Goal: Task Accomplishment & Management: Use online tool/utility

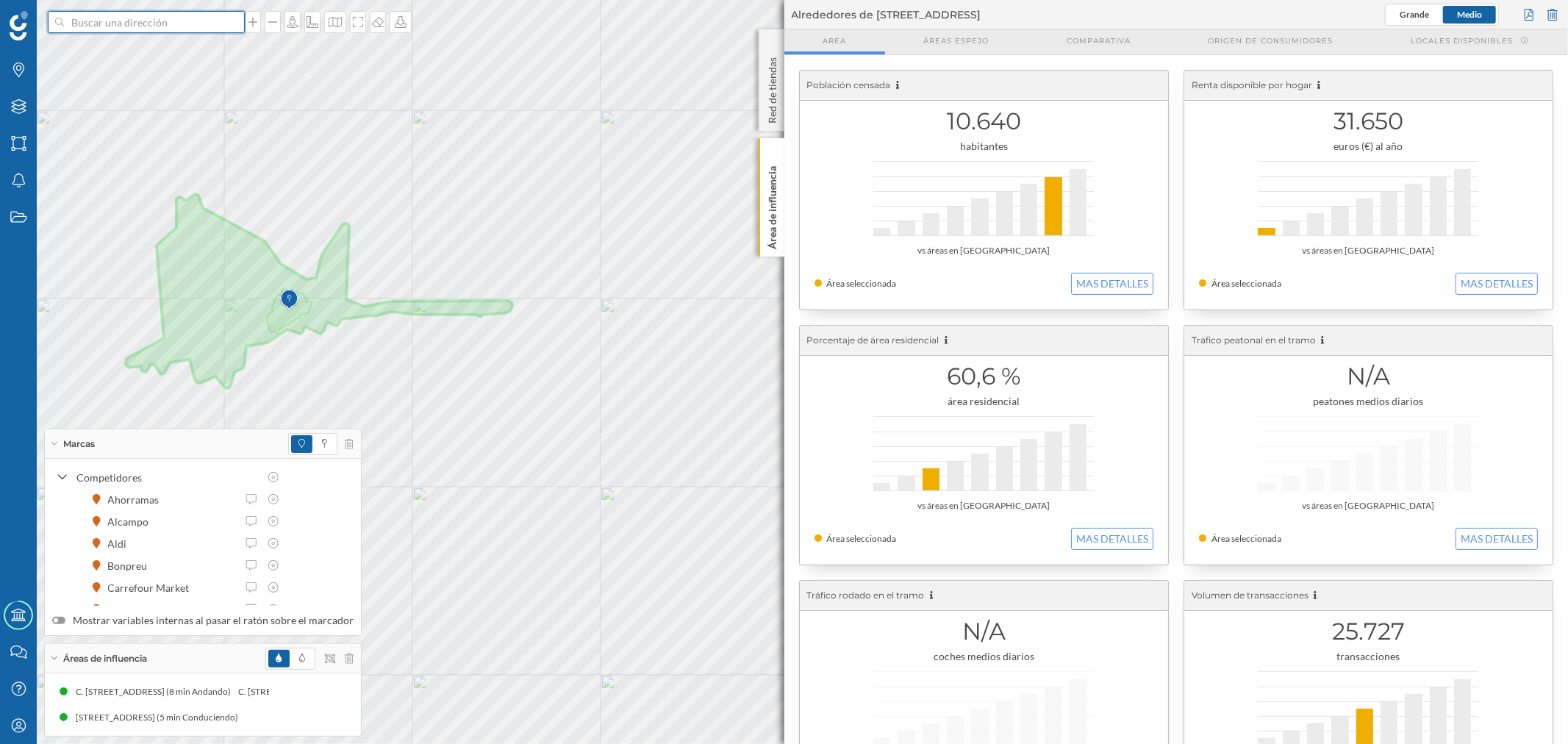
click at [173, 26] on input at bounding box center [146, 22] width 164 height 22
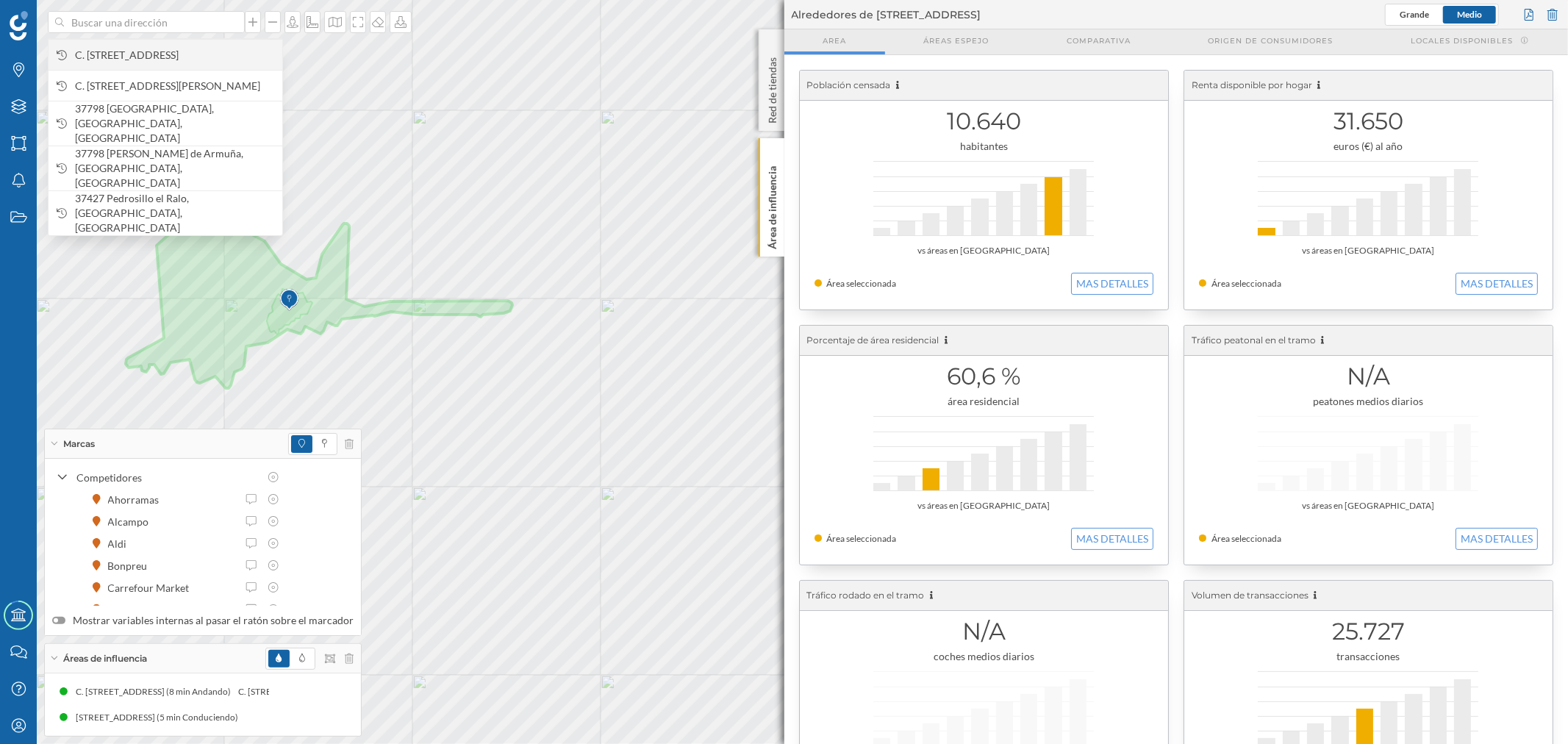
click at [187, 56] on span "C. [STREET_ADDRESS]" at bounding box center [175, 55] width 200 height 14
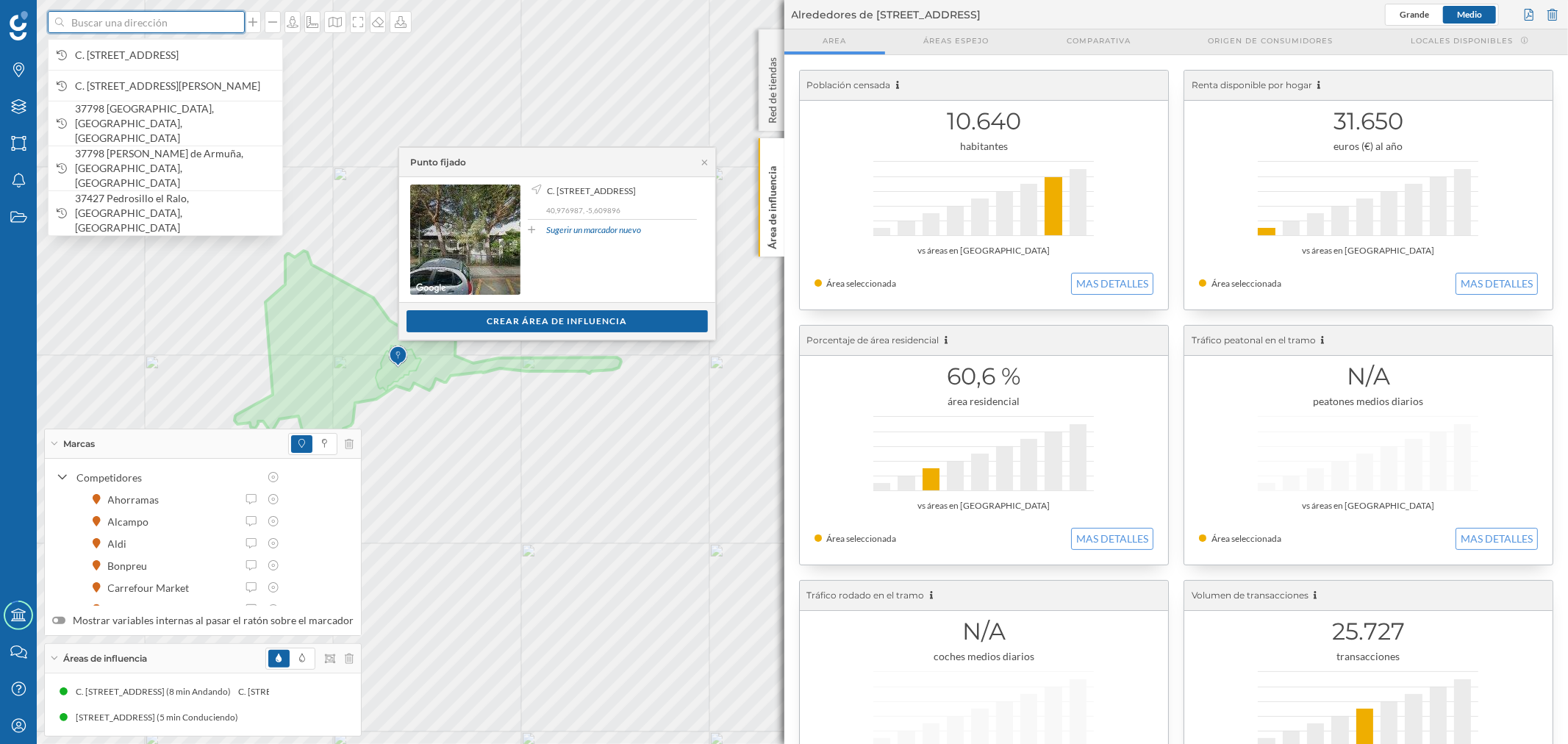
click at [152, 22] on input at bounding box center [146, 22] width 164 height 22
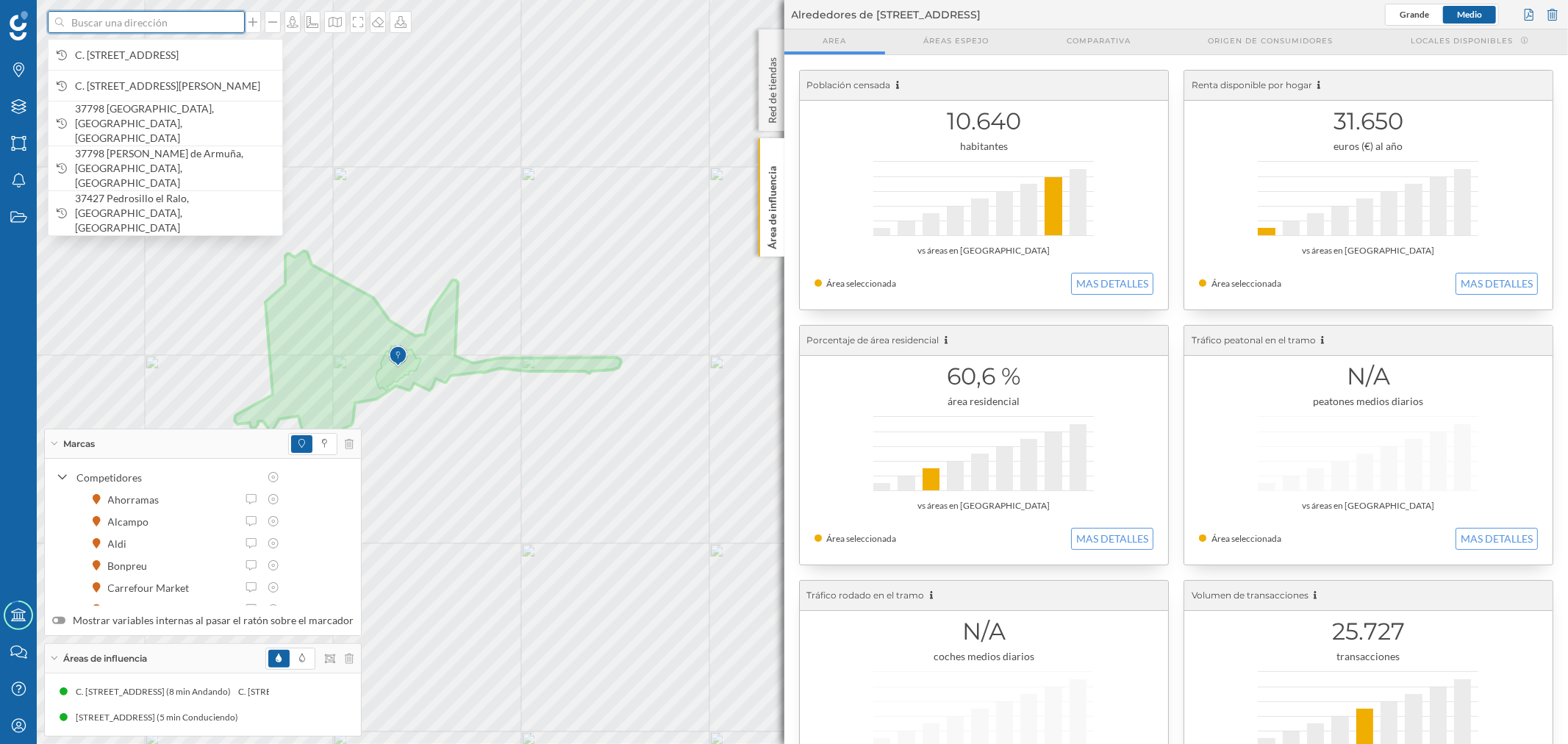
paste input "Pl. [STREET_ADDRESS][PERSON_NAME]"
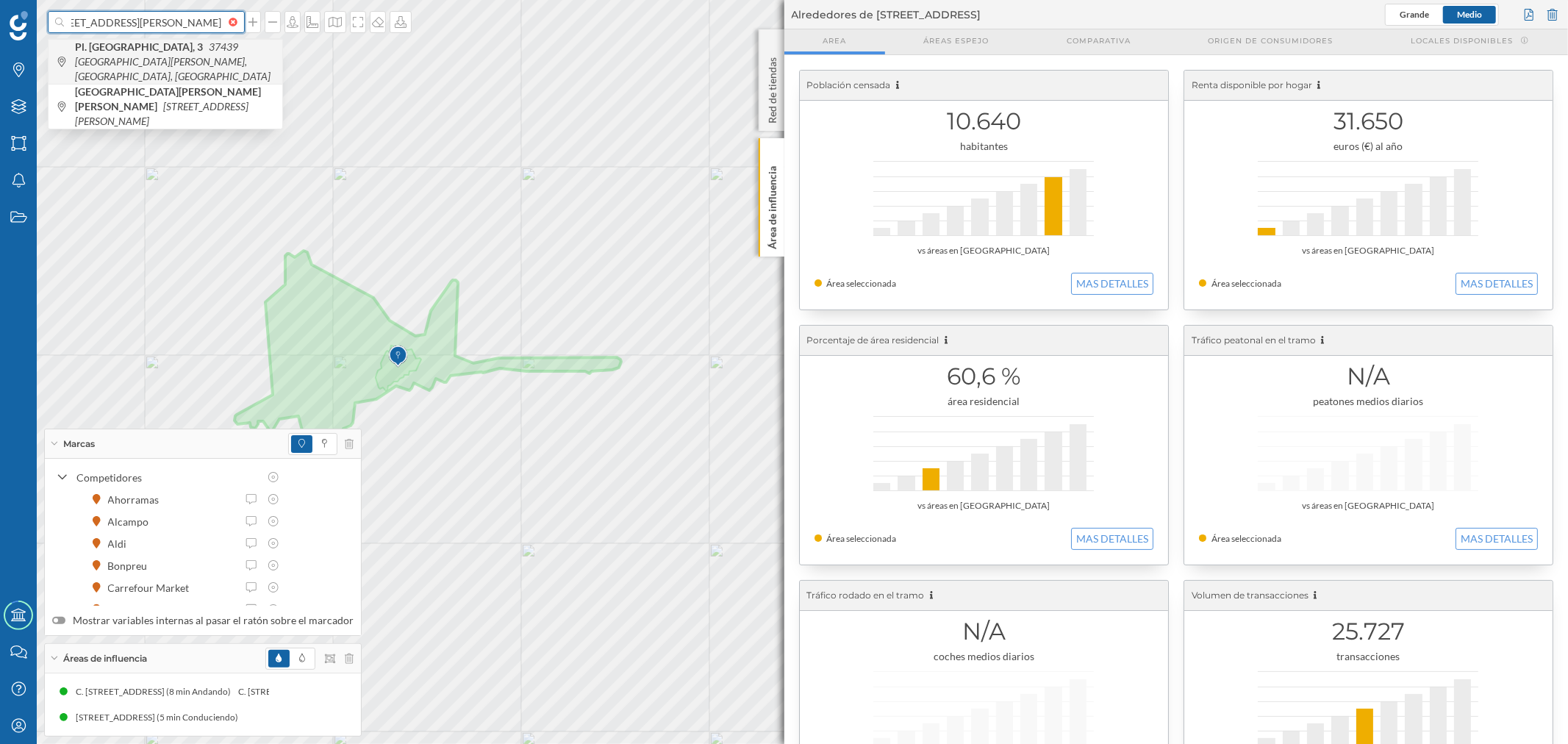
type input "Pl. [STREET_ADDRESS][PERSON_NAME]"
click at [160, 55] on icon "37439 [GEOGRAPHIC_DATA][PERSON_NAME], [GEOGRAPHIC_DATA], [GEOGRAPHIC_DATA]" at bounding box center [173, 61] width 196 height 42
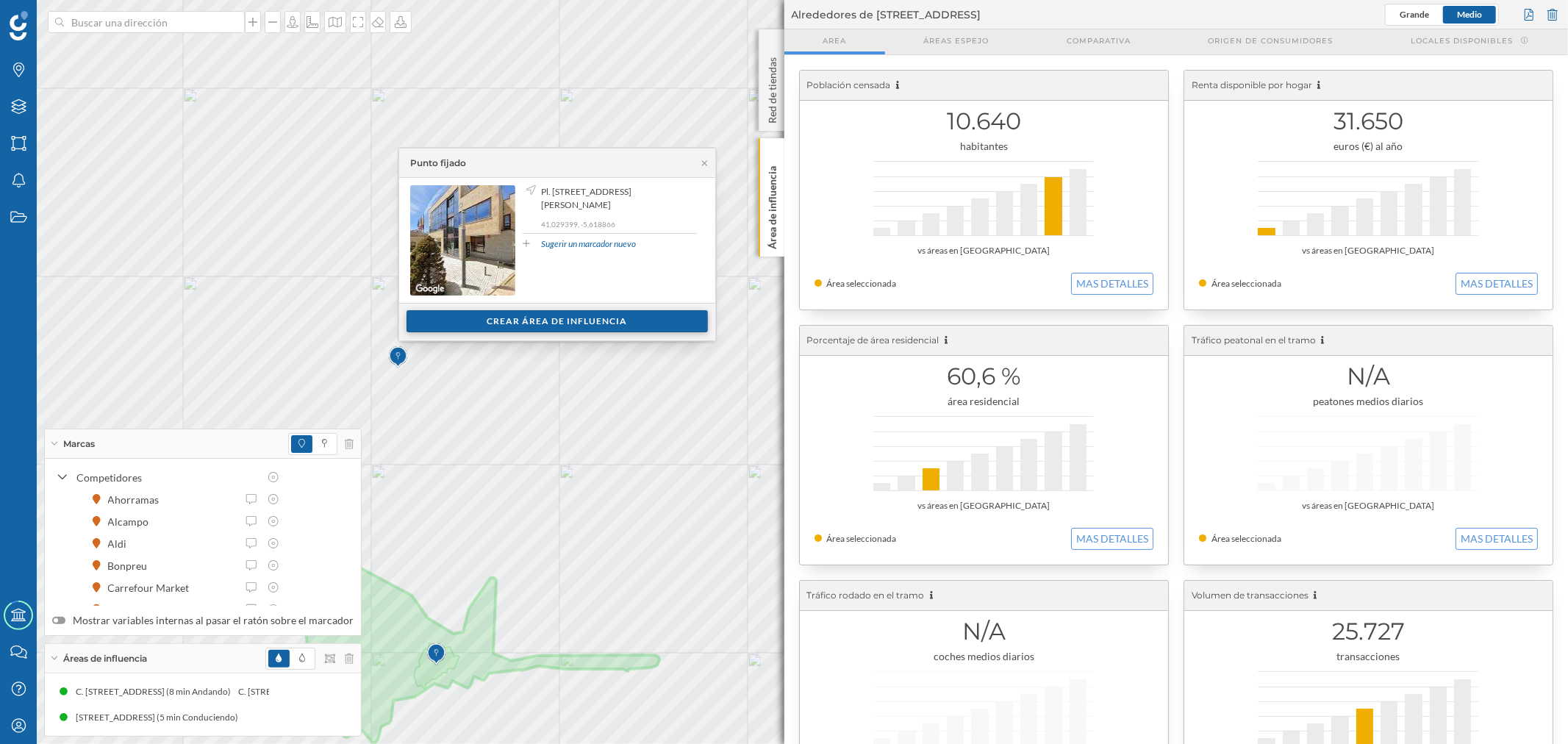
click at [600, 321] on div "Crear área de influencia" at bounding box center [557, 321] width 301 height 22
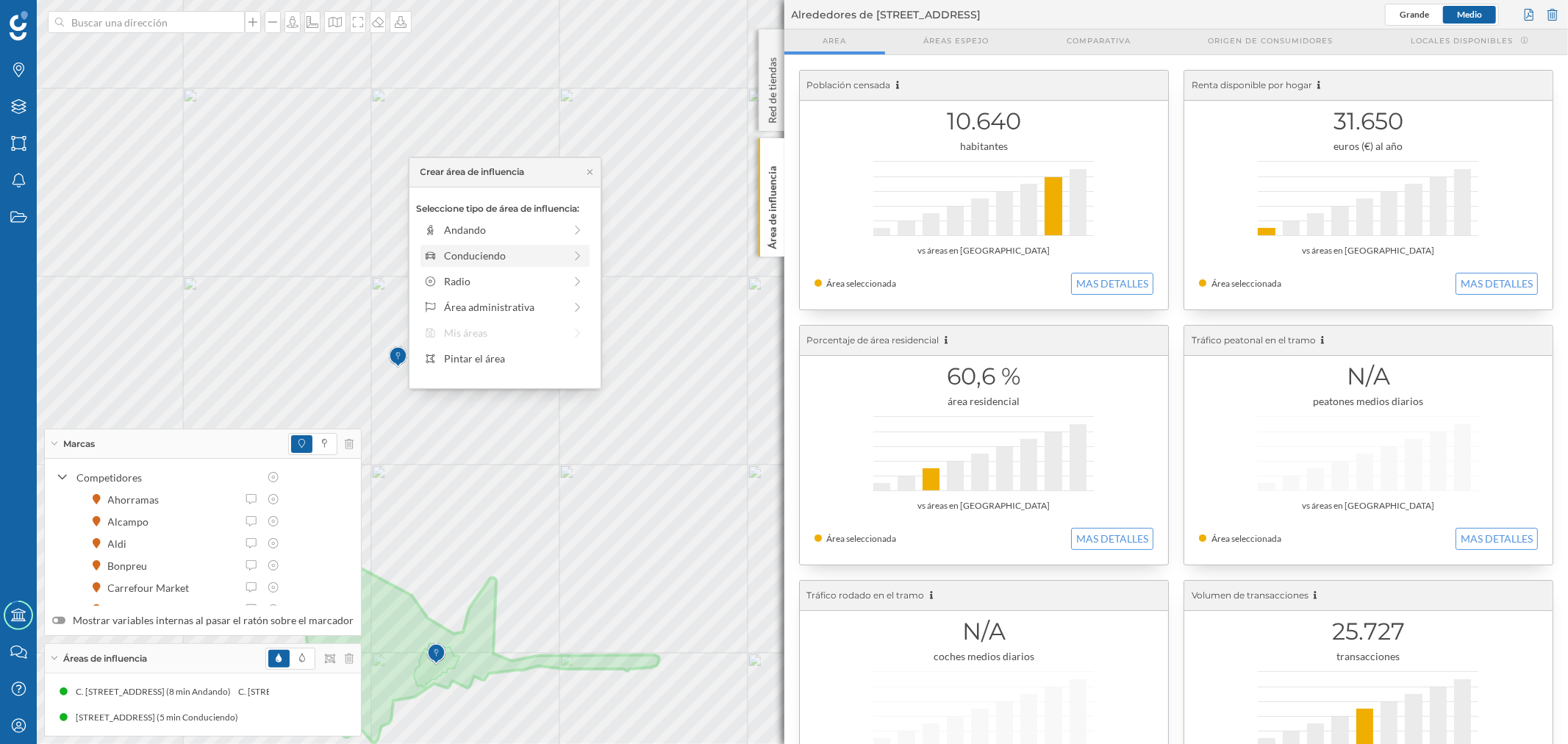
click at [457, 253] on div "Conduciendo" at bounding box center [503, 255] width 119 height 15
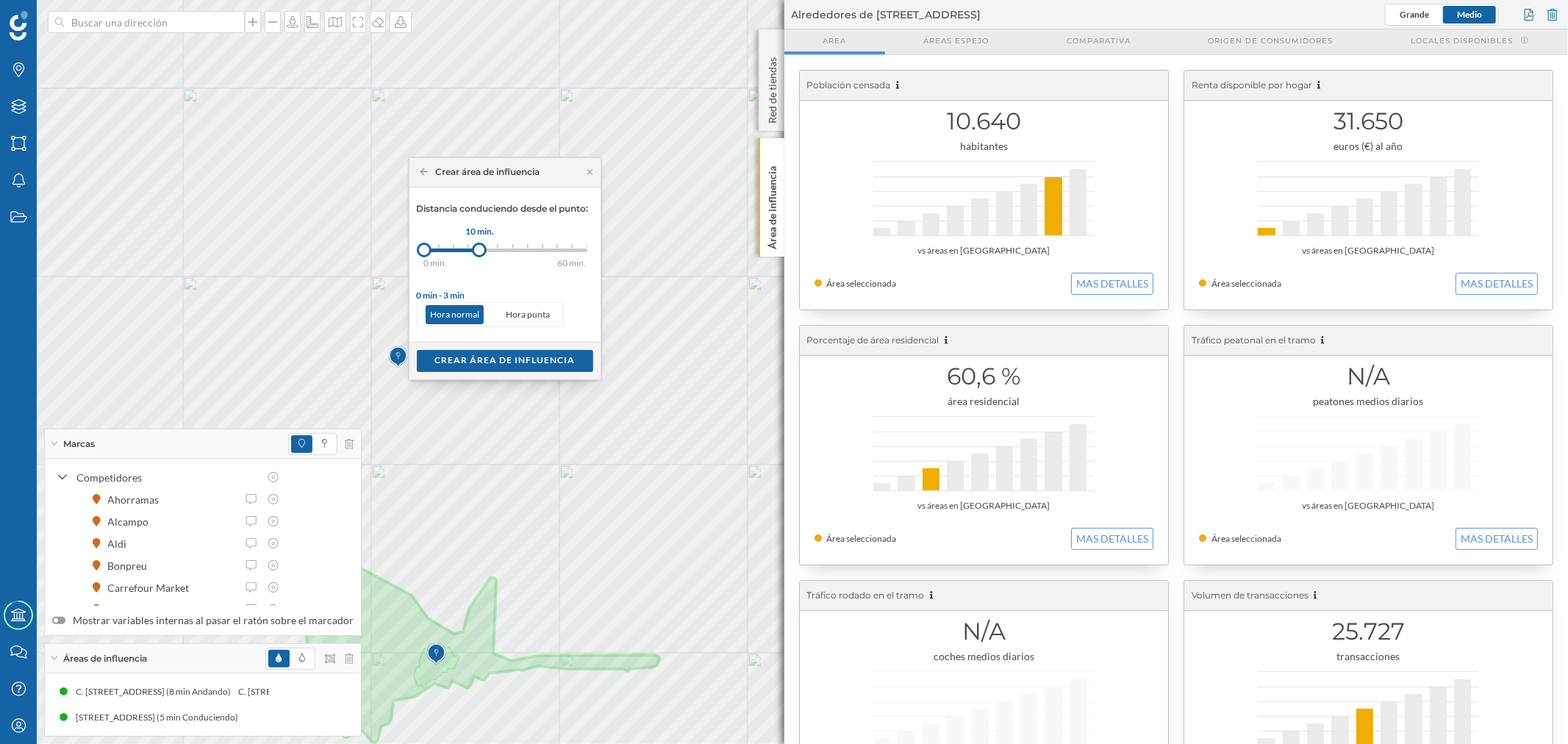
drag, startPoint x: 441, startPoint y: 253, endPoint x: 480, endPoint y: 247, distance: 39.5
click at [480, 247] on div at bounding box center [479, 250] width 14 height 14
drag, startPoint x: 479, startPoint y: 247, endPoint x: 471, endPoint y: 248, distance: 8.1
click at [471, 248] on div at bounding box center [471, 250] width 14 height 14
click at [501, 363] on div "Crear área de influencia" at bounding box center [505, 361] width 176 height 22
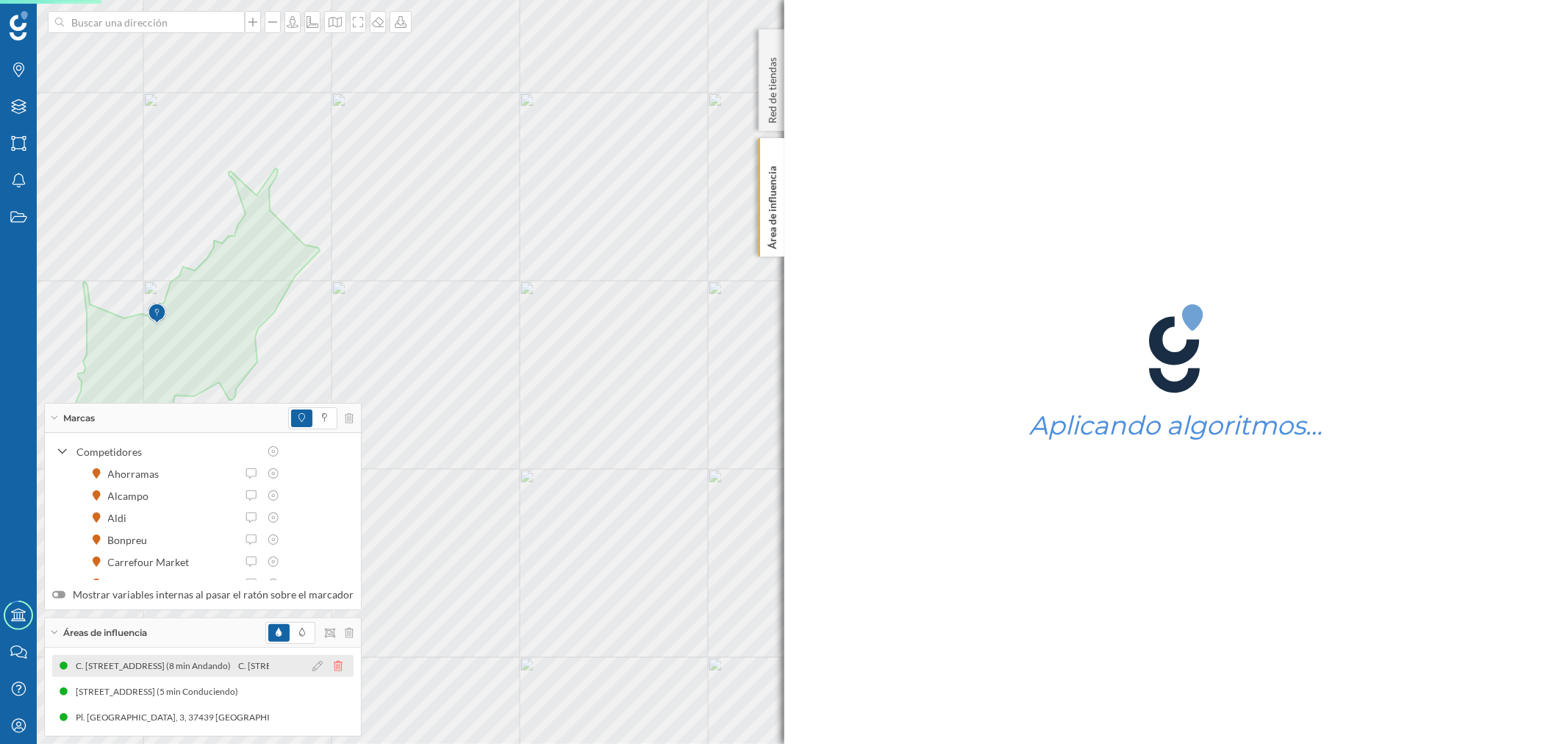
click at [333, 666] on icon at bounding box center [337, 666] width 9 height 10
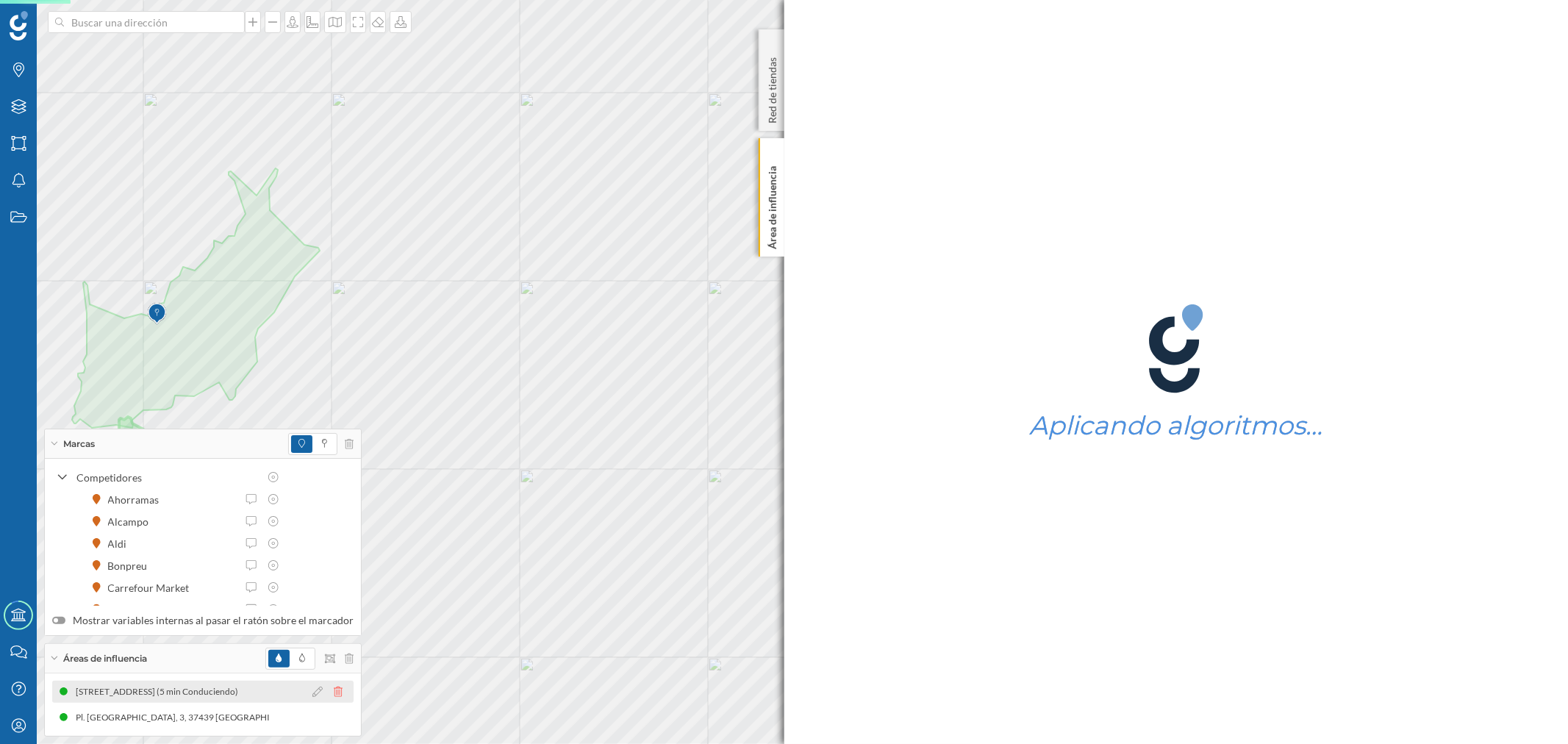
click at [333, 691] on icon at bounding box center [337, 692] width 9 height 10
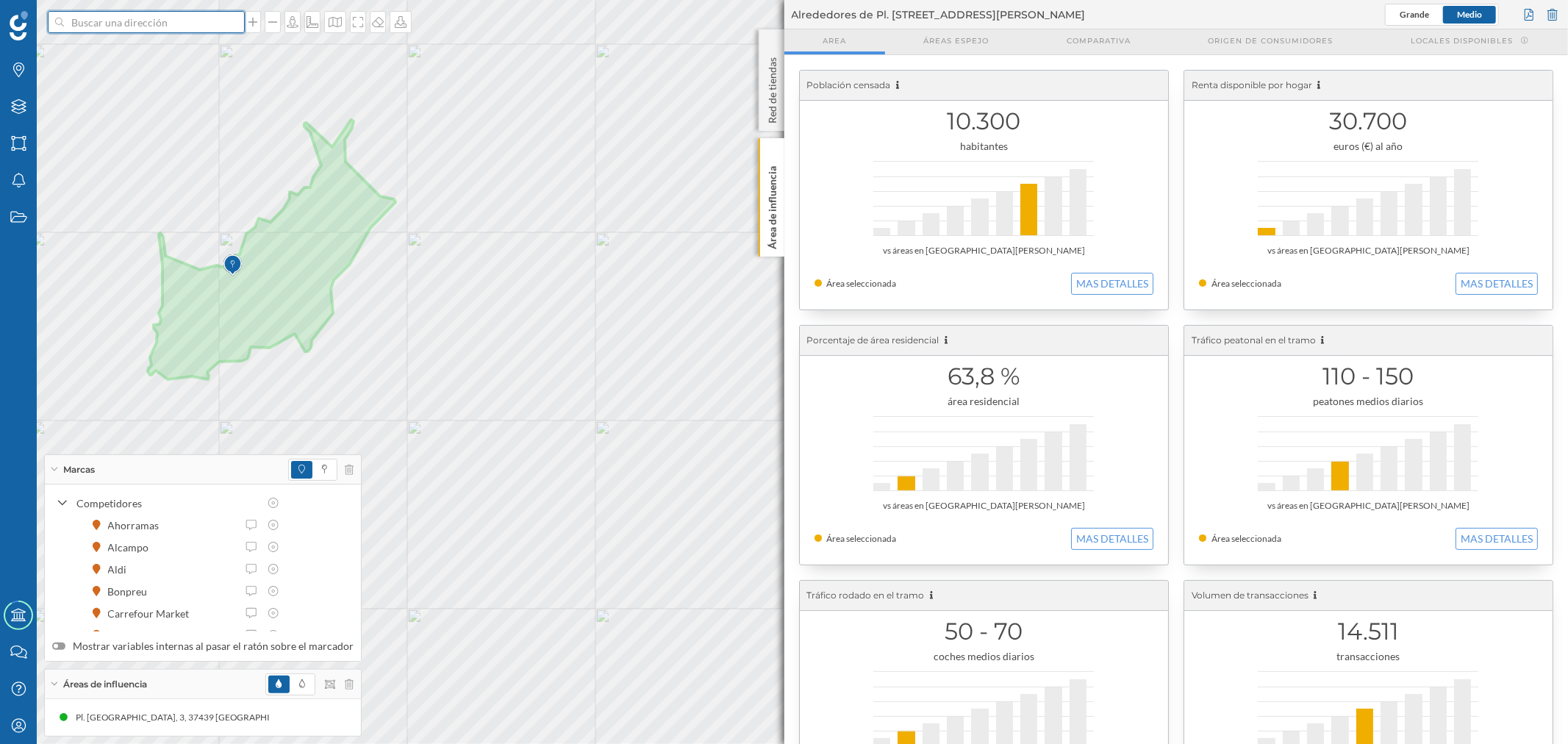
click at [96, 26] on input at bounding box center [146, 22] width 164 height 22
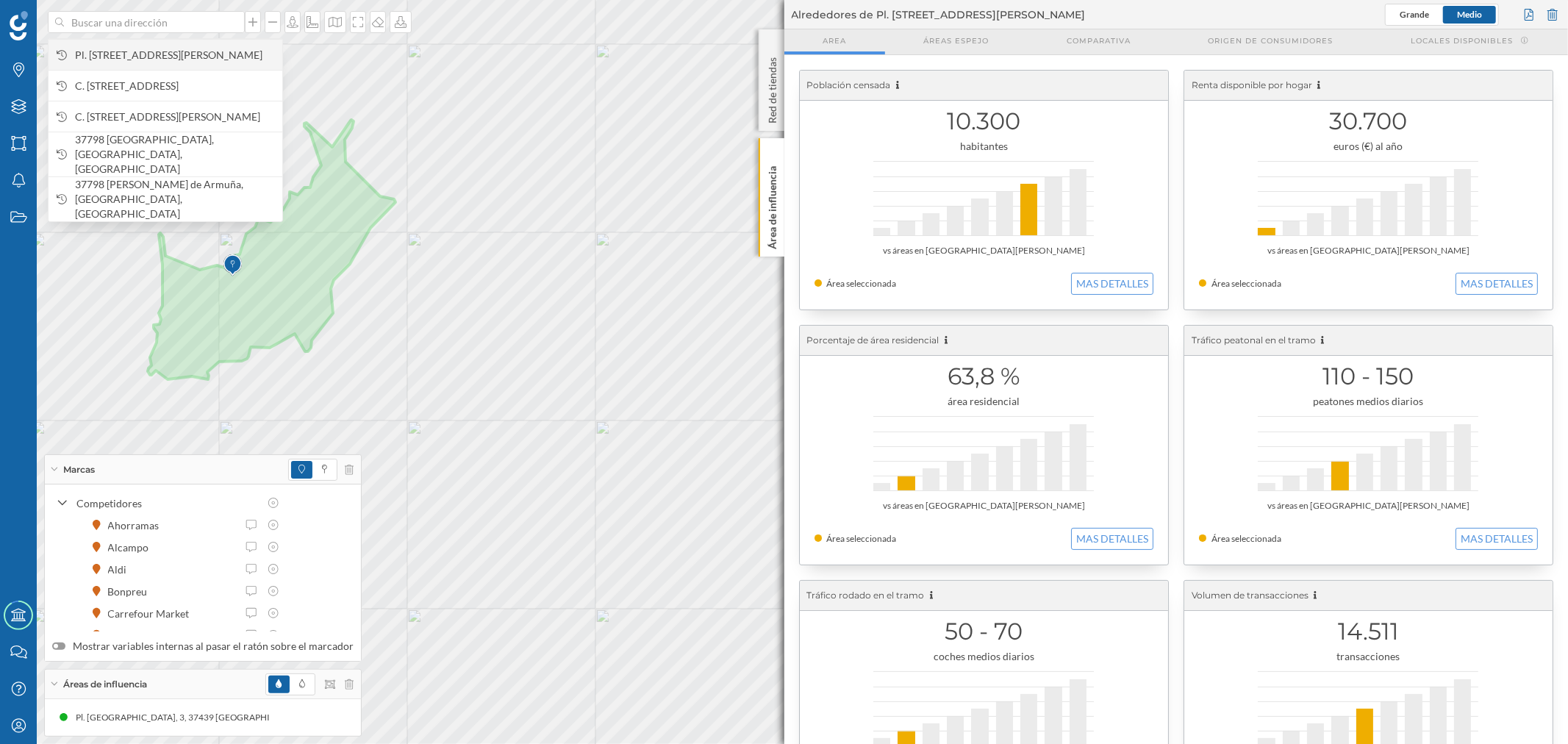
click at [121, 63] on span "Pl. [STREET_ADDRESS][PERSON_NAME]" at bounding box center [175, 55] width 200 height 14
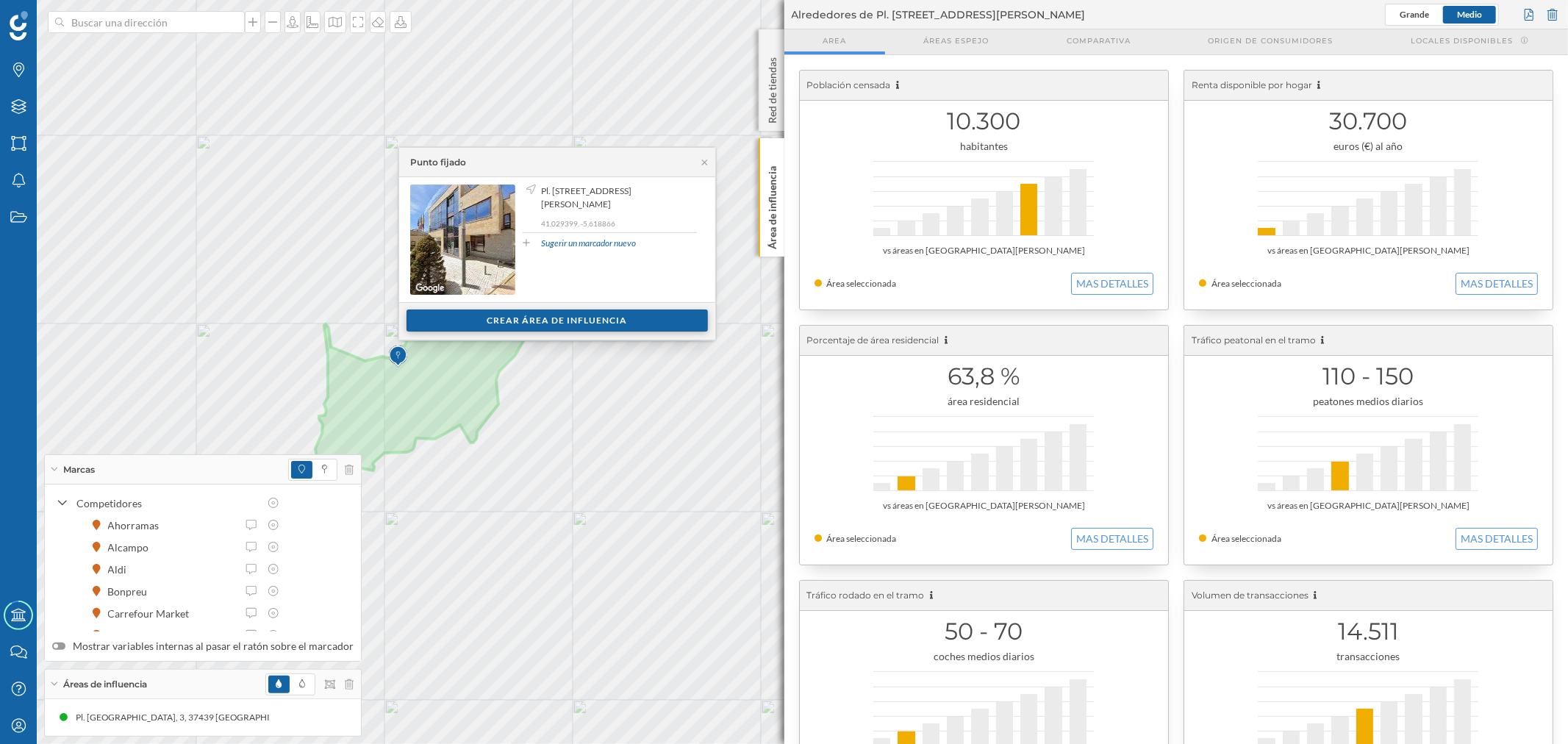
click at [471, 317] on div "Crear área de influencia" at bounding box center [557, 321] width 301 height 22
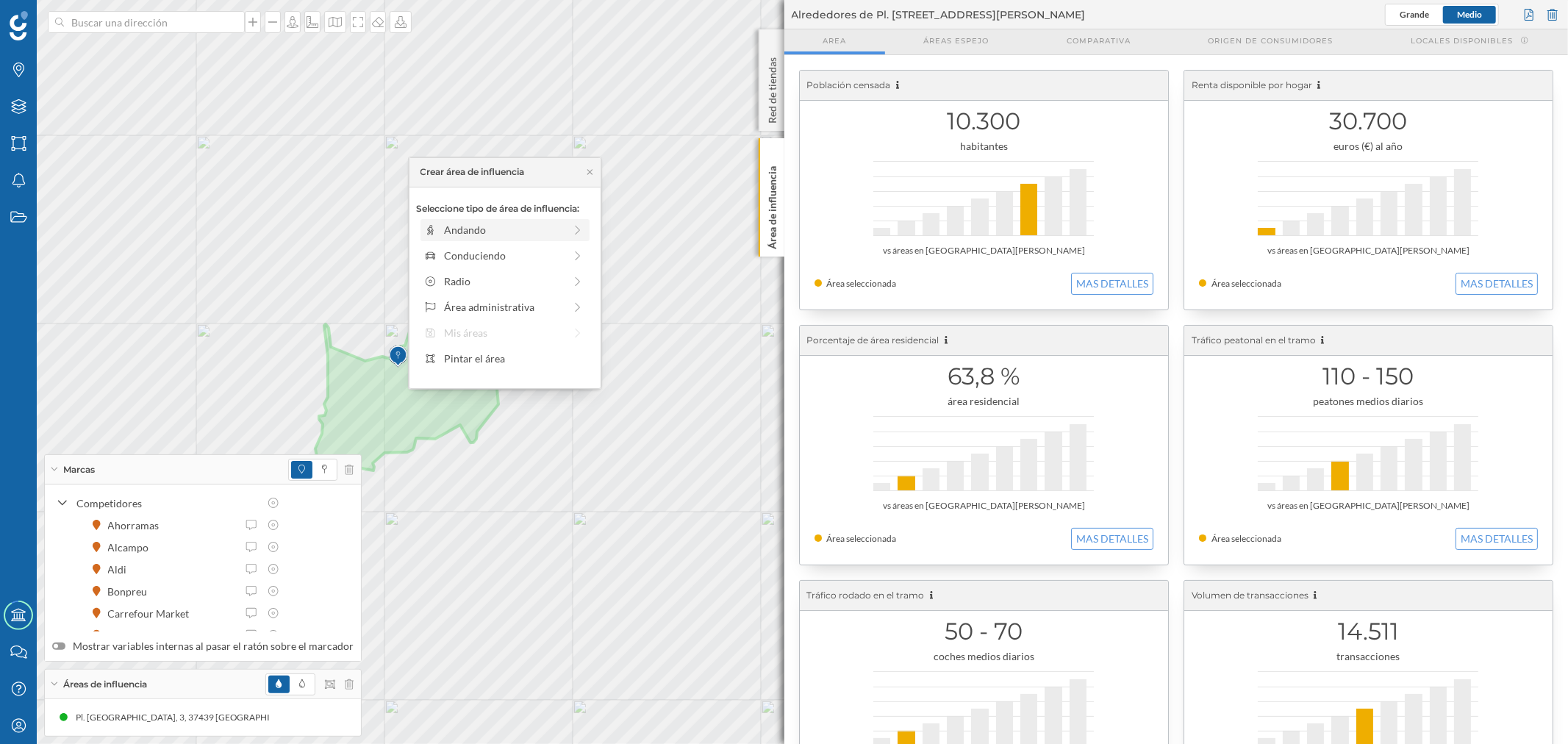
click at [457, 226] on div "Andando" at bounding box center [503, 229] width 119 height 15
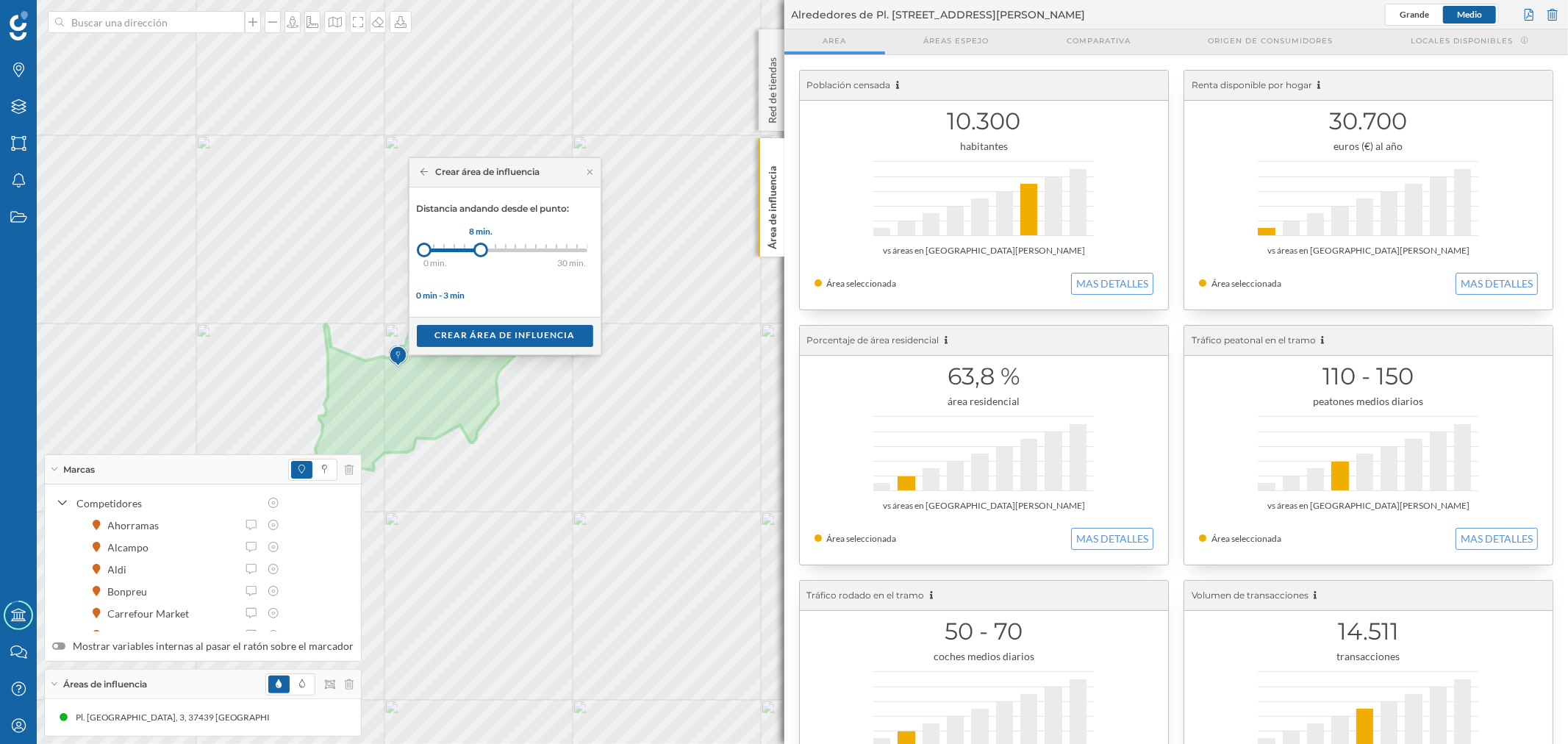
drag, startPoint x: 434, startPoint y: 247, endPoint x: 481, endPoint y: 249, distance: 47.0
click at [481, 249] on div at bounding box center [481, 250] width 14 height 14
click at [487, 340] on div "Crear área de influencia" at bounding box center [505, 335] width 176 height 22
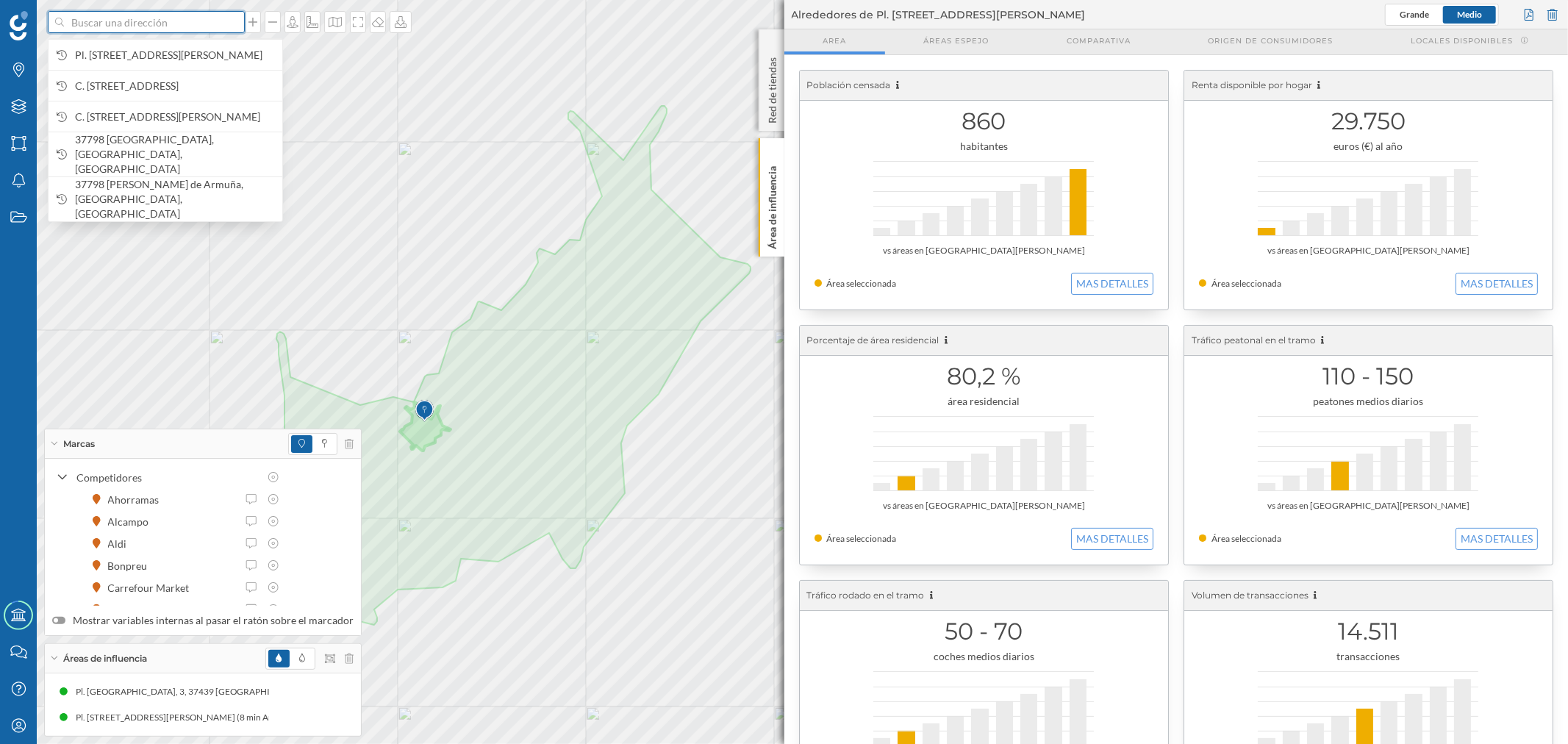
click at [120, 19] on input at bounding box center [146, 22] width 164 height 22
paste input "[STREET_ADDRESS][PERSON_NAME]"
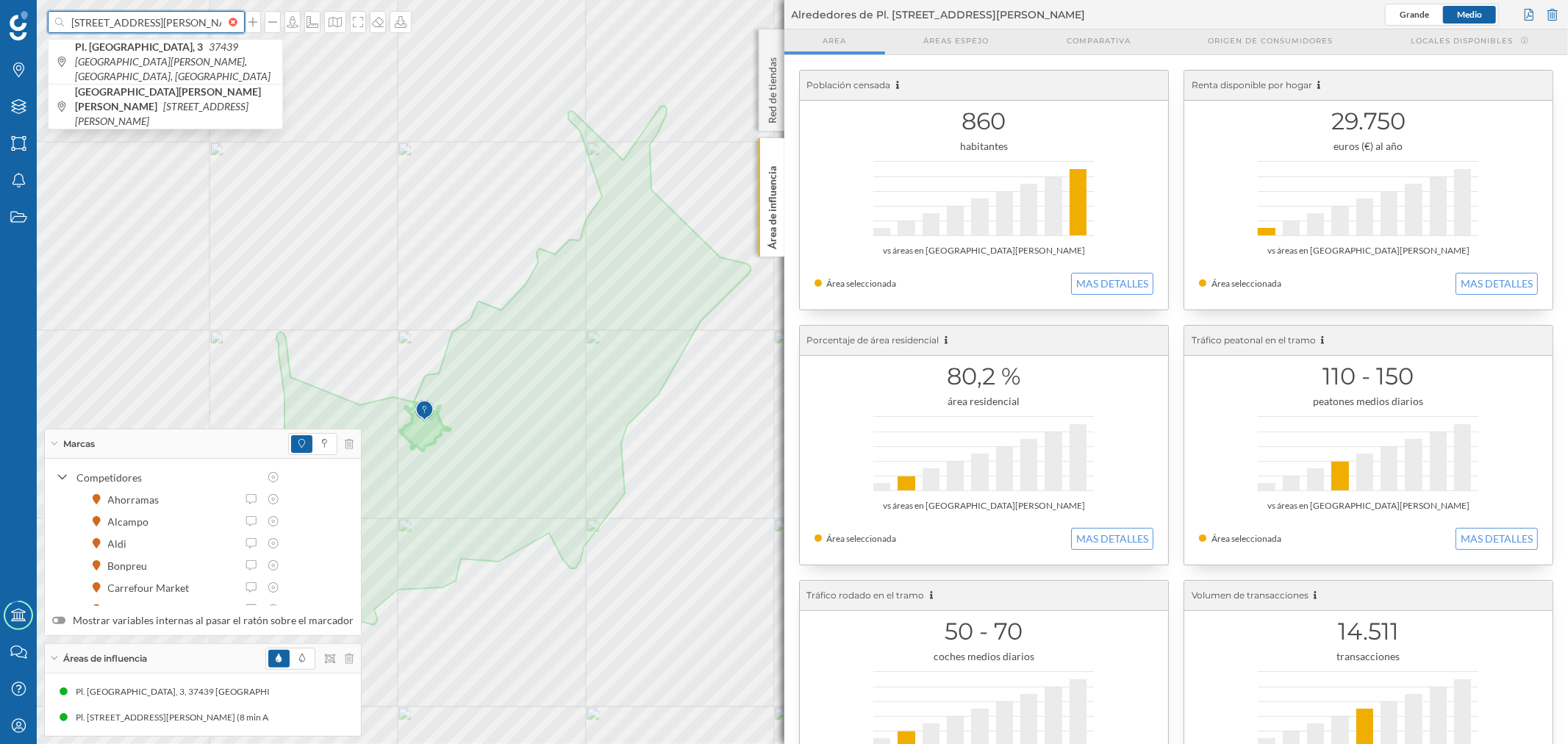
scroll to position [0, 123]
type input "[STREET_ADDRESS][PERSON_NAME]"
click at [172, 57] on icon "37798 [PERSON_NAME] de Armuña, [GEOGRAPHIC_DATA], [GEOGRAPHIC_DATA]" at bounding box center [173, 61] width 196 height 42
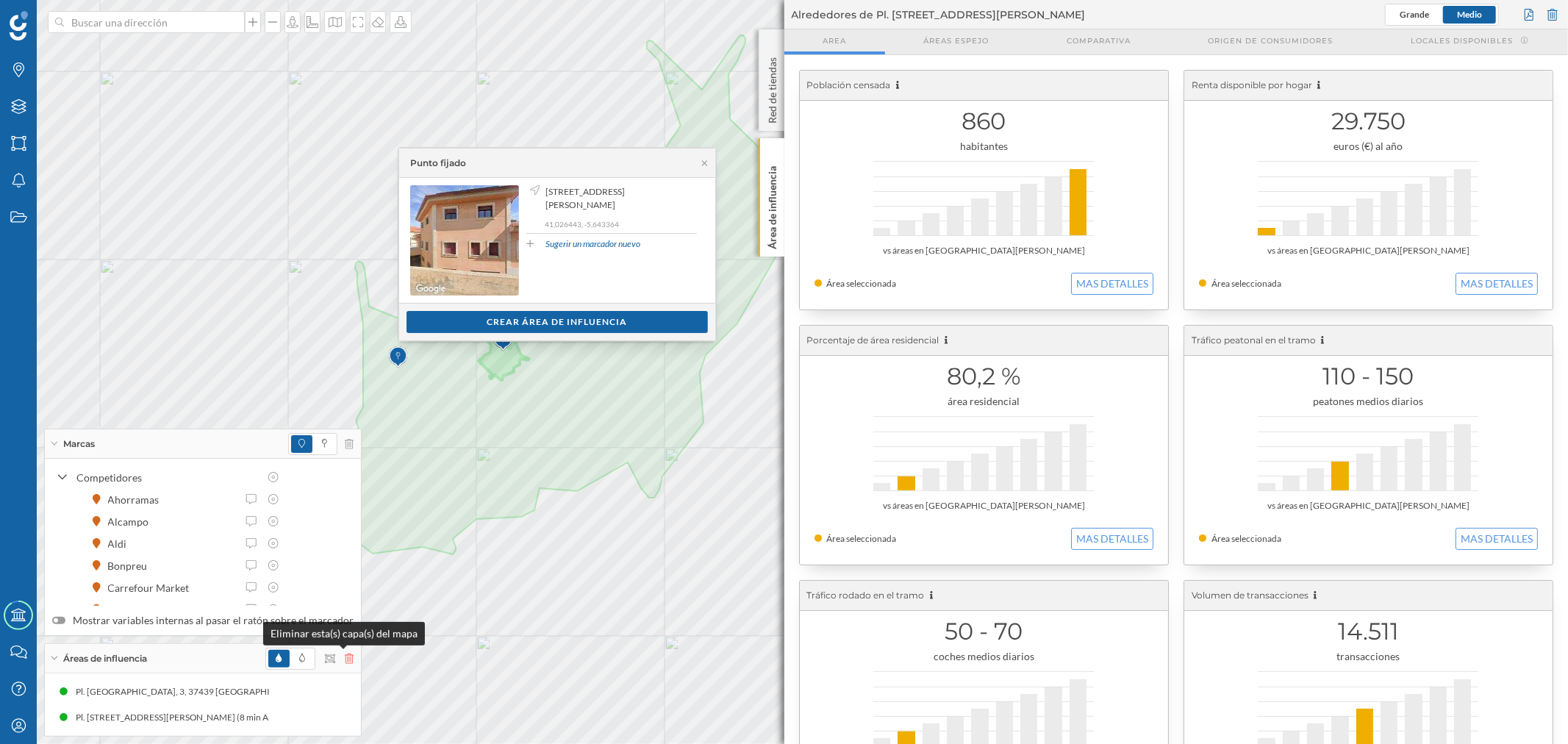
click at [345, 658] on icon at bounding box center [349, 658] width 9 height 10
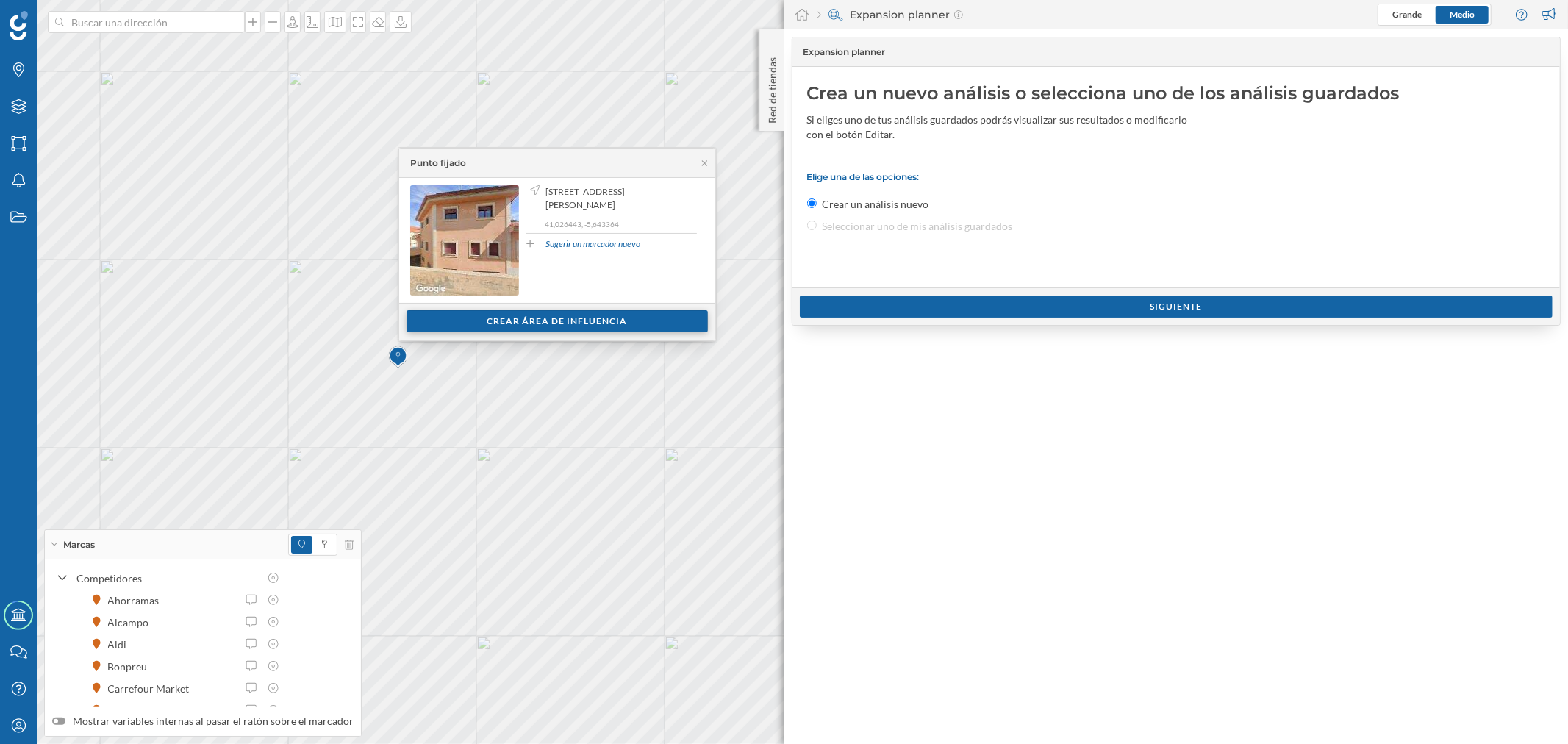
click at [522, 326] on div "Crear área de influencia" at bounding box center [557, 321] width 301 height 22
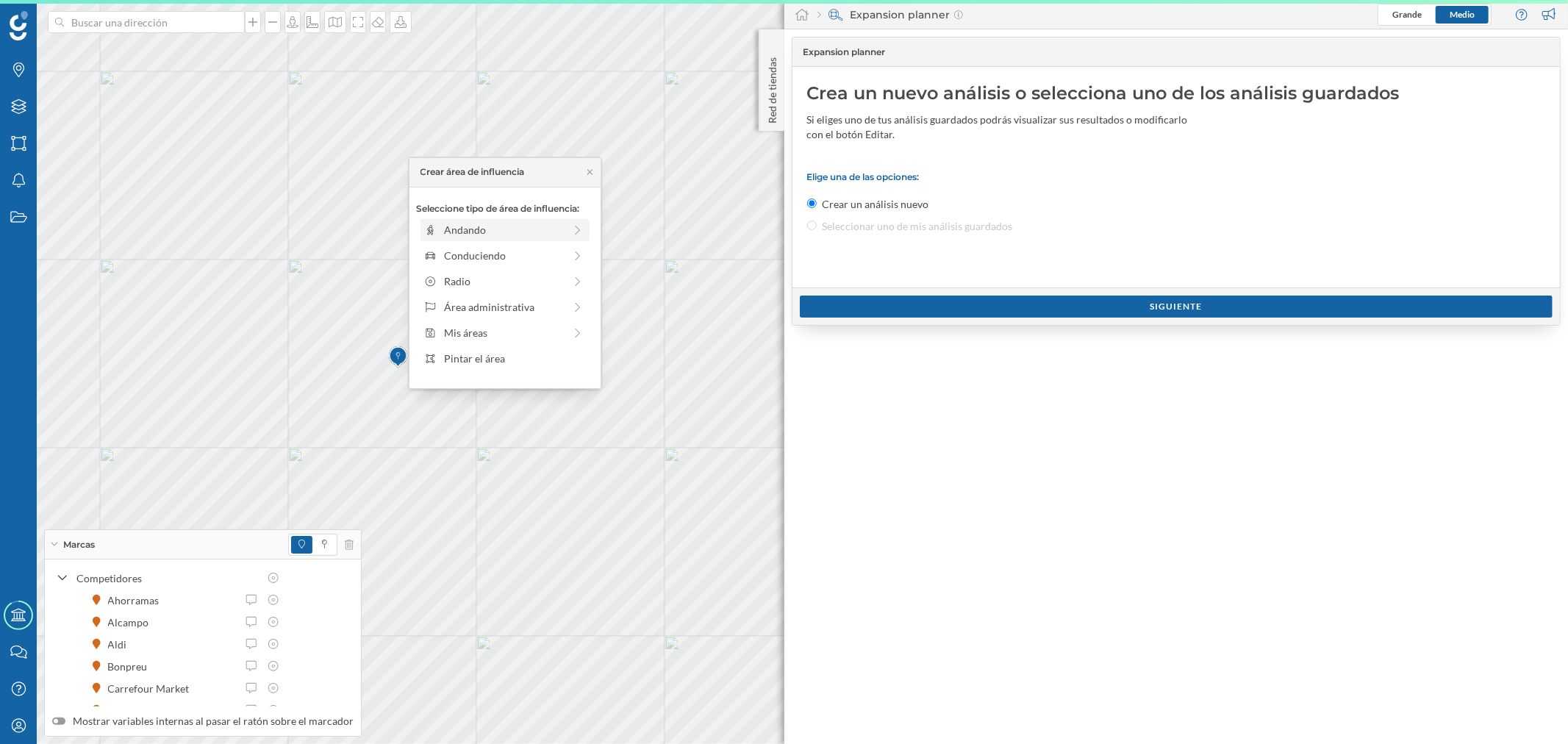
click at [471, 224] on div "Andando" at bounding box center [503, 229] width 119 height 15
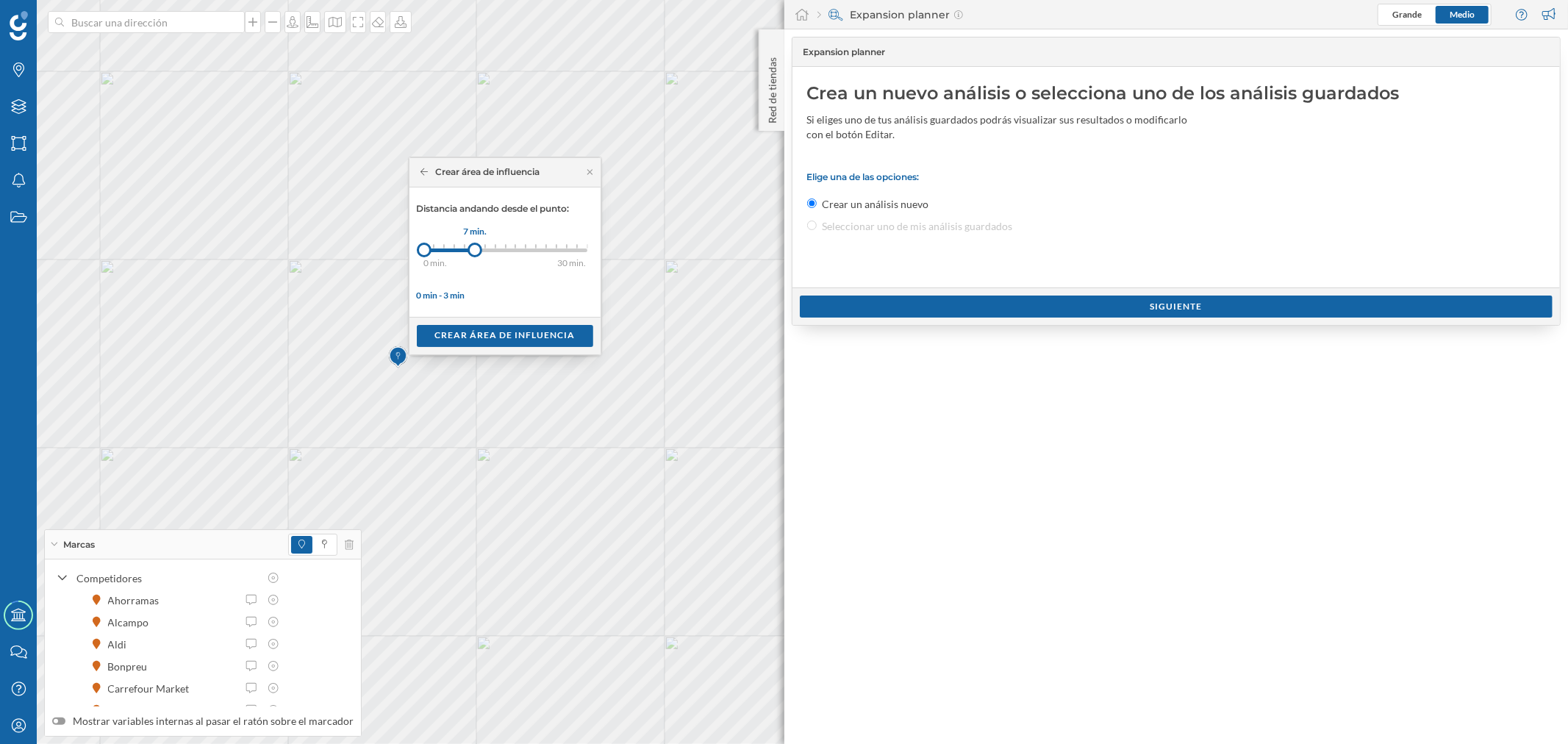
drag, startPoint x: 434, startPoint y: 250, endPoint x: 475, endPoint y: 251, distance: 41.0
click at [475, 251] on div at bounding box center [475, 250] width 14 height 14
drag, startPoint x: 475, startPoint y: 252, endPoint x: 483, endPoint y: 252, distance: 8.0
click at [483, 252] on div at bounding box center [483, 250] width 14 height 14
click at [487, 330] on div "Crear área de influencia" at bounding box center [505, 335] width 176 height 22
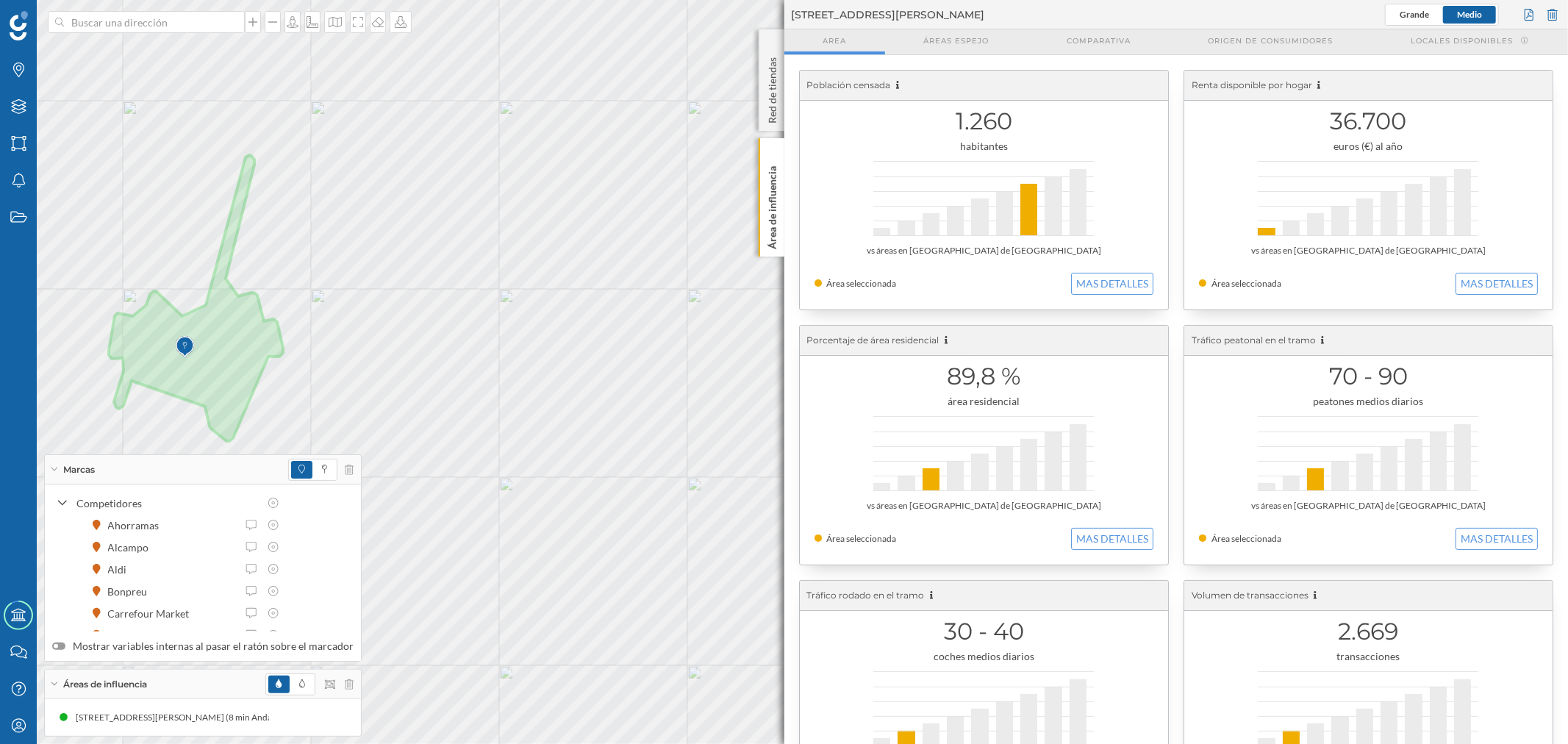
click at [160, 32] on div "Marcas Capas Áreas Notificaciones Estados Academy Contacta con nosotros Centro …" at bounding box center [784, 372] width 1568 height 744
click at [164, 23] on input at bounding box center [146, 22] width 164 height 22
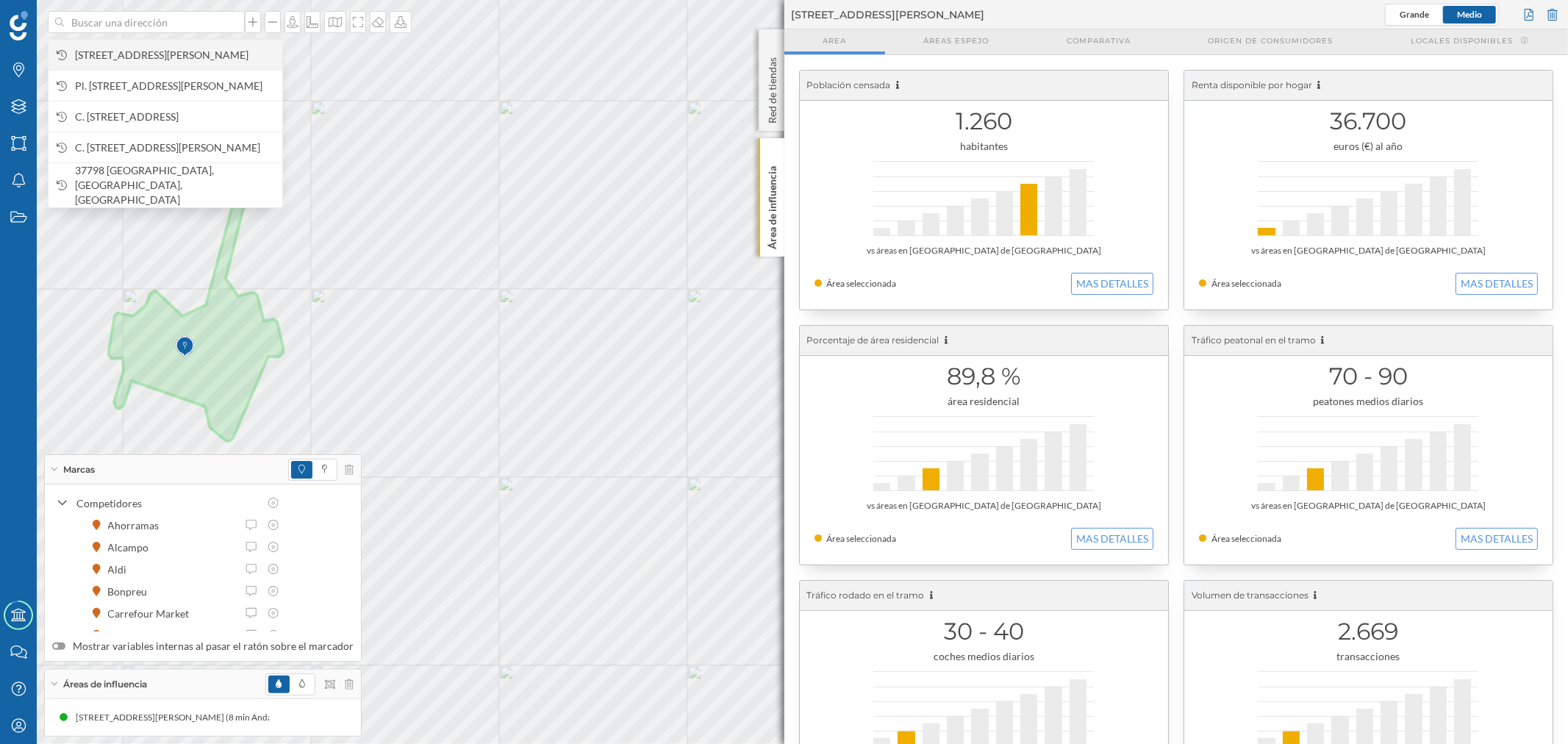
click at [172, 48] on span "[STREET_ADDRESS][PERSON_NAME]" at bounding box center [175, 55] width 200 height 14
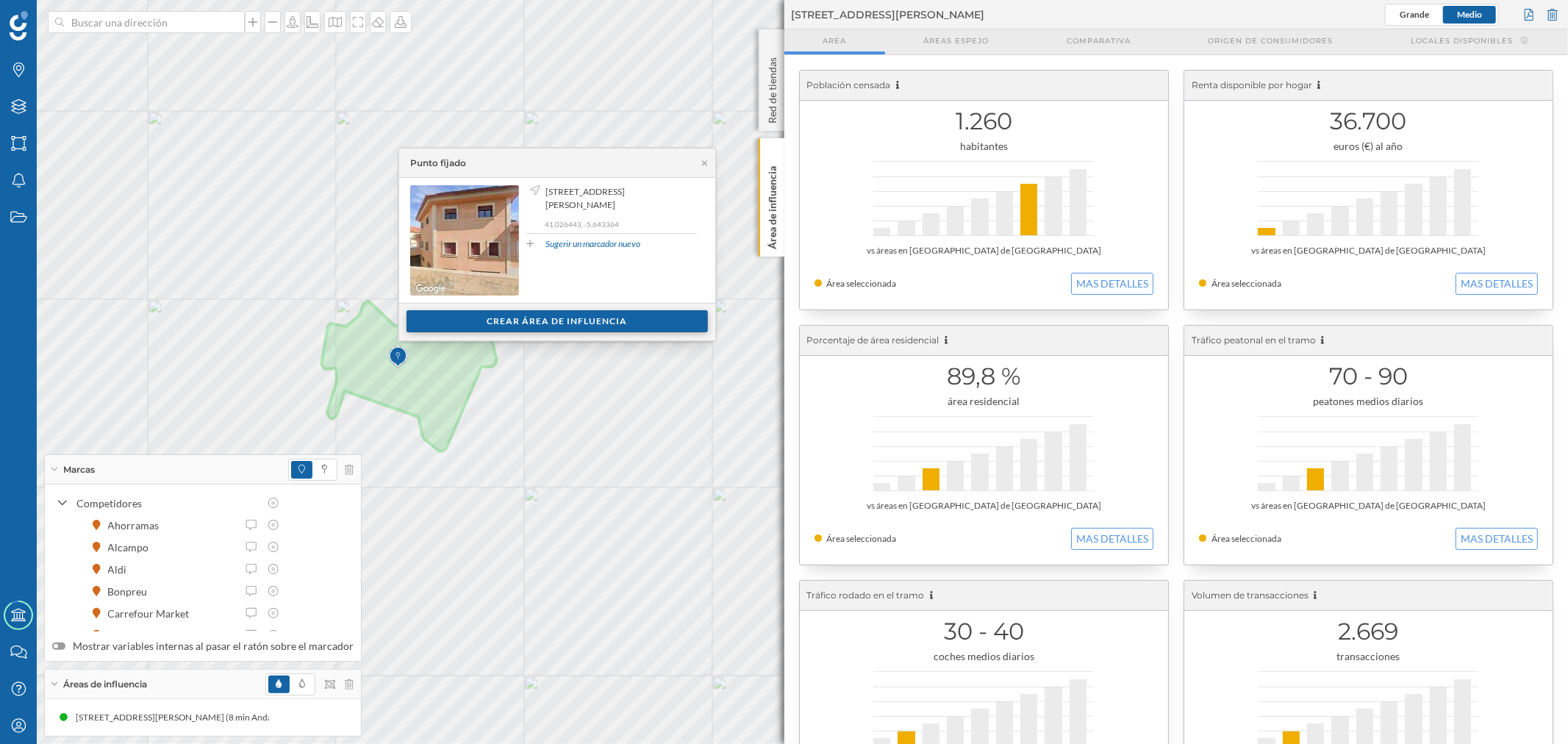
click at [473, 331] on div "Crear área de influencia" at bounding box center [557, 321] width 301 height 22
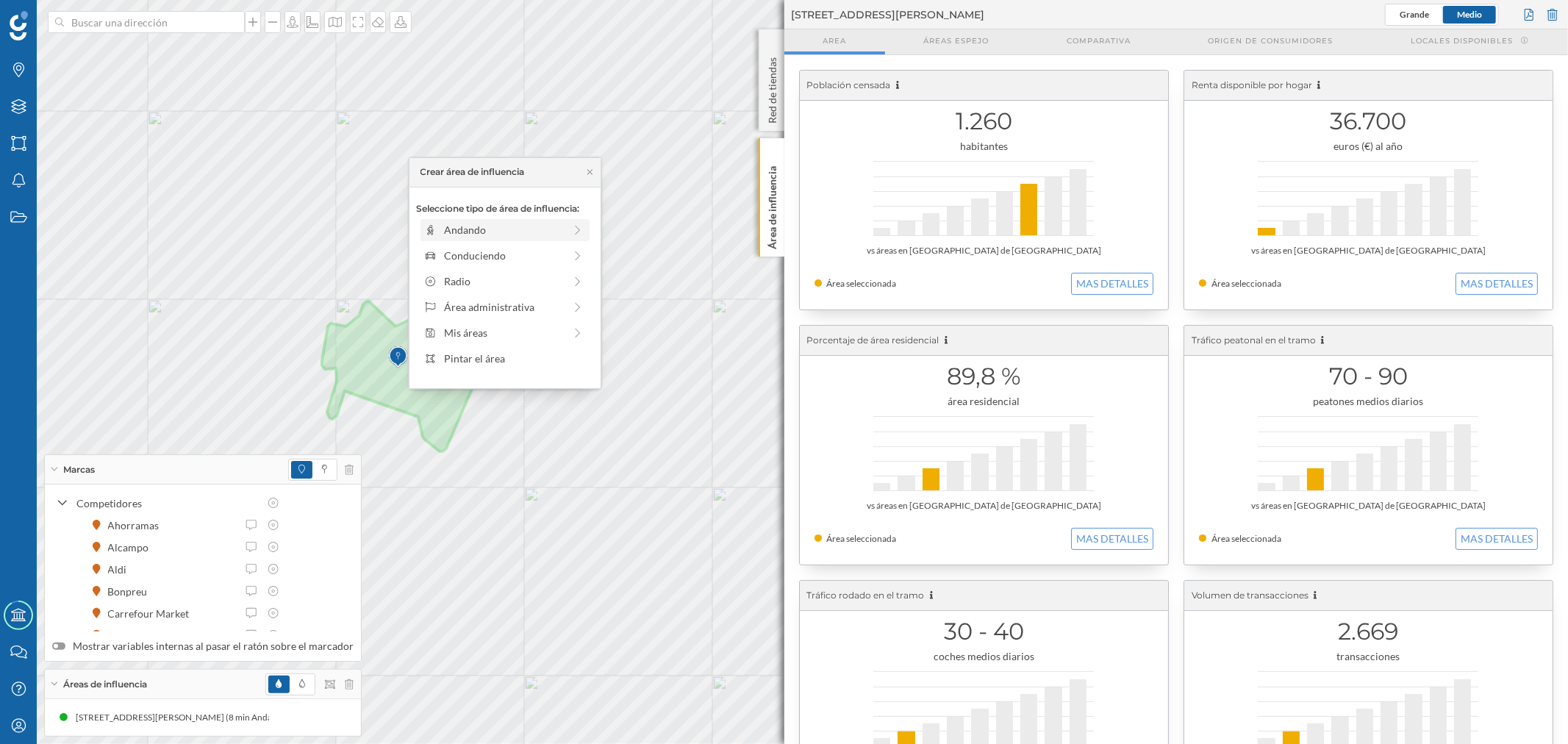
click at [474, 228] on div "Andando" at bounding box center [503, 229] width 119 height 15
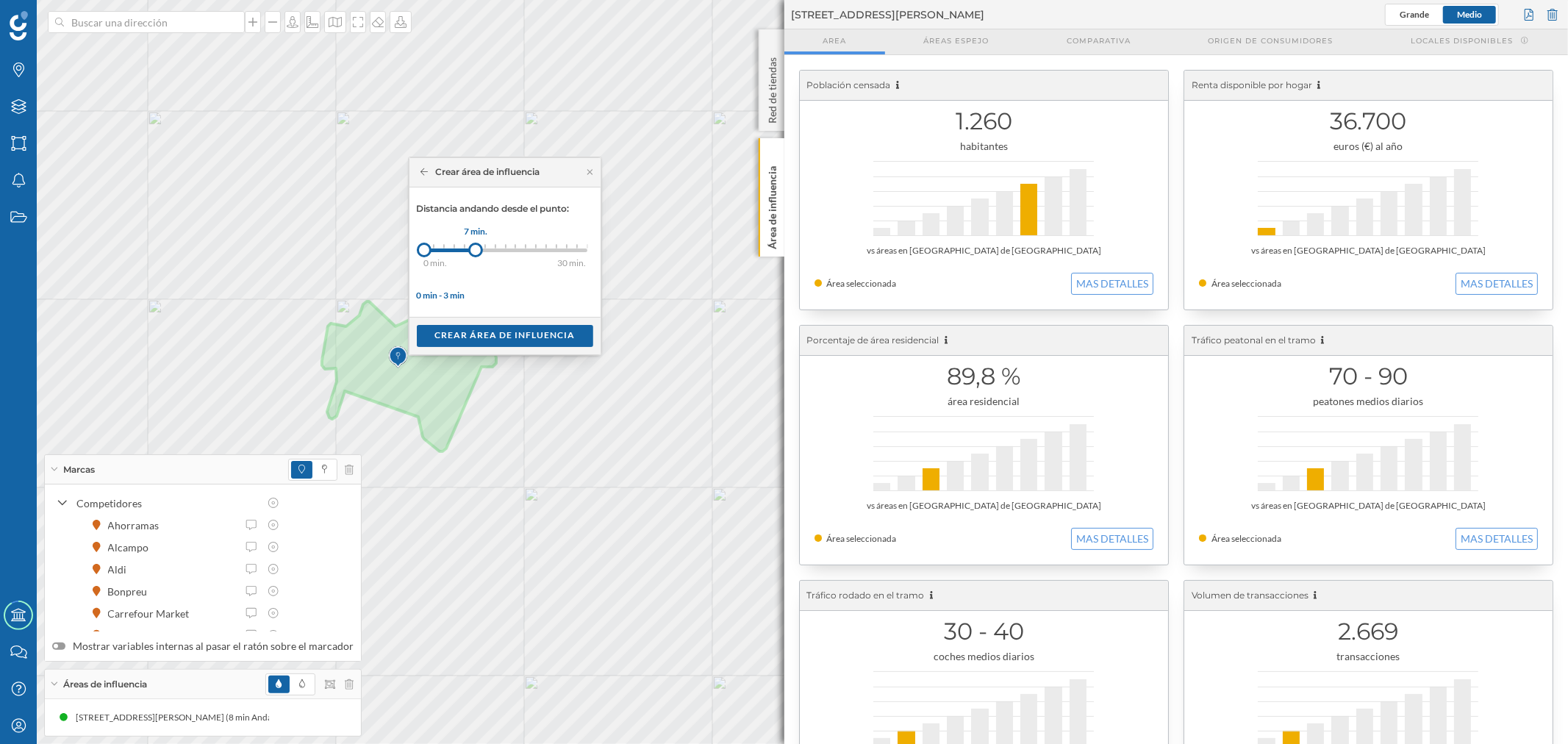
drag, startPoint x: 456, startPoint y: 249, endPoint x: 479, endPoint y: 251, distance: 23.1
click at [479, 251] on div at bounding box center [475, 250] width 14 height 14
click at [483, 336] on div "Crear área de influencia" at bounding box center [505, 335] width 176 height 22
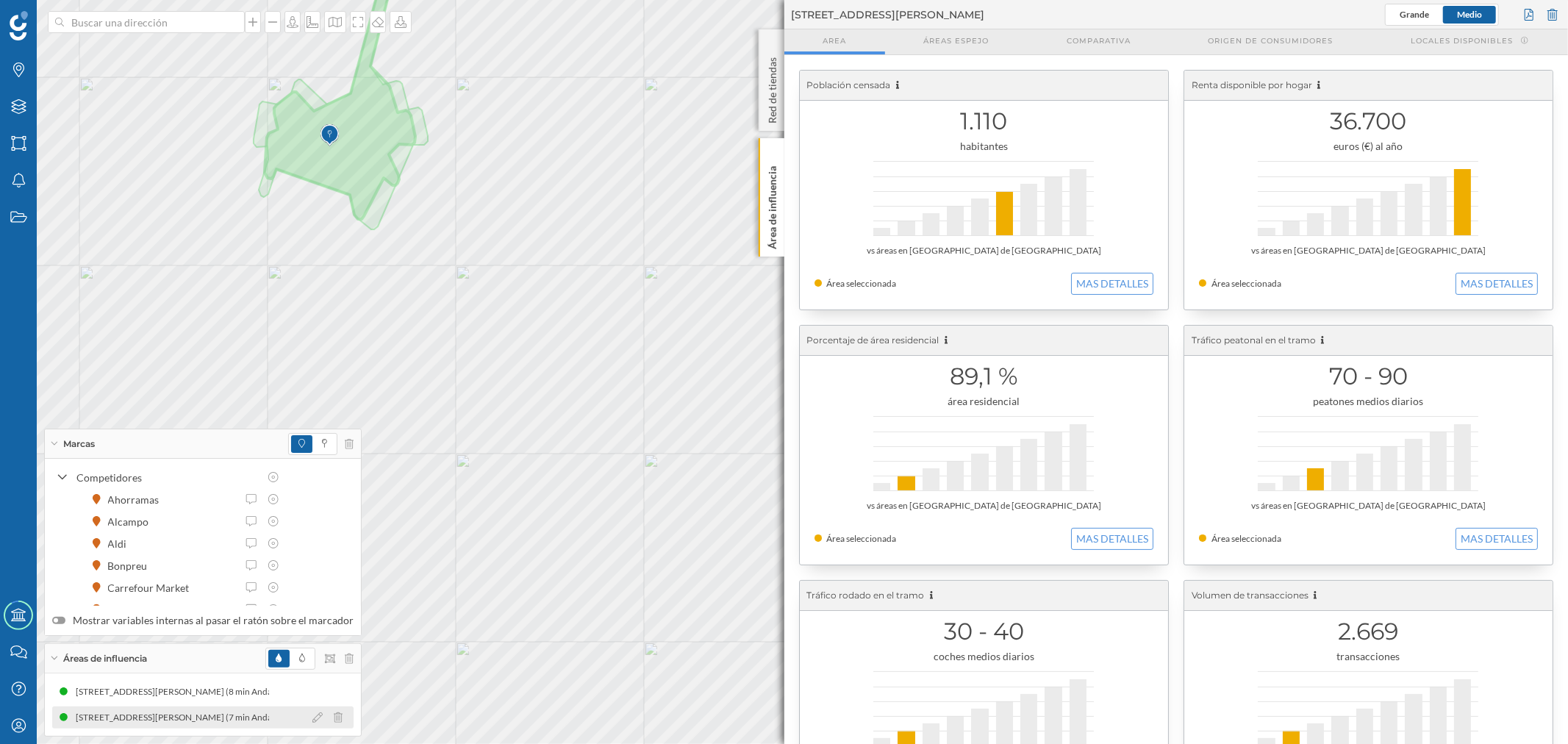
click at [277, 719] on div "[STREET_ADDRESS][PERSON_NAME] (7 min Andando)" at bounding box center [388, 718] width 222 height 14
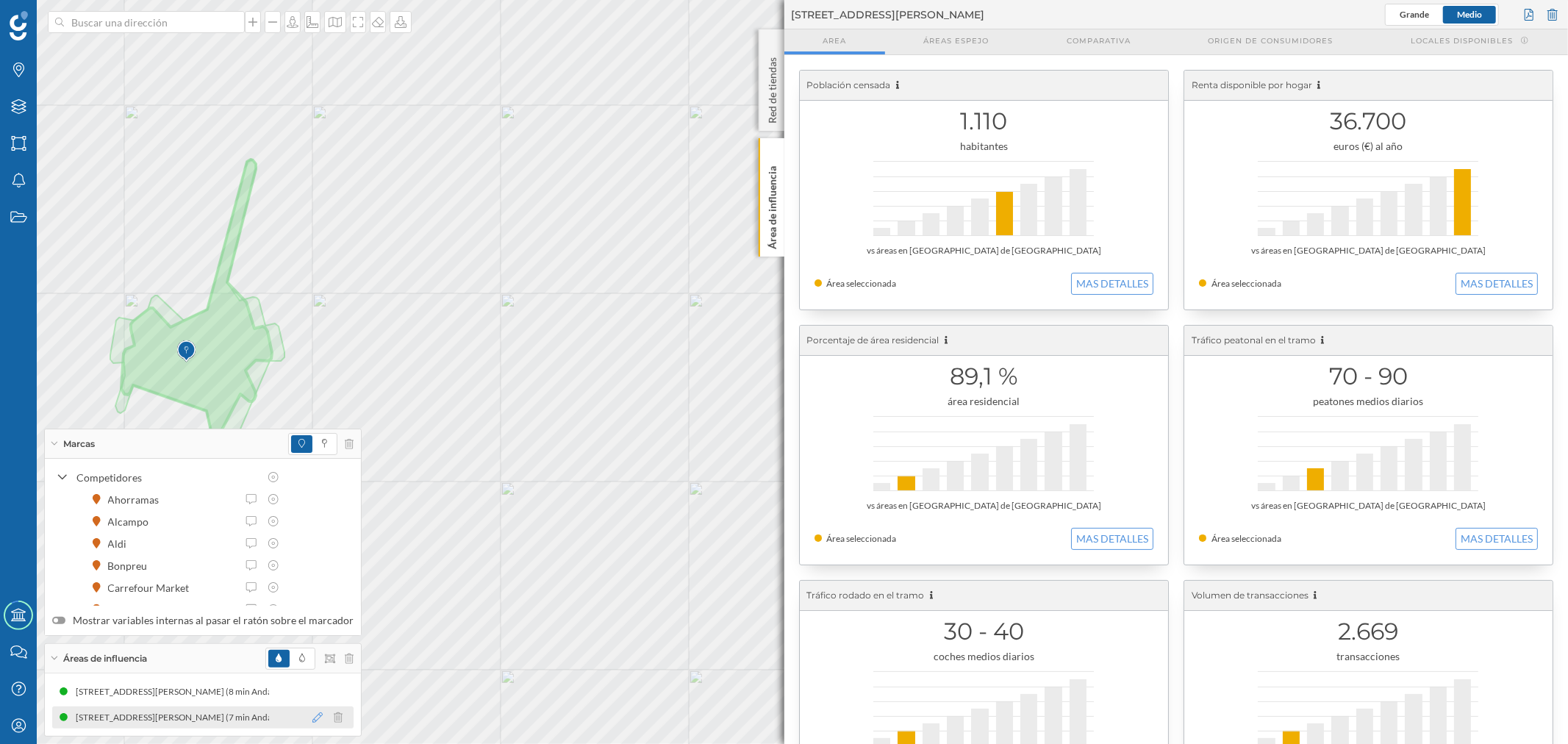
click at [313, 717] on icon at bounding box center [317, 718] width 10 height 10
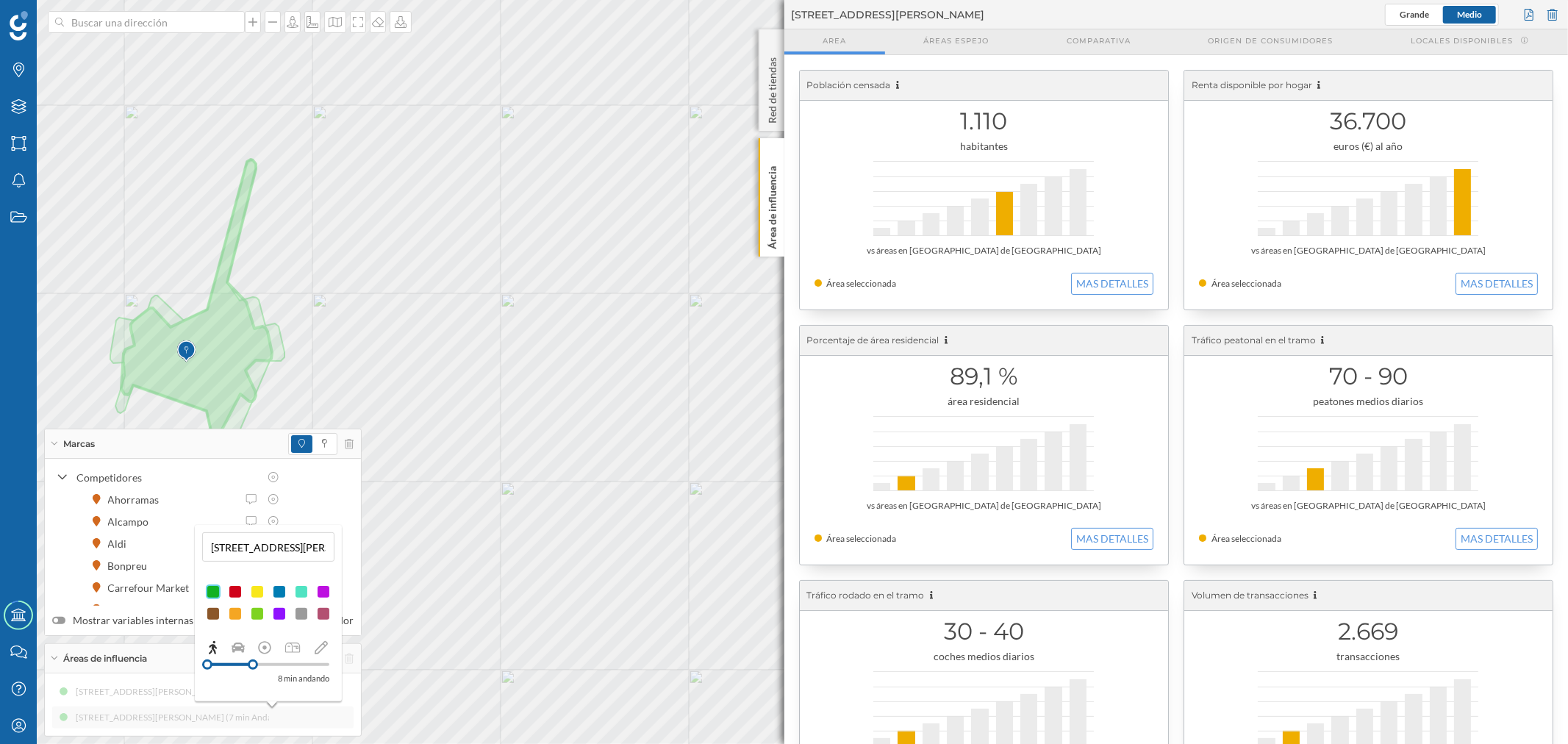
click at [253, 665] on div at bounding box center [253, 665] width 10 height 10
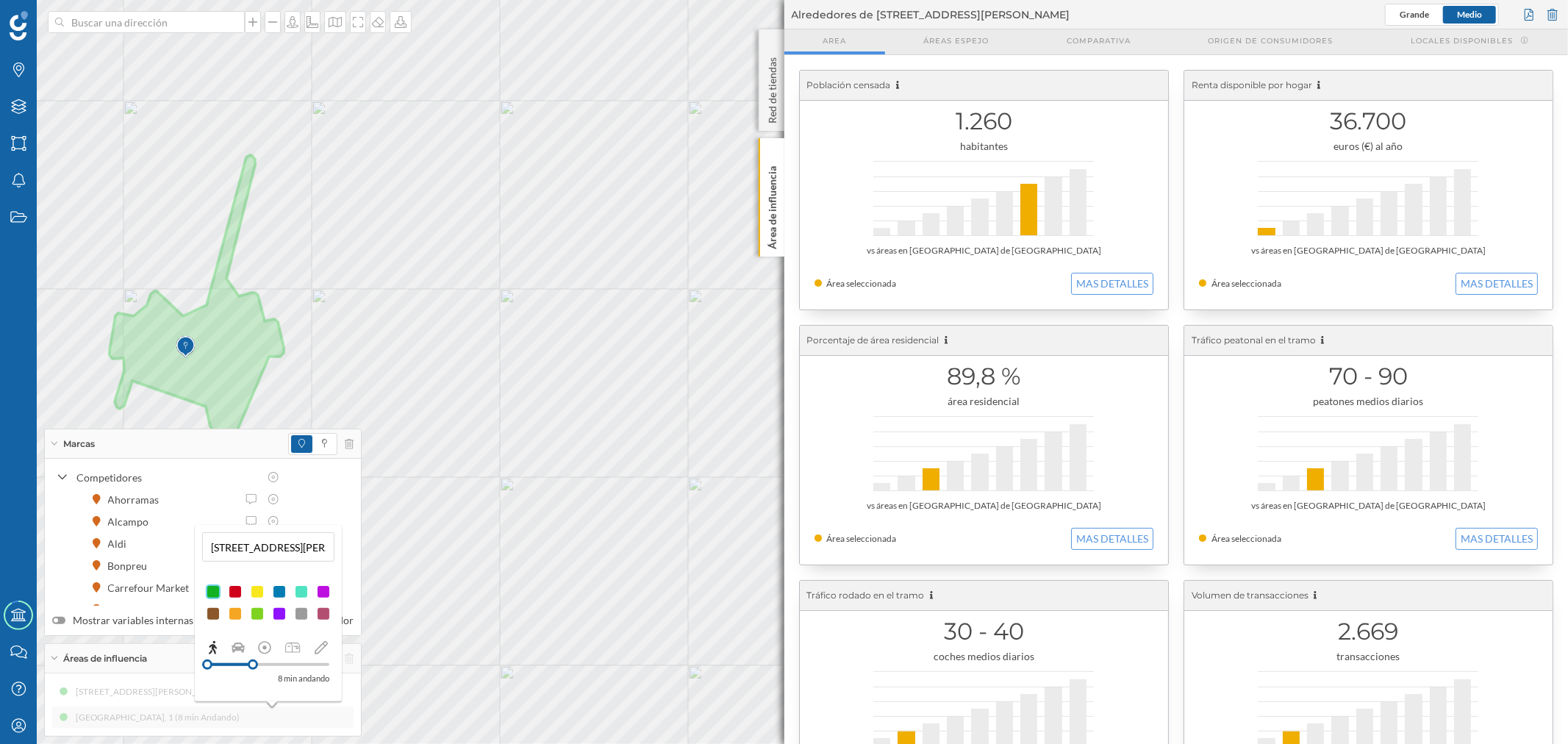
click at [119, 693] on div "[STREET_ADDRESS][PERSON_NAME] (8 min Andando) [STREET_ADDRESS][PERSON_NAME] (8 …" at bounding box center [203, 705] width 301 height 48
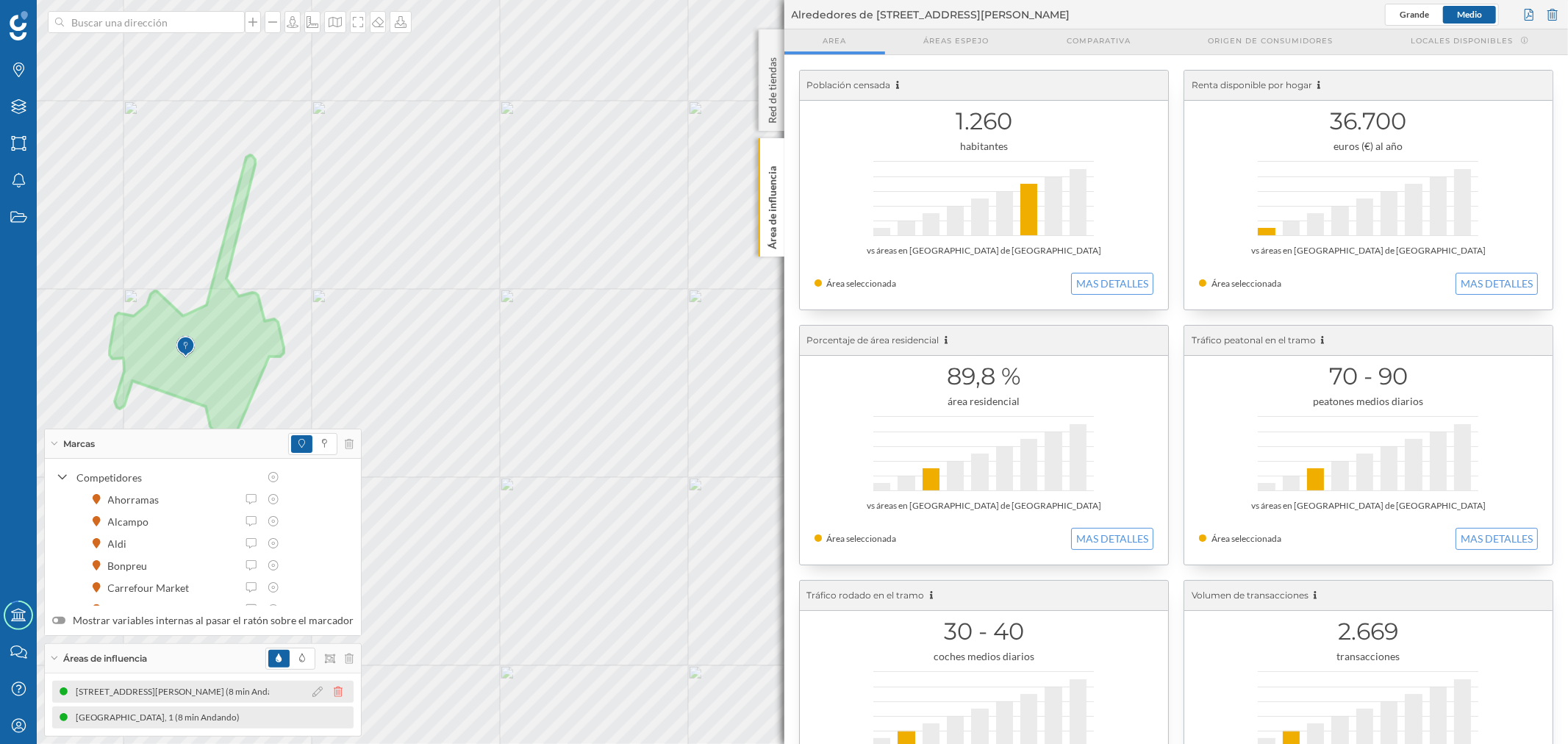
click at [333, 688] on icon at bounding box center [337, 692] width 9 height 10
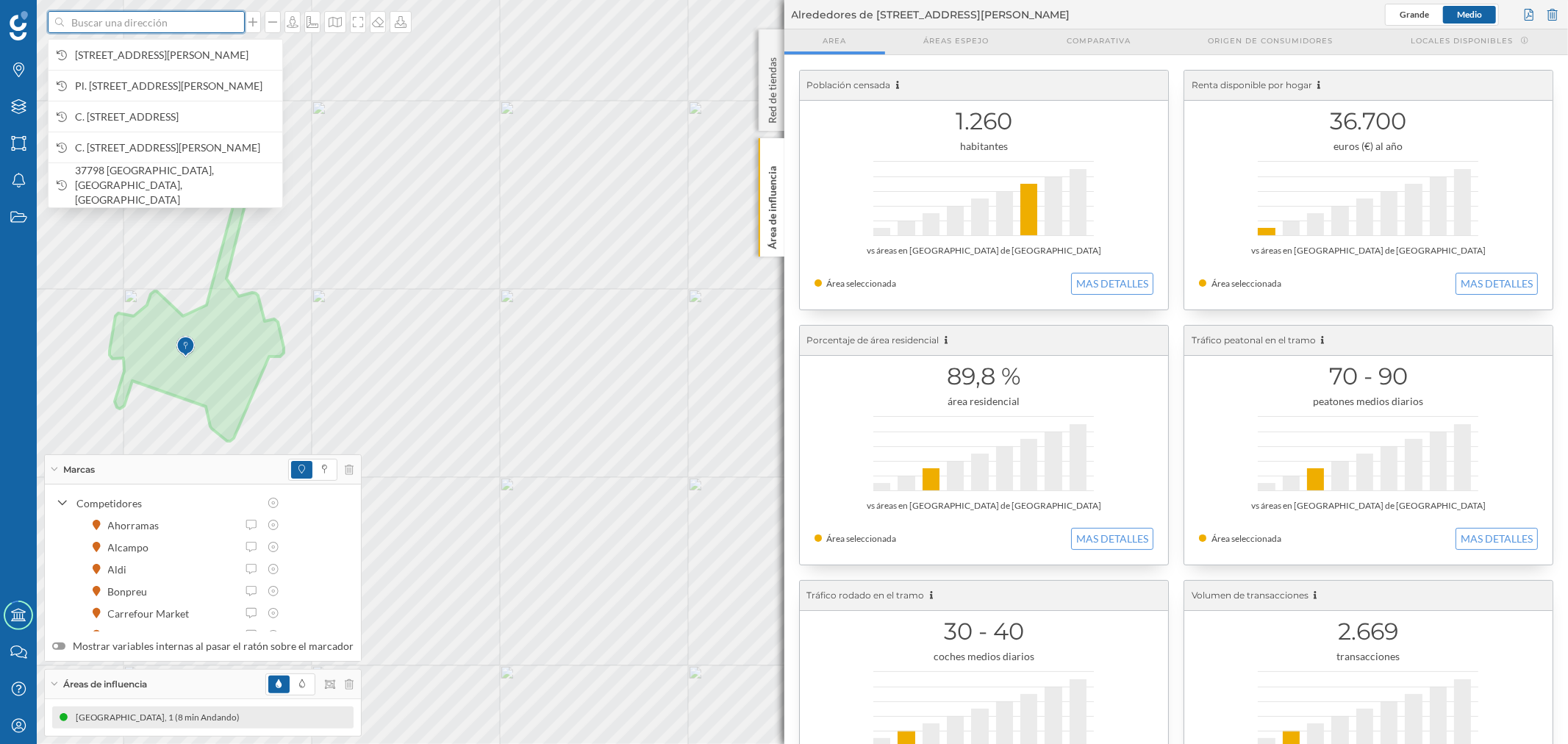
click at [192, 18] on input at bounding box center [146, 22] width 164 height 22
click at [220, 59] on span "[STREET_ADDRESS][PERSON_NAME]" at bounding box center [175, 55] width 200 height 14
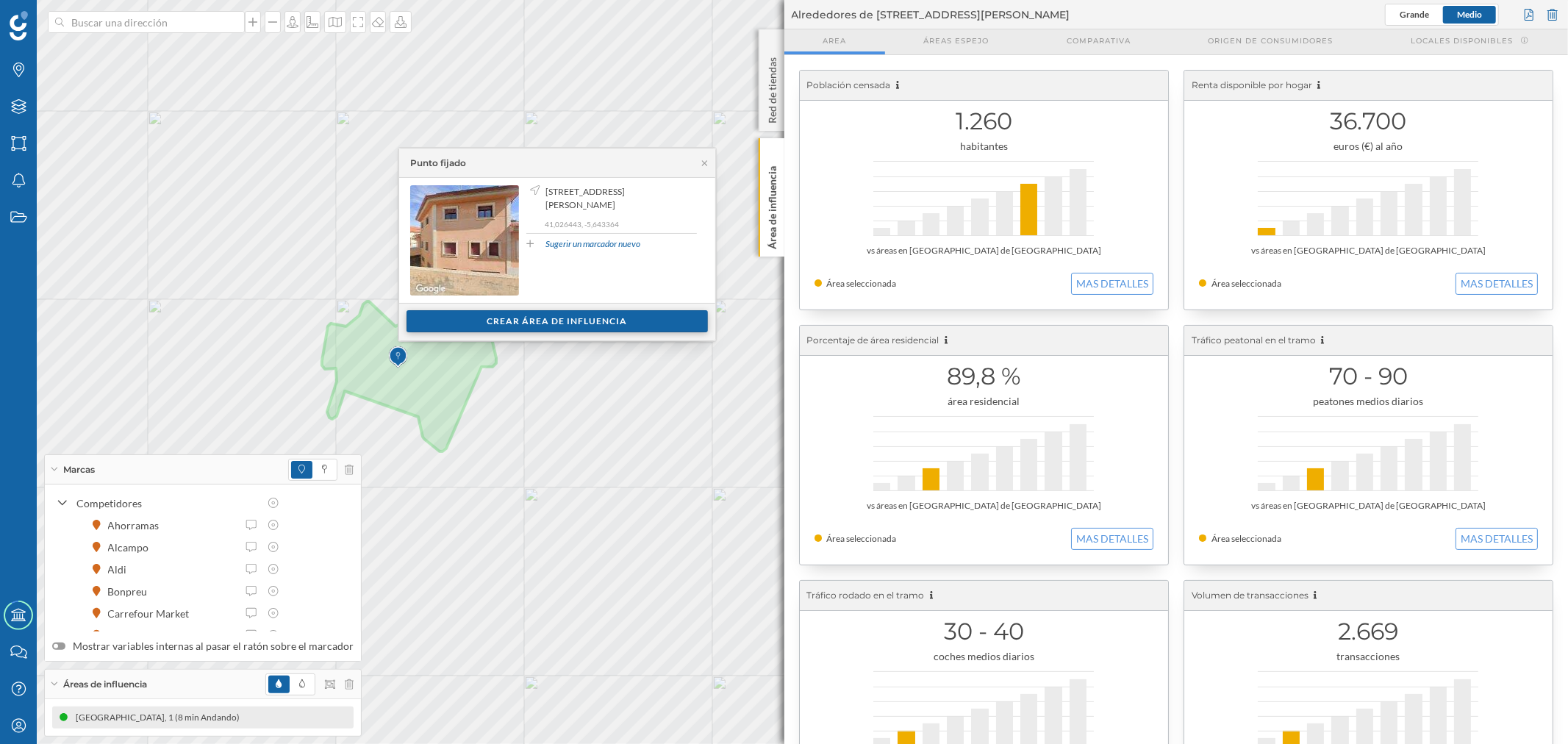
click at [444, 317] on div "Crear área de influencia" at bounding box center [557, 321] width 301 height 22
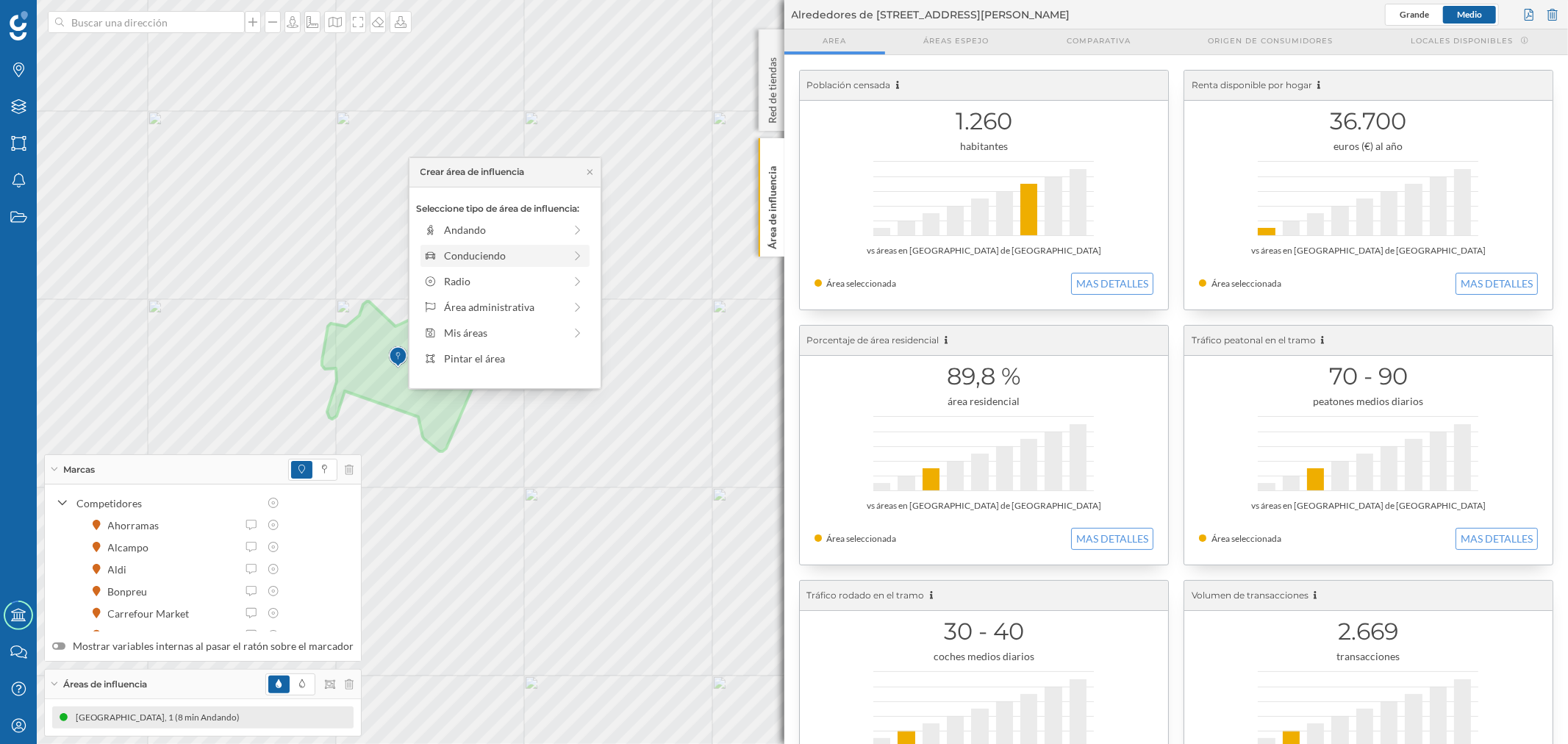
click at [457, 261] on div "Conduciendo" at bounding box center [503, 255] width 119 height 15
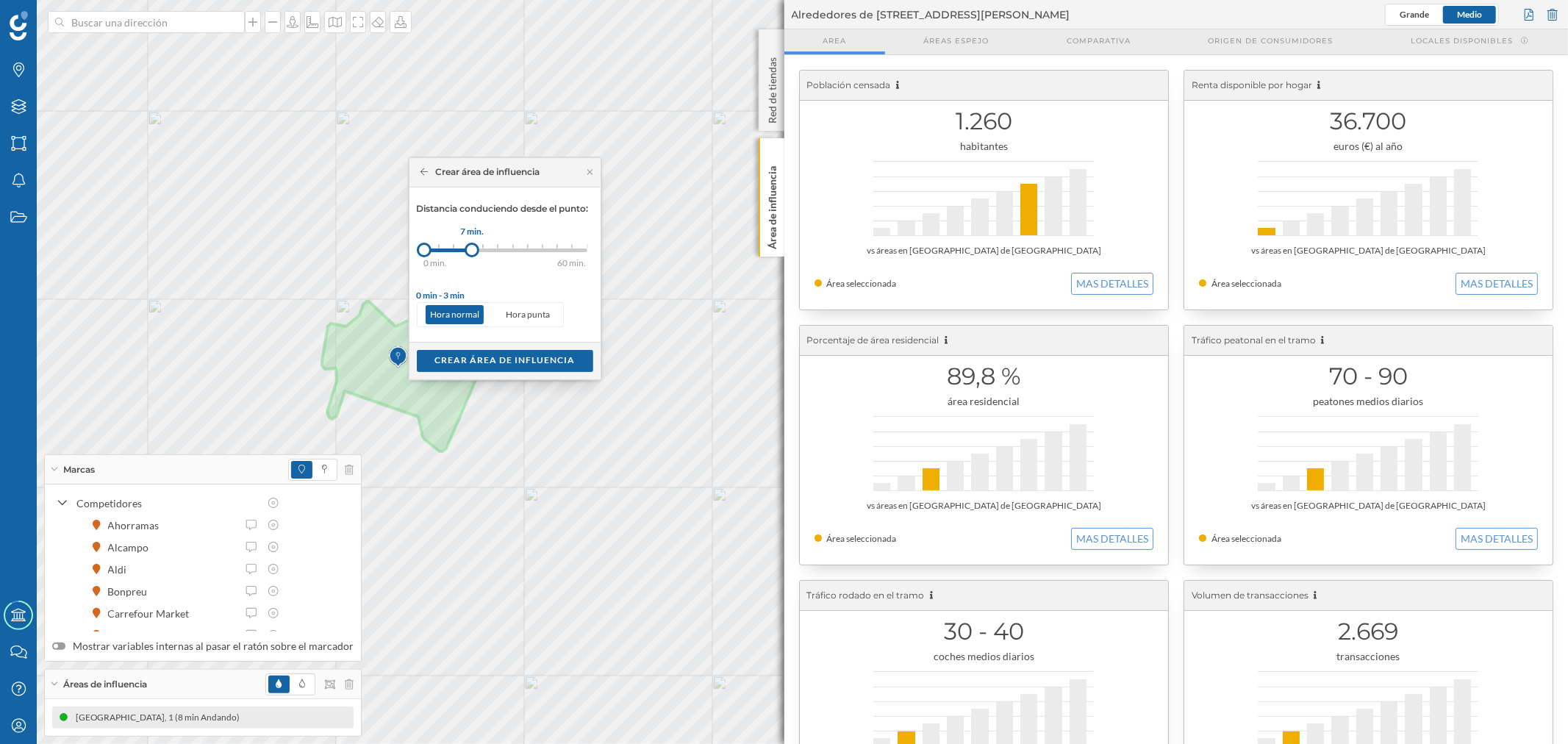
drag, startPoint x: 435, startPoint y: 248, endPoint x: 473, endPoint y: 251, distance: 38.1
click at [473, 251] on div at bounding box center [472, 250] width 14 height 14
click at [476, 353] on div "Crear área de influencia" at bounding box center [505, 361] width 176 height 22
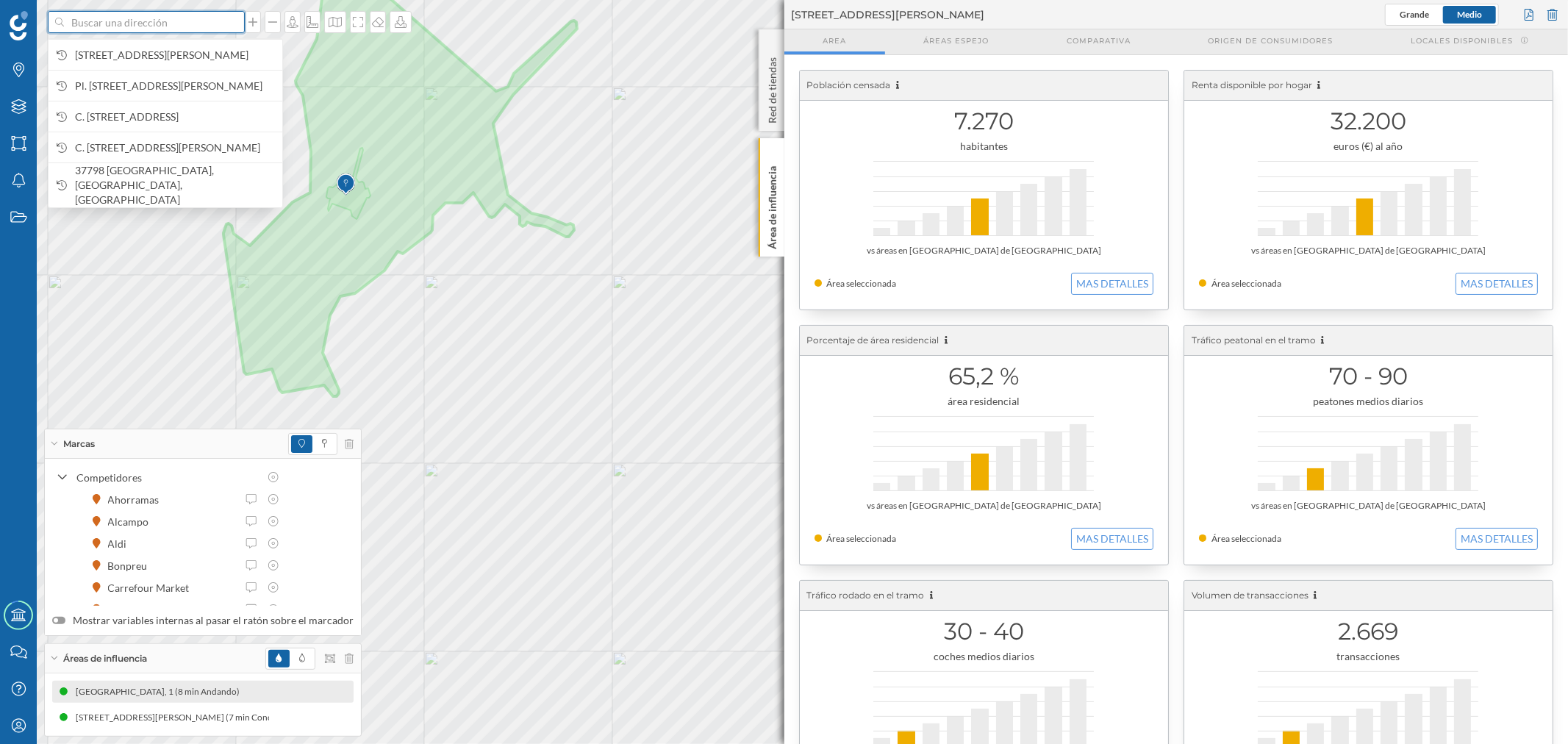
click at [196, 22] on input at bounding box center [146, 22] width 164 height 22
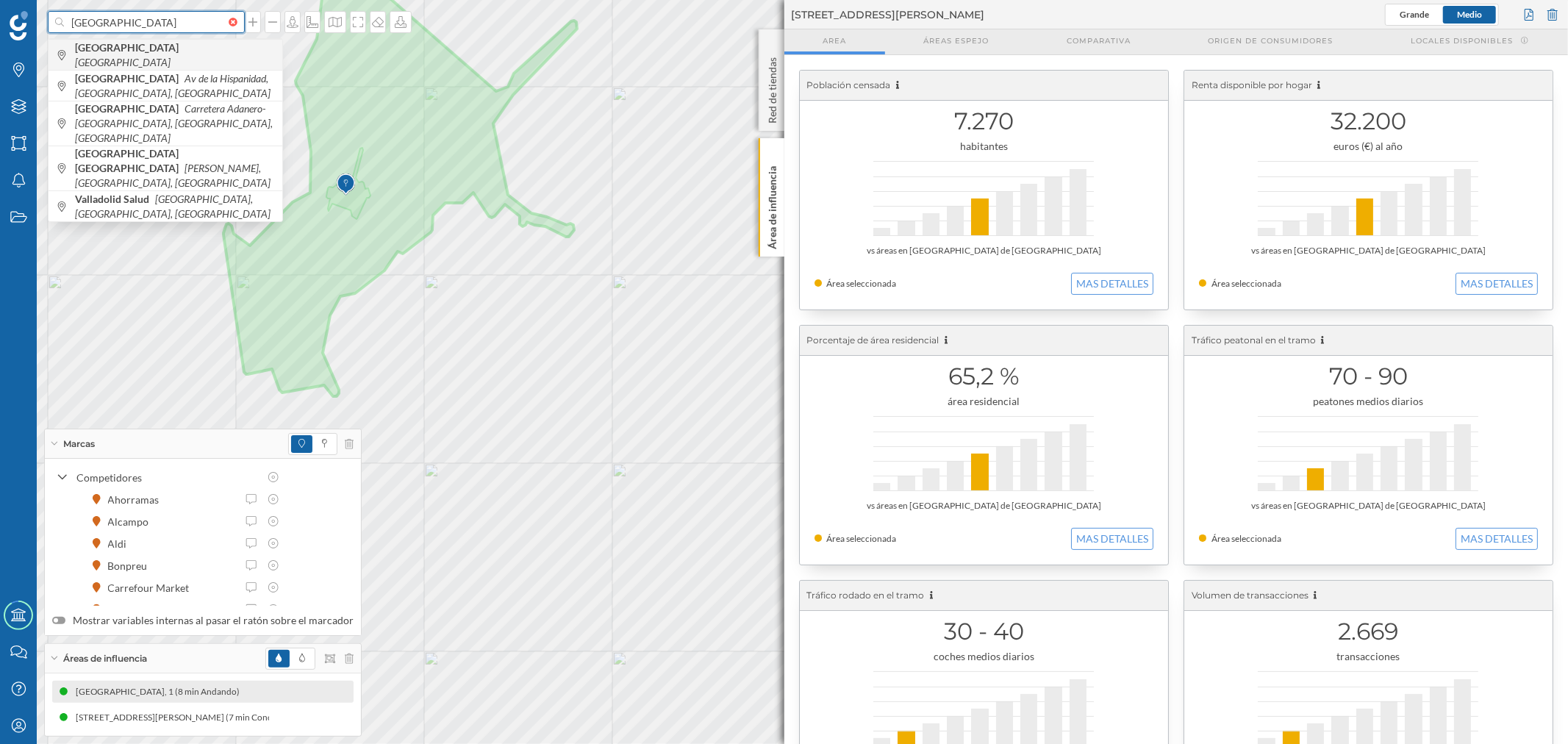
type input "[GEOGRAPHIC_DATA]"
click at [179, 57] on span "[GEOGRAPHIC_DATA] [GEOGRAPHIC_DATA]" at bounding box center [175, 55] width 200 height 30
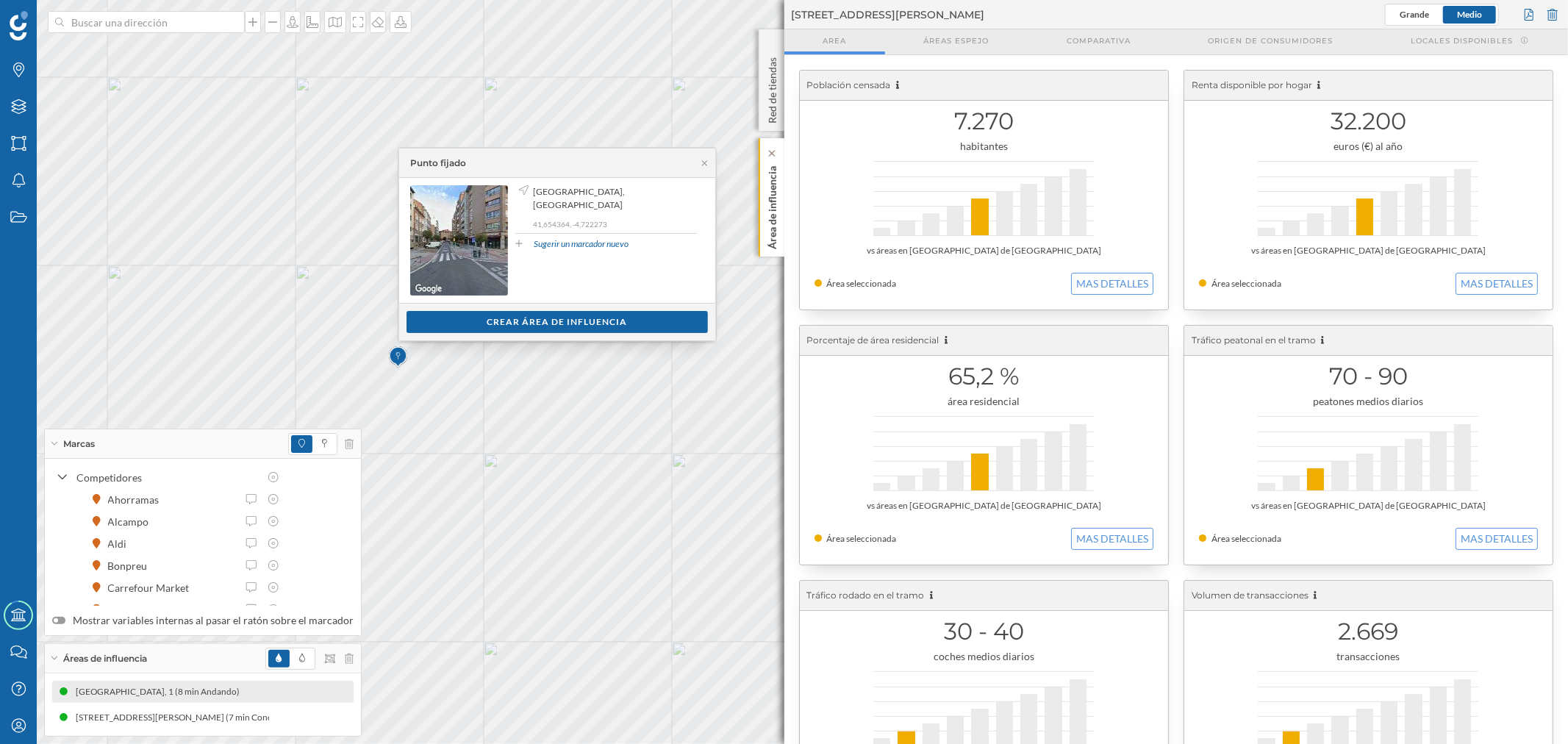
click at [762, 224] on div "Área de influencia" at bounding box center [771, 197] width 26 height 119
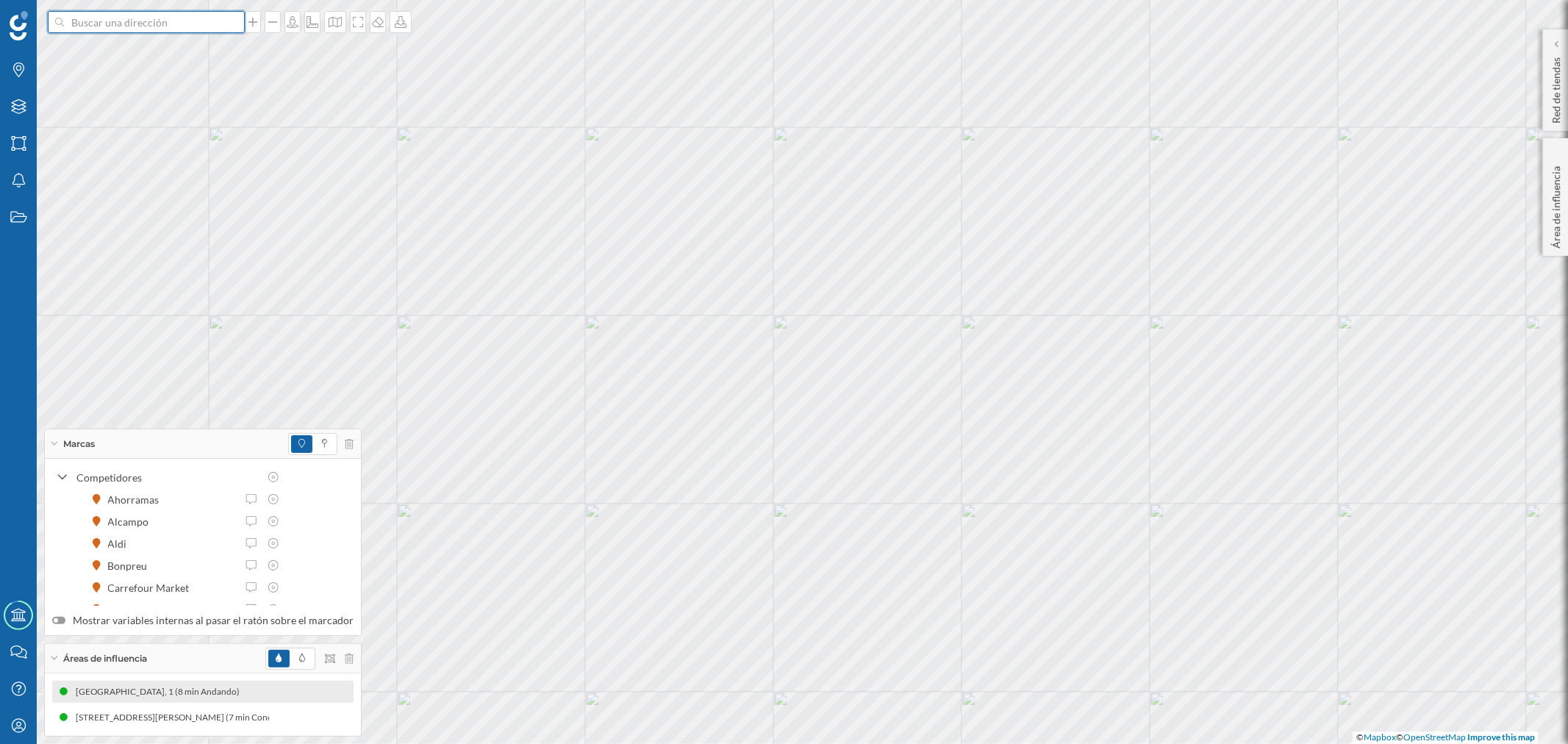
click at [191, 21] on input at bounding box center [146, 22] width 164 height 22
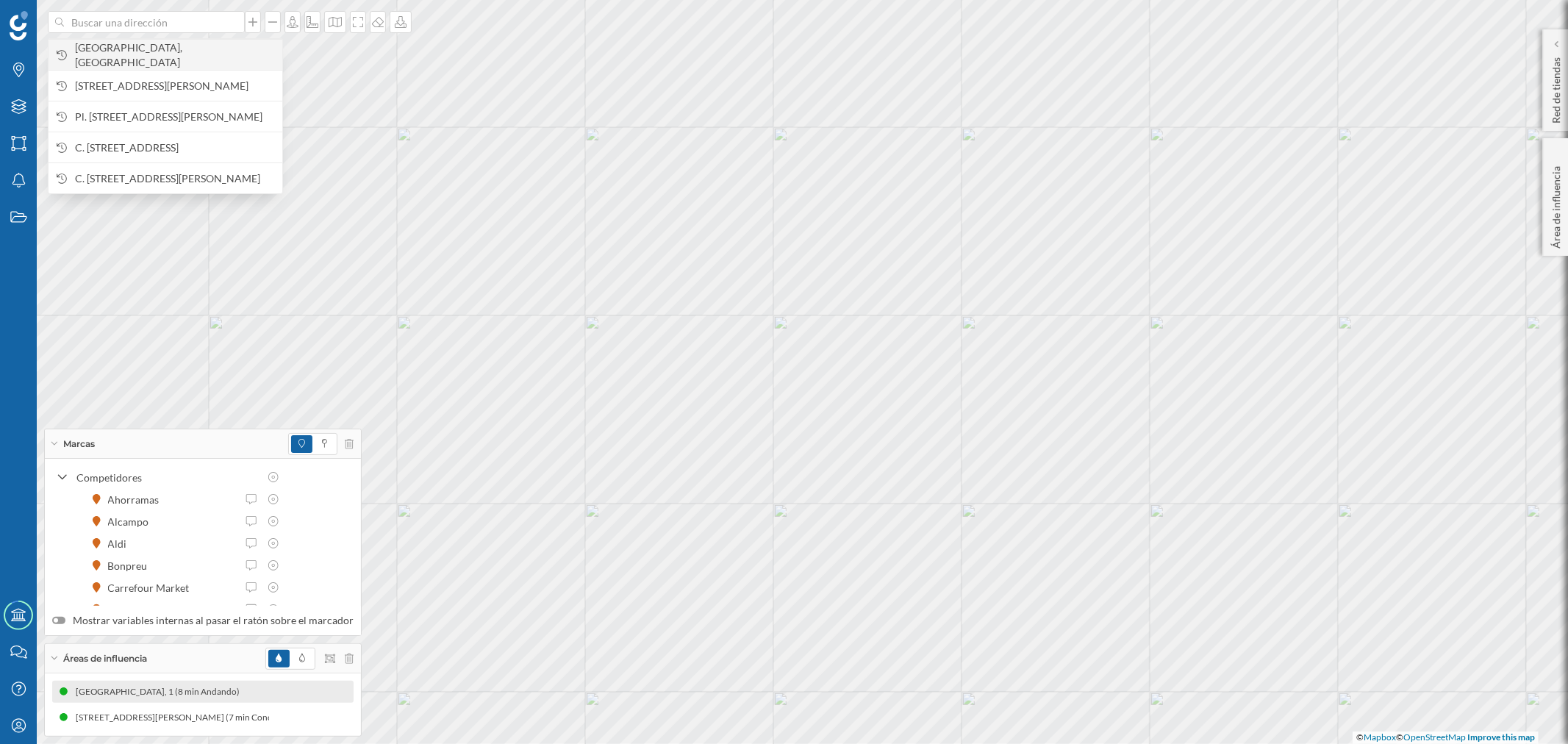
click at [180, 48] on span "[GEOGRAPHIC_DATA], [GEOGRAPHIC_DATA]" at bounding box center [175, 55] width 200 height 30
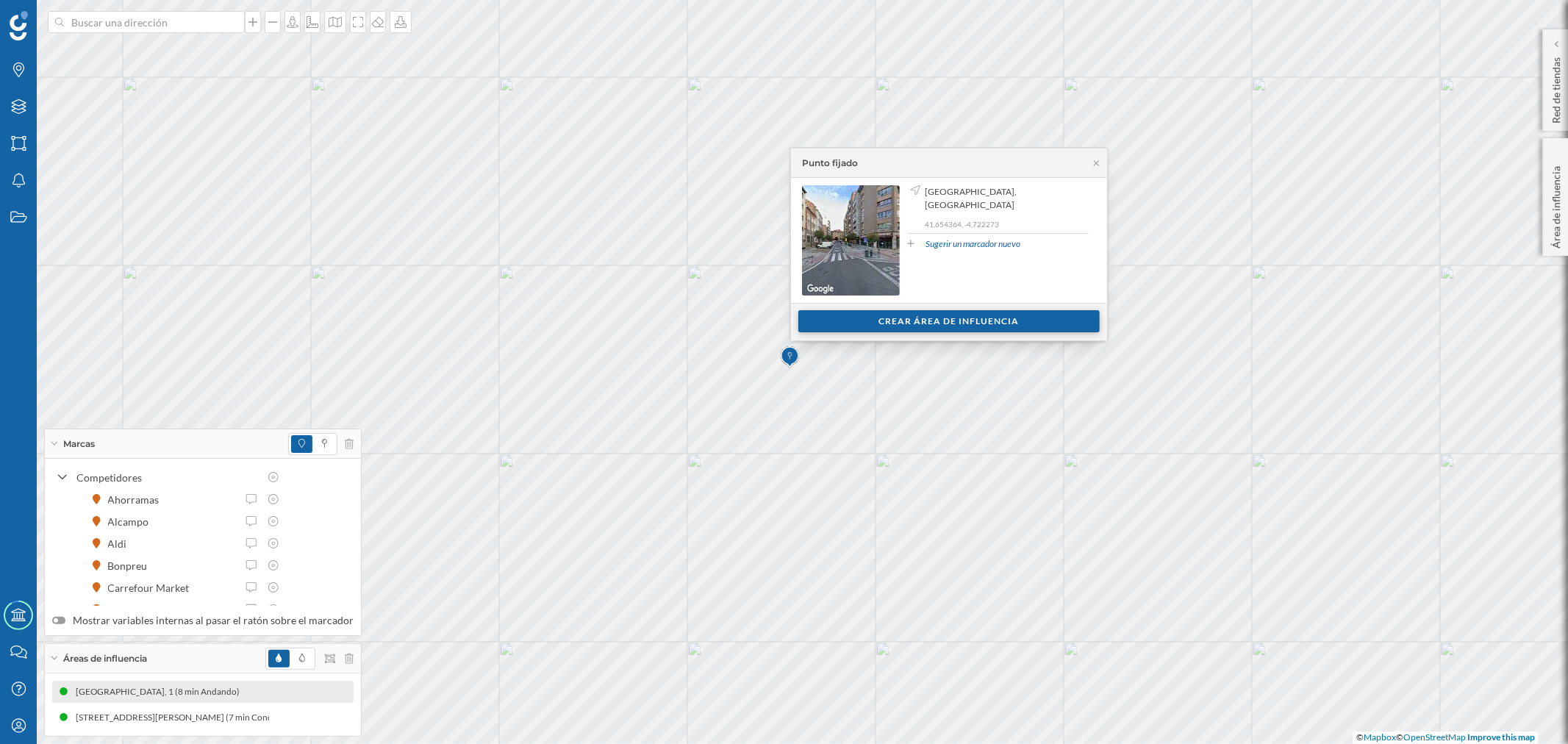
click at [863, 318] on div "Crear área de influencia" at bounding box center [949, 321] width 301 height 22
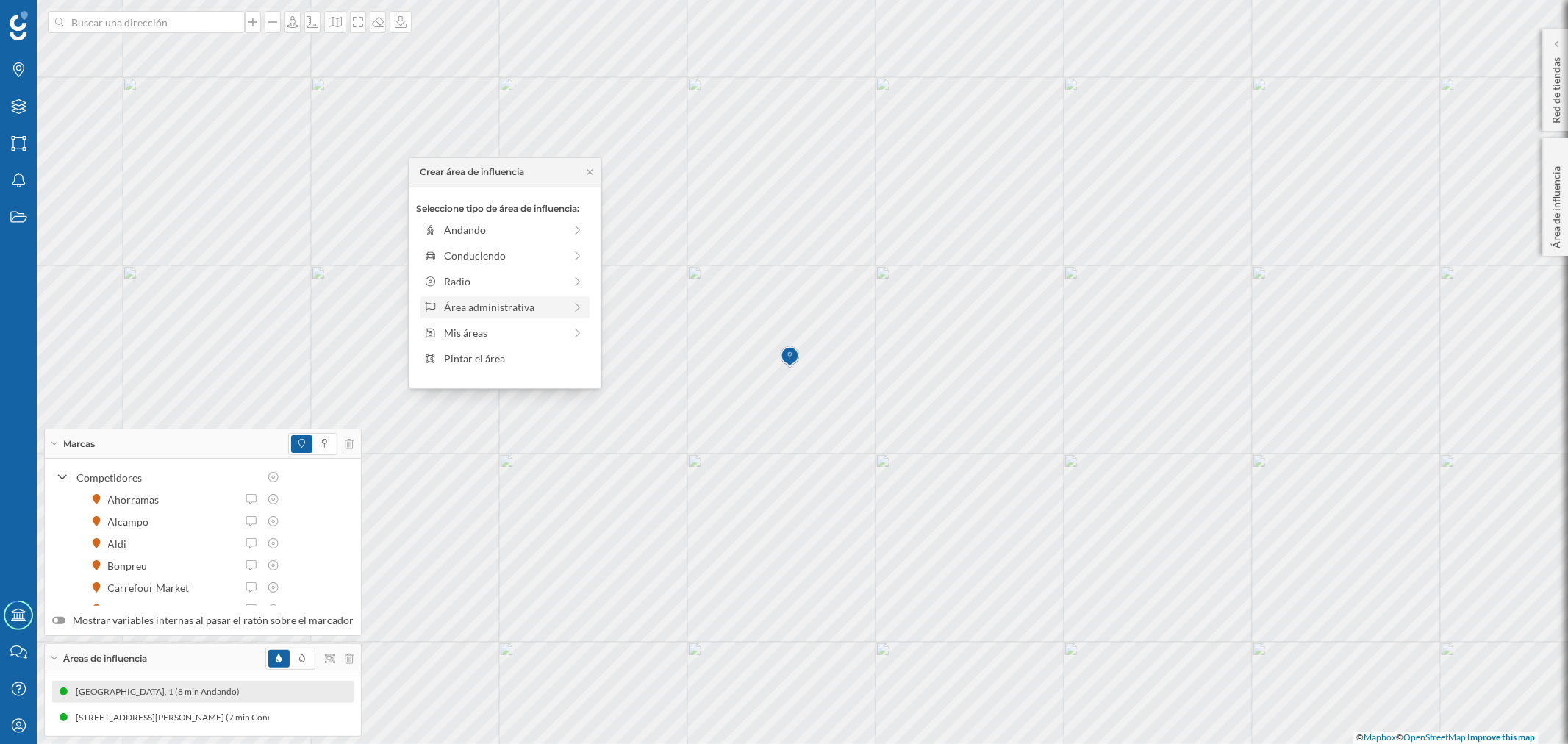
click at [538, 306] on div "Área administrativa" at bounding box center [503, 306] width 119 height 15
click at [475, 280] on div "Municipio" at bounding box center [516, 281] width 145 height 15
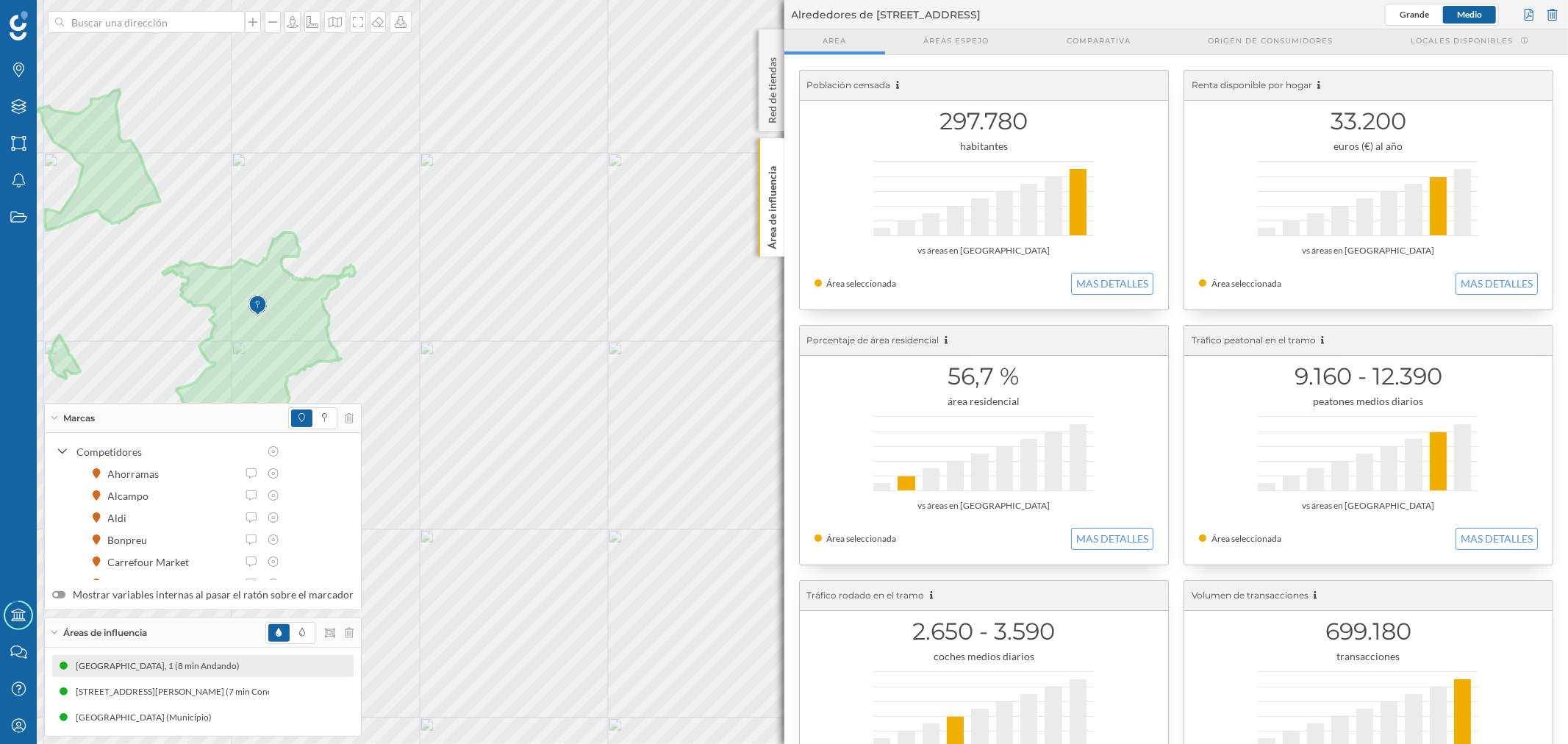
drag, startPoint x: 937, startPoint y: 120, endPoint x: 1032, endPoint y: 134, distance: 96.0
click at [1032, 134] on h1 "297.780" at bounding box center [984, 121] width 339 height 28
click at [1017, 128] on h1 "297.780" at bounding box center [984, 121] width 339 height 28
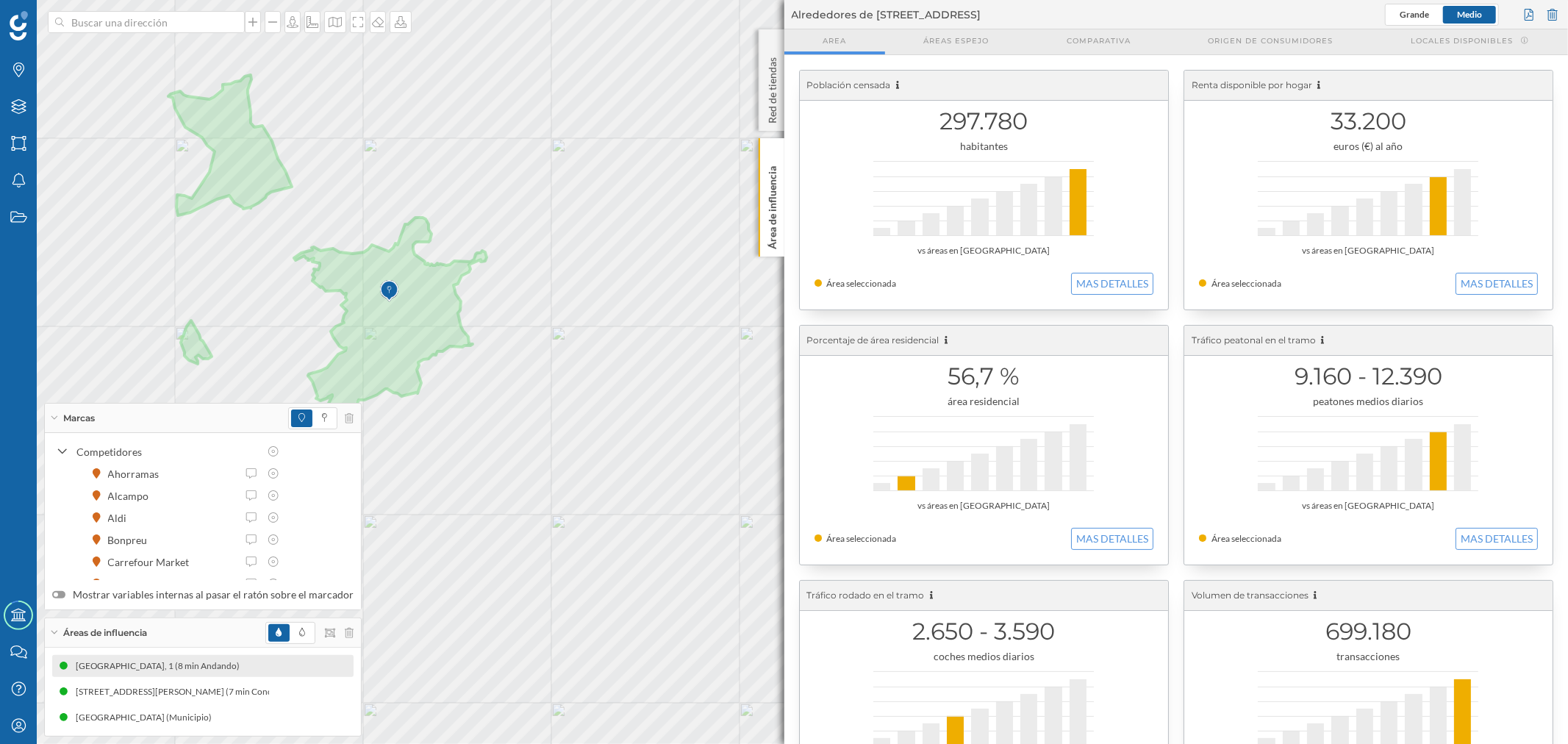
click at [387, 284] on img at bounding box center [388, 291] width 18 height 30
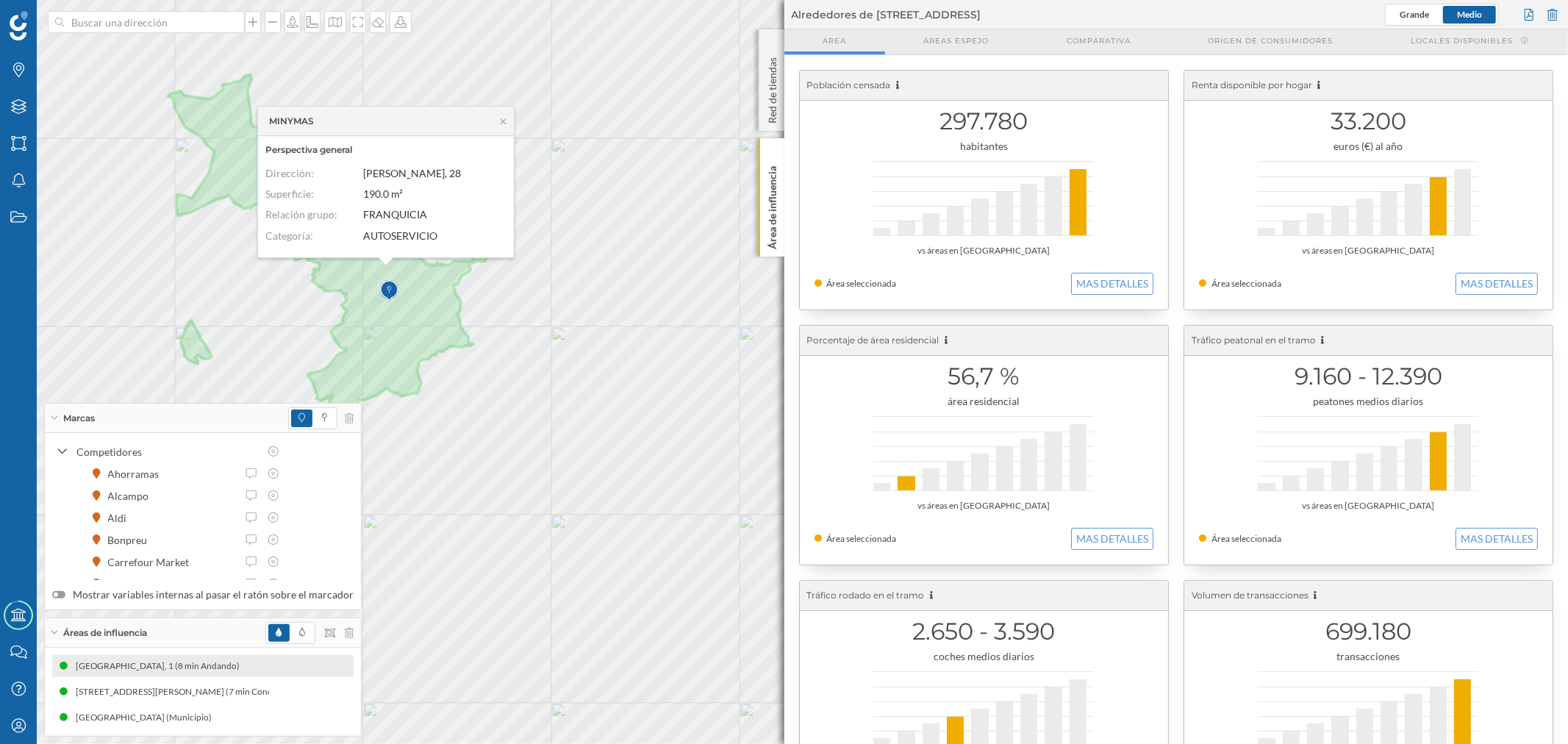
click at [393, 292] on img at bounding box center [388, 291] width 18 height 30
click at [387, 289] on img at bounding box center [388, 291] width 18 height 30
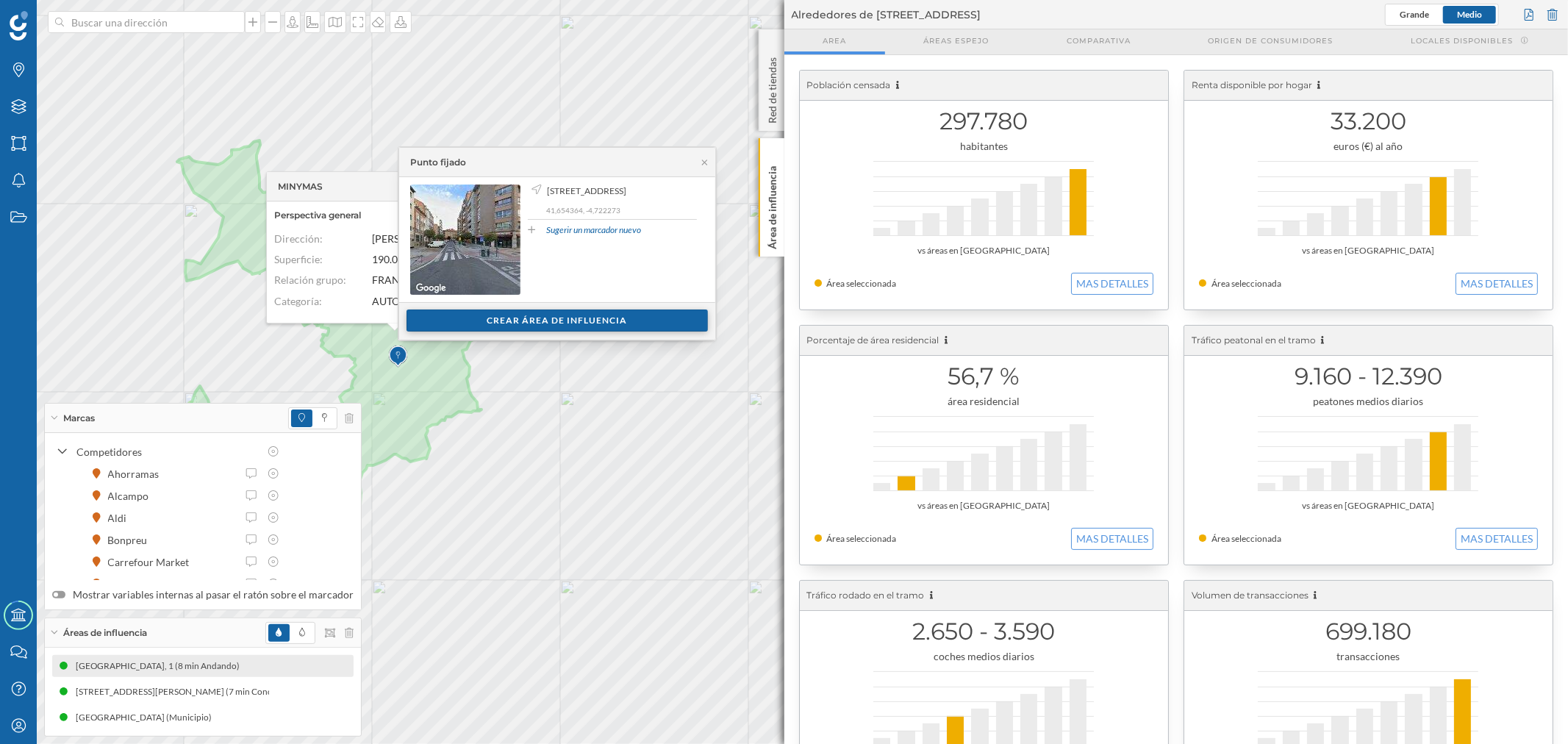
click at [459, 324] on div "Crear área de influencia" at bounding box center [557, 321] width 301 height 22
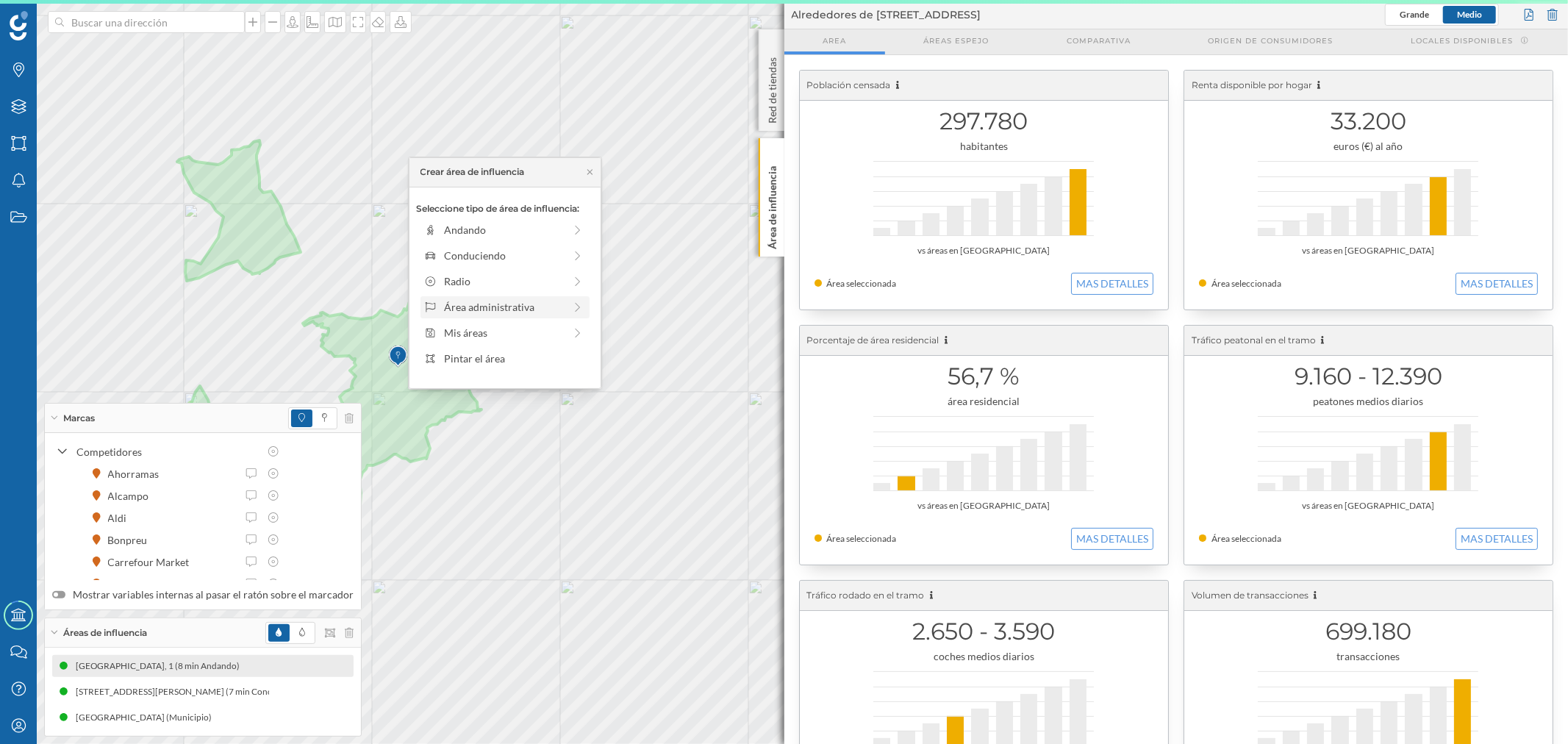
click at [463, 301] on div "Área administrativa" at bounding box center [503, 306] width 119 height 15
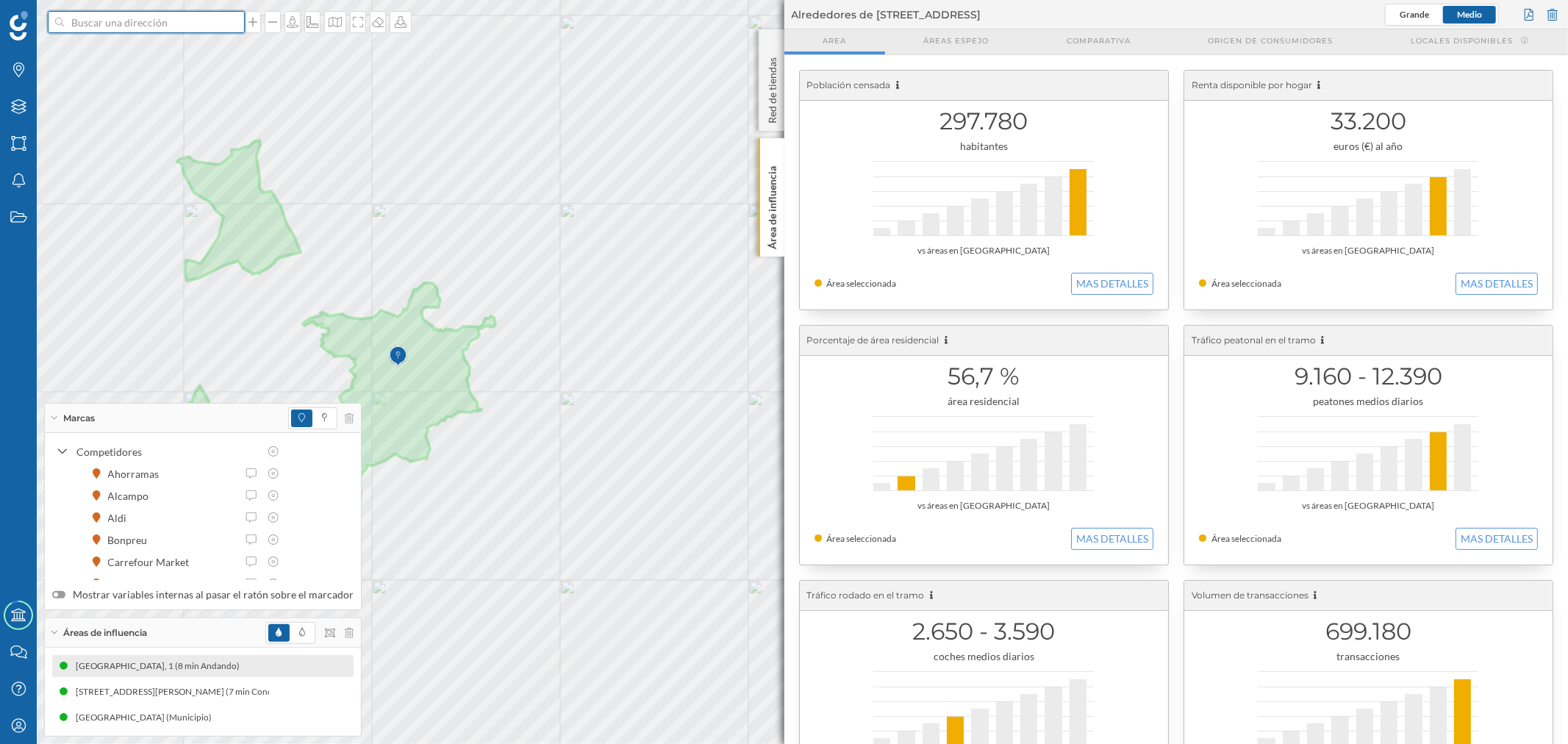
click at [95, 27] on input at bounding box center [146, 22] width 164 height 22
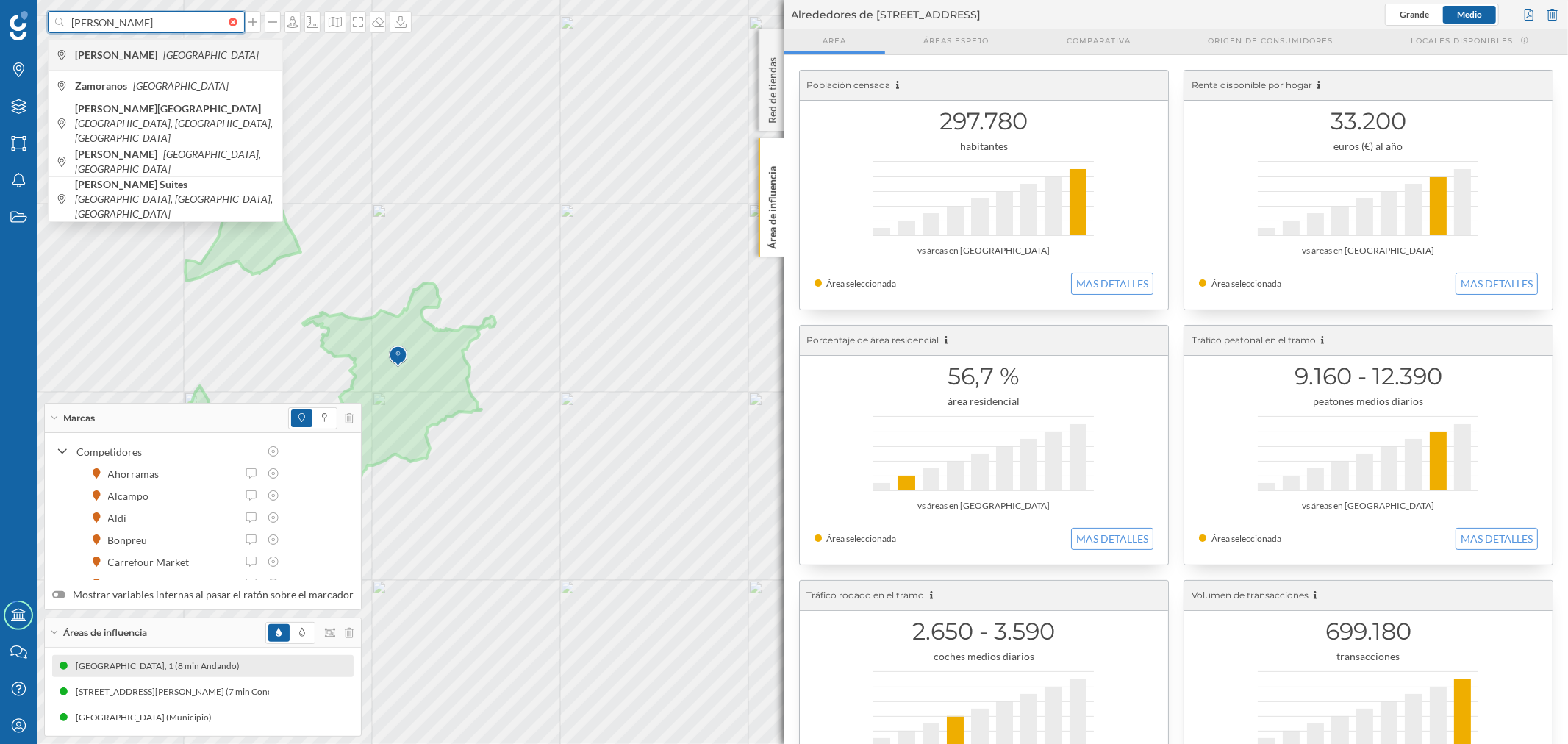
type input "[PERSON_NAME]"
click at [129, 67] on div "[PERSON_NAME] [GEOGRAPHIC_DATA]" at bounding box center [166, 55] width 234 height 31
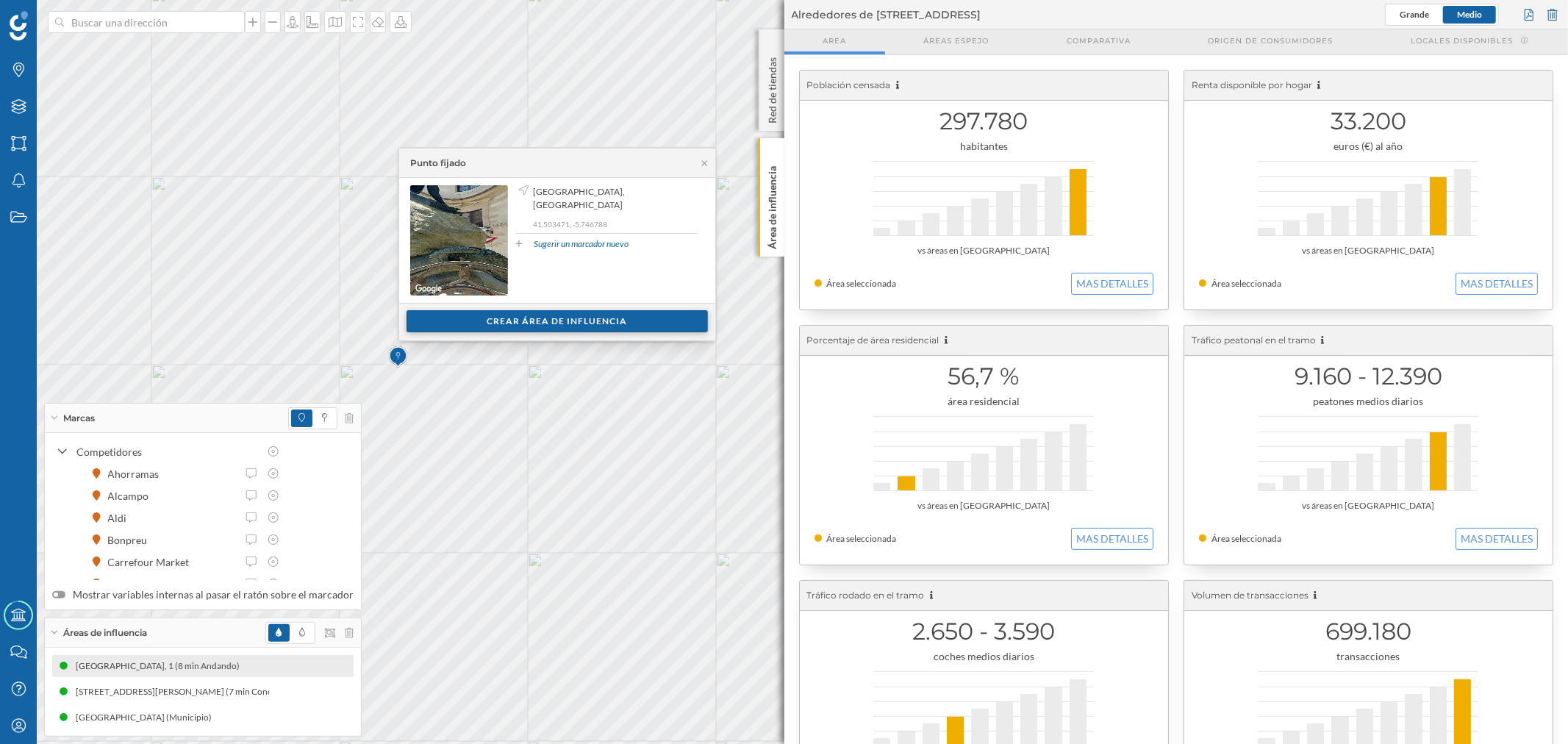
click at [517, 316] on div "Crear área de influencia" at bounding box center [557, 321] width 301 height 22
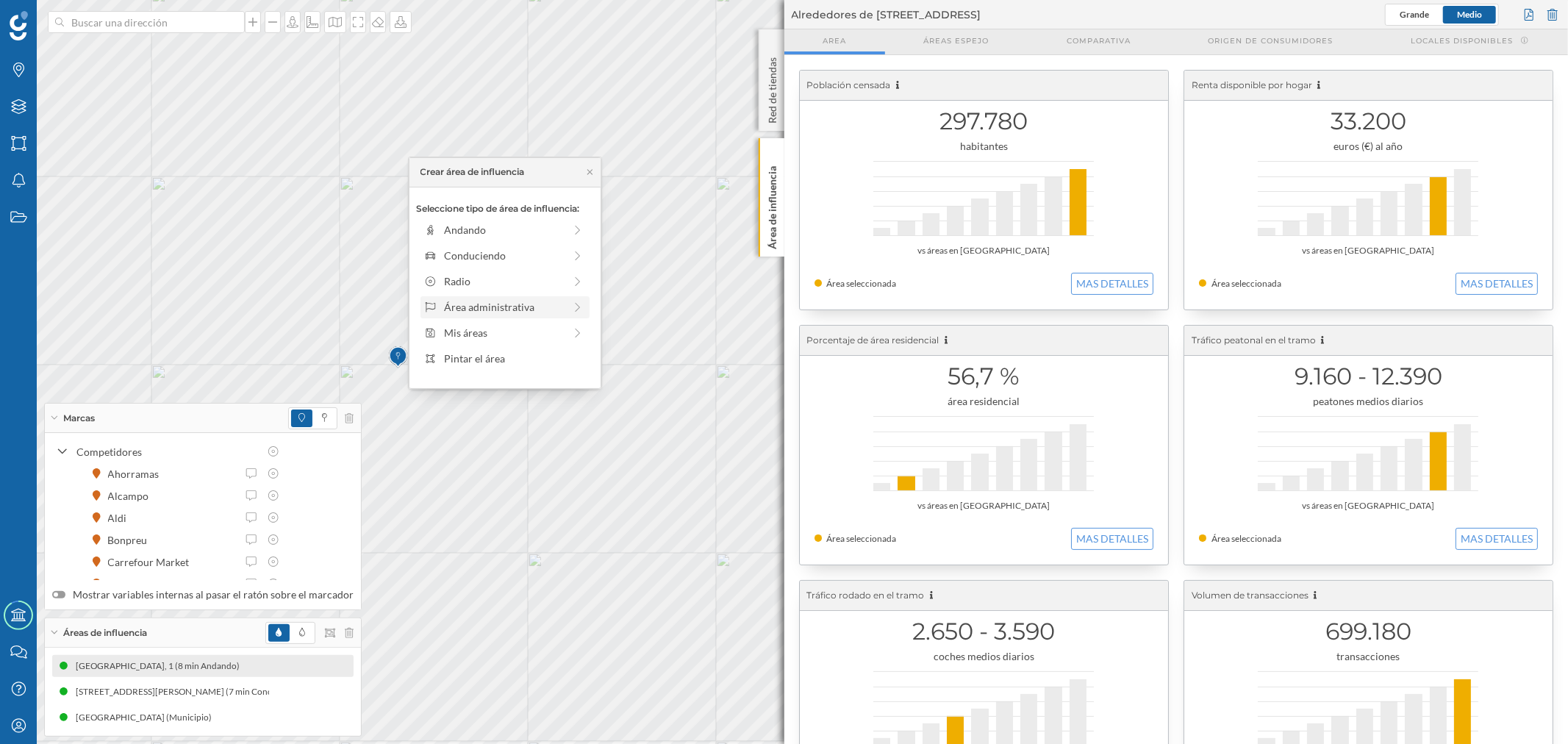
click at [480, 304] on div "Área administrativa" at bounding box center [503, 306] width 119 height 15
click at [464, 275] on div "Municipio" at bounding box center [516, 281] width 145 height 15
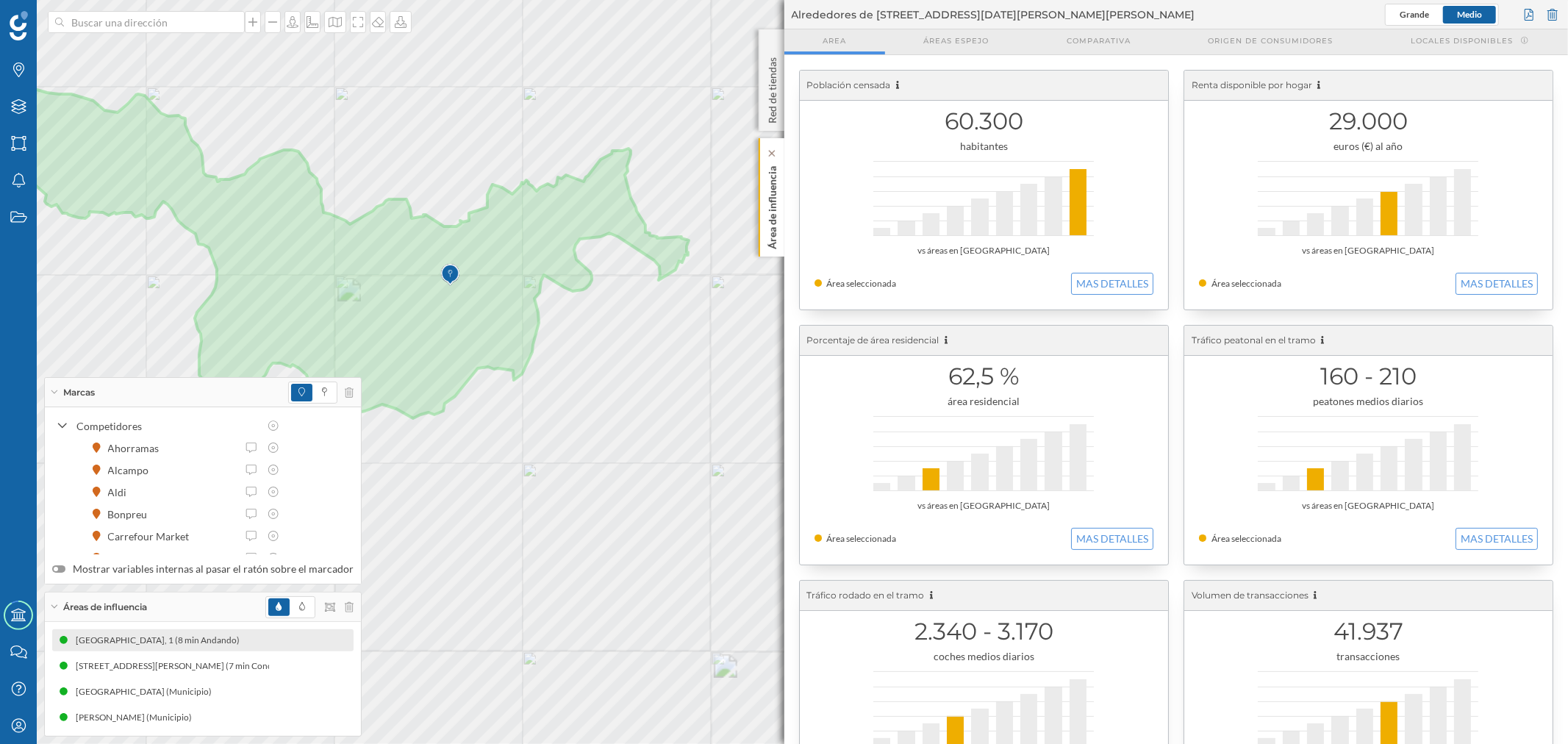
click at [761, 208] on div "Área de influencia" at bounding box center [771, 197] width 26 height 119
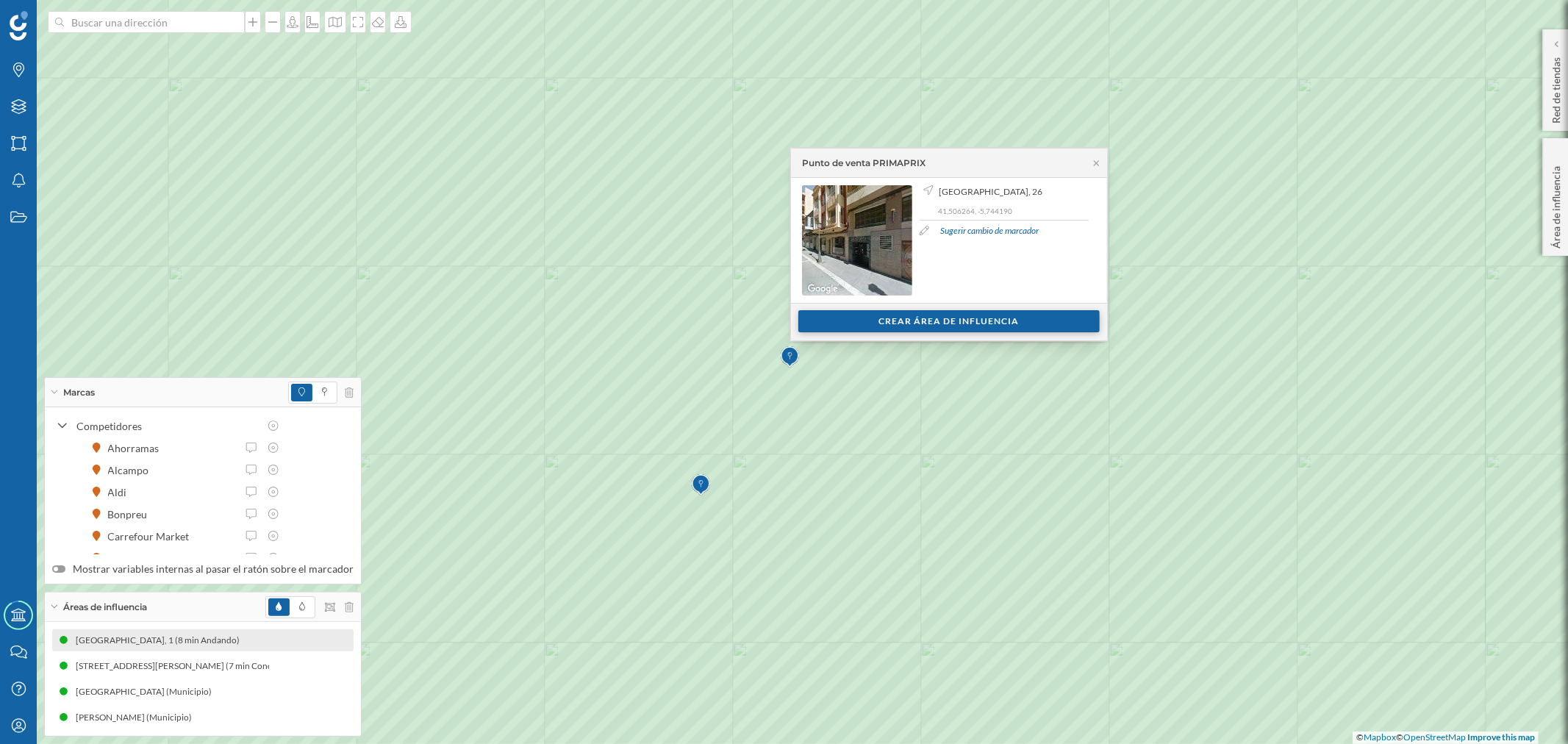
click at [847, 317] on div "Crear área de influencia" at bounding box center [949, 321] width 301 height 22
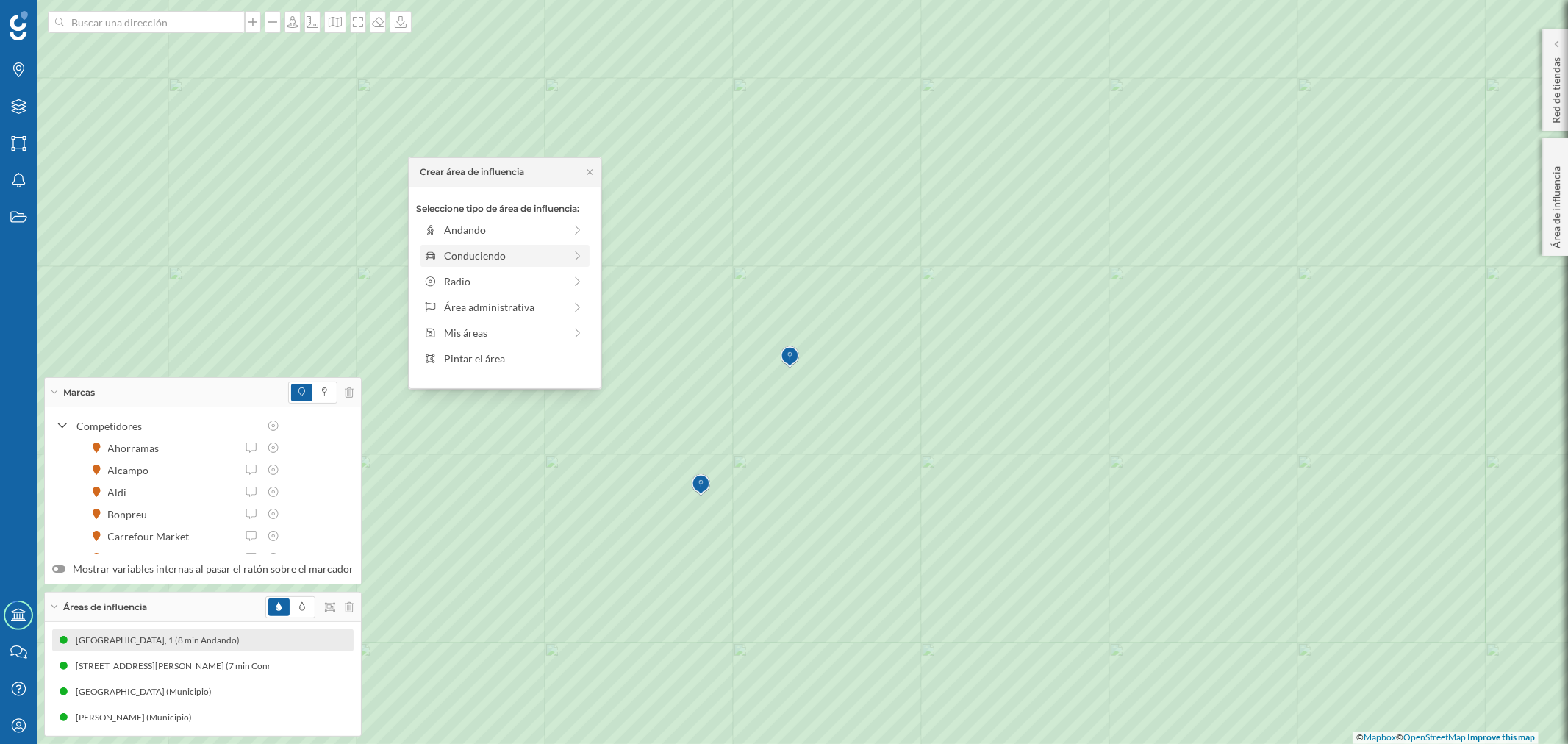
click at [499, 266] on div "Conduciendo" at bounding box center [505, 256] width 169 height 22
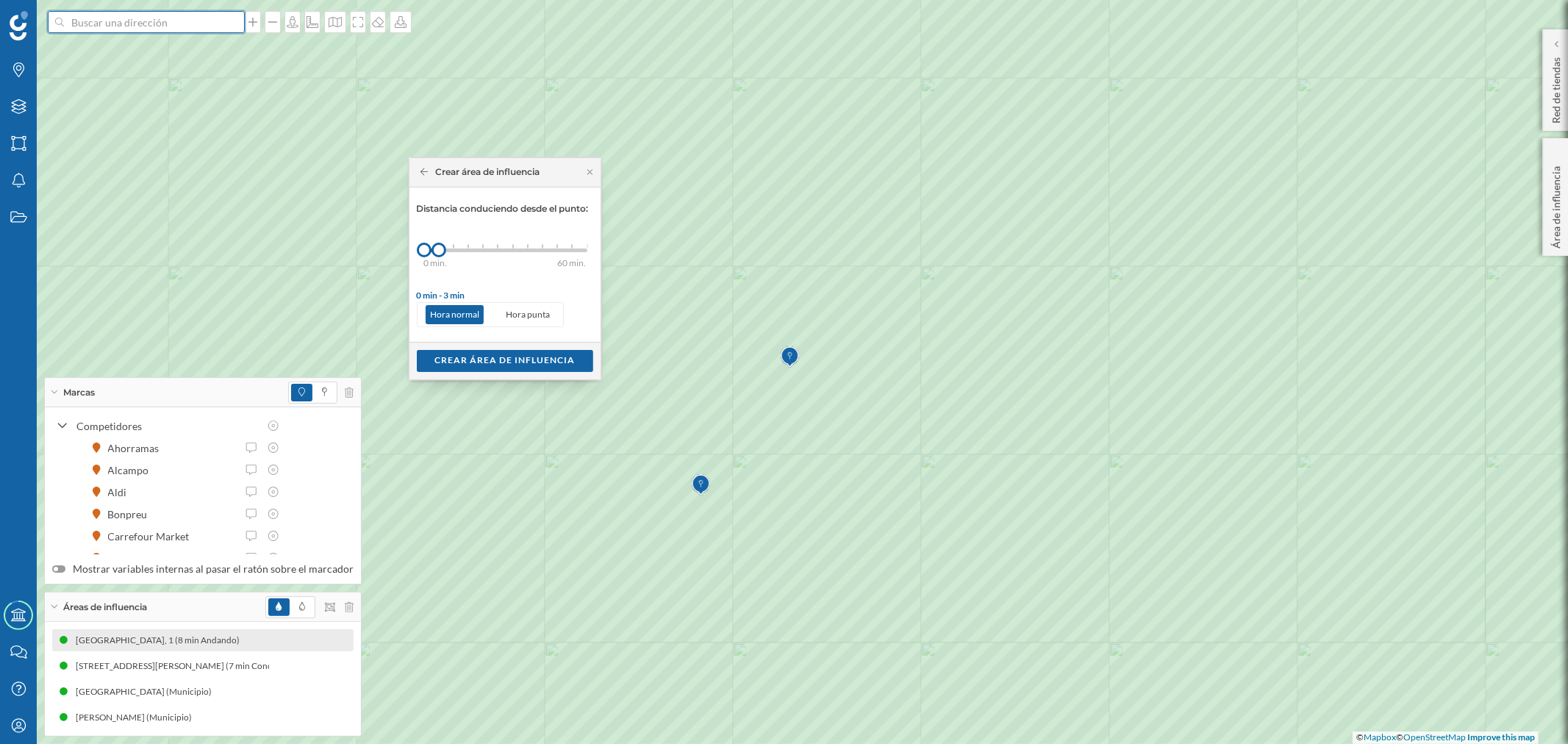
click at [144, 21] on input at bounding box center [146, 22] width 164 height 22
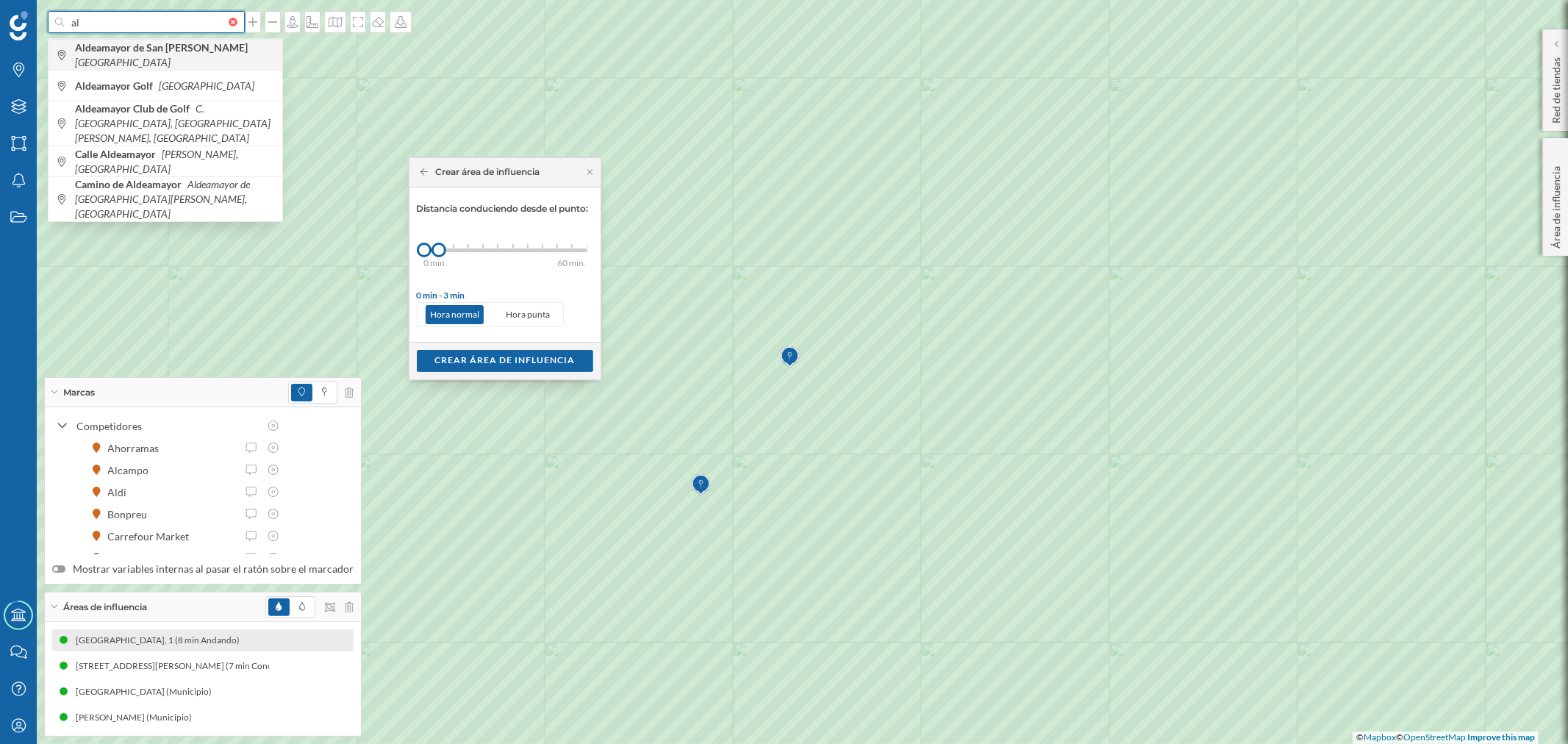
type input "a"
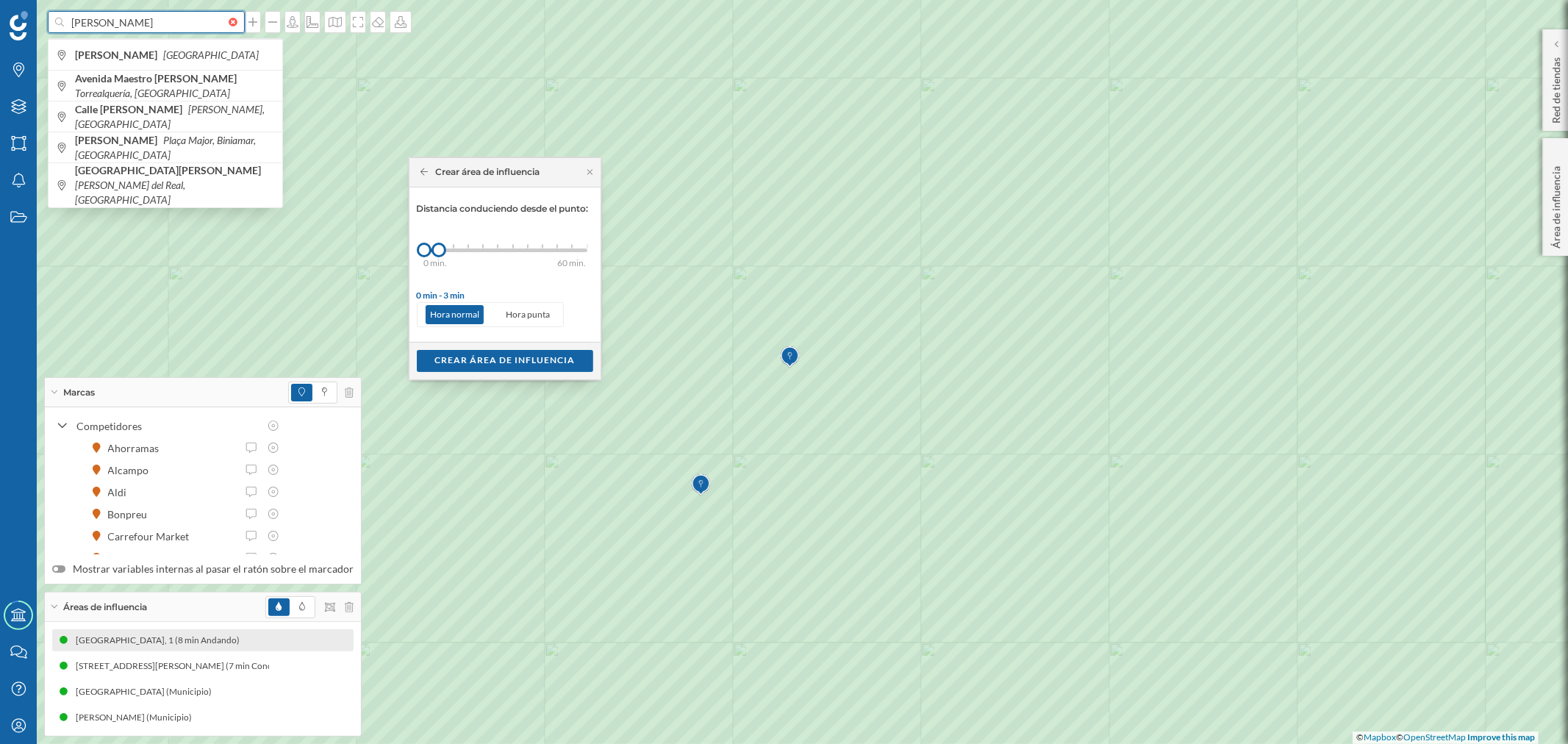
type input "[PERSON_NAME]"
click at [171, 55] on span "[PERSON_NAME] [GEOGRAPHIC_DATA]" at bounding box center [175, 55] width 200 height 14
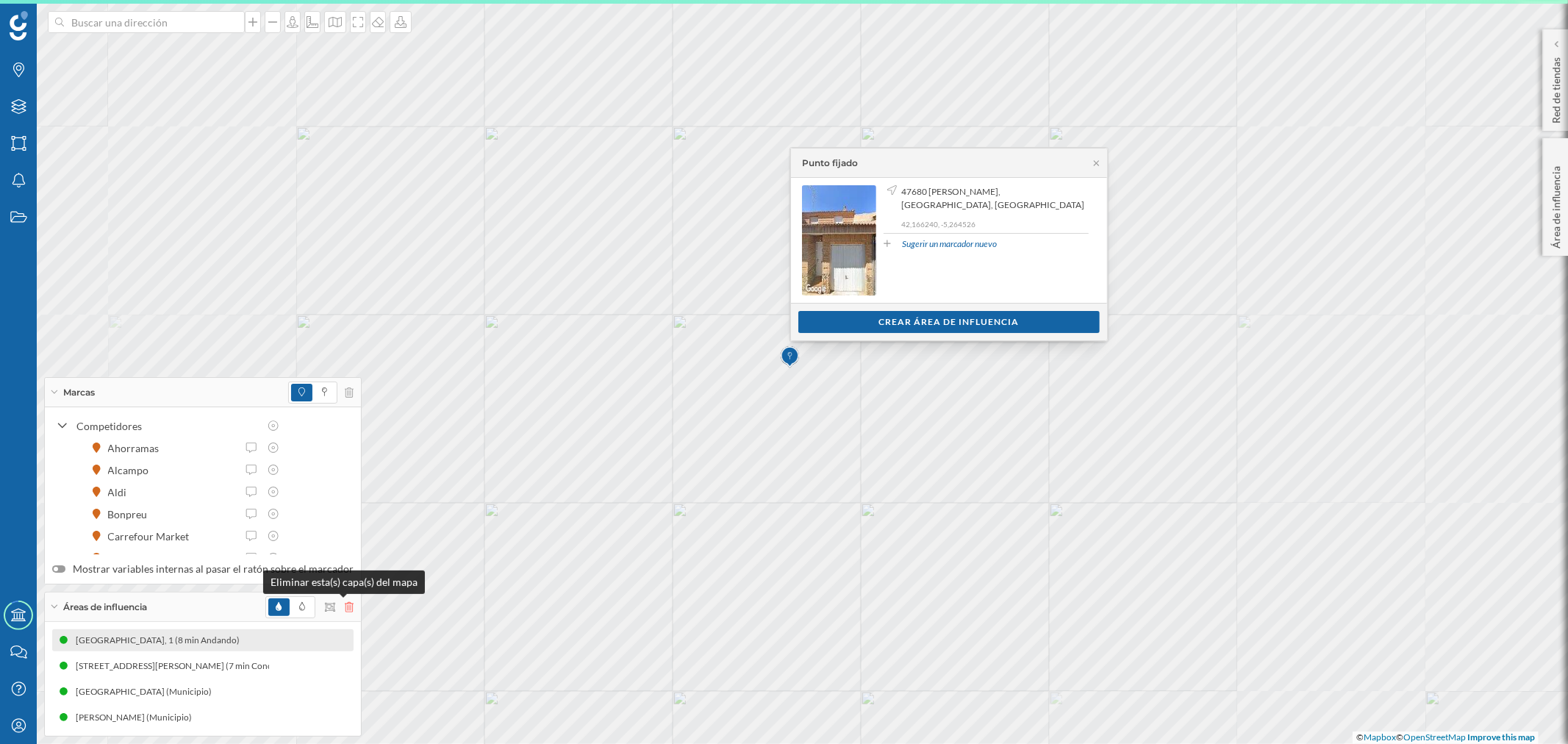
click at [346, 608] on icon at bounding box center [349, 607] width 9 height 10
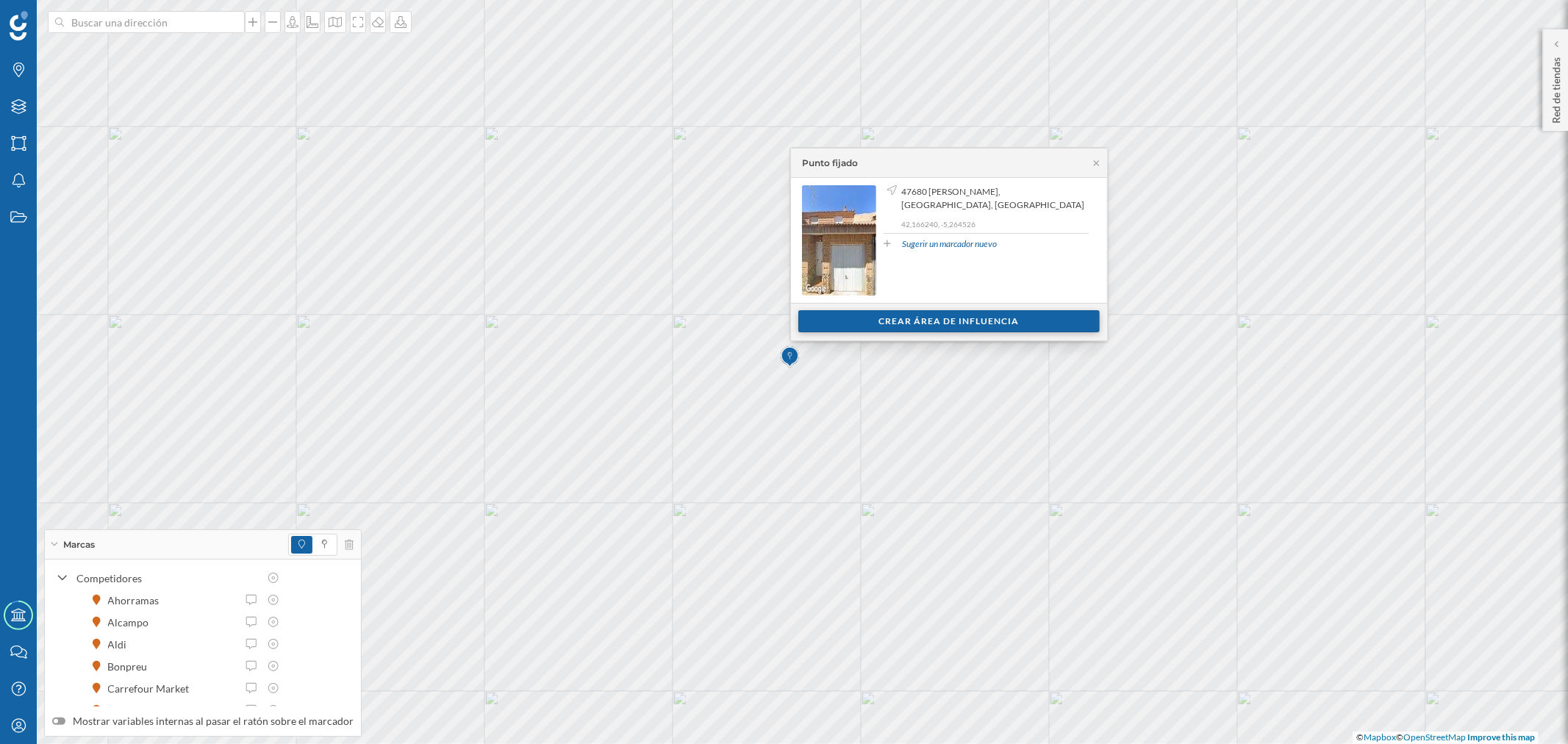
click at [874, 325] on div "Crear área de influencia" at bounding box center [949, 321] width 301 height 22
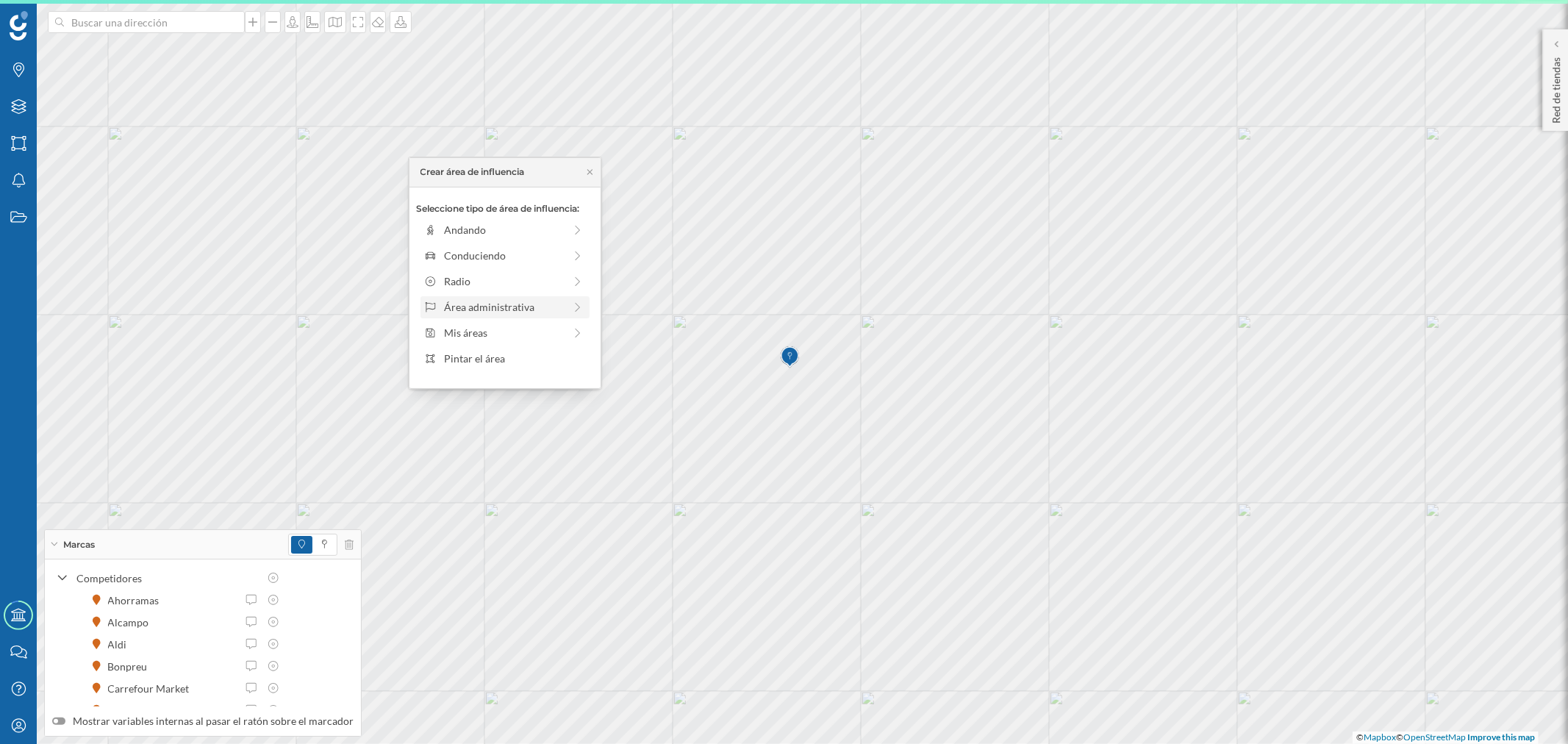
click at [508, 306] on div "Área administrativa" at bounding box center [503, 306] width 119 height 15
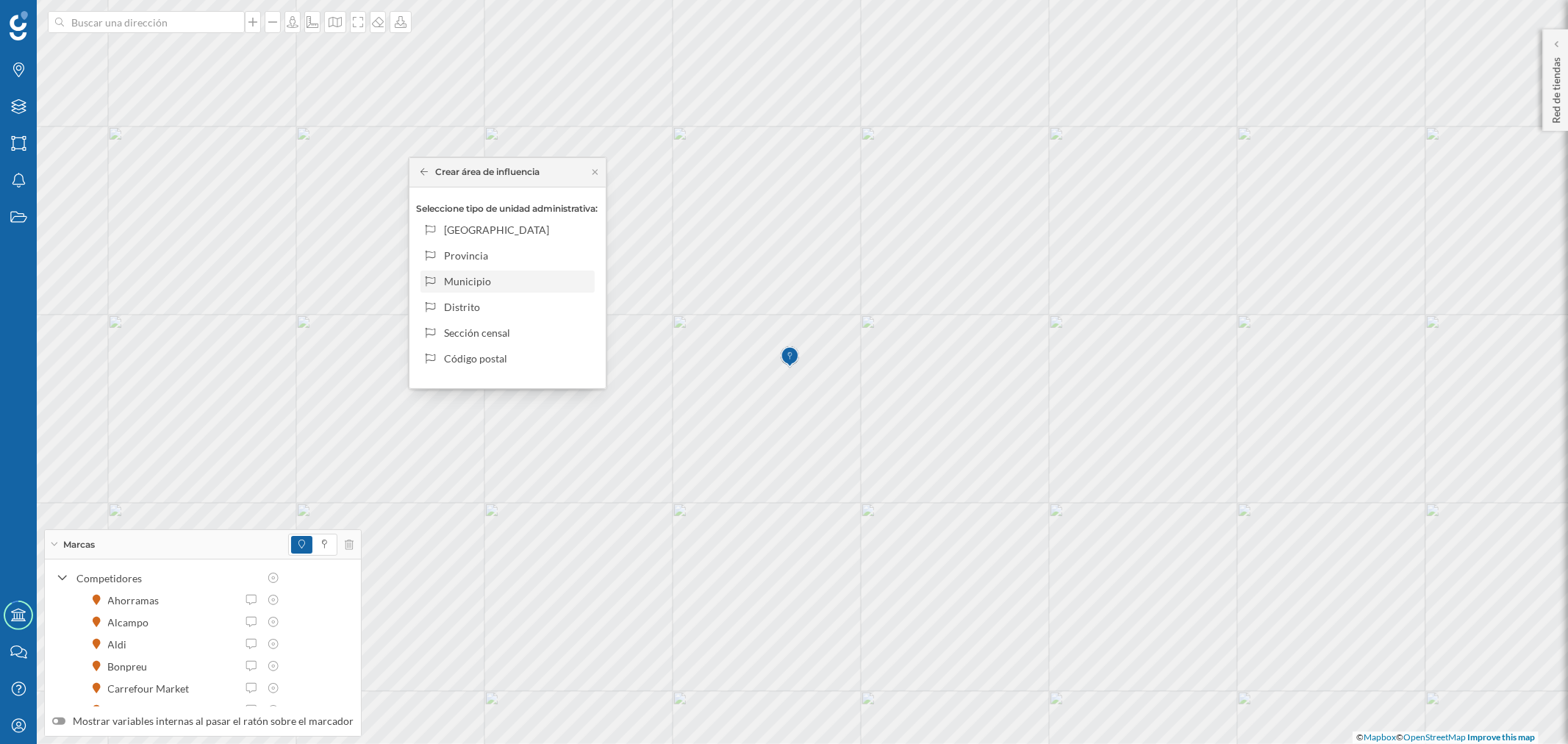
click at [494, 285] on div "Municipio" at bounding box center [516, 281] width 145 height 15
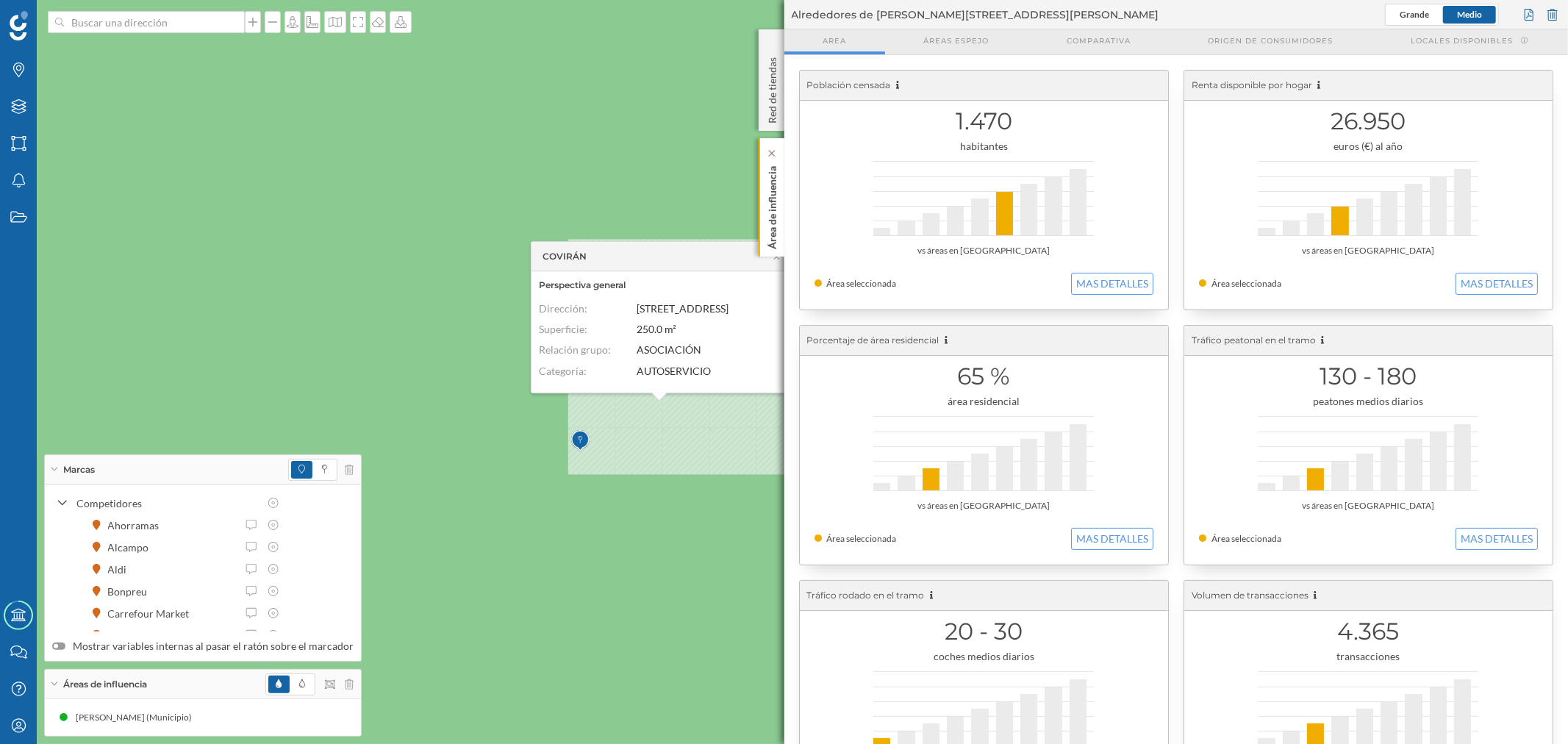
click at [774, 212] on p "Área de influencia" at bounding box center [772, 204] width 14 height 89
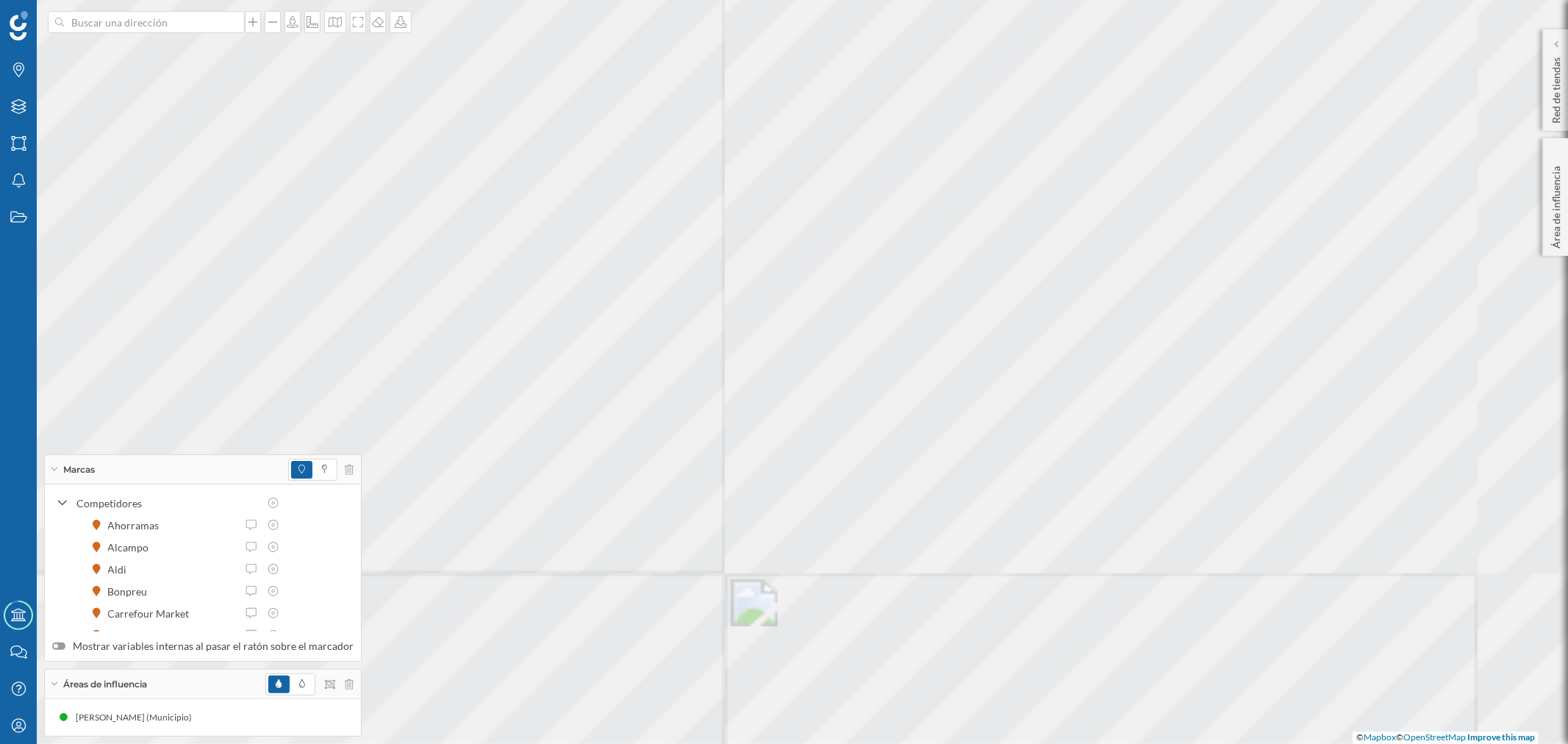
click at [430, 167] on div at bounding box center [430, 167] width 0 height 0
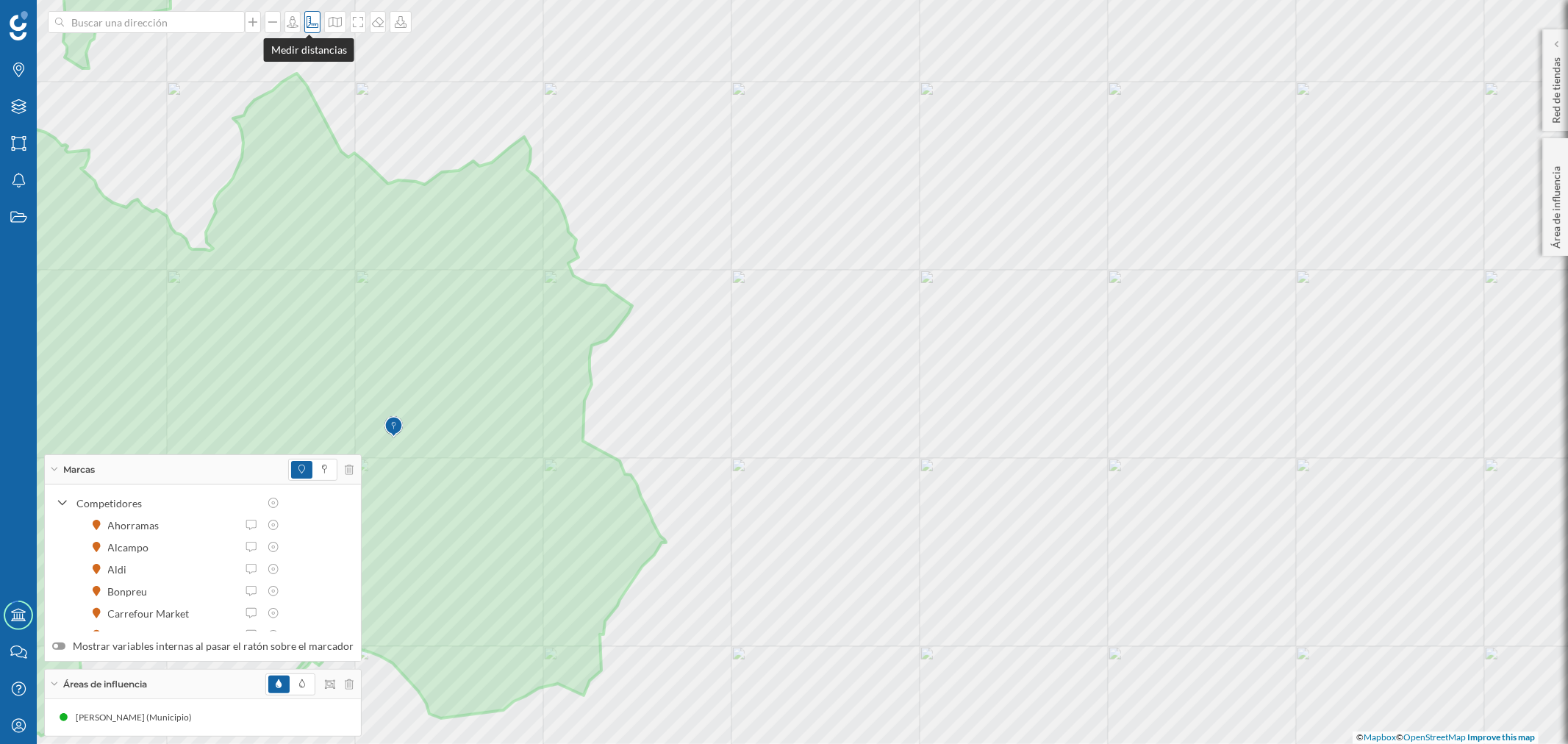
click at [310, 22] on icon at bounding box center [313, 22] width 14 height 12
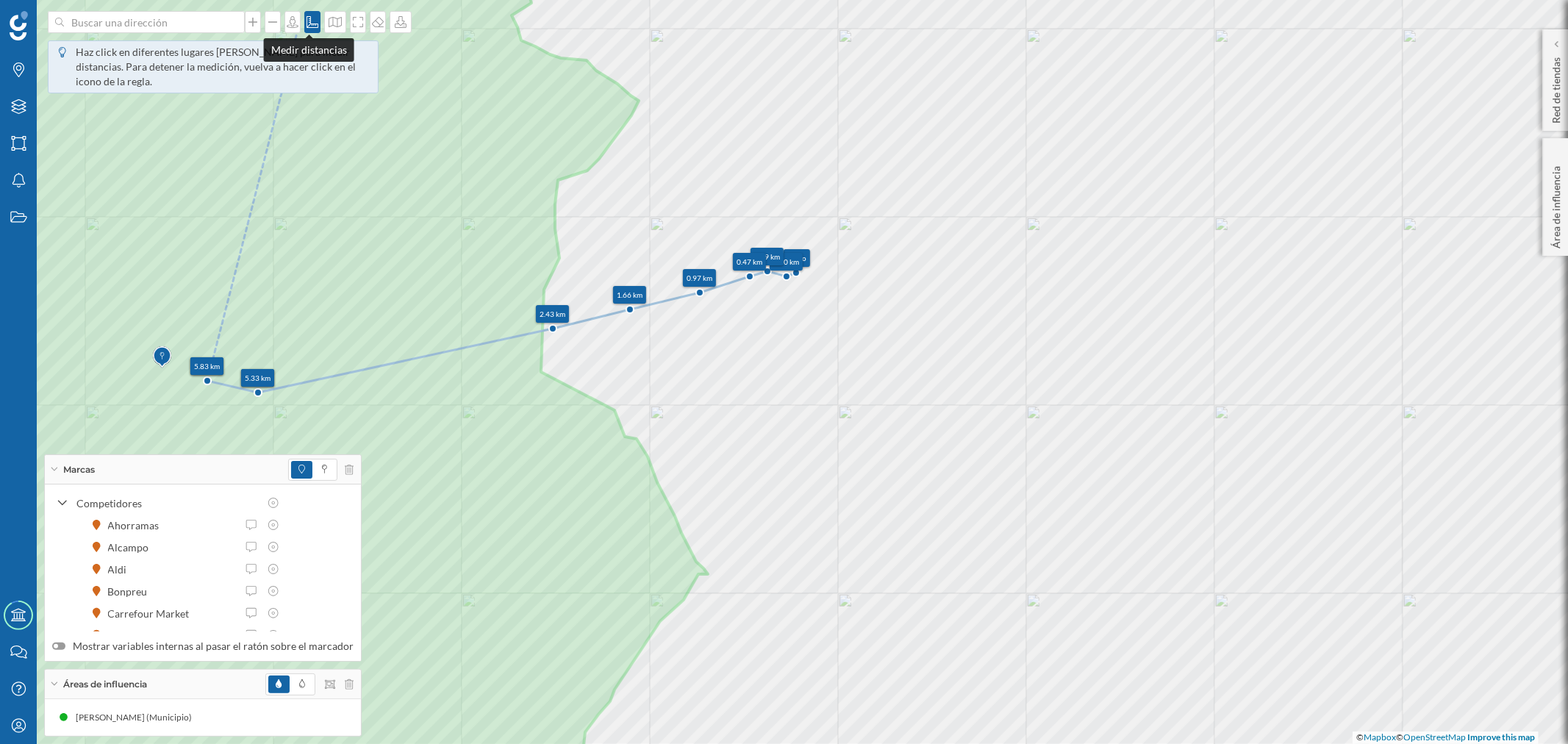
click at [309, 22] on icon at bounding box center [313, 22] width 14 height 12
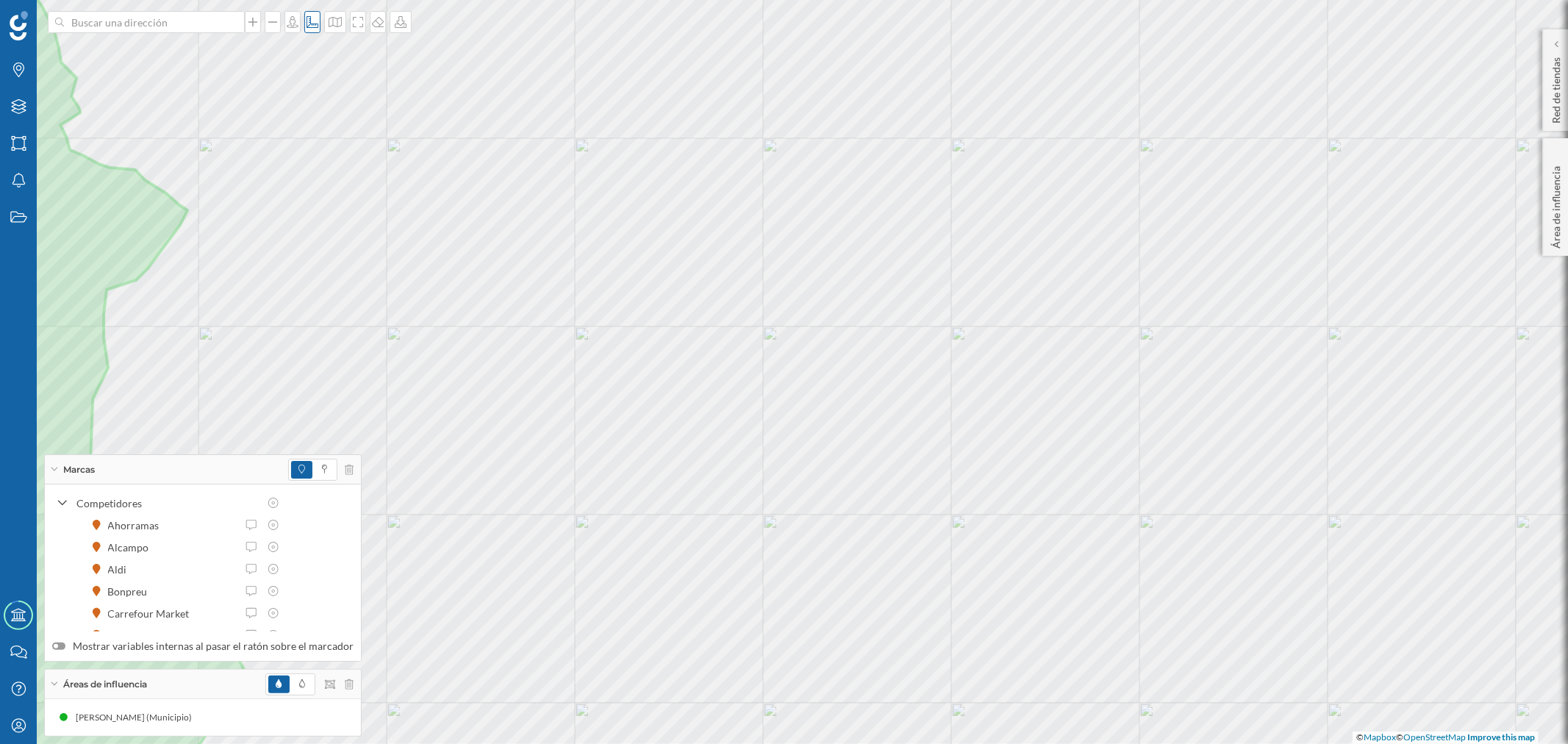
click at [305, 20] on icon at bounding box center [313, 22] width 14 height 12
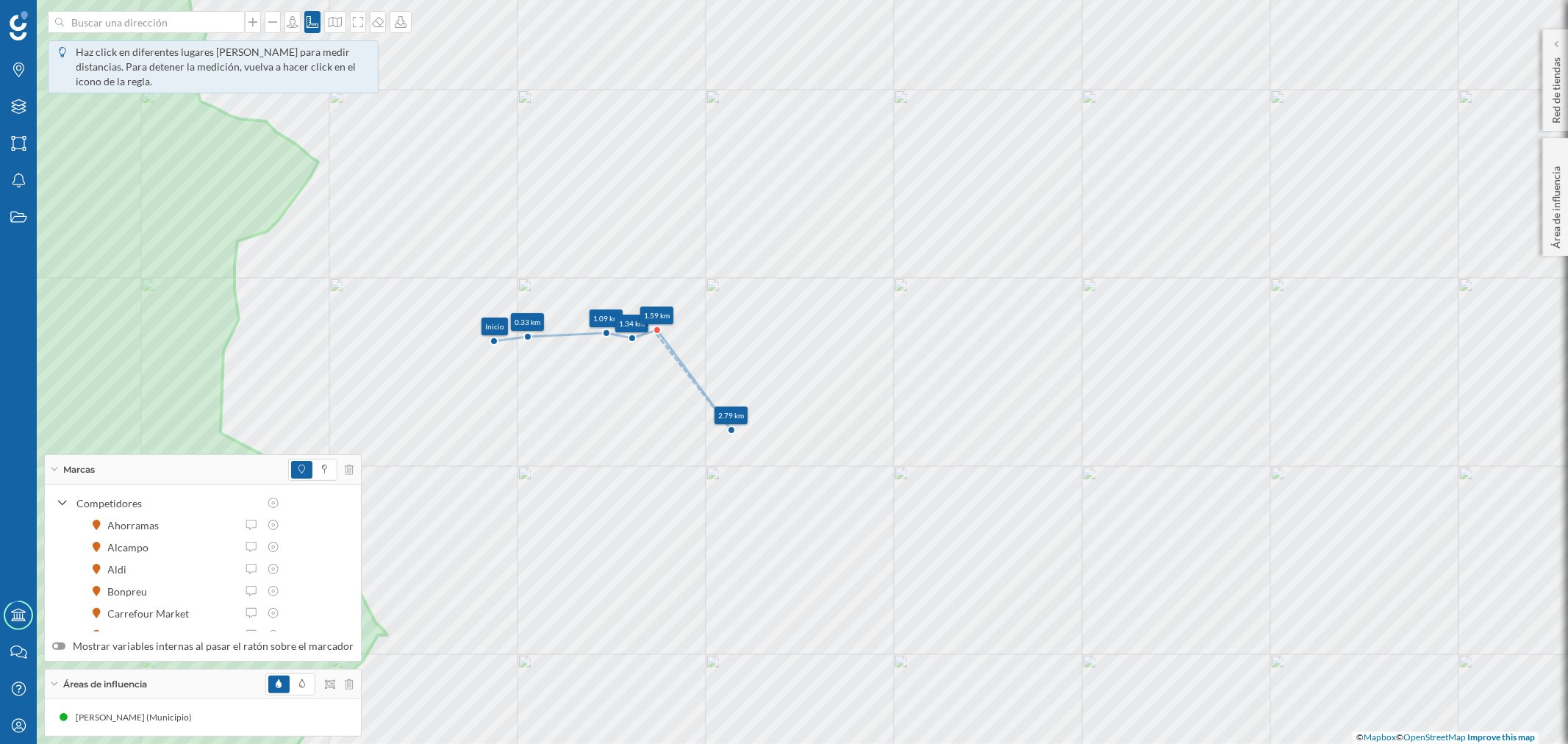
click at [658, 332] on icon at bounding box center [657, 330] width 7 height 7
click at [307, 24] on icon at bounding box center [312, 22] width 12 height 12
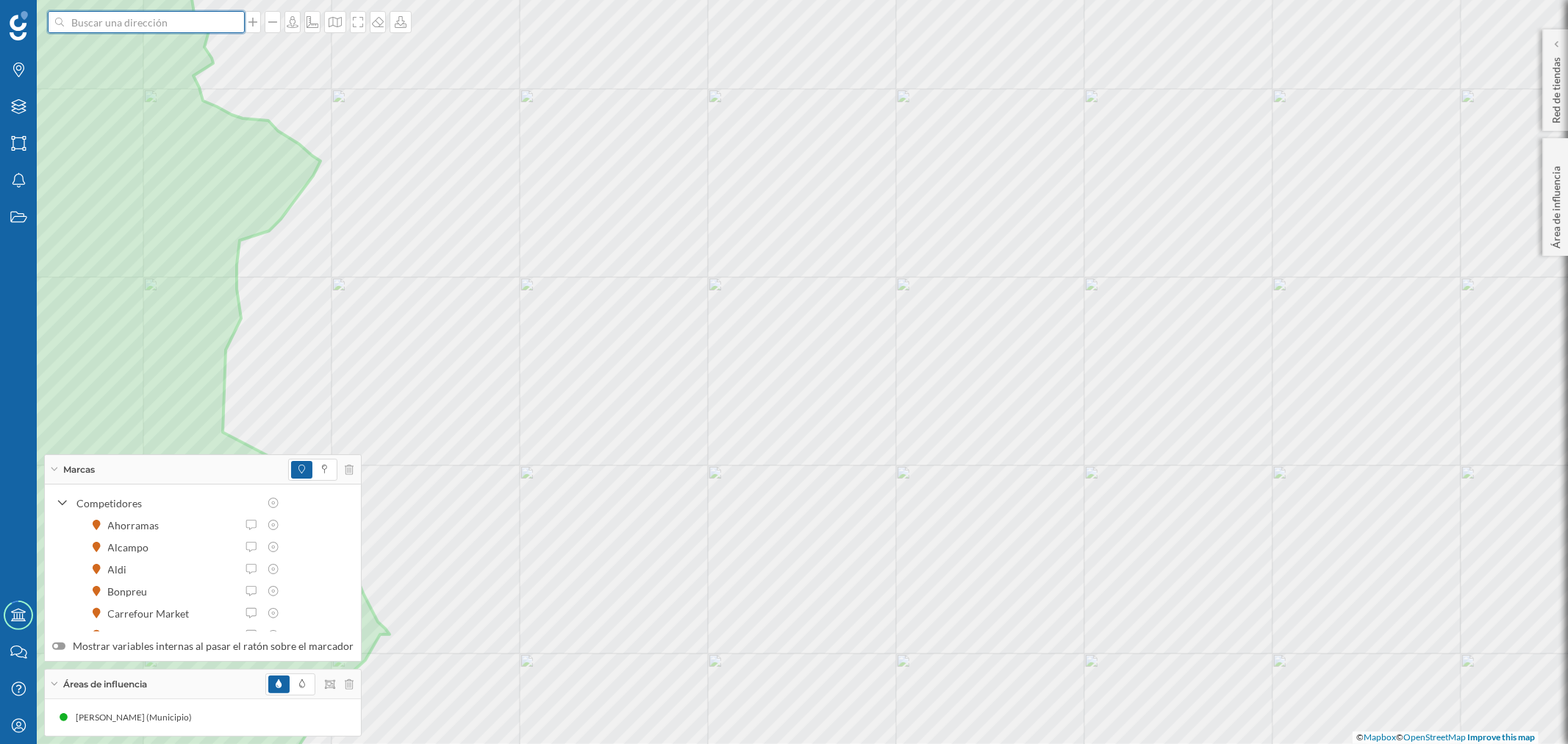
click at [178, 13] on input at bounding box center [146, 22] width 164 height 22
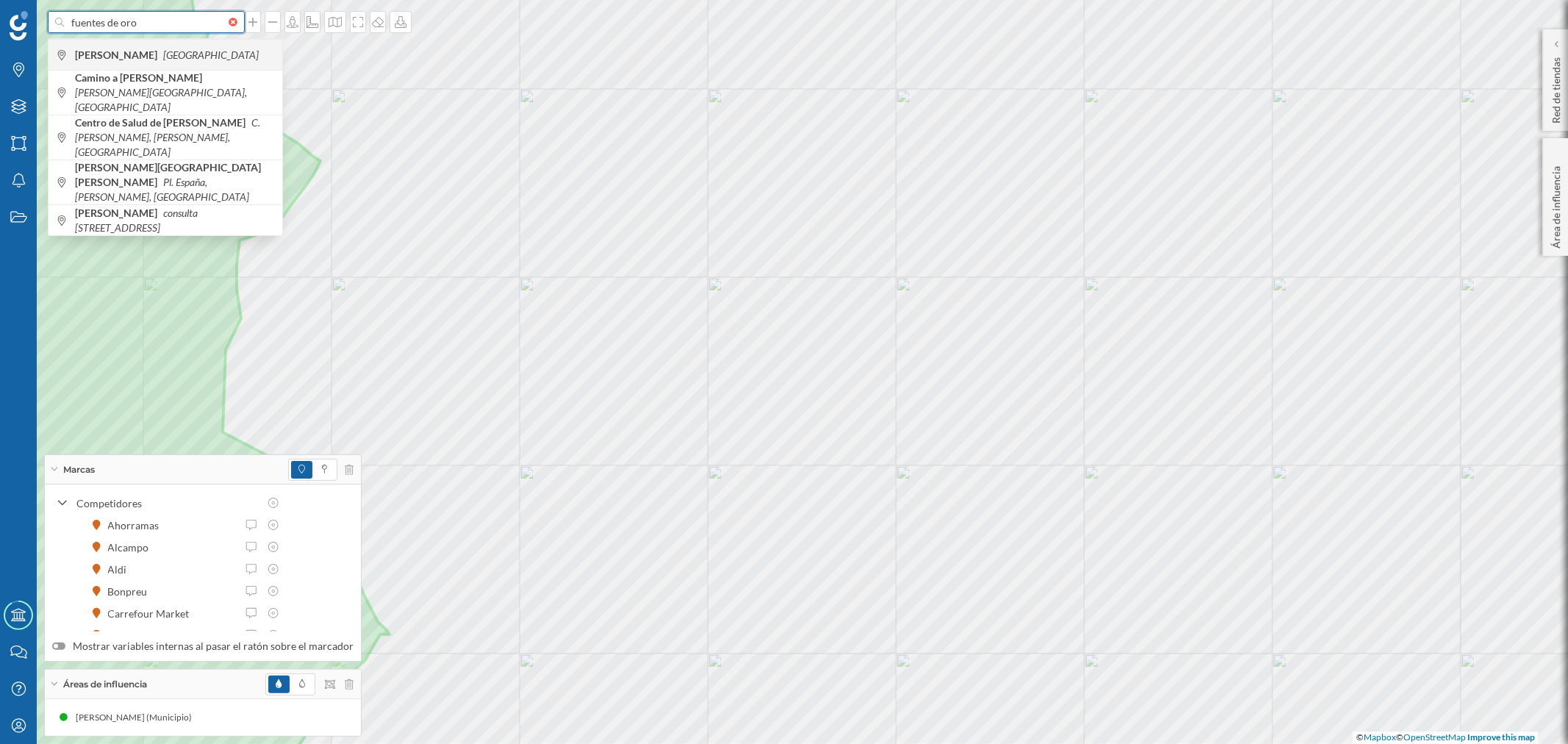
type input "fuentes de oro"
click at [98, 56] on b "[PERSON_NAME]" at bounding box center [118, 55] width 86 height 13
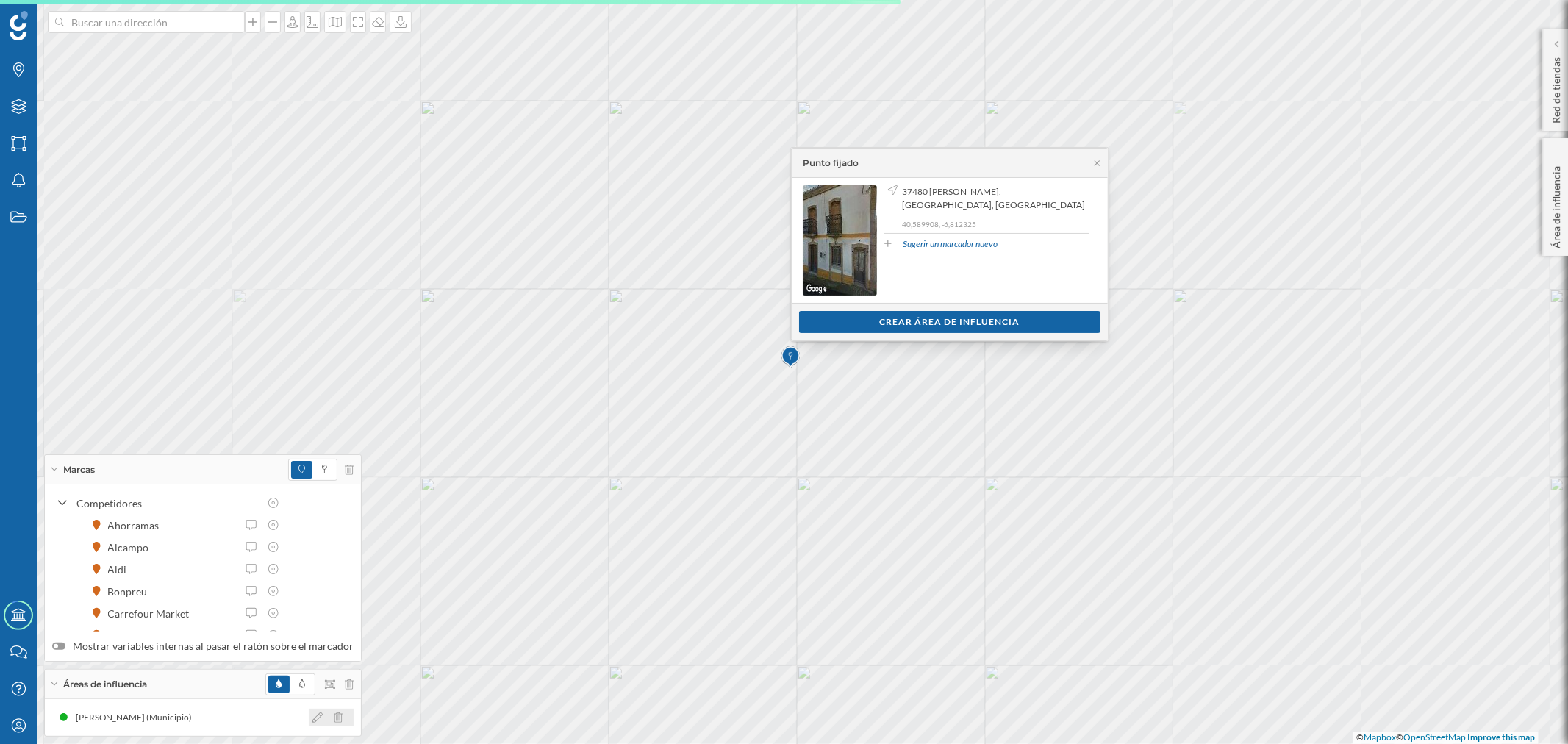
drag, startPoint x: 329, startPoint y: 715, endPoint x: 355, endPoint y: 707, distance: 27.2
click at [333, 715] on icon at bounding box center [337, 718] width 9 height 10
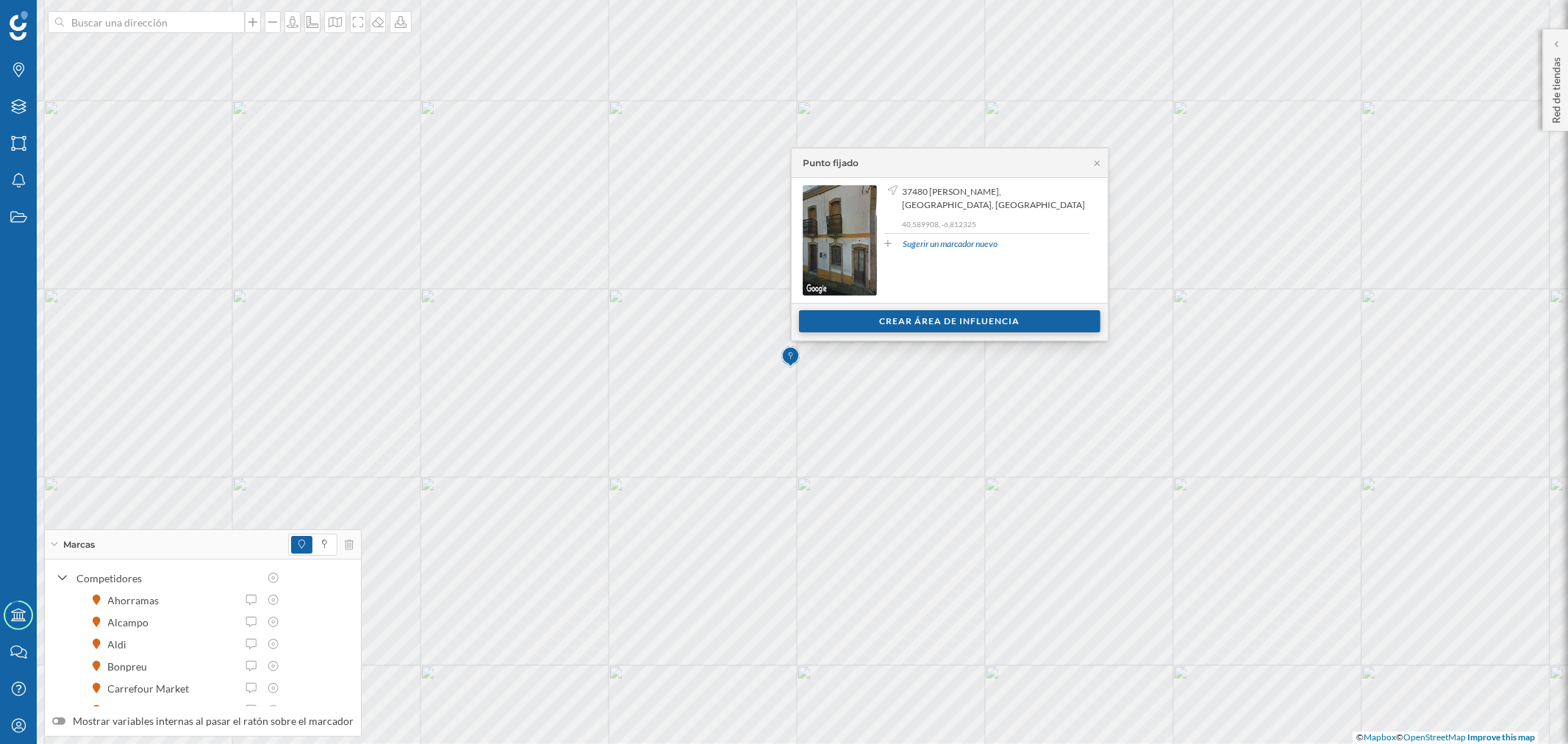
click at [1006, 322] on div "Crear área de influencia" at bounding box center [950, 321] width 301 height 22
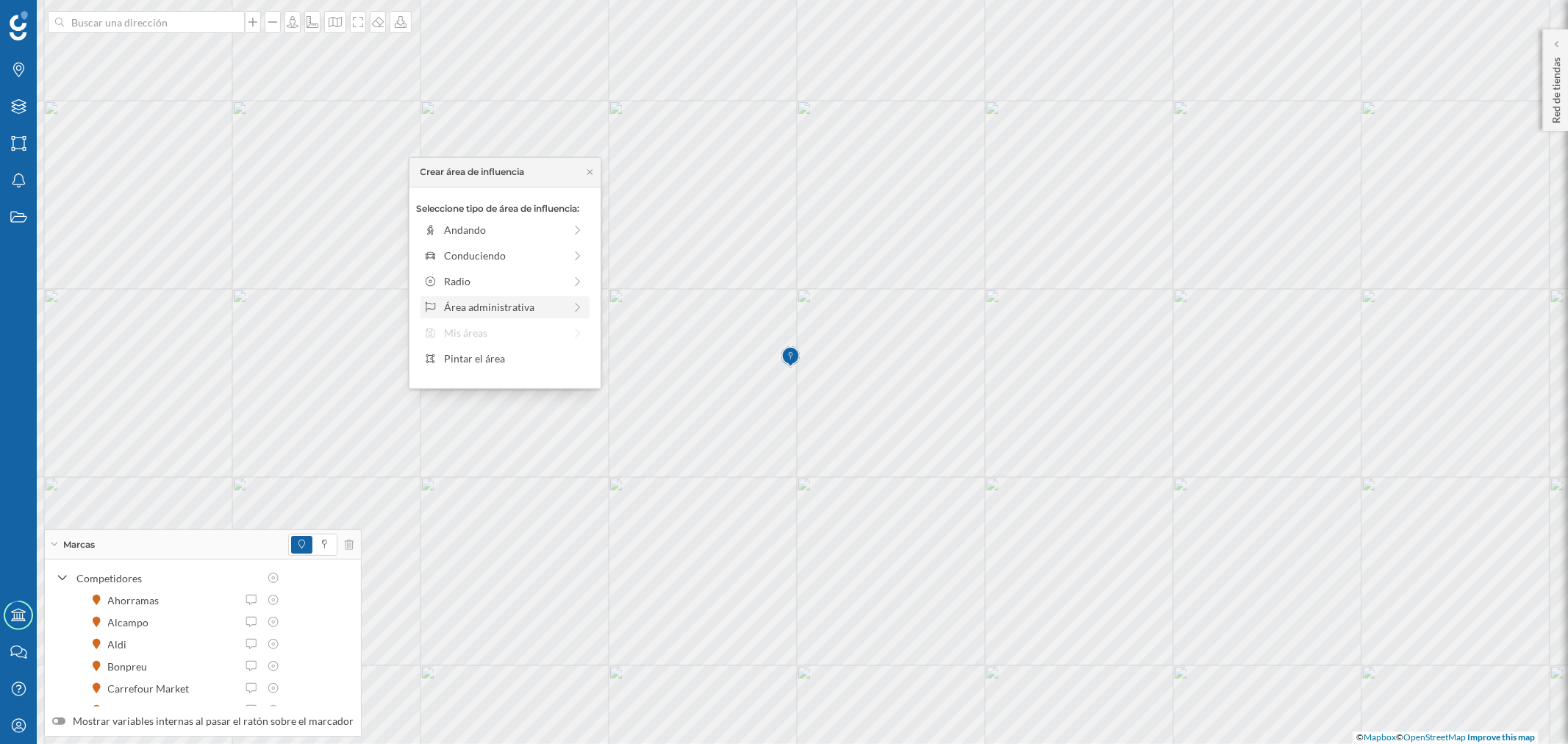
click at [519, 299] on div "Área administrativa" at bounding box center [503, 306] width 119 height 15
click at [527, 274] on div "Municipio" at bounding box center [516, 281] width 145 height 15
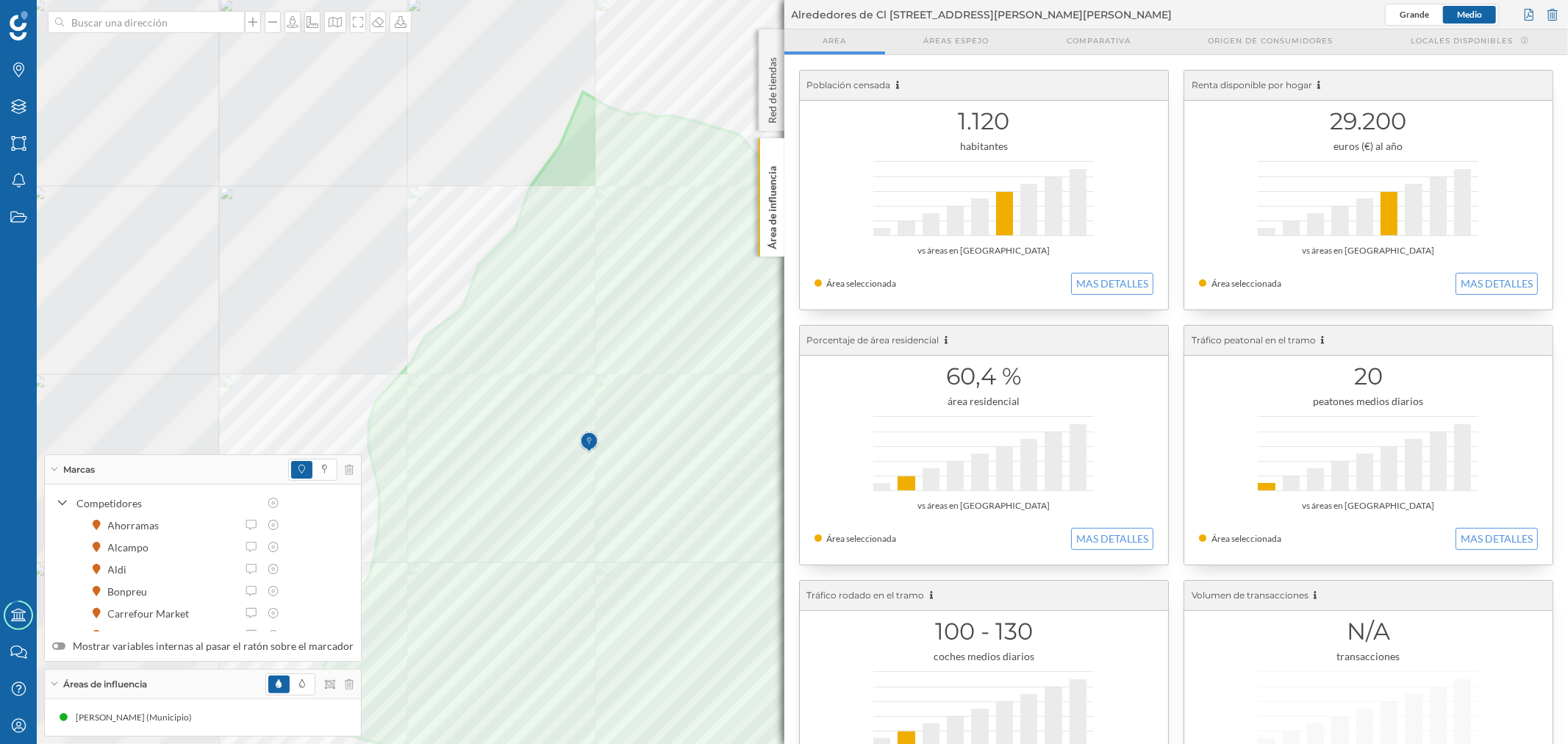
click at [147, 170] on div at bounding box center [147, 170] width 0 height 0
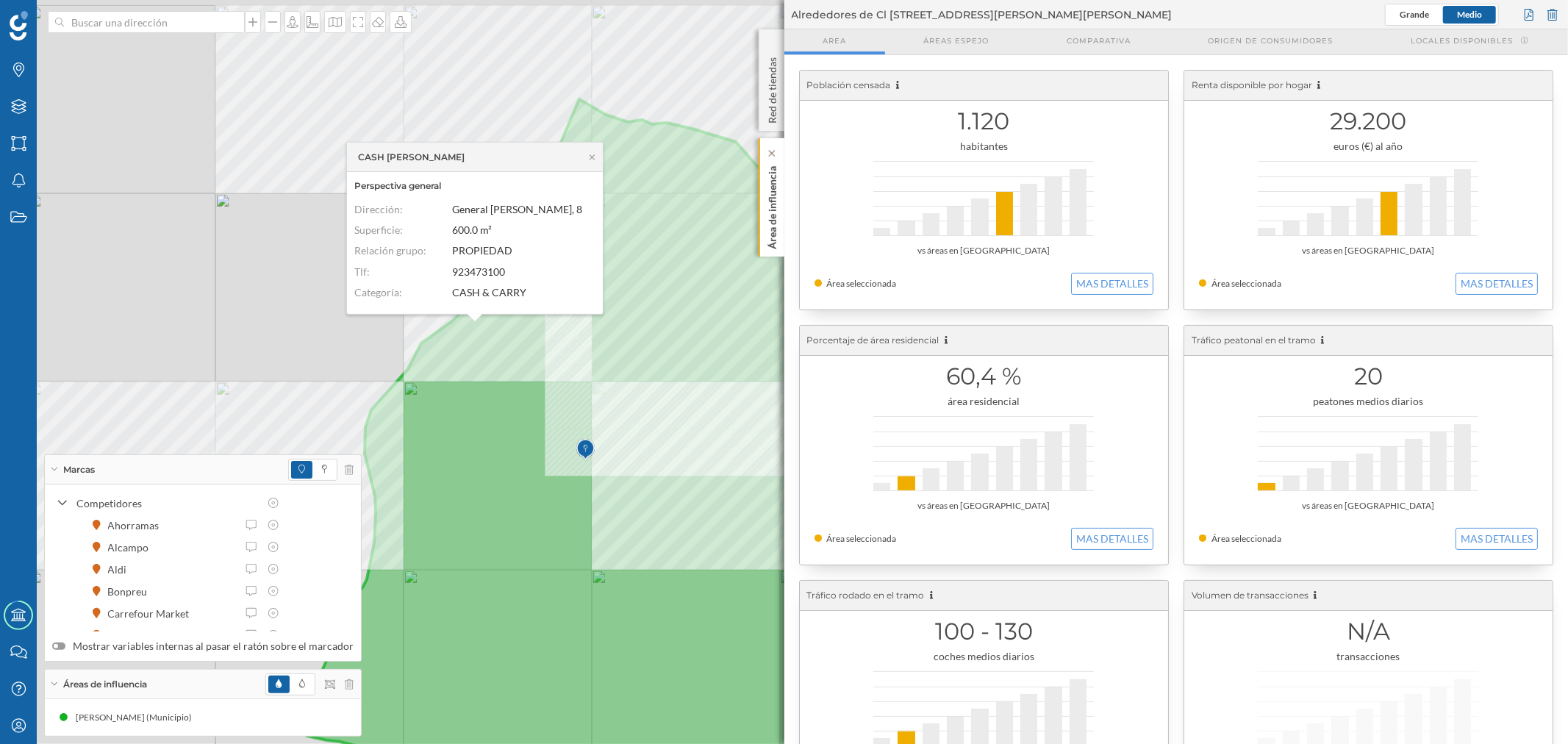
click at [774, 255] on div "Área de influencia" at bounding box center [771, 197] width 26 height 119
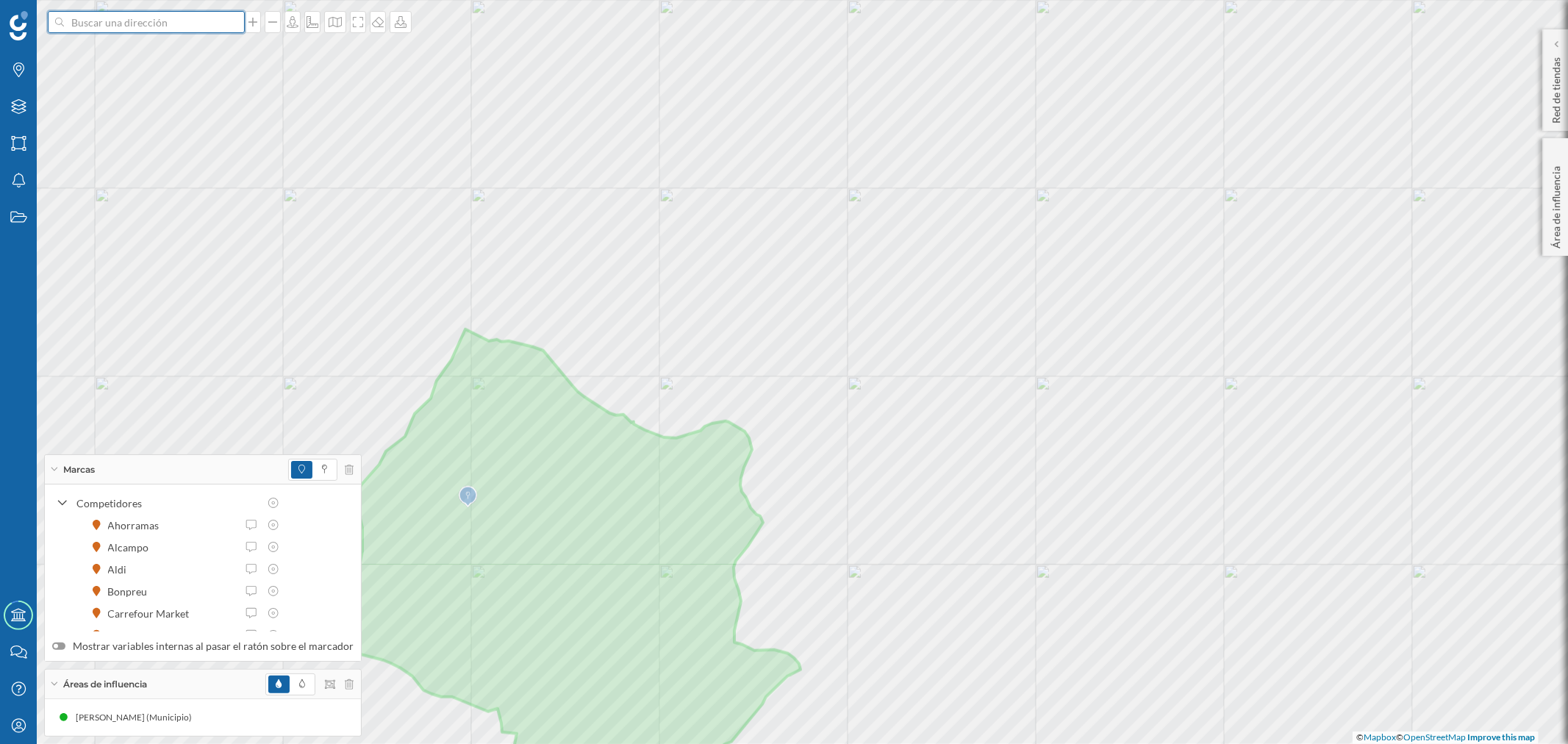
click at [177, 31] on input at bounding box center [146, 22] width 164 height 22
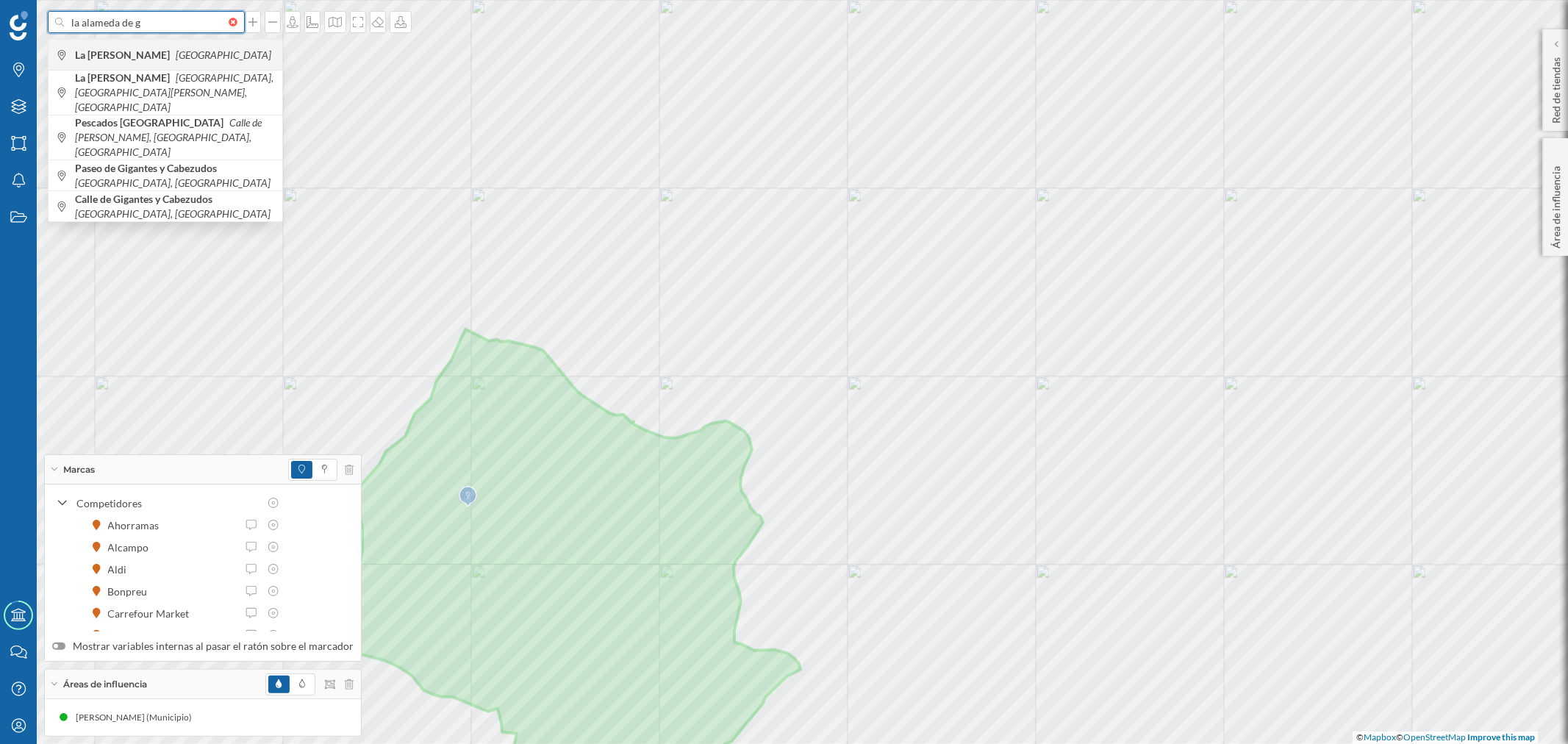
type input "la alameda de g"
click at [190, 55] on icon "[GEOGRAPHIC_DATA]" at bounding box center [223, 55] width 95 height 13
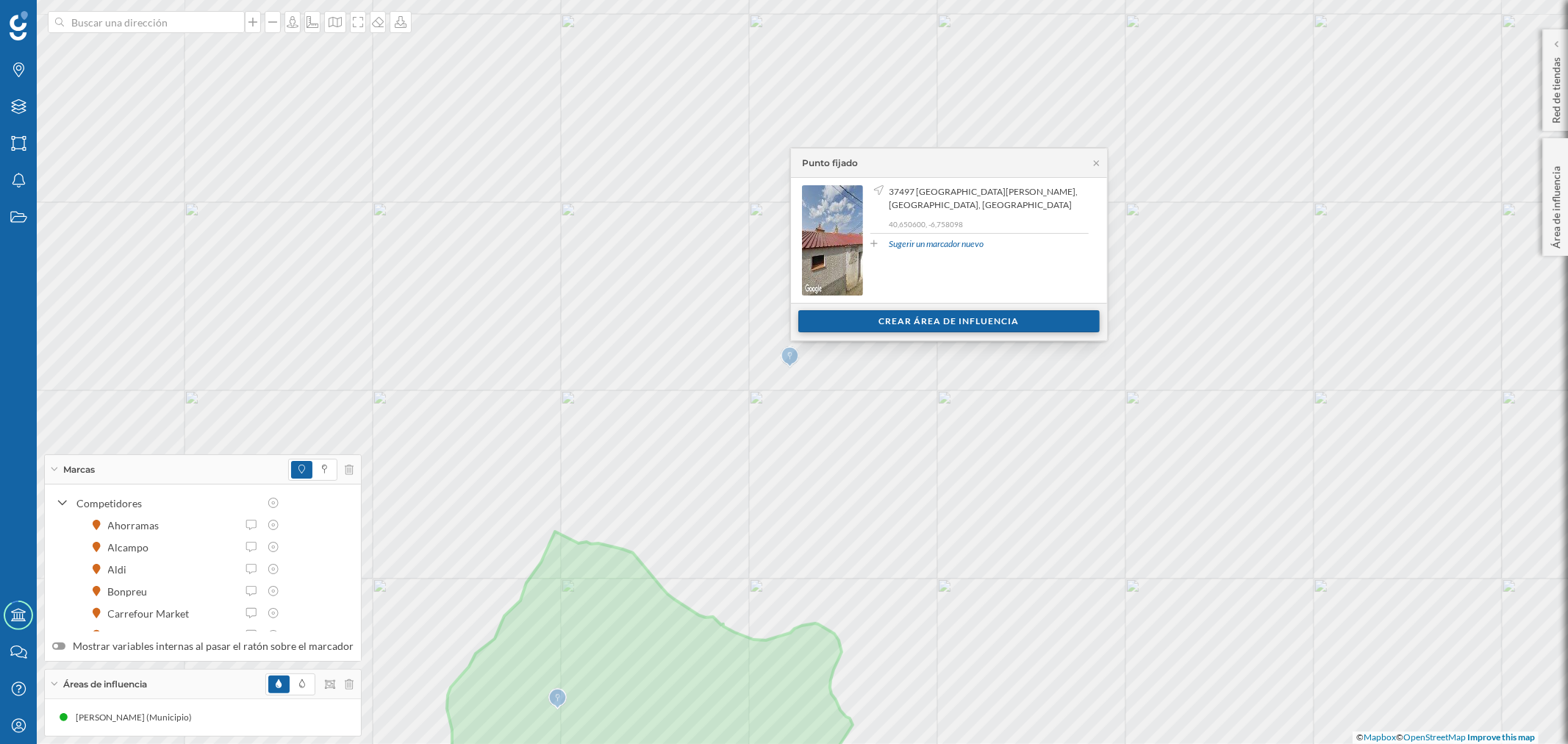
click at [916, 317] on div "Crear área de influencia" at bounding box center [949, 321] width 301 height 22
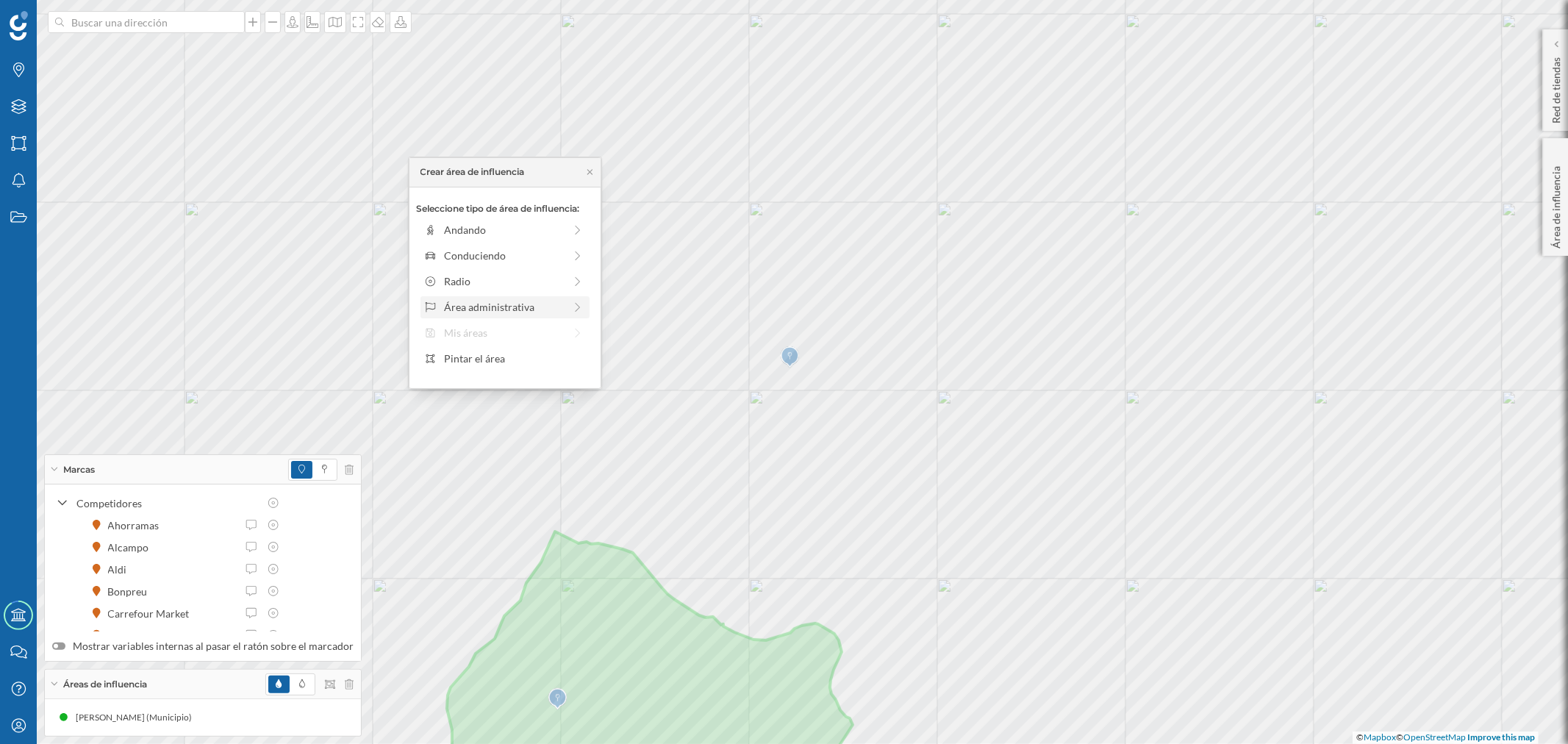
click at [481, 305] on div "Área administrativa" at bounding box center [503, 306] width 119 height 15
click at [478, 282] on div "Municipio" at bounding box center [516, 281] width 145 height 15
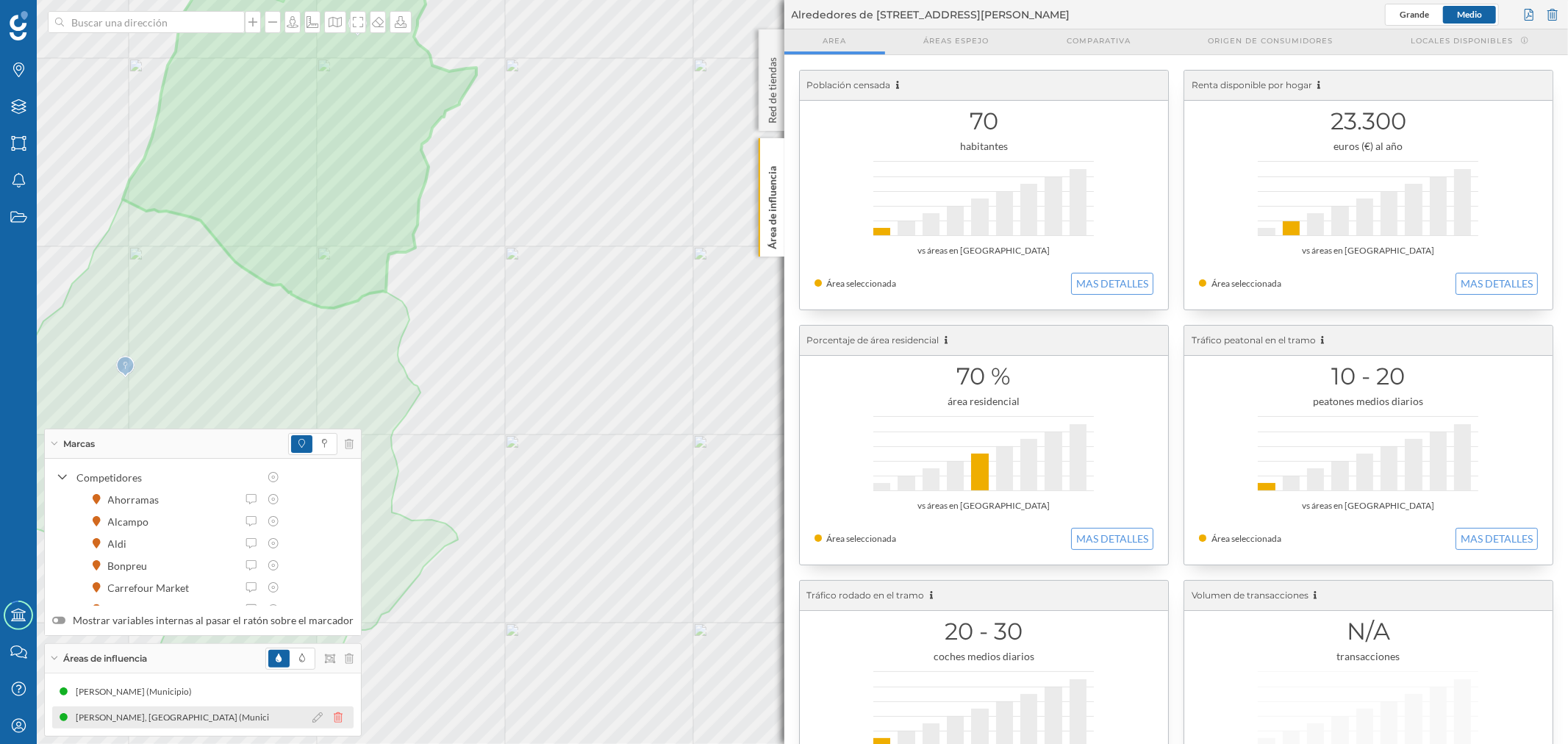
click at [333, 722] on icon at bounding box center [337, 718] width 9 height 10
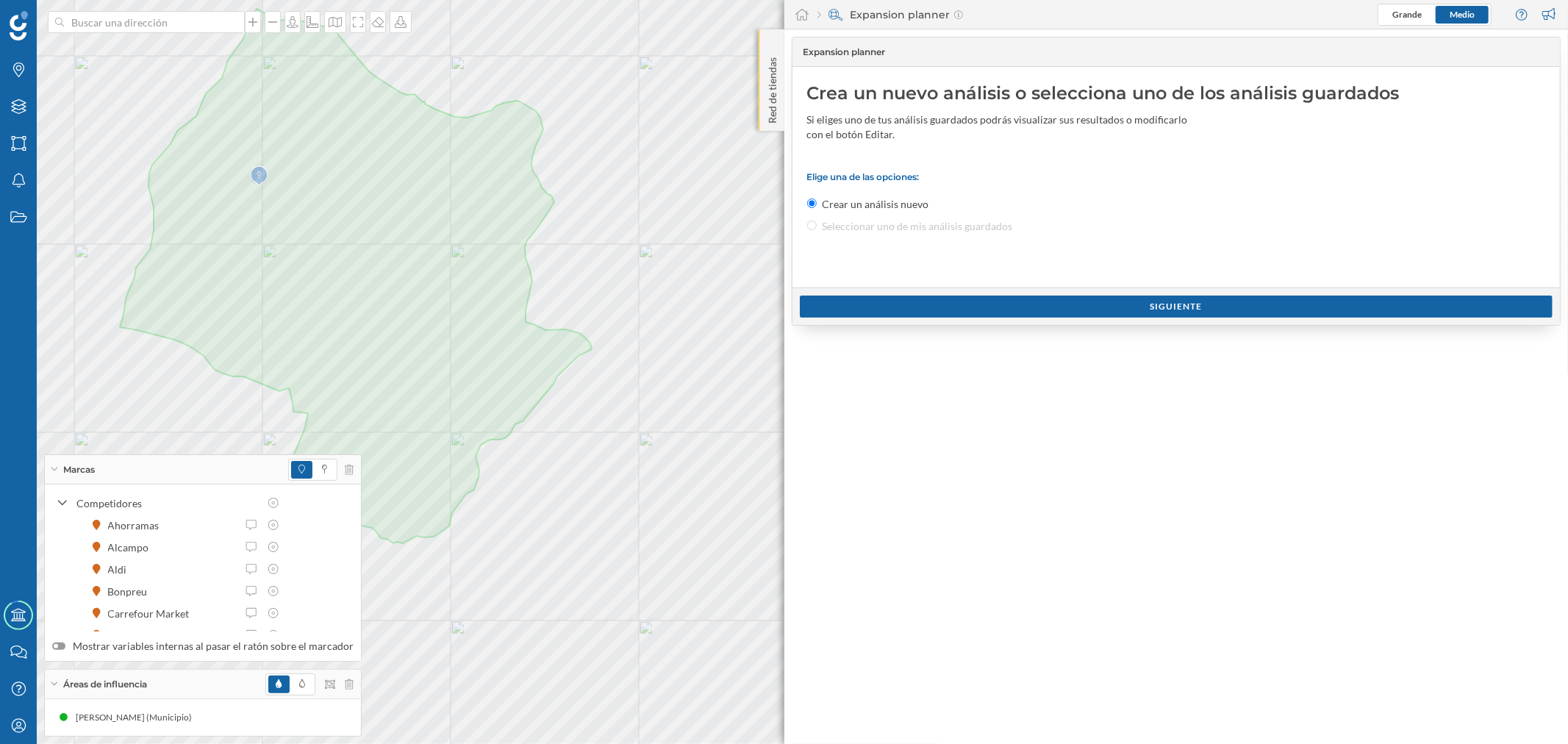
click at [776, 118] on p "Red de tiendas" at bounding box center [772, 87] width 14 height 72
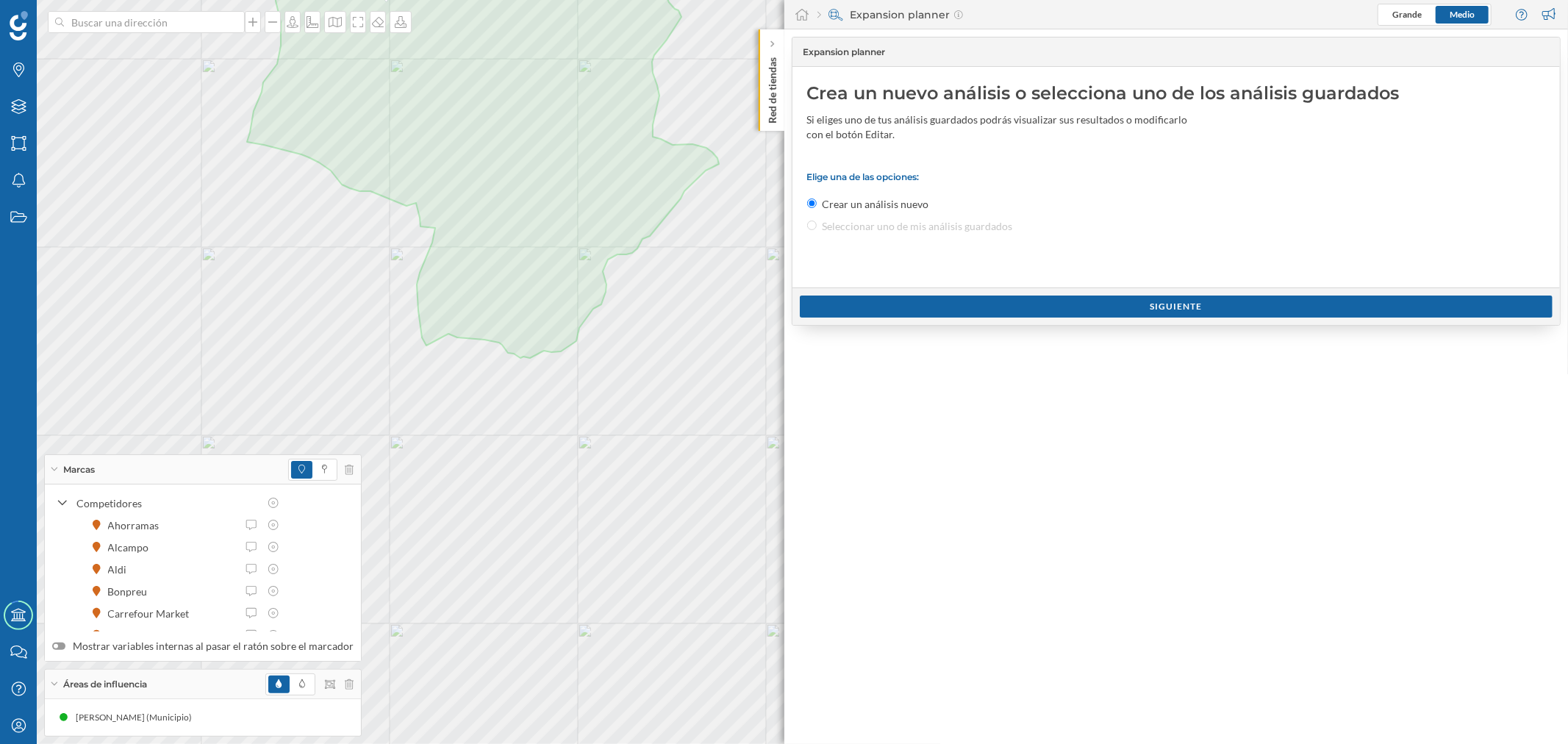
click at [781, 111] on div "Red de tiendas" at bounding box center [771, 80] width 26 height 102
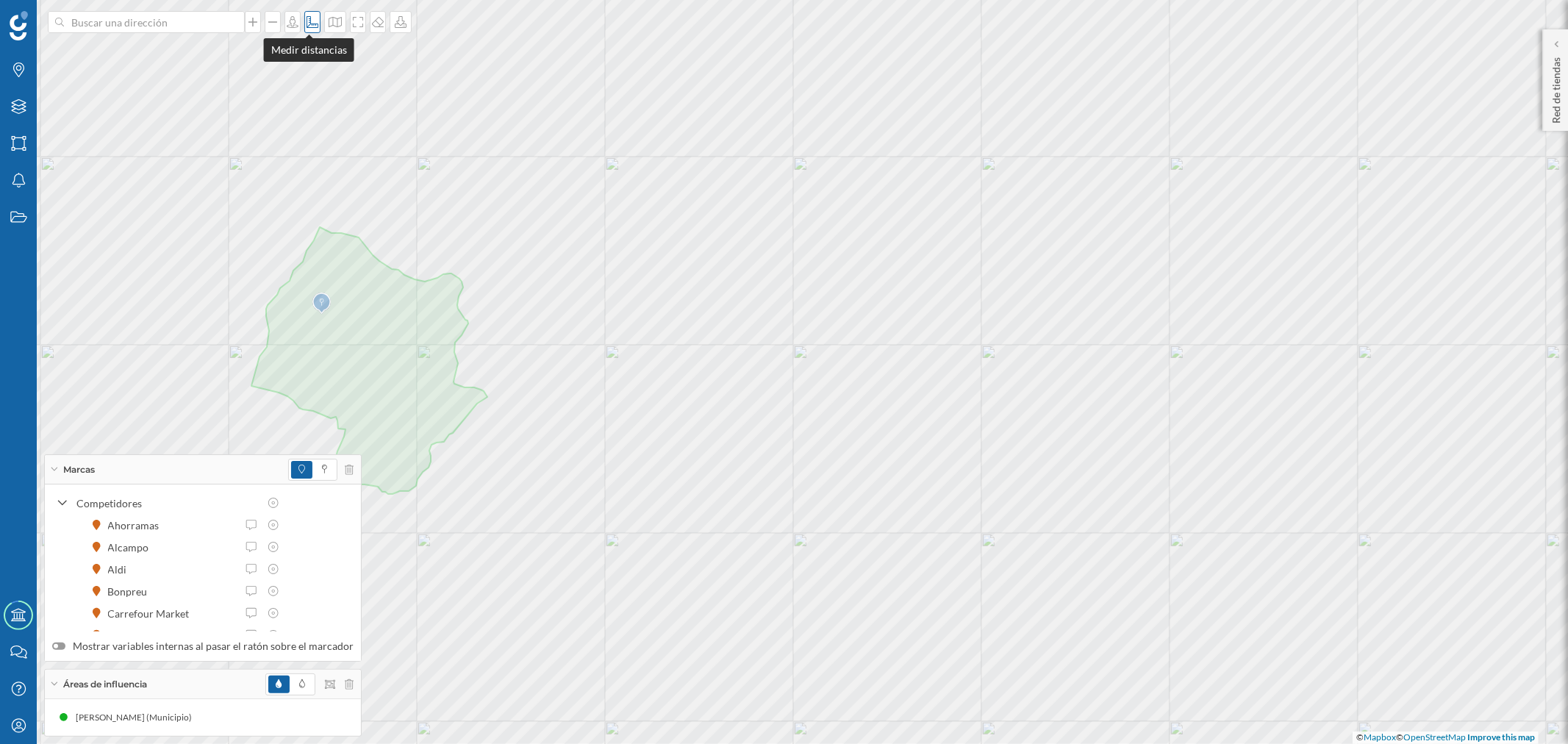
click at [311, 23] on icon at bounding box center [312, 22] width 12 height 12
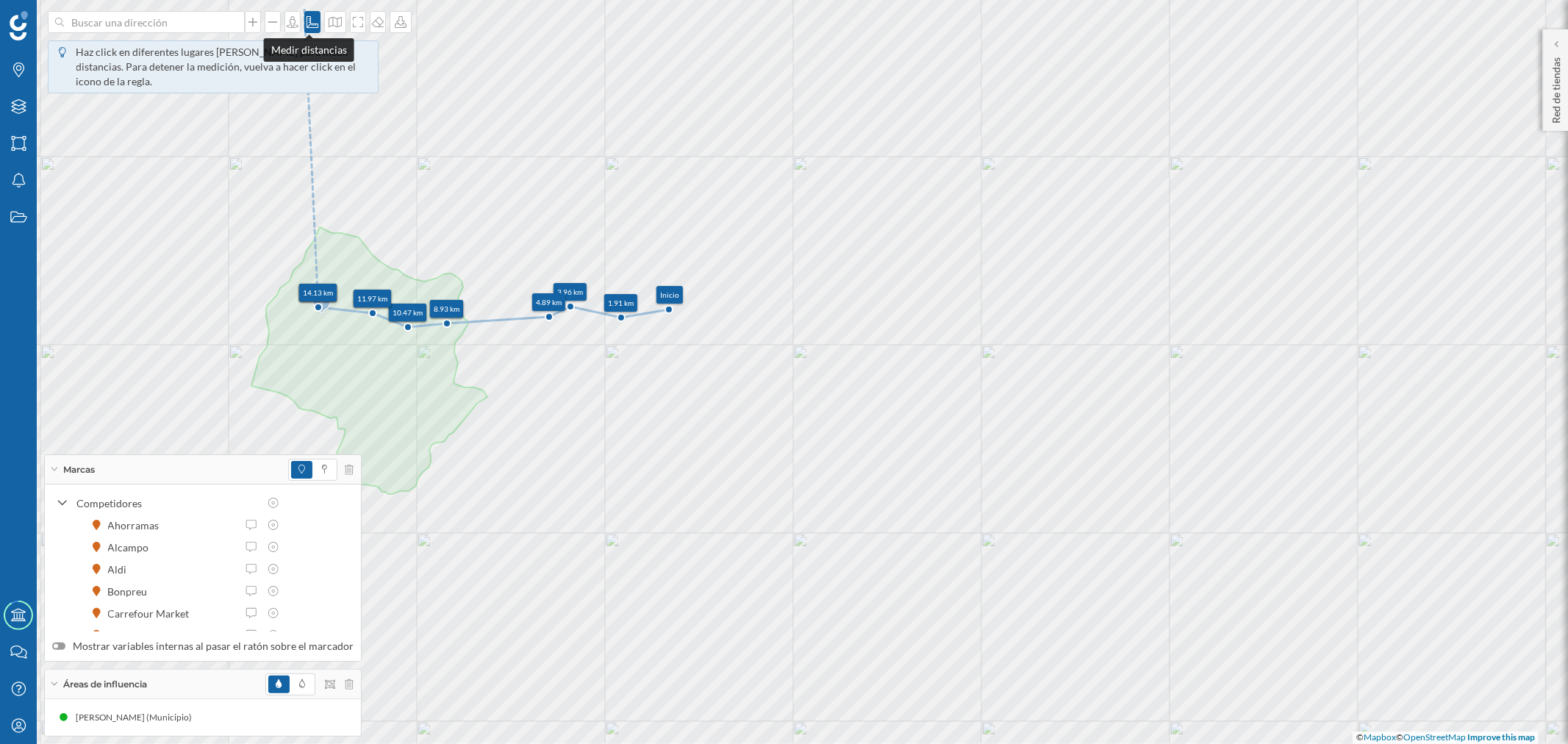
click at [306, 23] on icon at bounding box center [312, 22] width 12 height 12
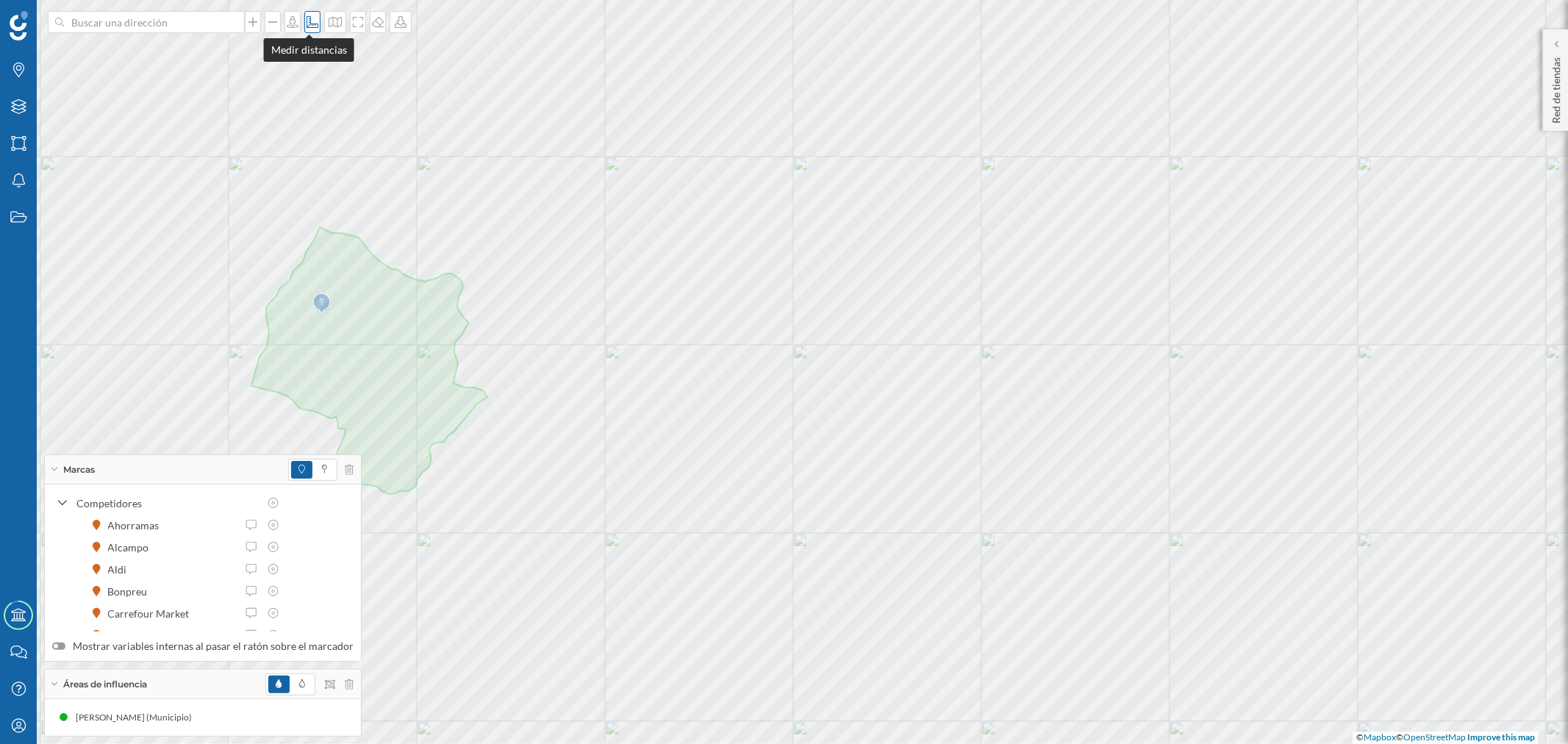
click at [307, 31] on div at bounding box center [313, 22] width 16 height 22
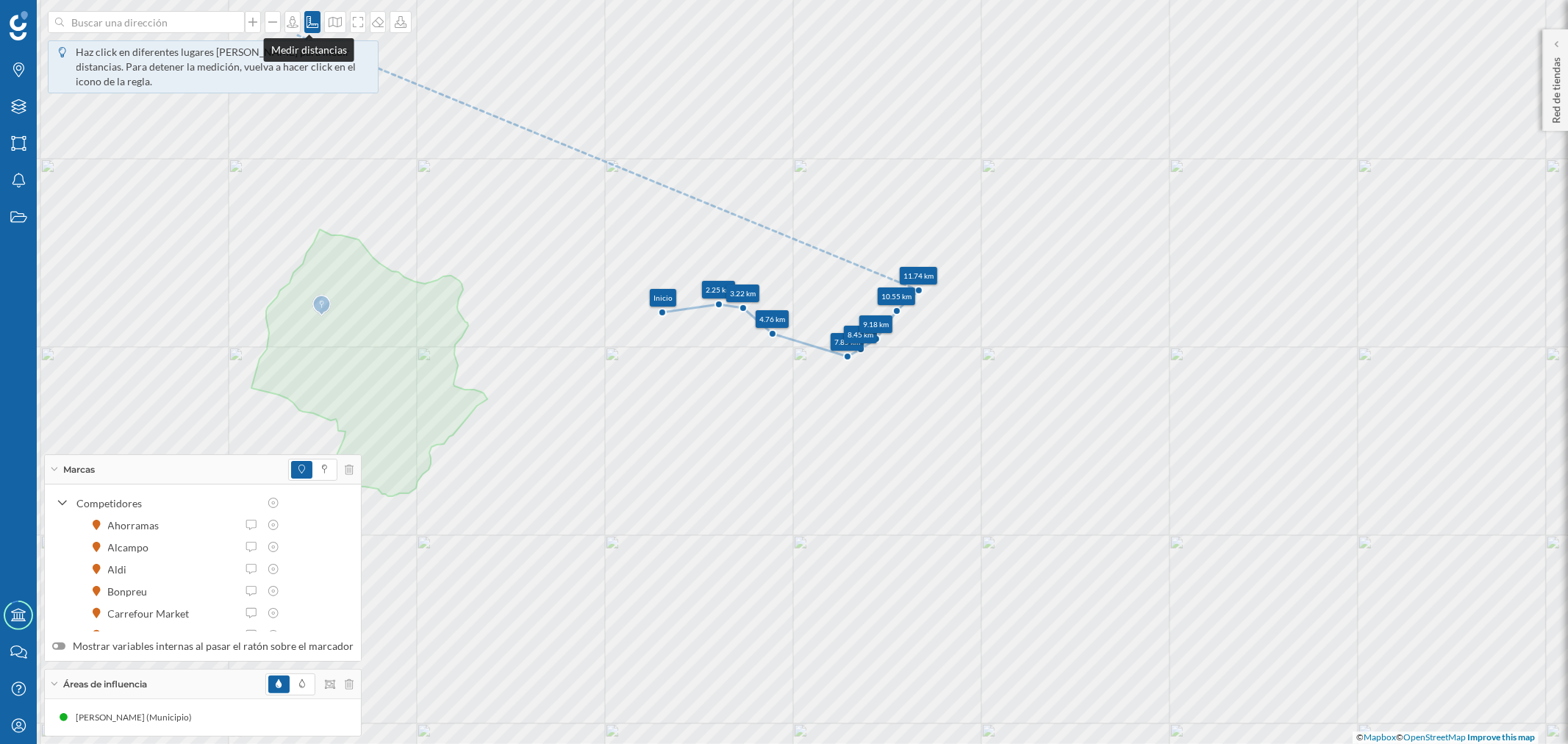
drag, startPoint x: 310, startPoint y: 21, endPoint x: 359, endPoint y: 31, distance: 50.0
click at [310, 22] on icon at bounding box center [313, 22] width 14 height 12
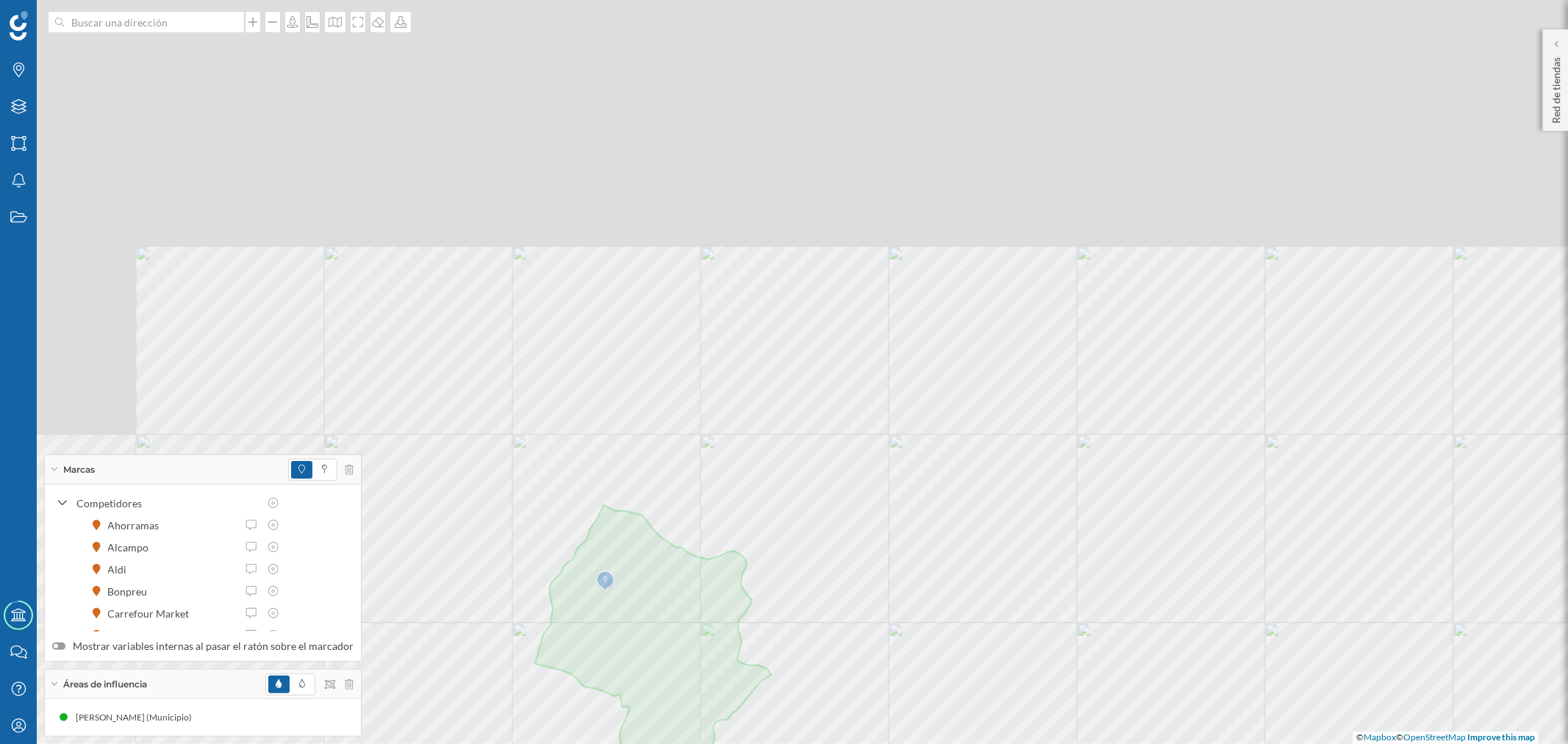
click at [1033, 743] on html "Marcas Capas Áreas Notificaciones Estados Academy Contacta con nosotros Centro …" at bounding box center [784, 372] width 1568 height 744
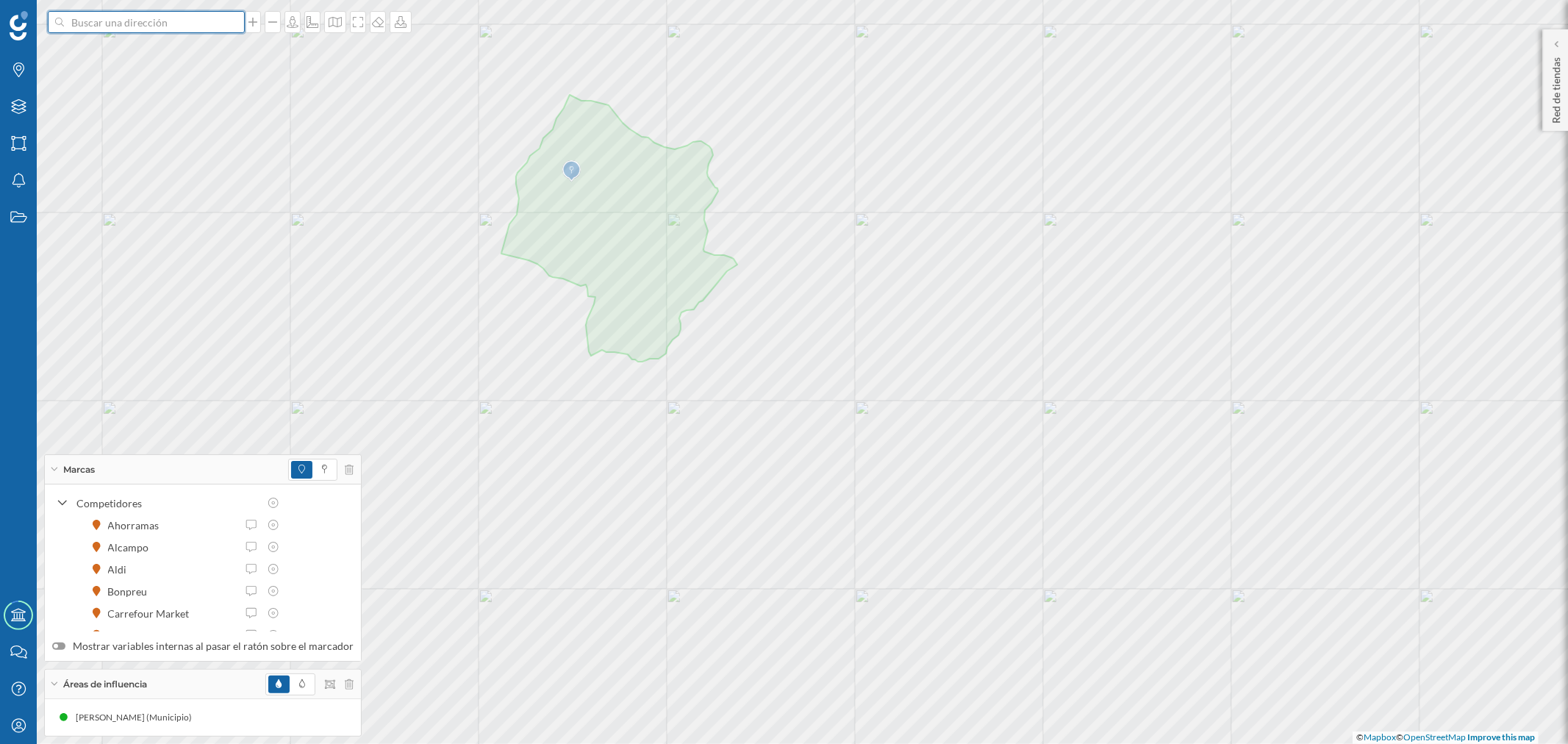
click at [113, 22] on input at bounding box center [146, 22] width 164 height 22
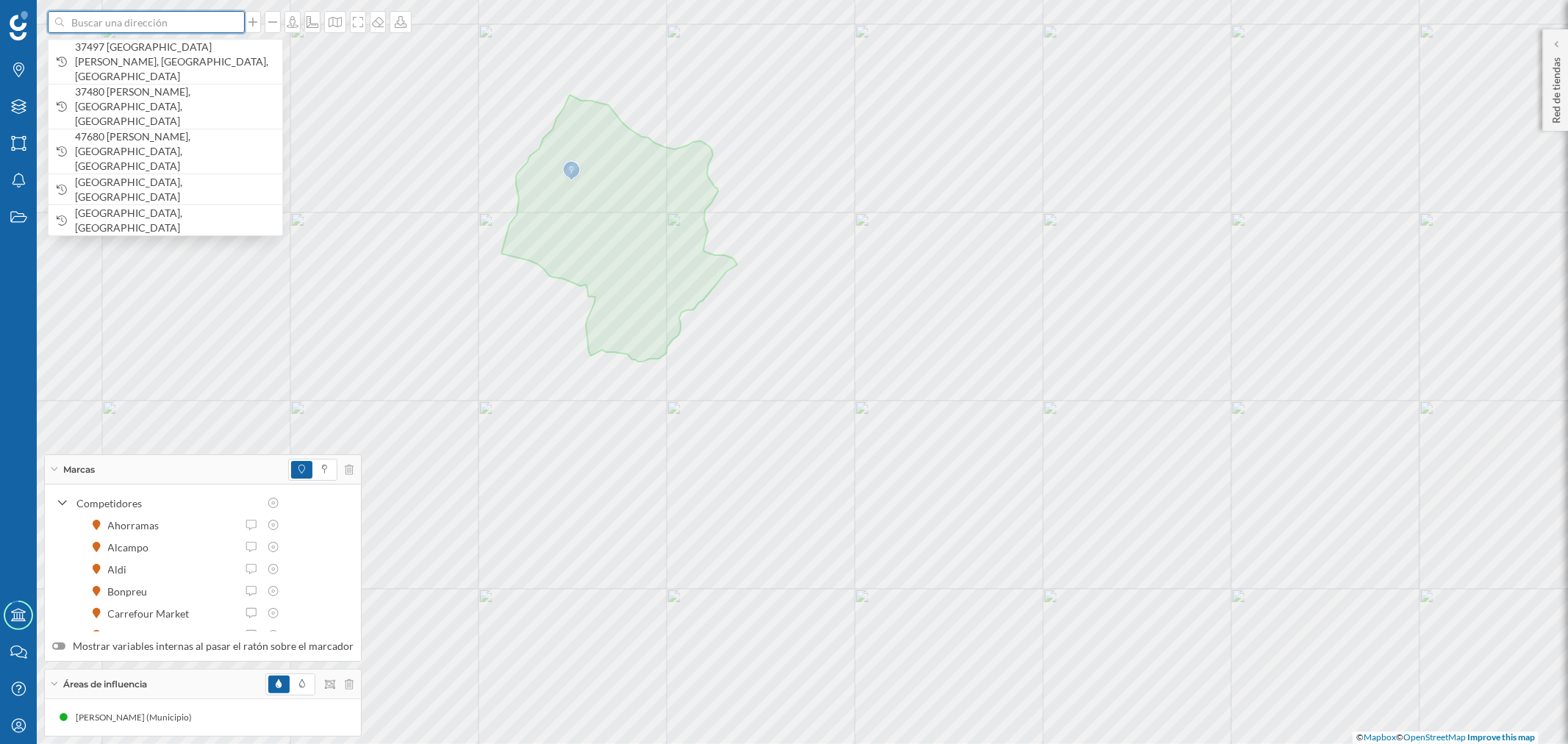
paste input "Pl. [GEOGRAPHIC_DATA], 1, 37481 [PERSON_NAME], [GEOGRAPHIC_DATA]"
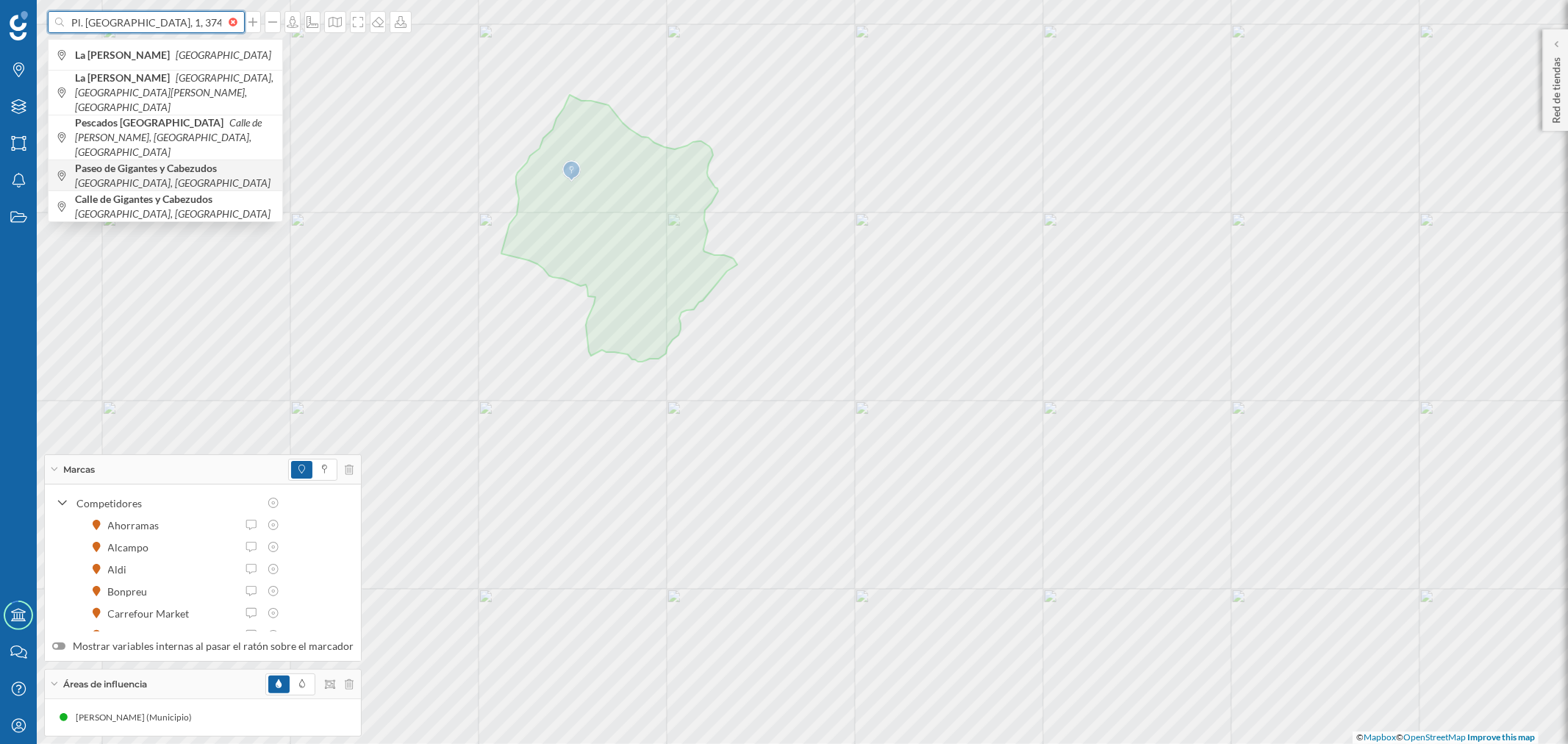
scroll to position [0, 79]
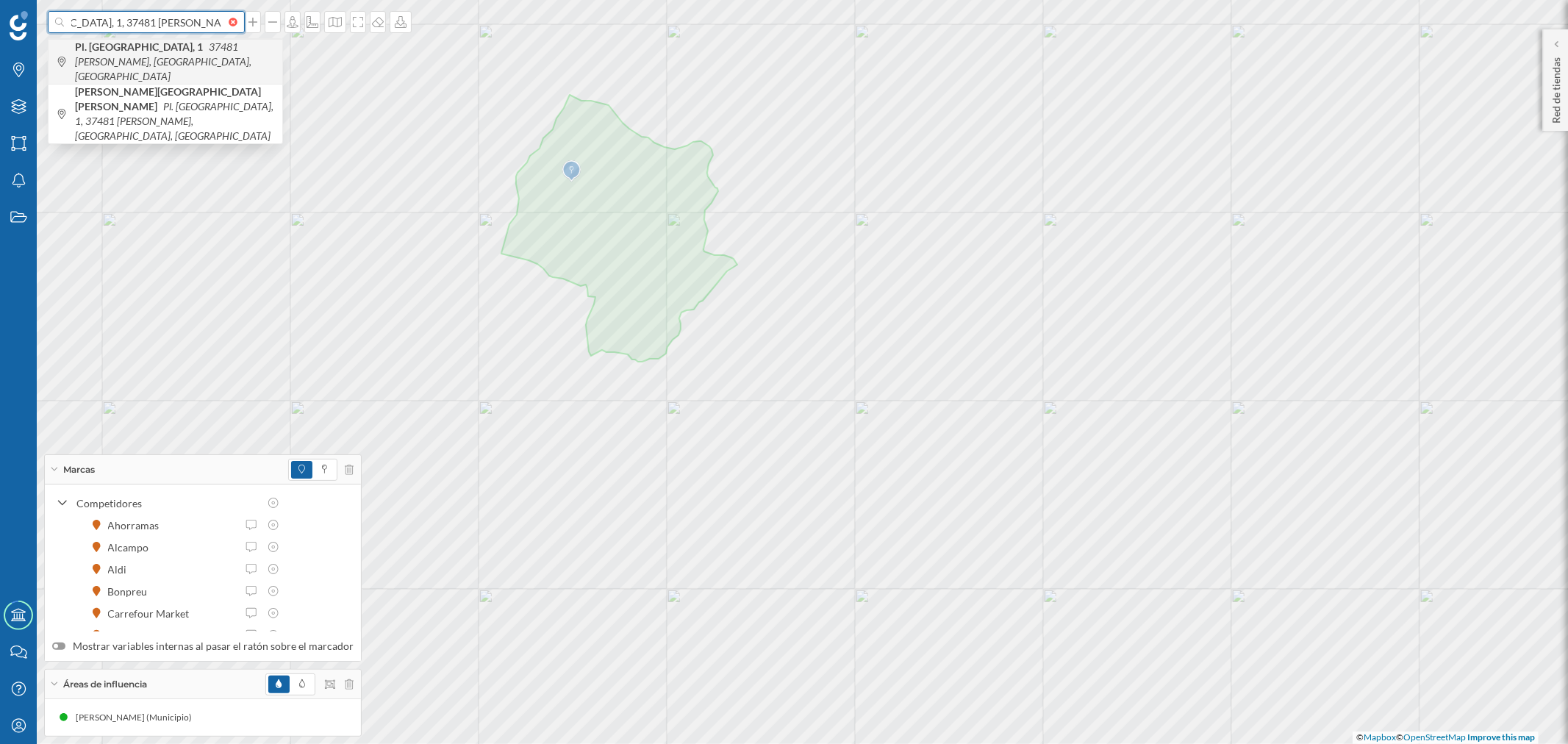
type input "Pl. [GEOGRAPHIC_DATA], 1, 37481 [PERSON_NAME], [GEOGRAPHIC_DATA]"
click at [217, 54] on span "Pl. [GEOGRAPHIC_DATA], 1 37481 [PERSON_NAME], [GEOGRAPHIC_DATA], [GEOGRAPHIC_DA…" at bounding box center [175, 62] width 200 height 44
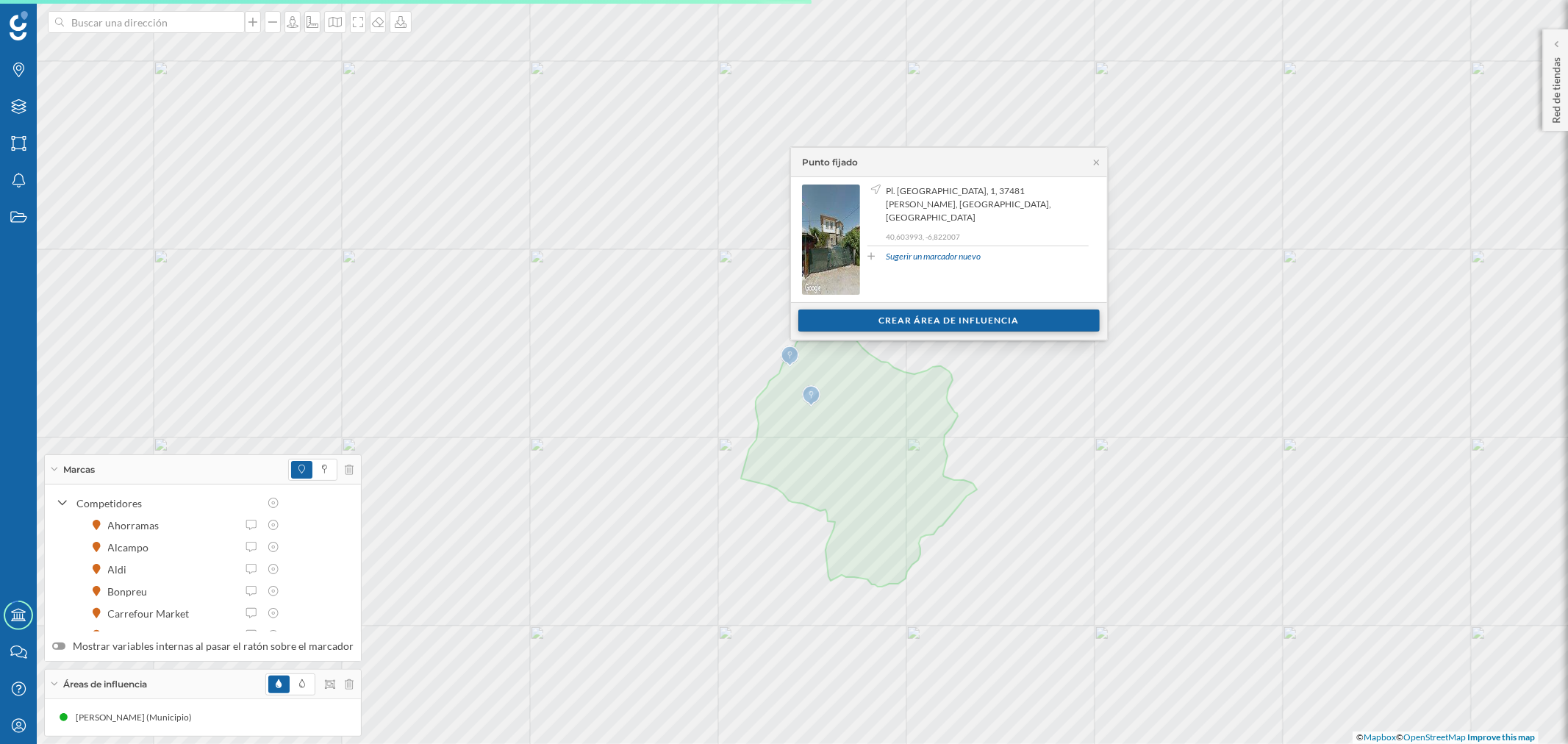
click at [847, 321] on div "Crear área de influencia" at bounding box center [949, 321] width 301 height 22
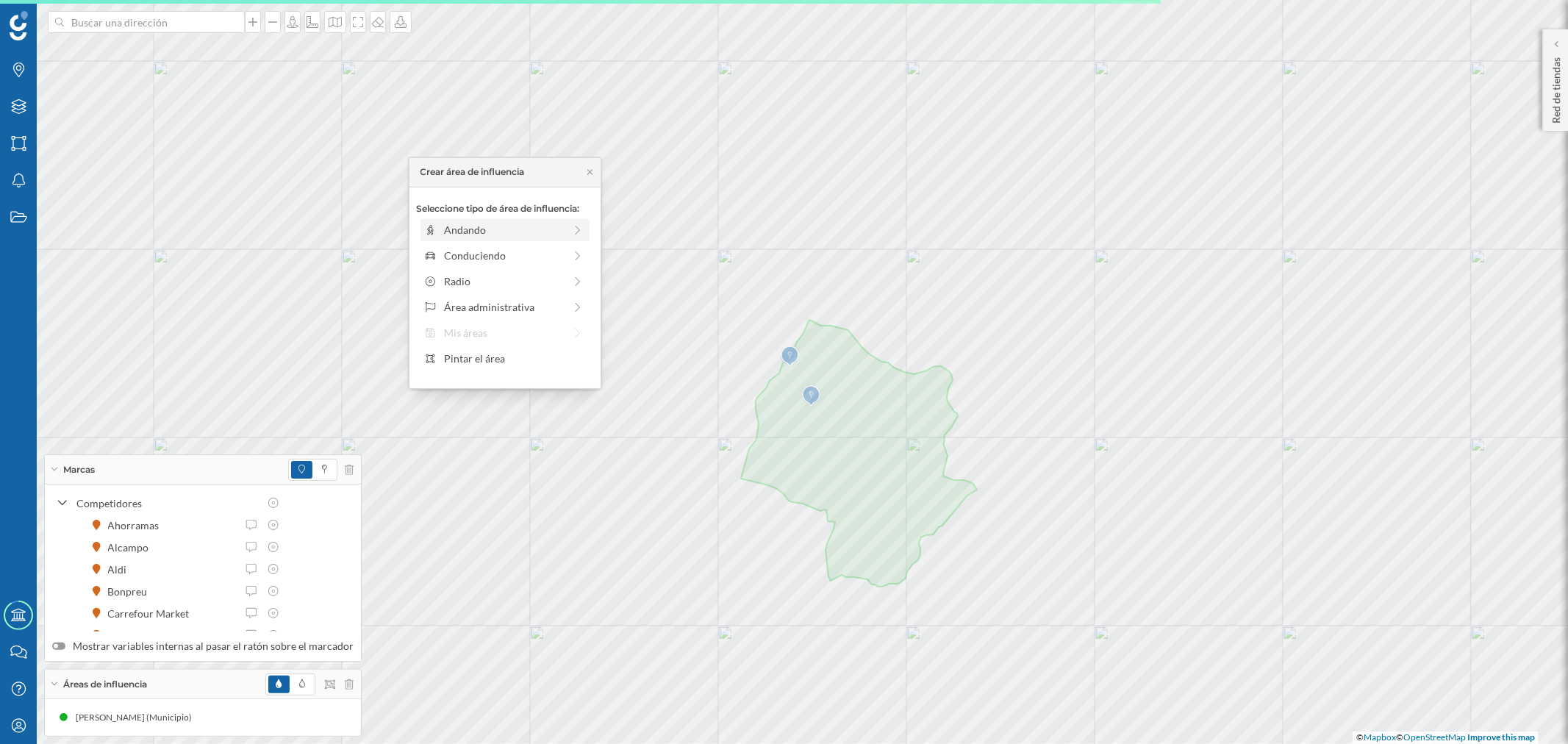
click at [510, 229] on div "Andando" at bounding box center [503, 229] width 119 height 15
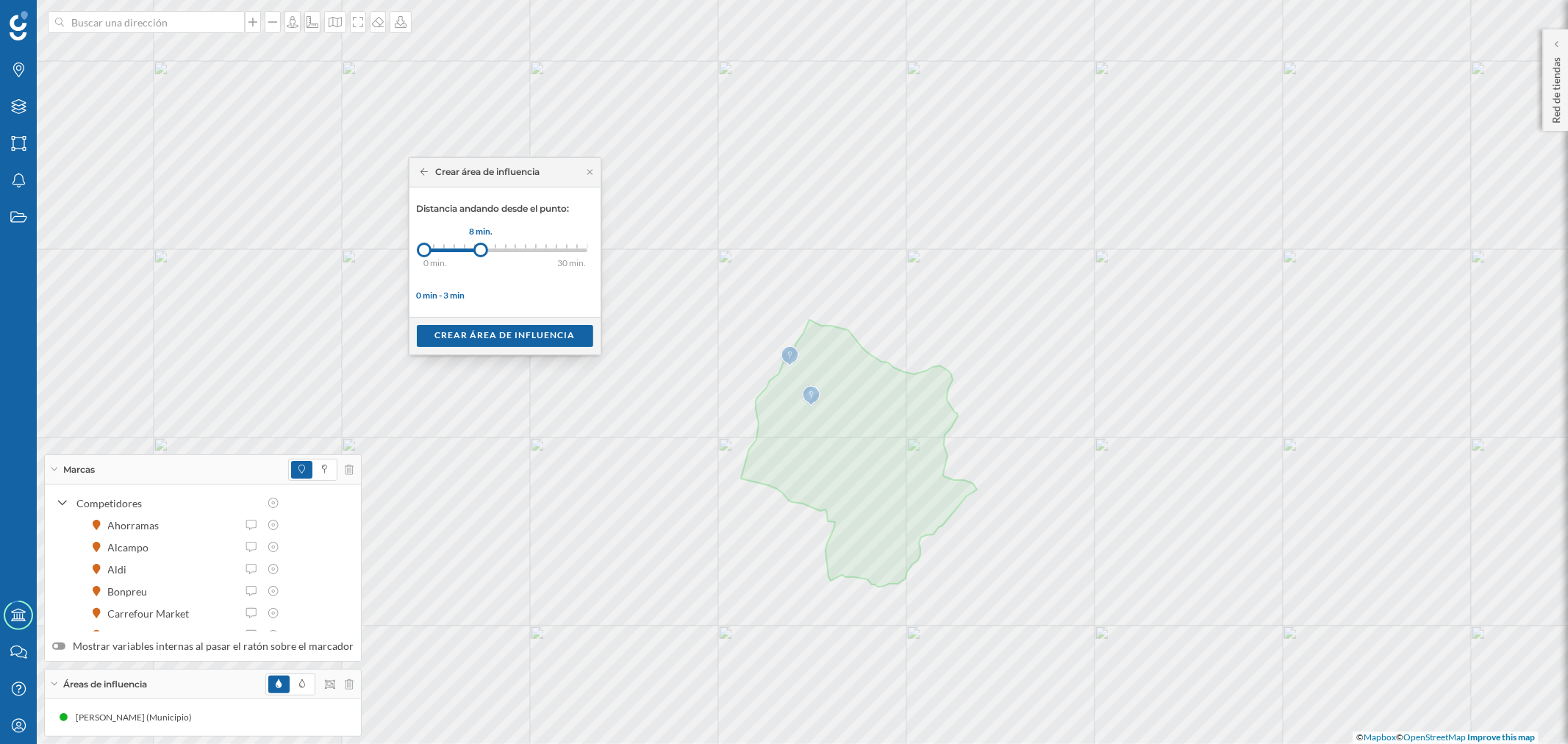
drag, startPoint x: 430, startPoint y: 250, endPoint x: 483, endPoint y: 254, distance: 53.2
click at [483, 254] on div at bounding box center [481, 250] width 14 height 14
click at [508, 340] on div "Crear área de influencia" at bounding box center [505, 335] width 176 height 22
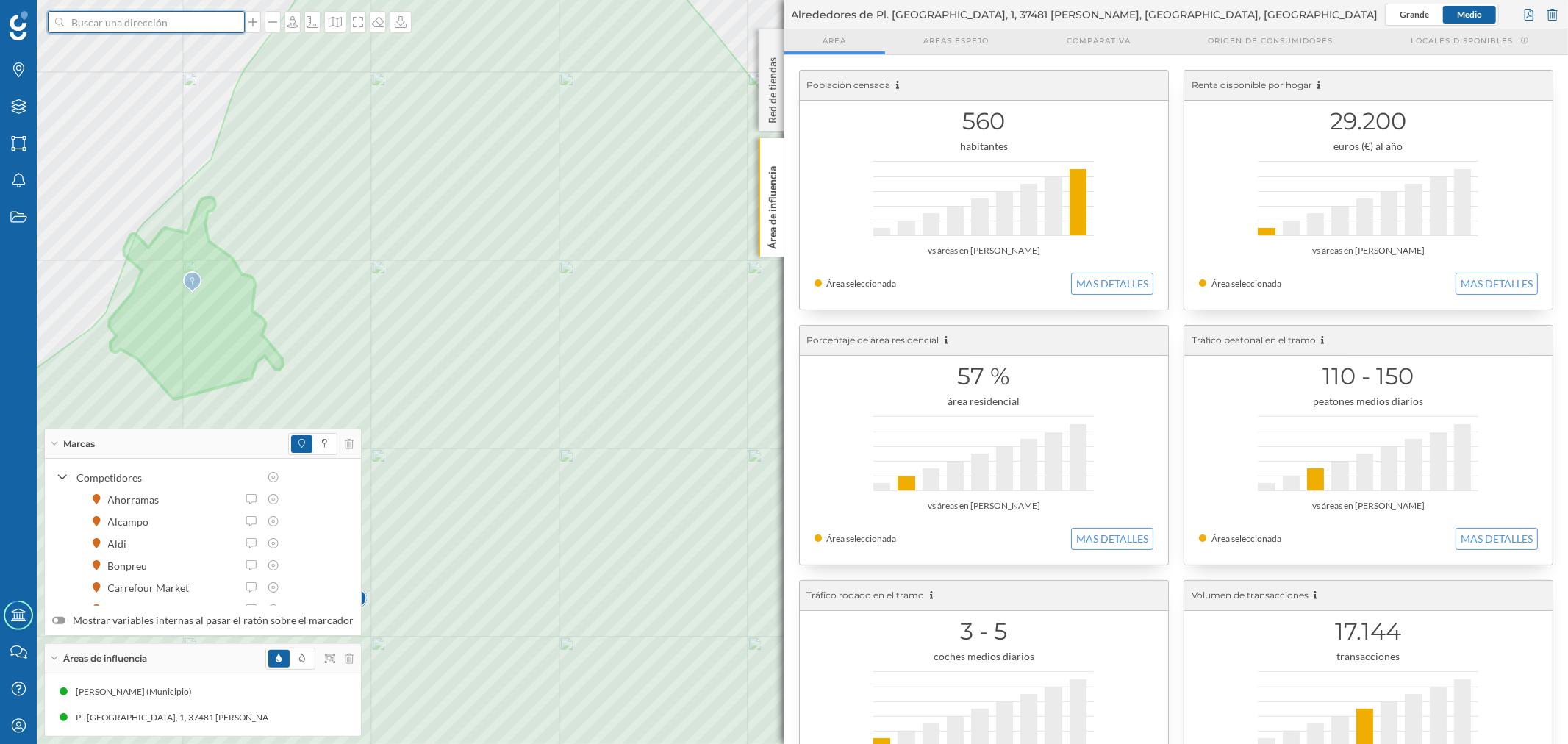
click at [131, 20] on input at bounding box center [146, 22] width 164 height 22
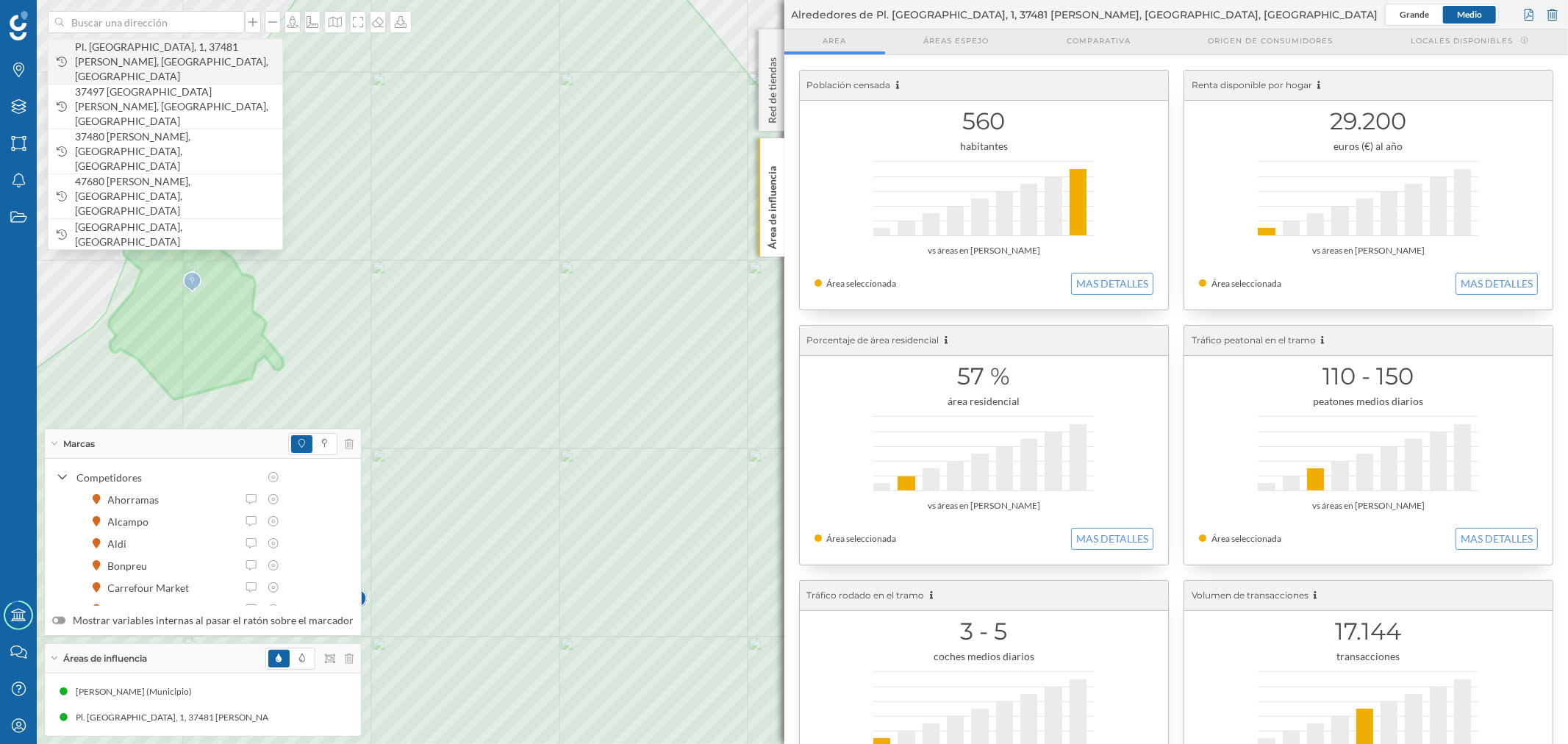
click at [148, 52] on span "Pl. [GEOGRAPHIC_DATA], 1, 37481 [PERSON_NAME], [GEOGRAPHIC_DATA], [GEOGRAPHIC_D…" at bounding box center [175, 62] width 200 height 44
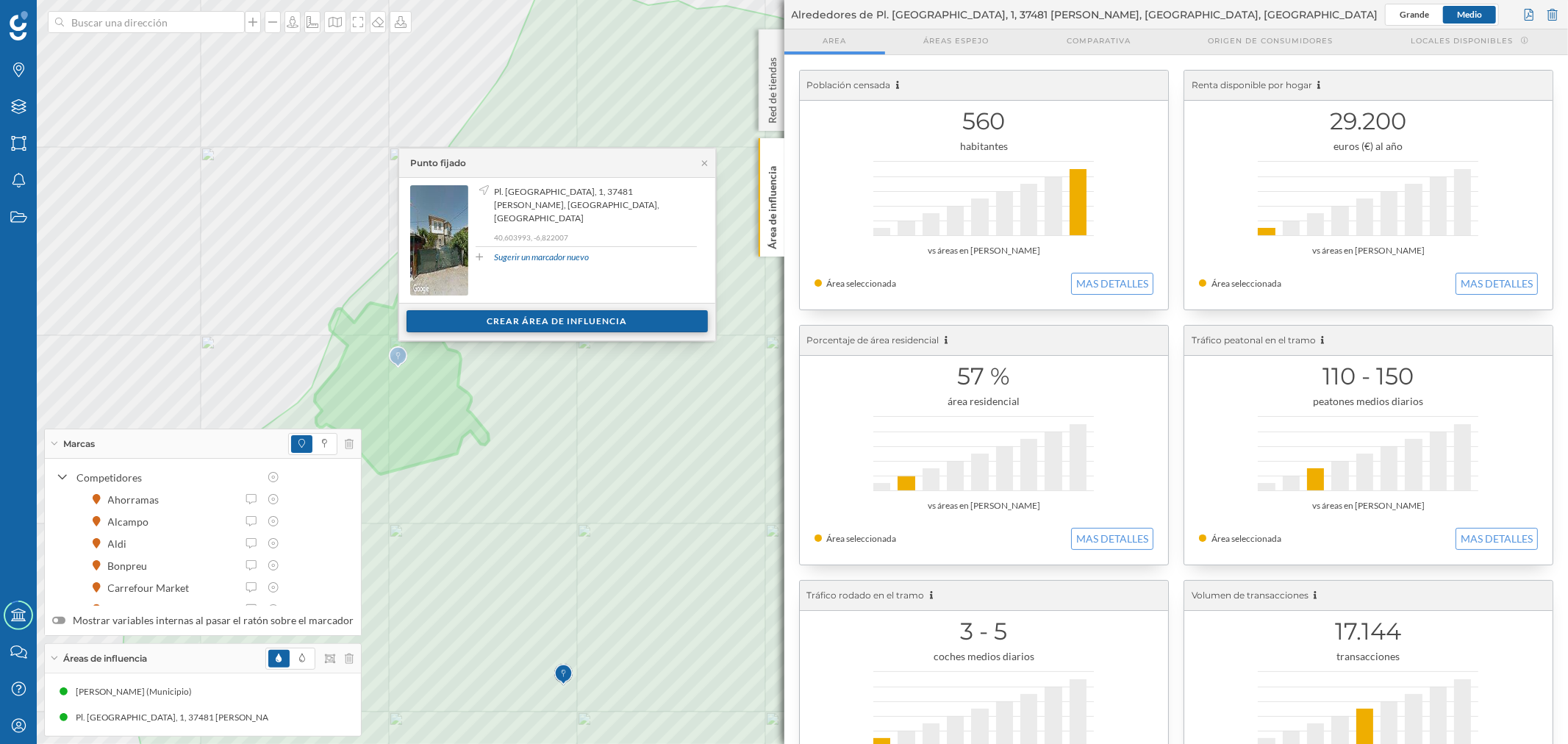
click at [501, 324] on div "Crear área de influencia" at bounding box center [557, 321] width 301 height 22
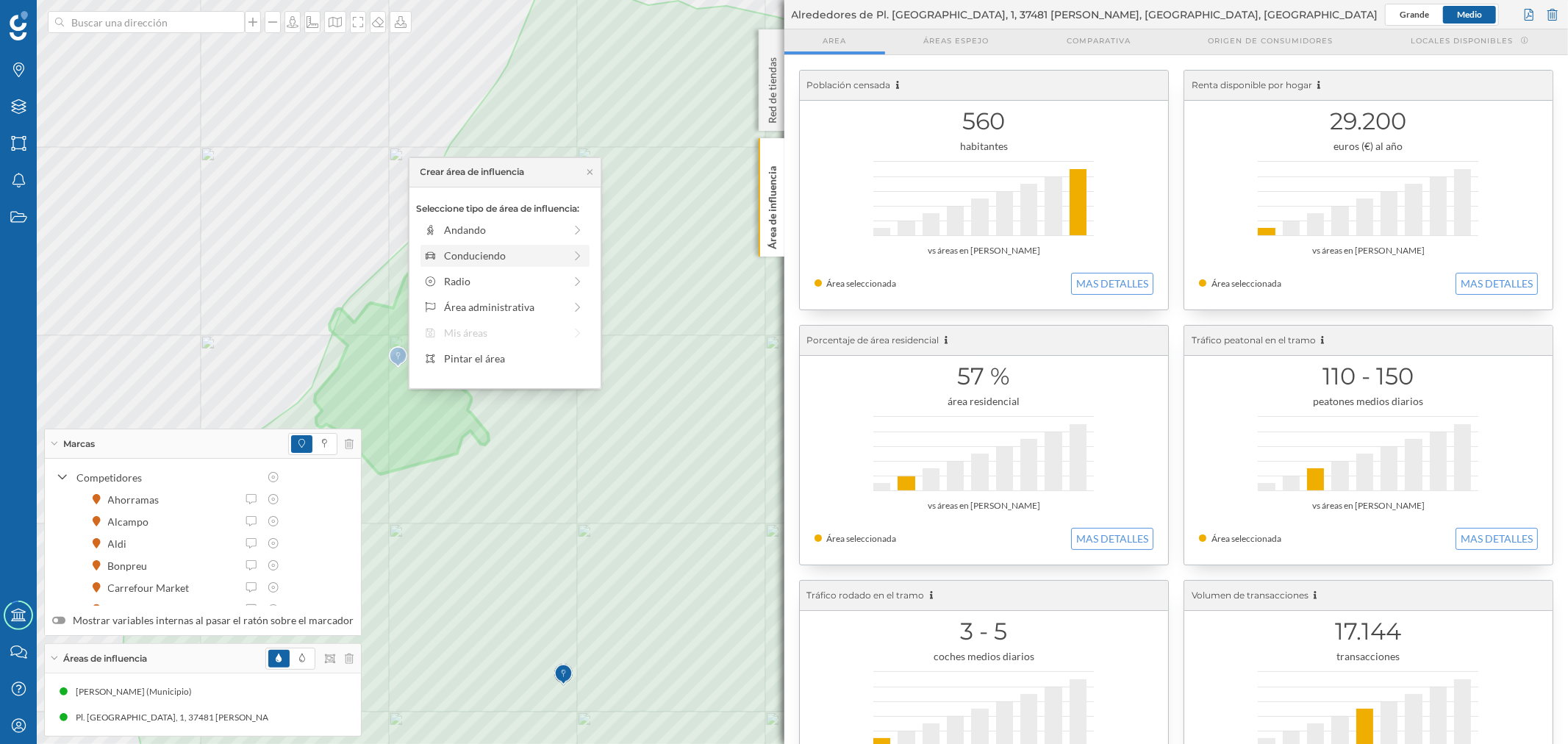
click at [461, 256] on div "Conduciendo" at bounding box center [503, 255] width 119 height 15
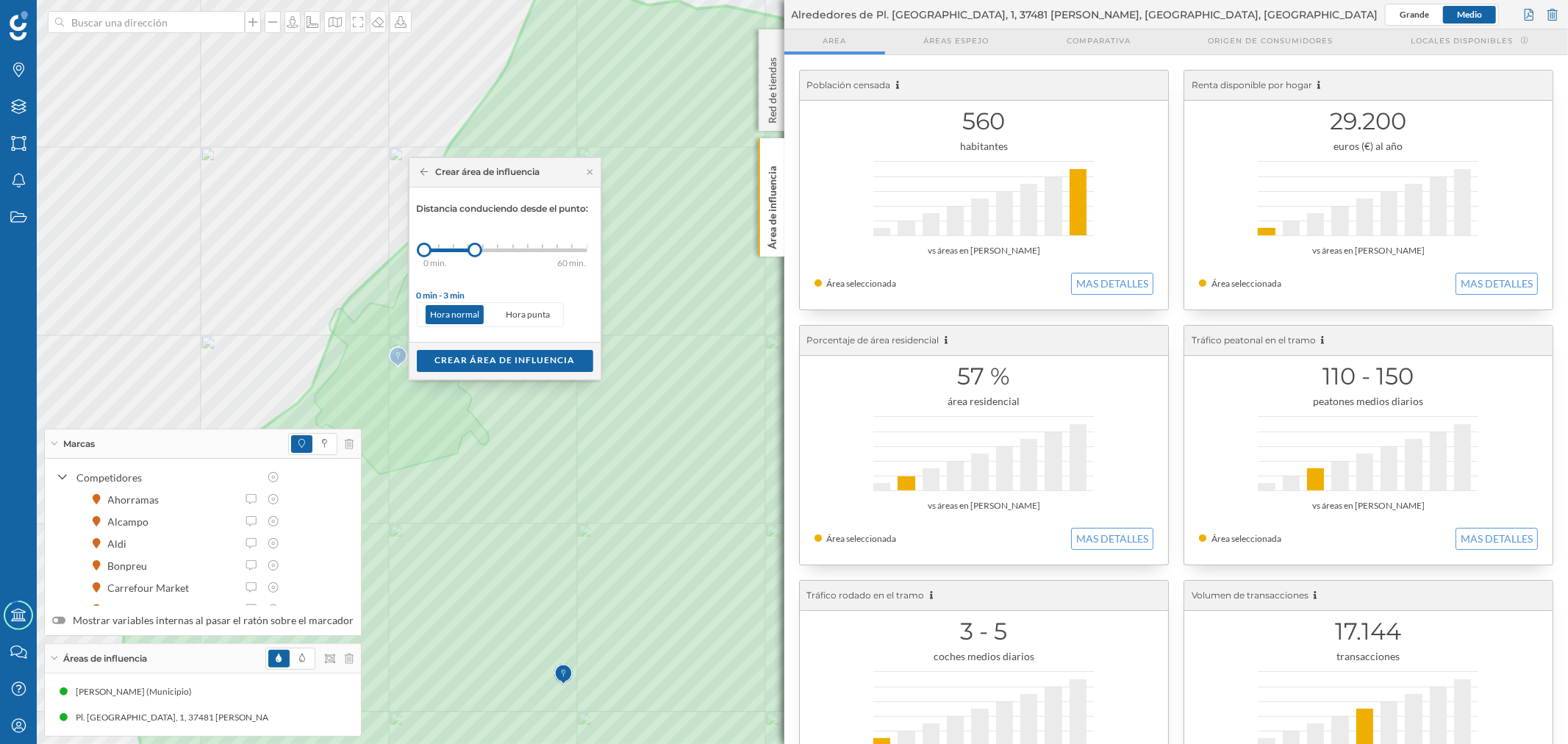
drag, startPoint x: 483, startPoint y: 257, endPoint x: 475, endPoint y: 259, distance: 8.2
click at [475, 259] on div "0 min. 3 min. 5 min. 7 min. 10 min. 12 min. 15 min. 20 min. 30 min. 45 min. 50 …" at bounding box center [506, 250] width 164 height 18
click at [476, 356] on div "Crear área de influencia" at bounding box center [505, 361] width 176 height 22
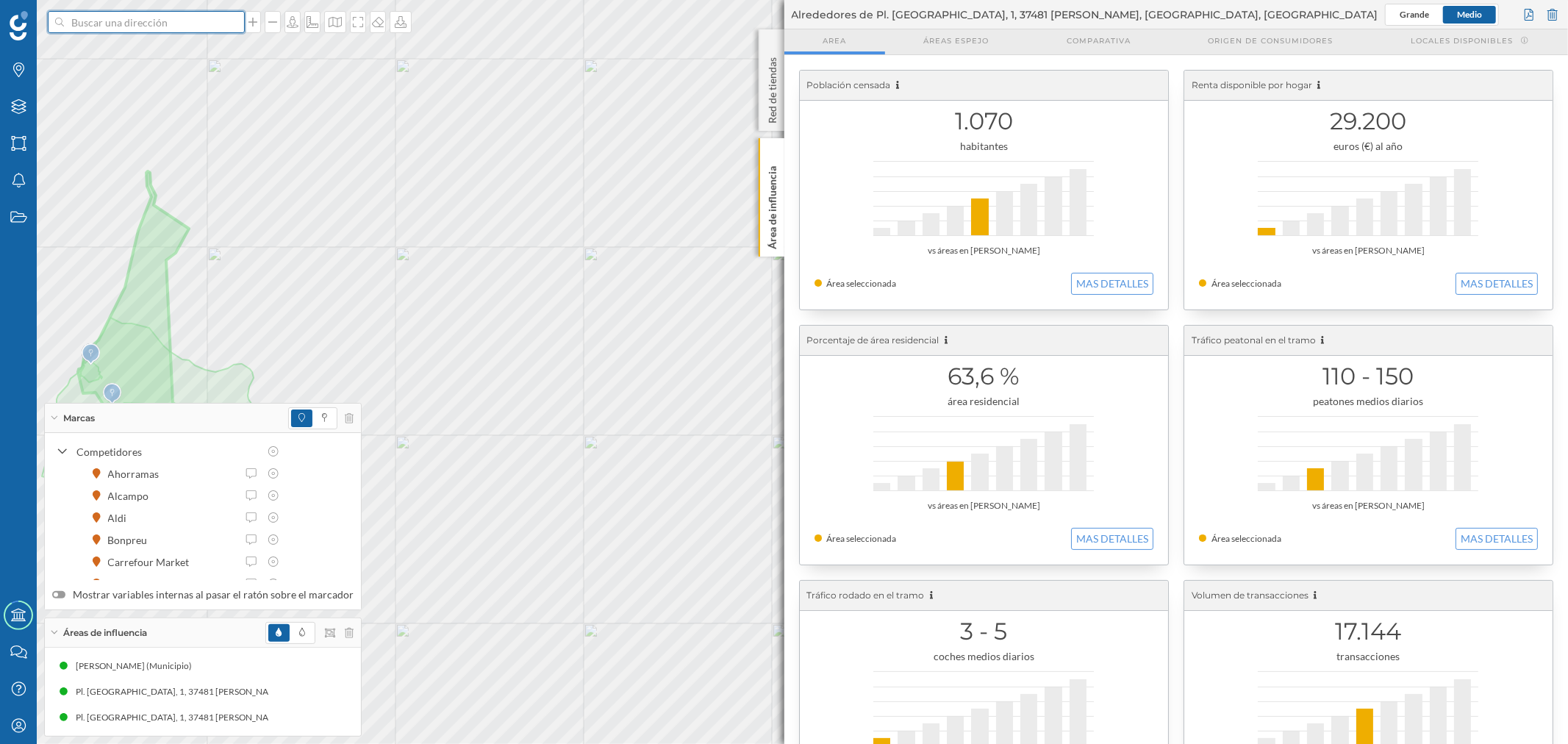
click at [172, 21] on input at bounding box center [146, 22] width 164 height 22
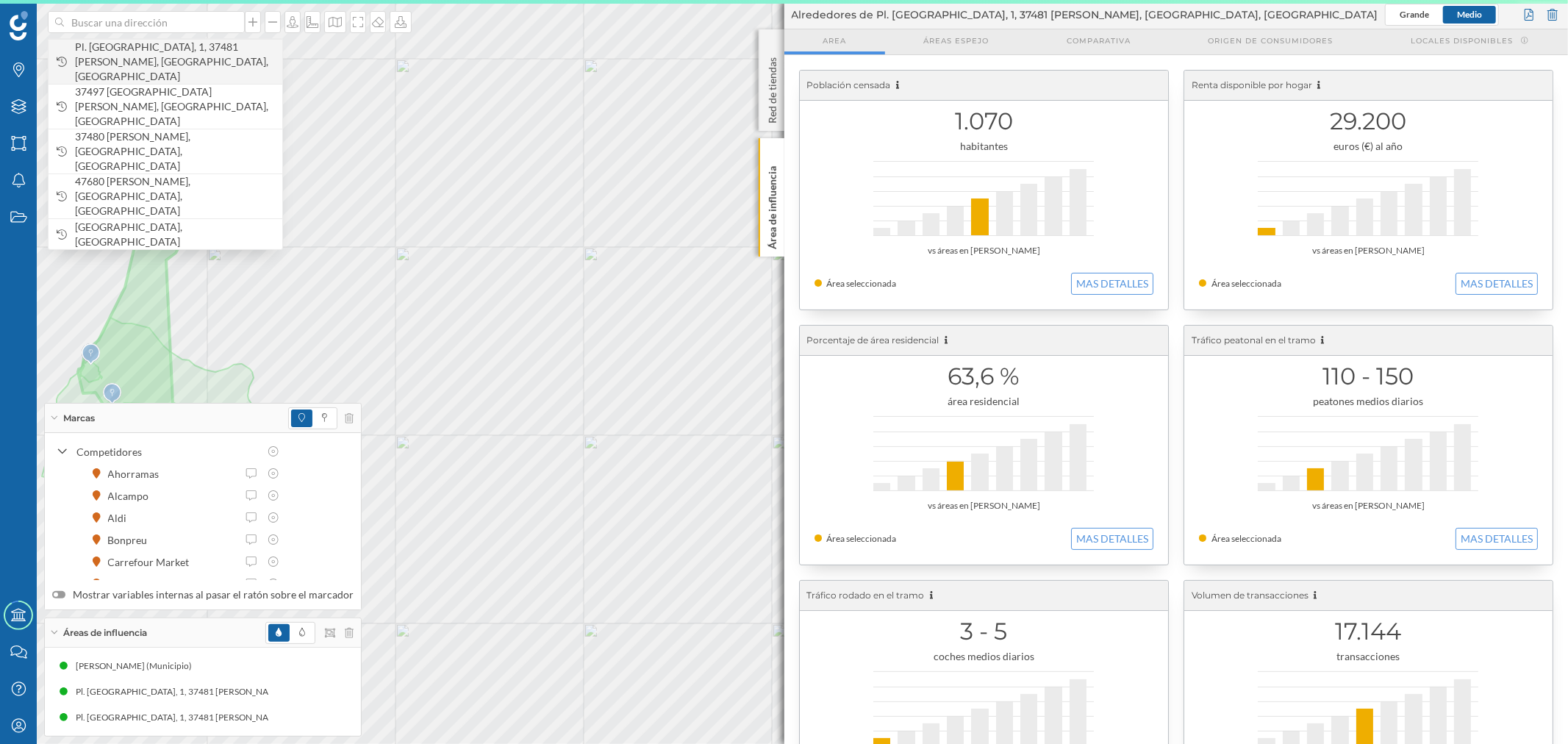
click at [182, 49] on span "Pl. [GEOGRAPHIC_DATA], 1, 37481 [PERSON_NAME], [GEOGRAPHIC_DATA], [GEOGRAPHIC_D…" at bounding box center [175, 62] width 200 height 44
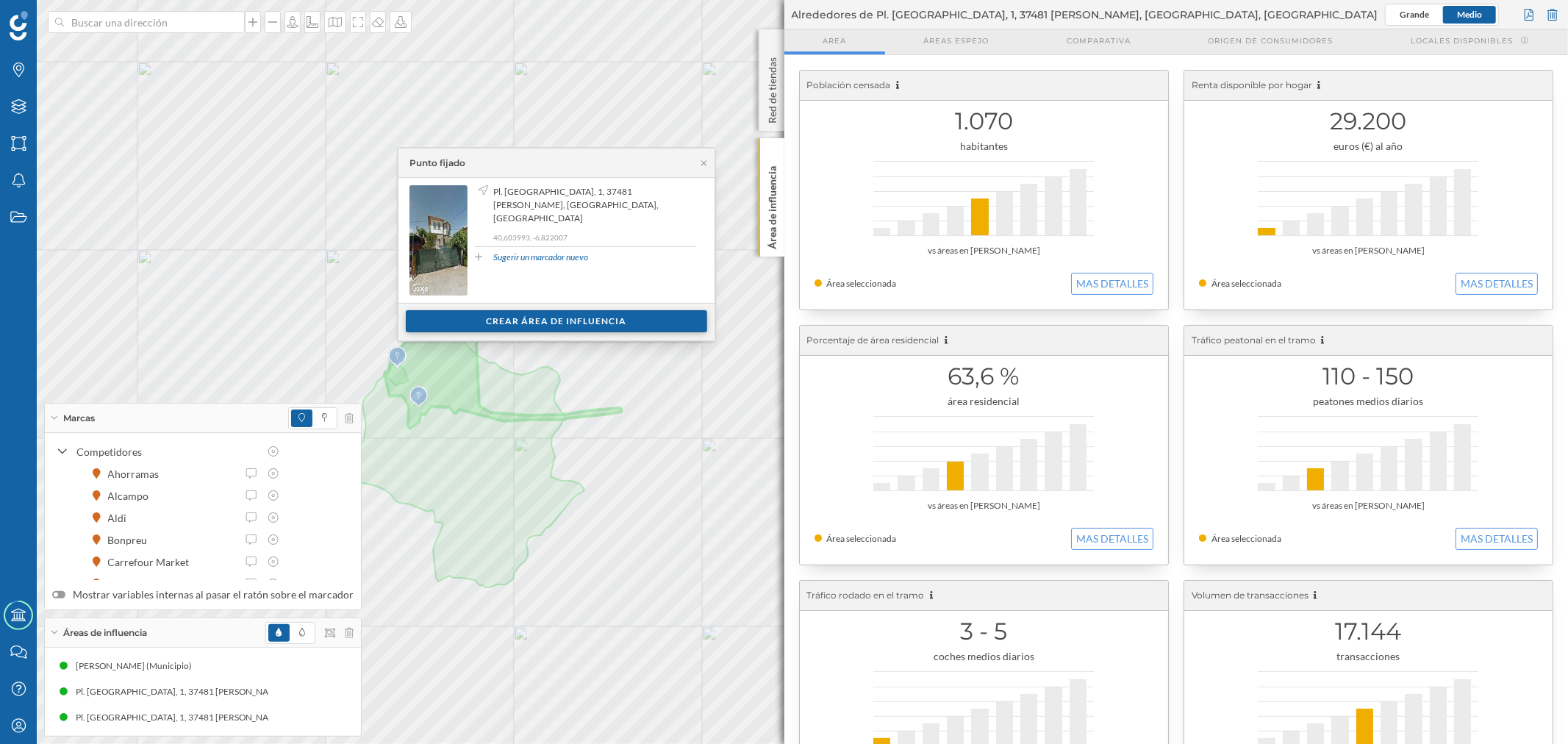
click at [512, 312] on div "Crear área de influencia" at bounding box center [556, 321] width 301 height 22
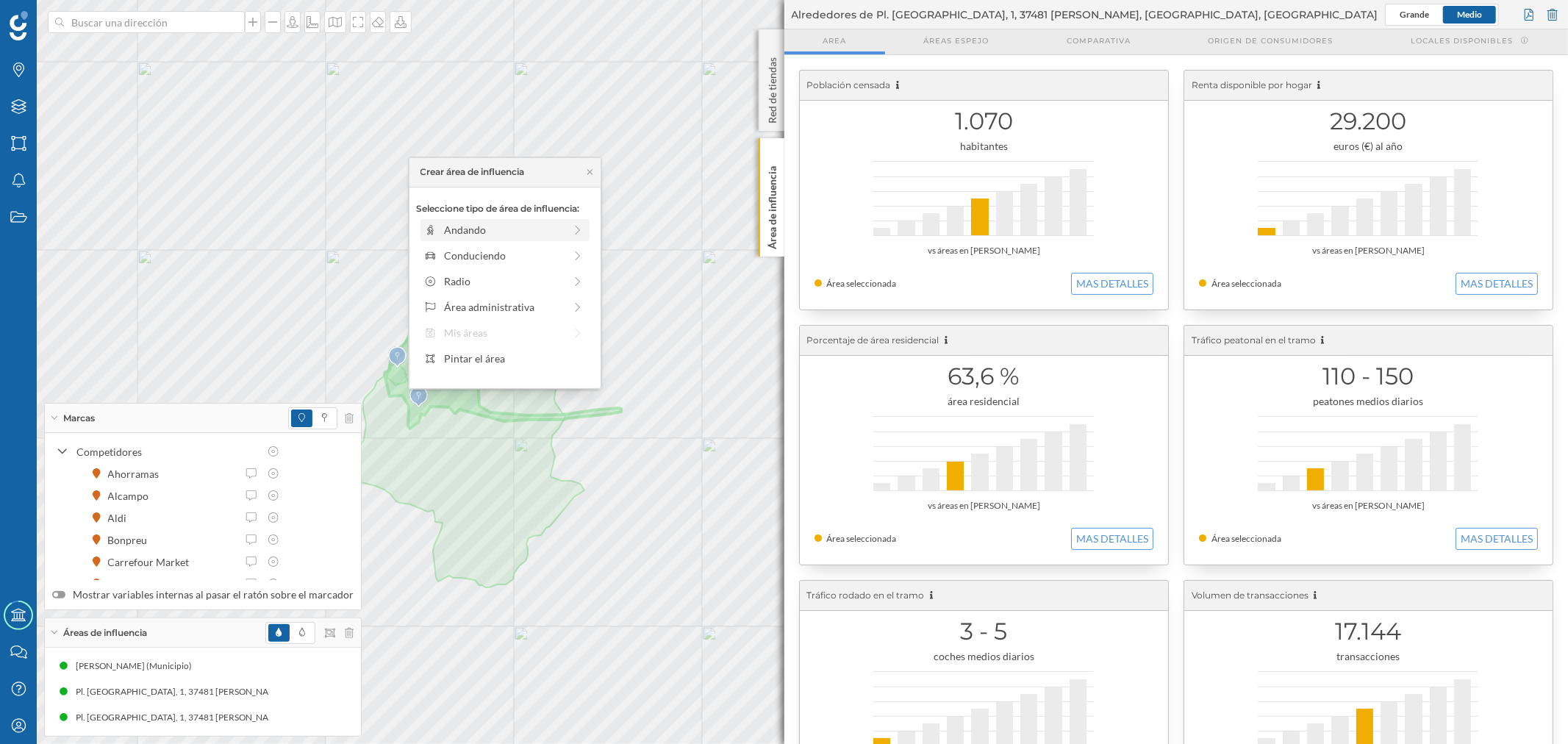
click at [462, 233] on div "Andando" at bounding box center [503, 229] width 119 height 15
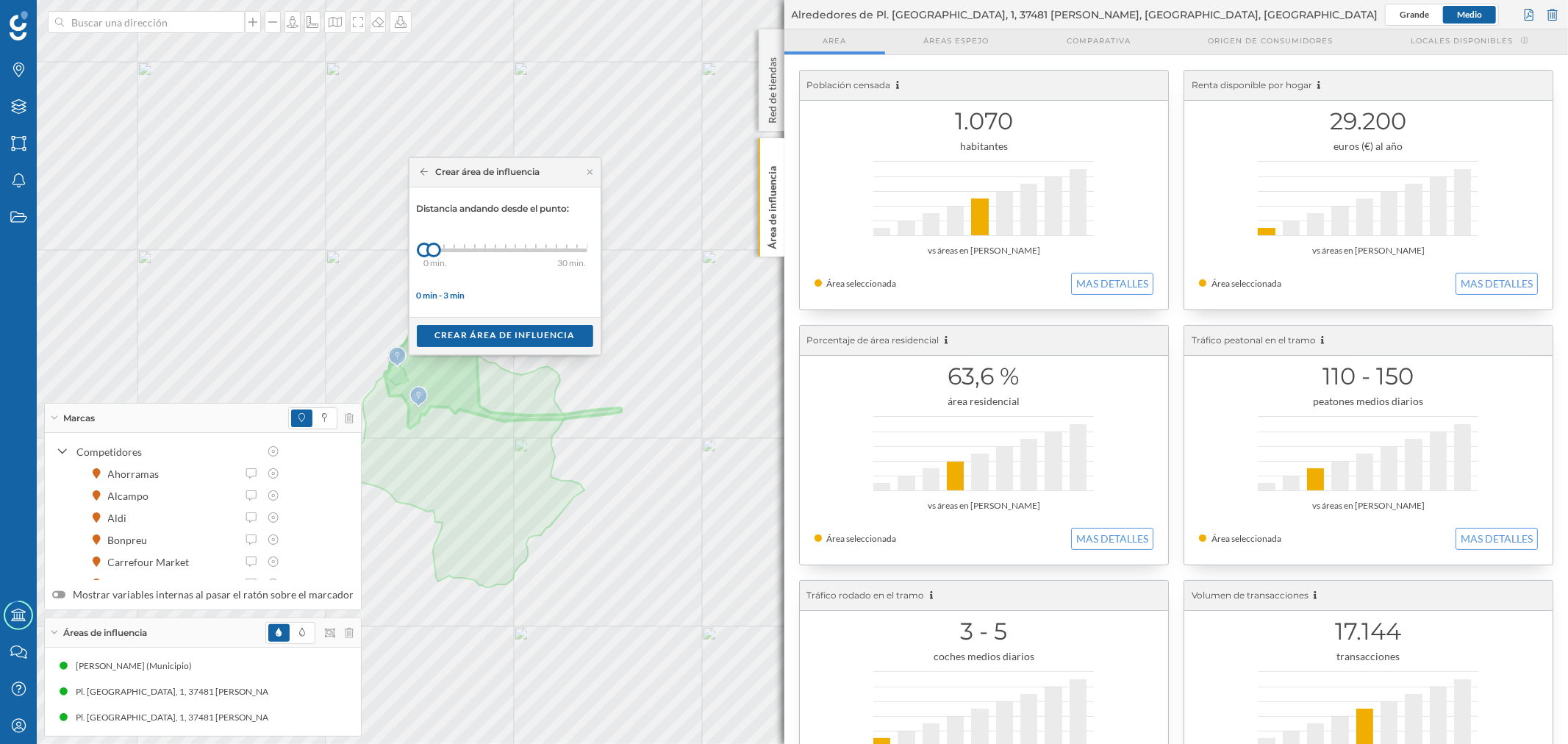
click at [422, 176] on div "Crear área de influencia" at bounding box center [480, 172] width 119 height 14
drag, startPoint x: 424, startPoint y: 171, endPoint x: 423, endPoint y: 181, distance: 10.0
click at [423, 171] on icon at bounding box center [425, 172] width 8 height 9
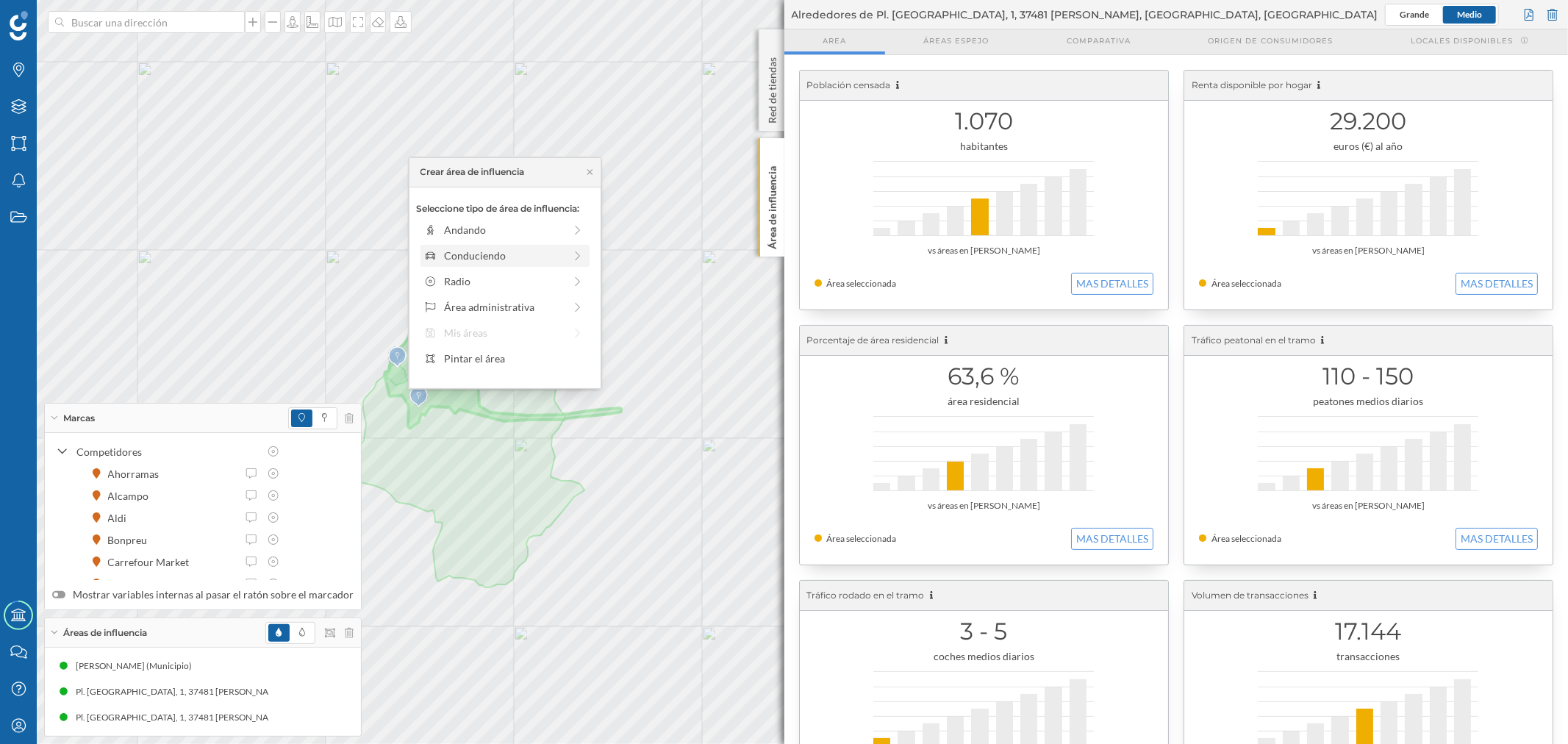
click at [451, 248] on div "Conduciendo" at bounding box center [503, 255] width 119 height 15
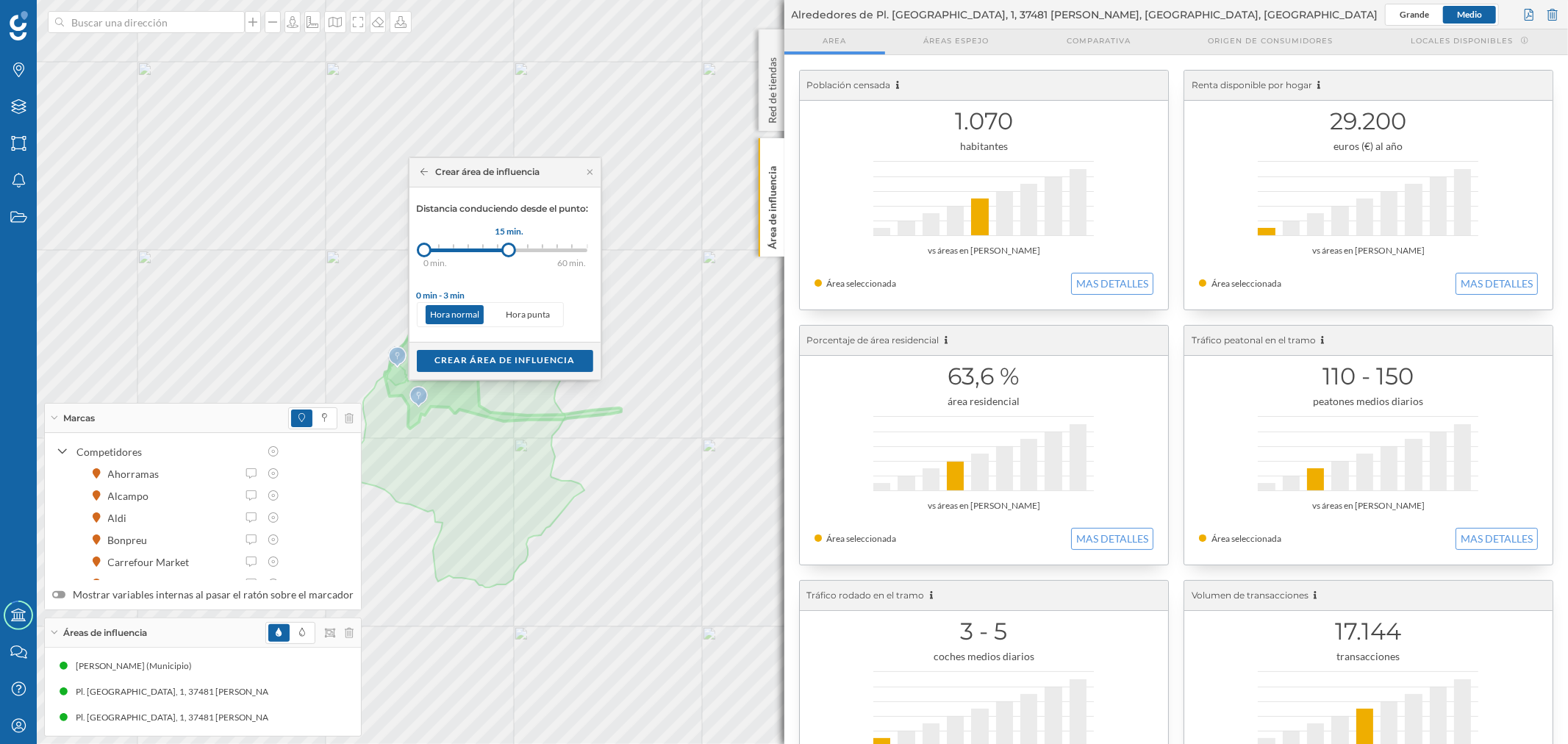
drag, startPoint x: 435, startPoint y: 248, endPoint x: 510, endPoint y: 254, distance: 75.2
click at [510, 254] on div at bounding box center [508, 250] width 14 height 14
click at [501, 359] on div "Crear área de influencia" at bounding box center [505, 361] width 176 height 22
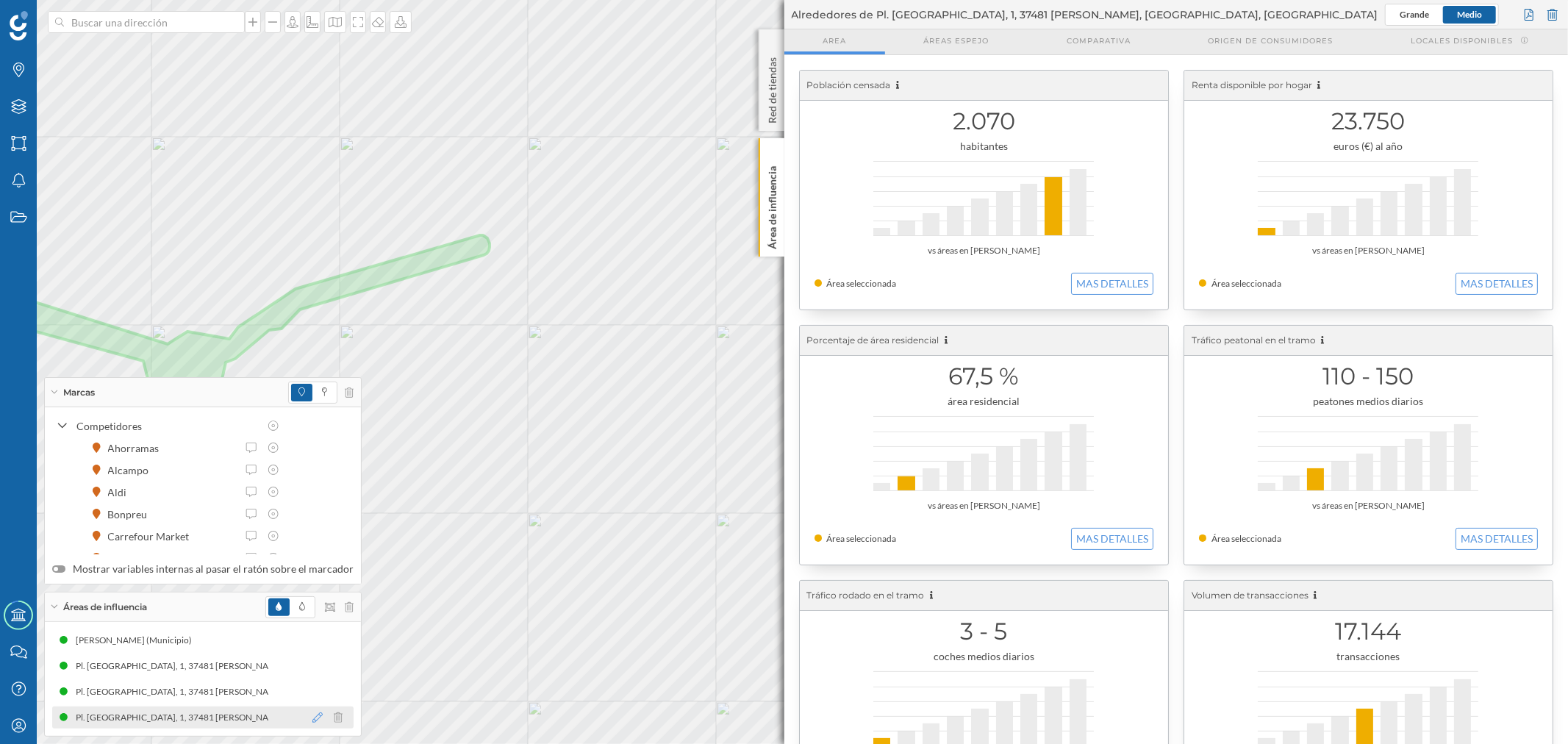
click at [313, 716] on icon at bounding box center [317, 718] width 10 height 10
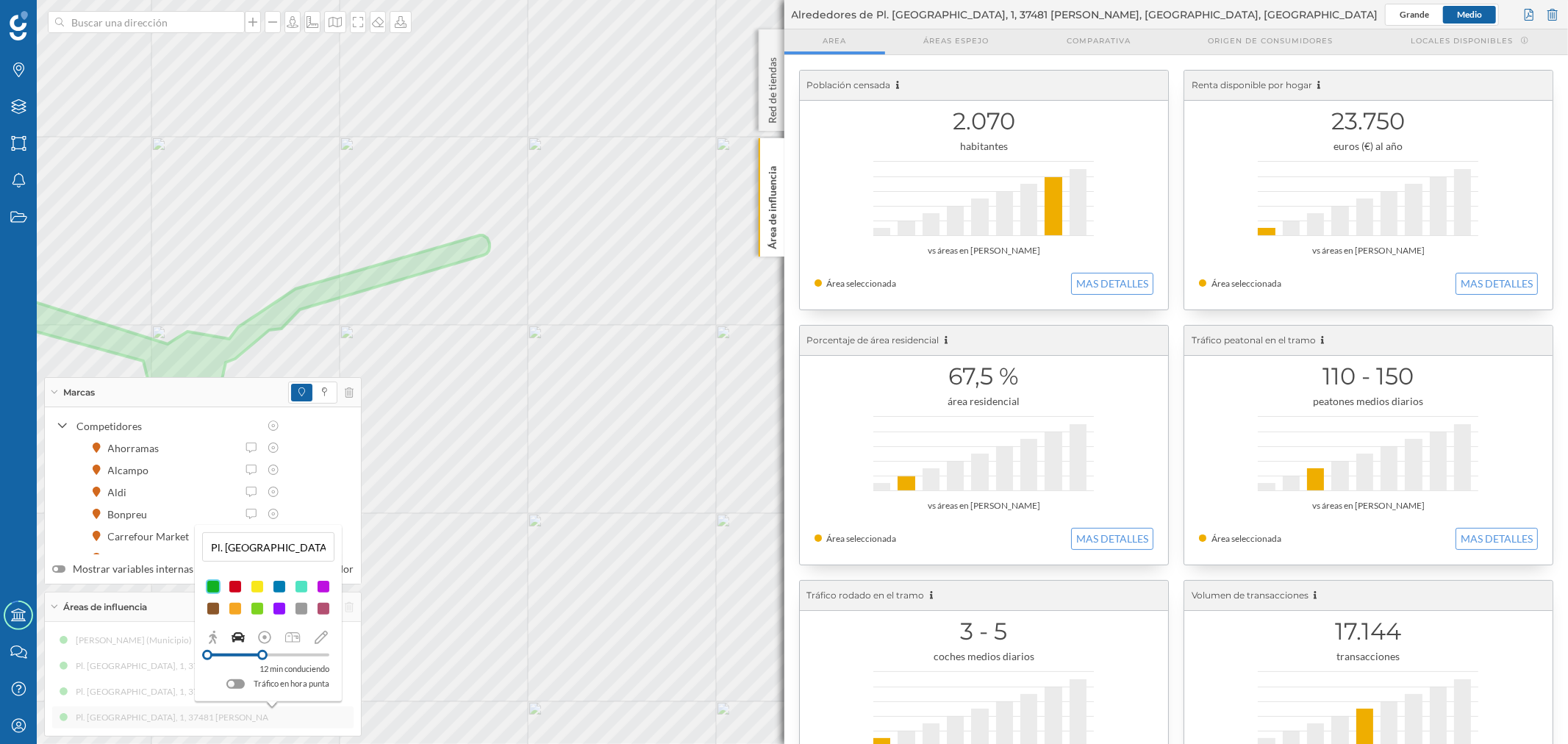
drag, startPoint x: 271, startPoint y: 655, endPoint x: 262, endPoint y: 657, distance: 9.2
click at [262, 657] on div at bounding box center [262, 655] width 10 height 10
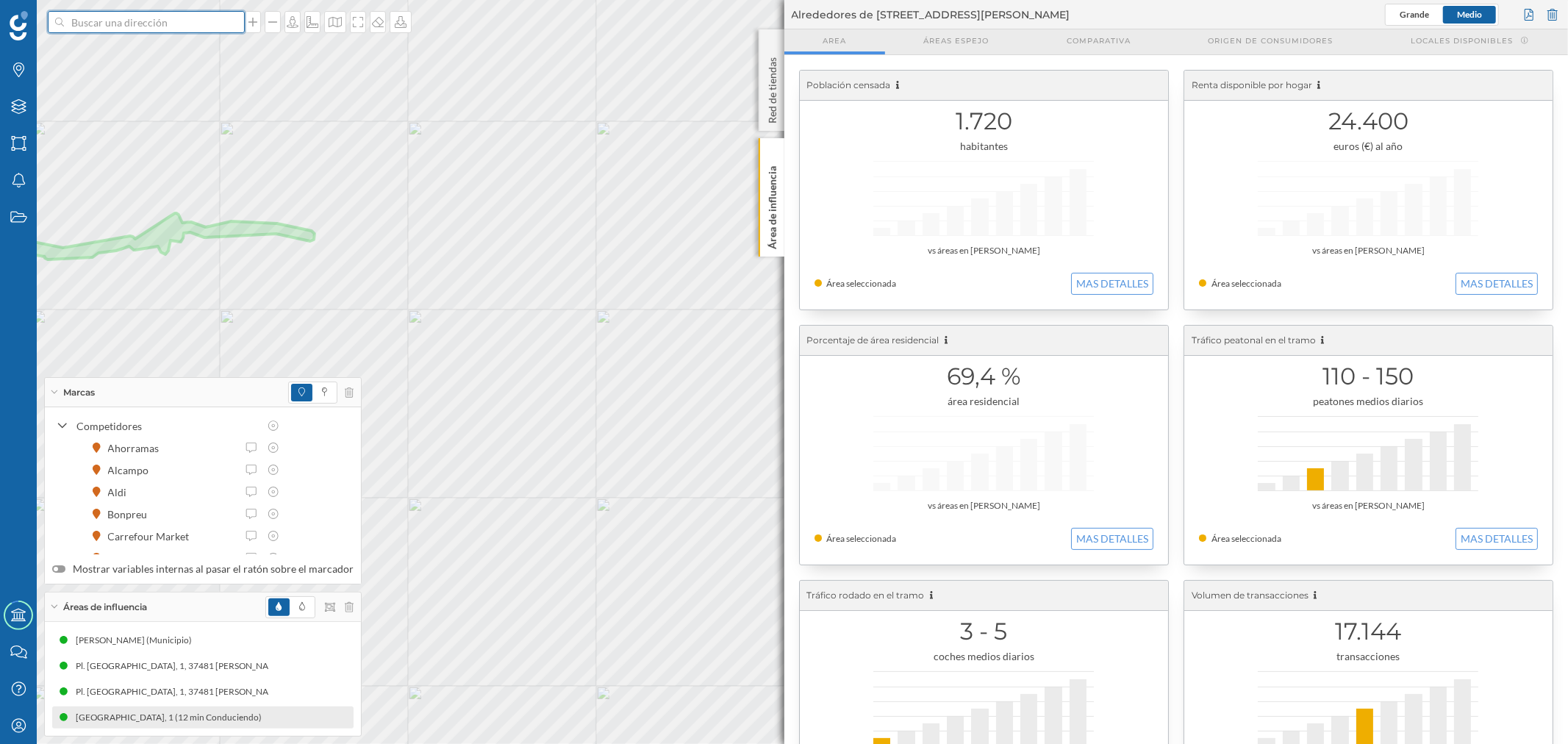
click at [200, 31] on input at bounding box center [146, 22] width 164 height 22
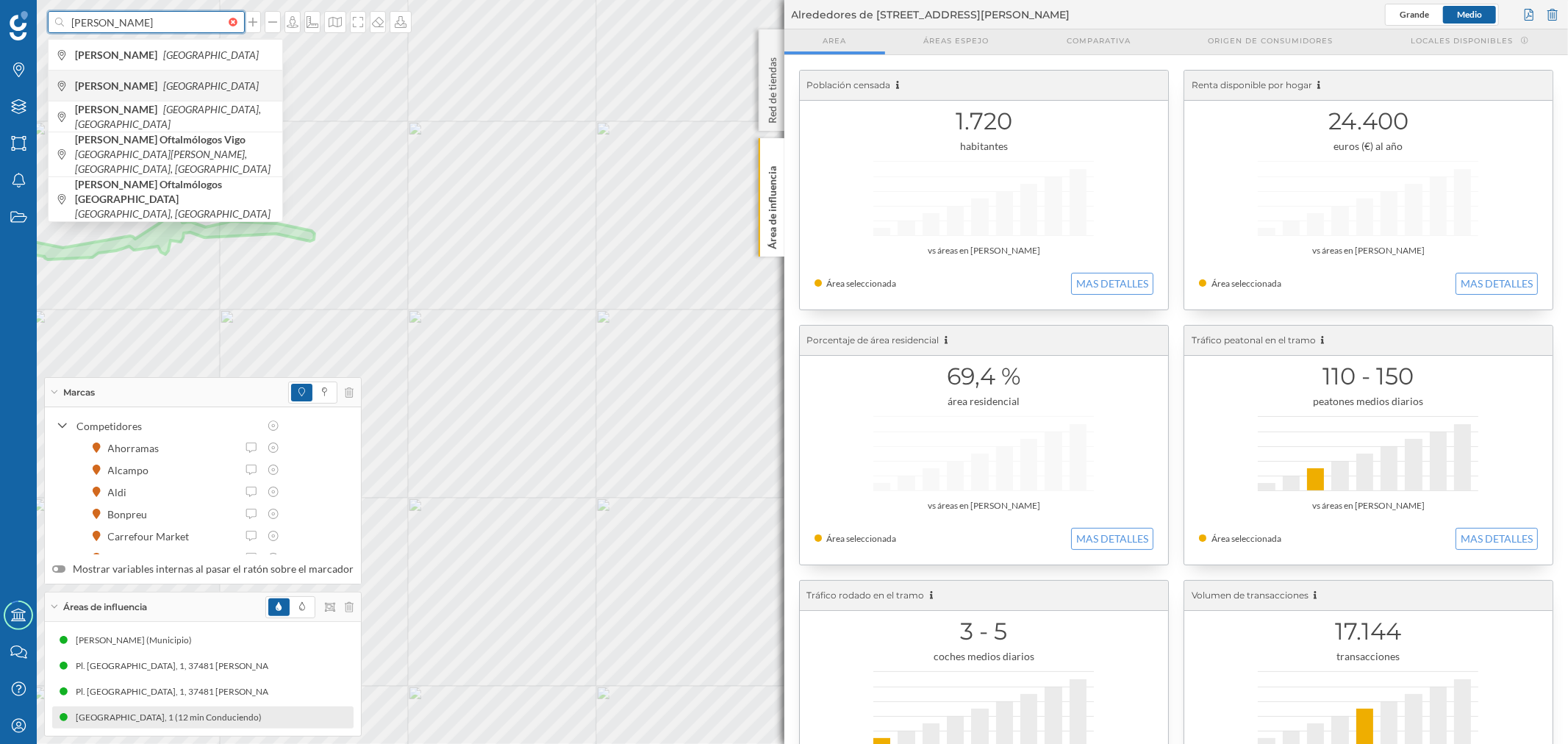
type input "[PERSON_NAME]"
click at [182, 79] on span "[PERSON_NAME] [GEOGRAPHIC_DATA]" at bounding box center [175, 86] width 200 height 14
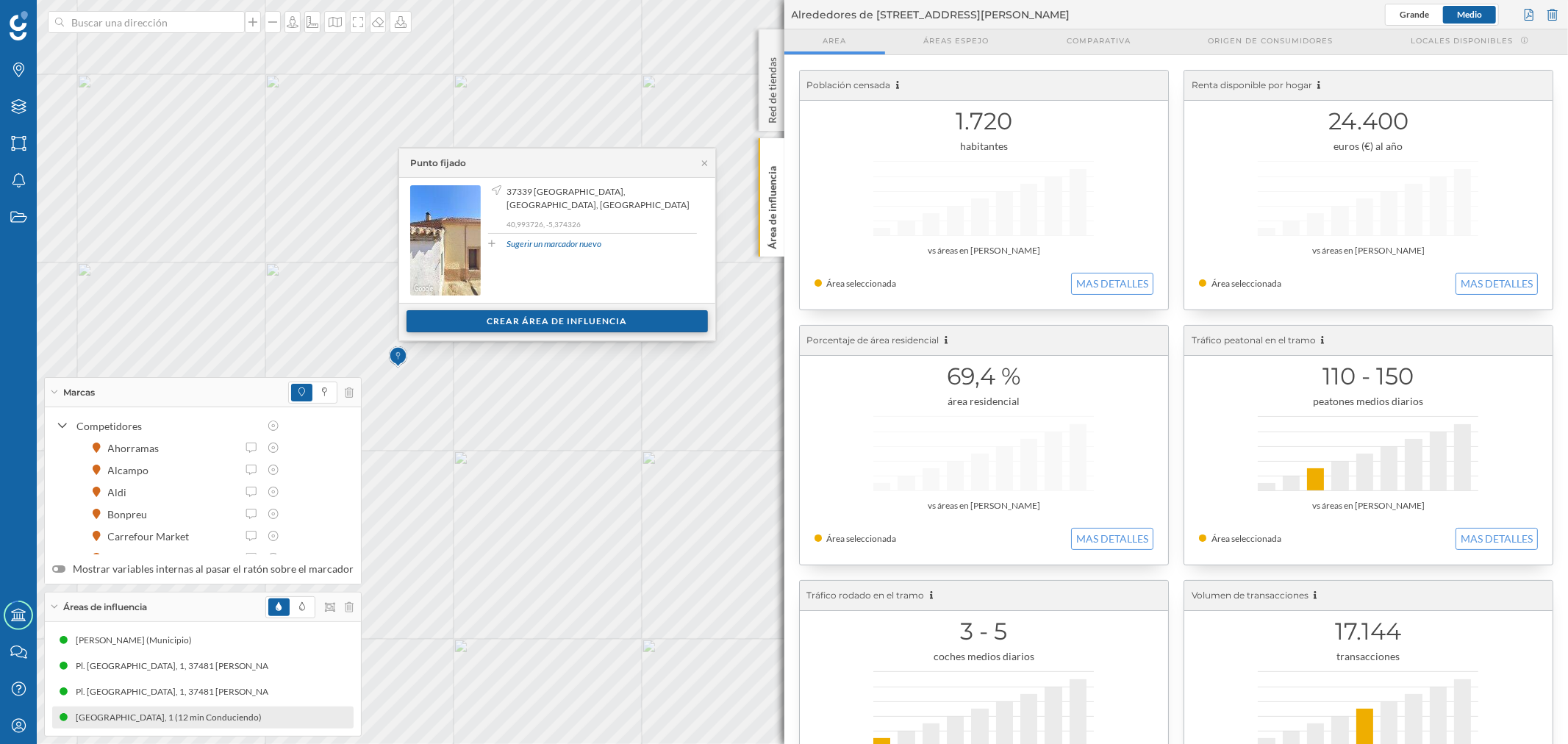
click at [507, 315] on div "Crear área de influencia" at bounding box center [557, 321] width 301 height 22
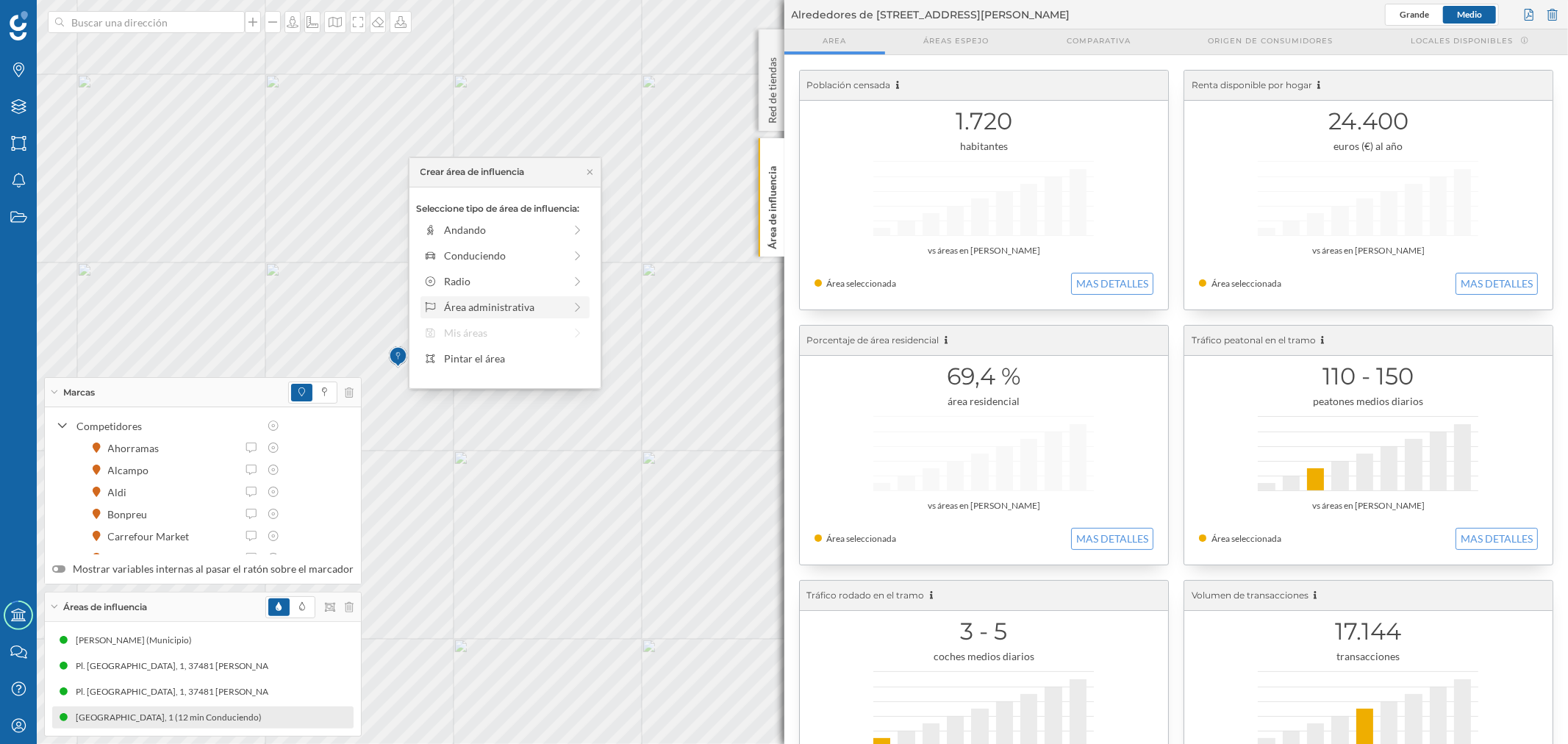
click at [489, 301] on div "Área administrativa" at bounding box center [503, 306] width 119 height 15
click at [482, 280] on div "Municipio" at bounding box center [516, 281] width 145 height 15
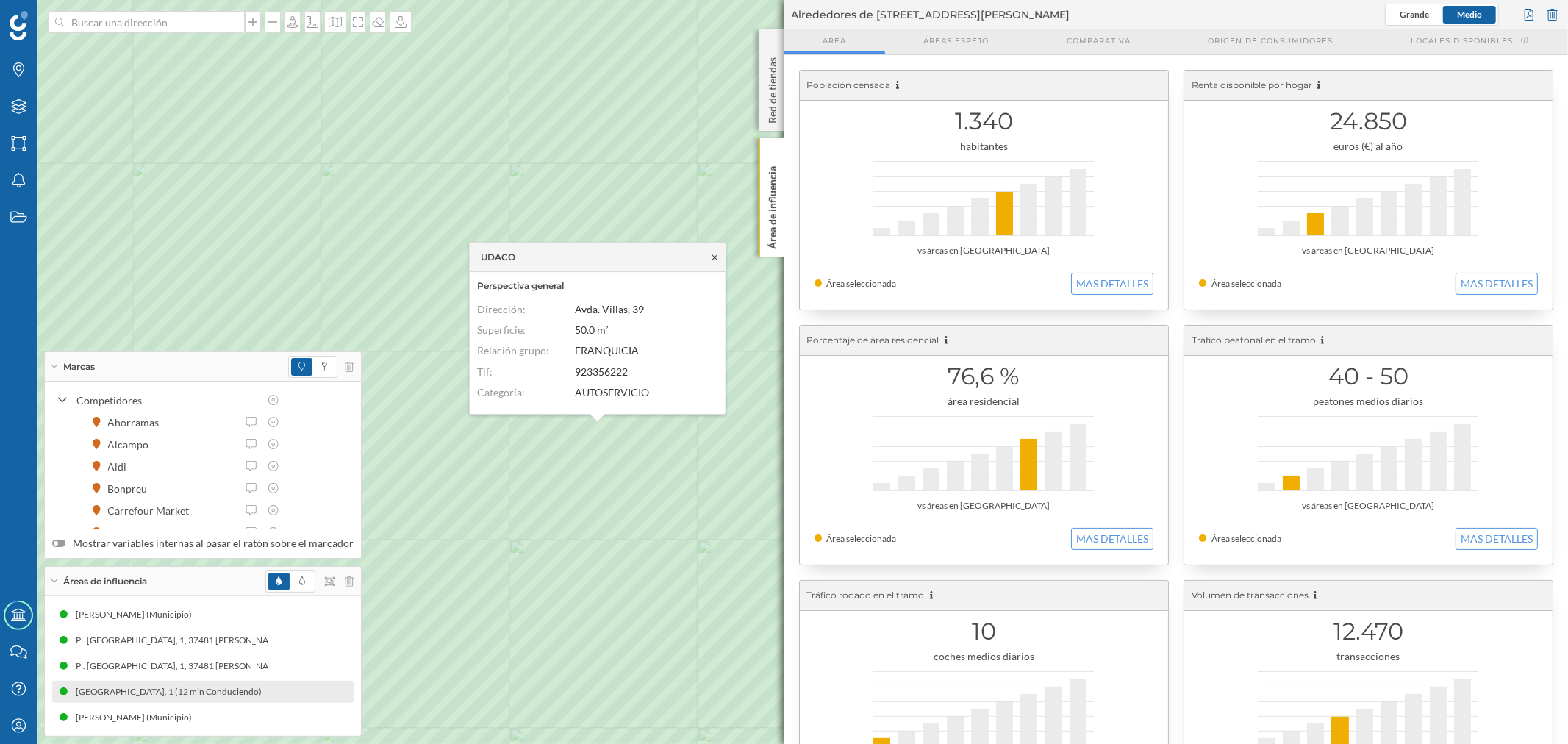
click at [713, 256] on icon at bounding box center [715, 257] width 11 height 9
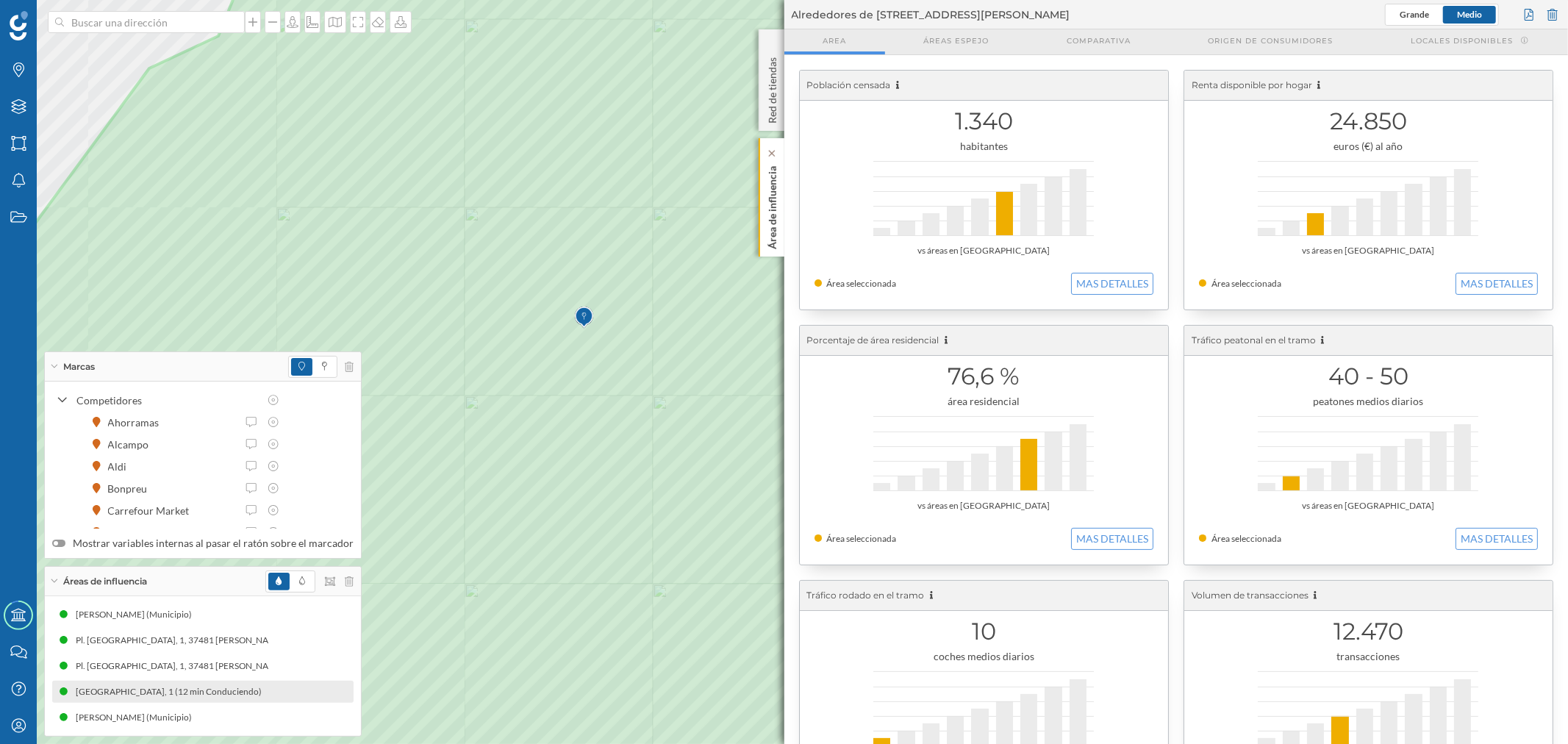
click at [772, 232] on p "Área de influencia" at bounding box center [772, 204] width 14 height 89
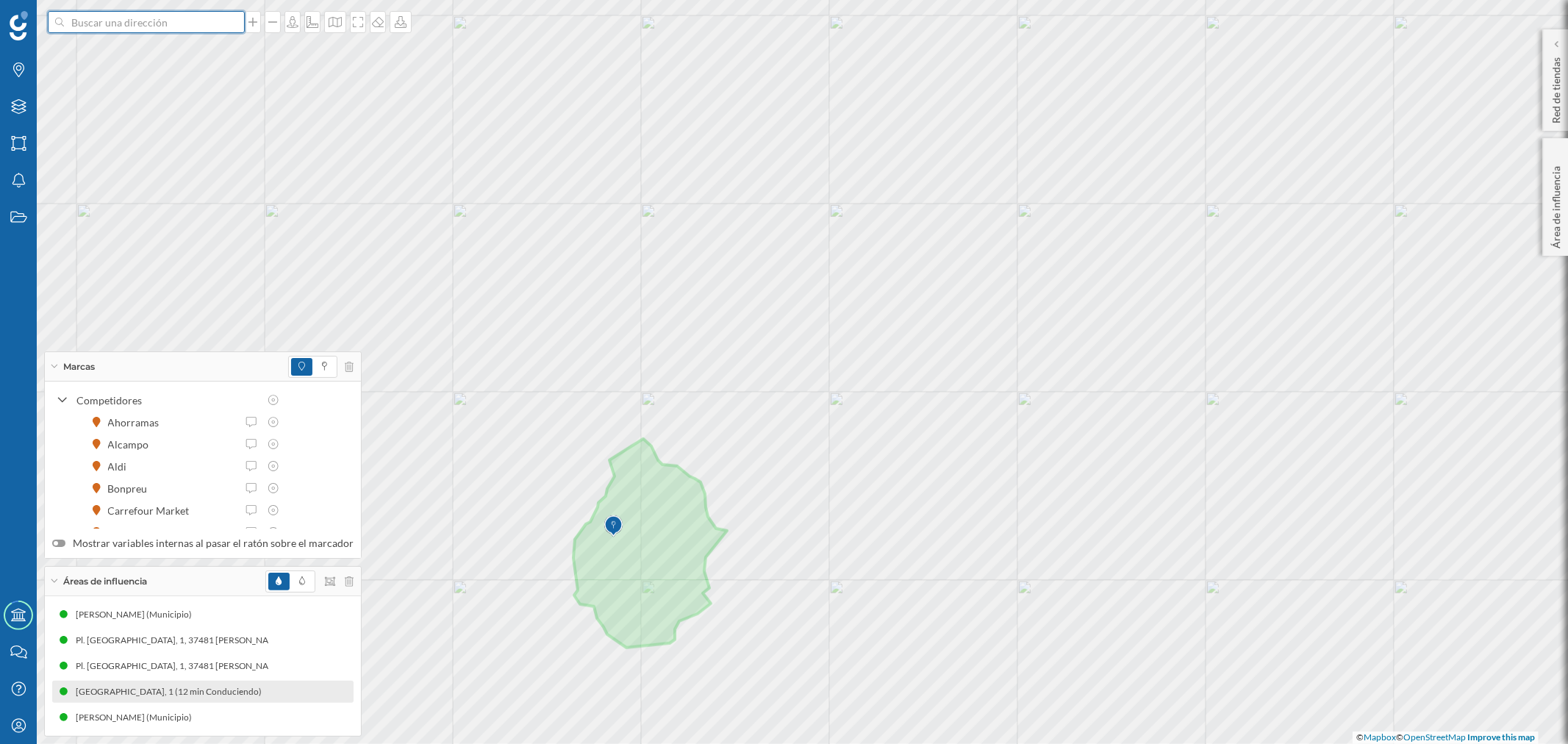
click at [93, 22] on input at bounding box center [146, 22] width 164 height 22
type input "[PERSON_NAME] de las cintas"
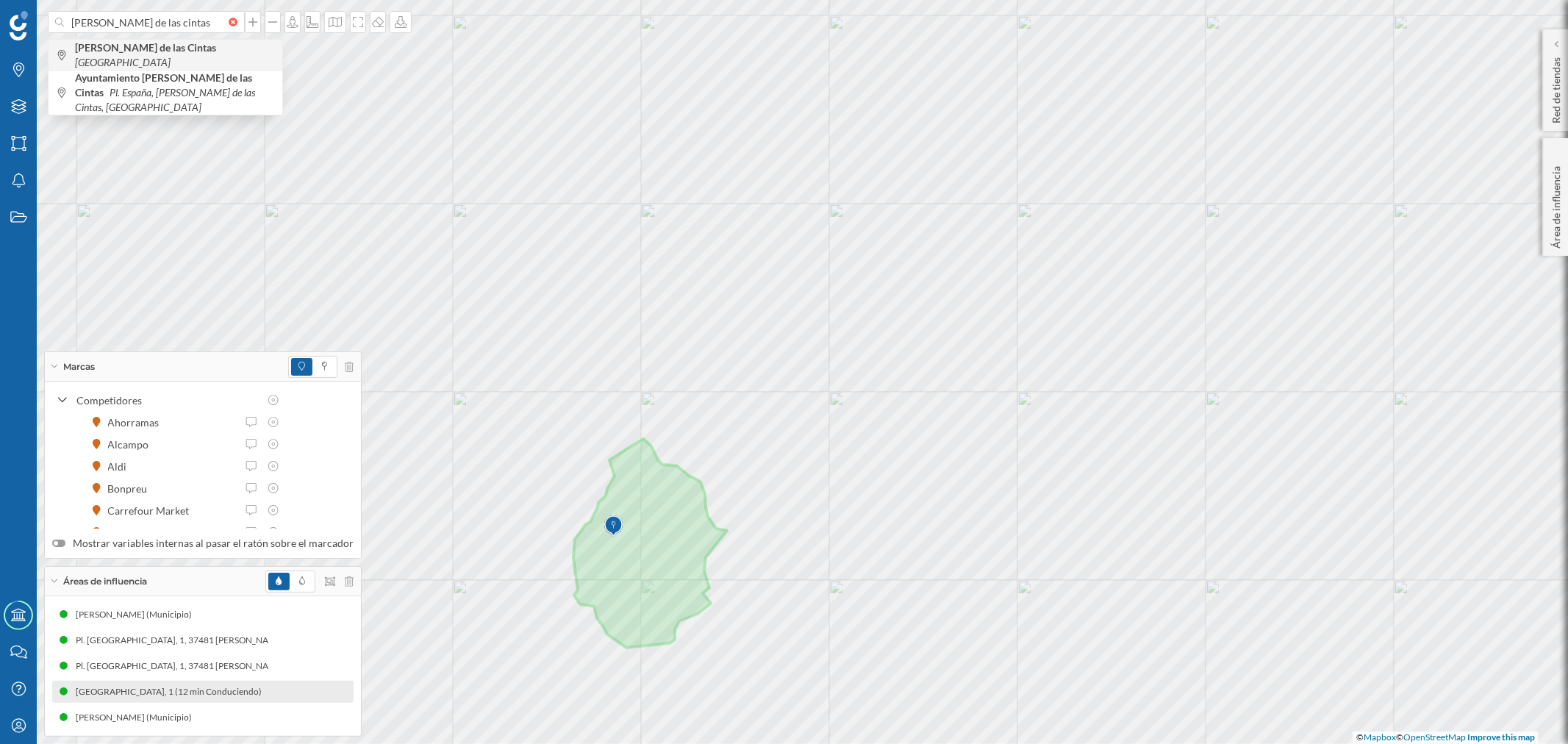
click at [141, 60] on span "[PERSON_NAME] de las Cintas España" at bounding box center [175, 55] width 200 height 30
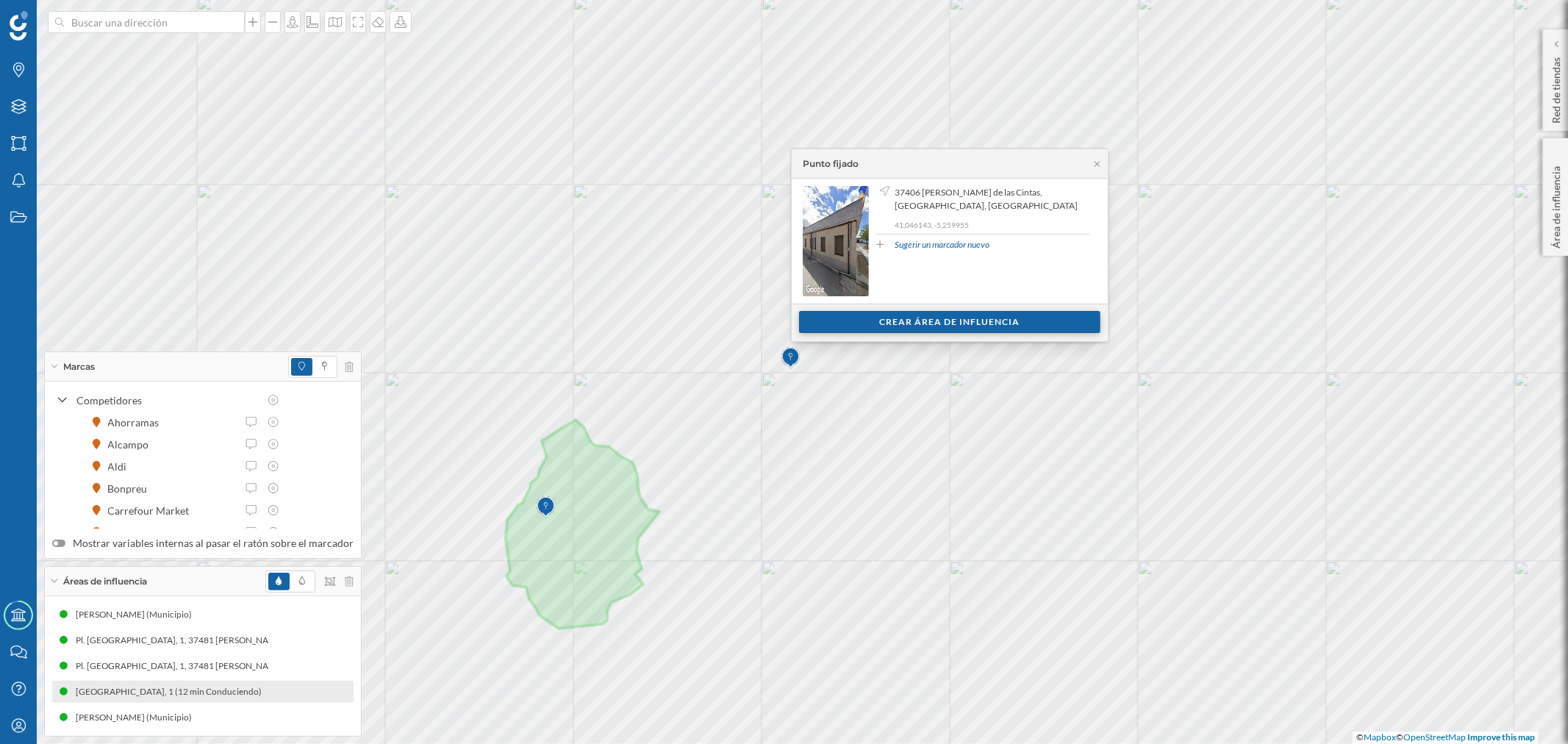
click at [931, 324] on div "Crear área de influencia" at bounding box center [950, 322] width 301 height 22
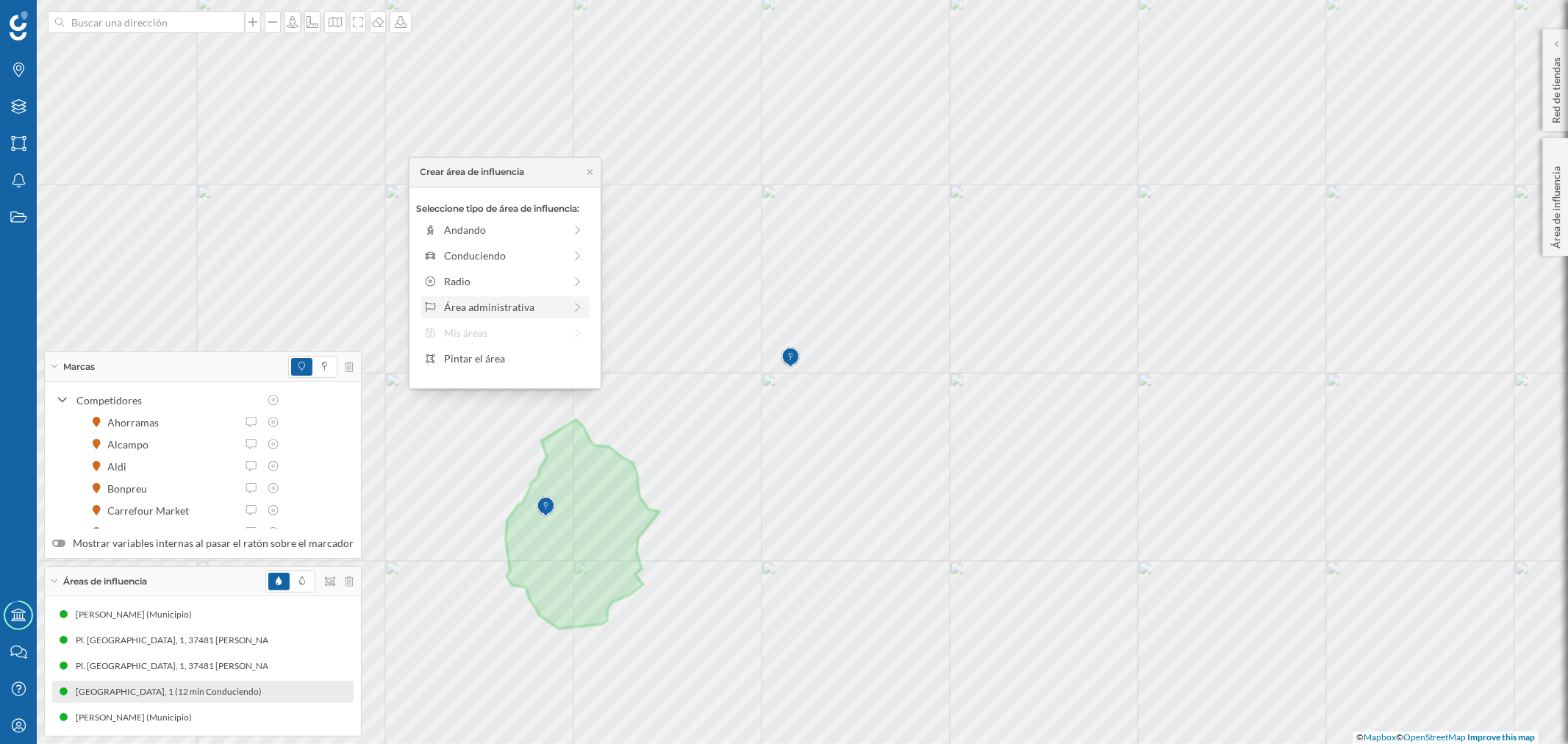
click at [507, 299] on div "Área administrativa" at bounding box center [503, 306] width 119 height 15
click at [471, 272] on div "Municipio" at bounding box center [507, 282] width 174 height 22
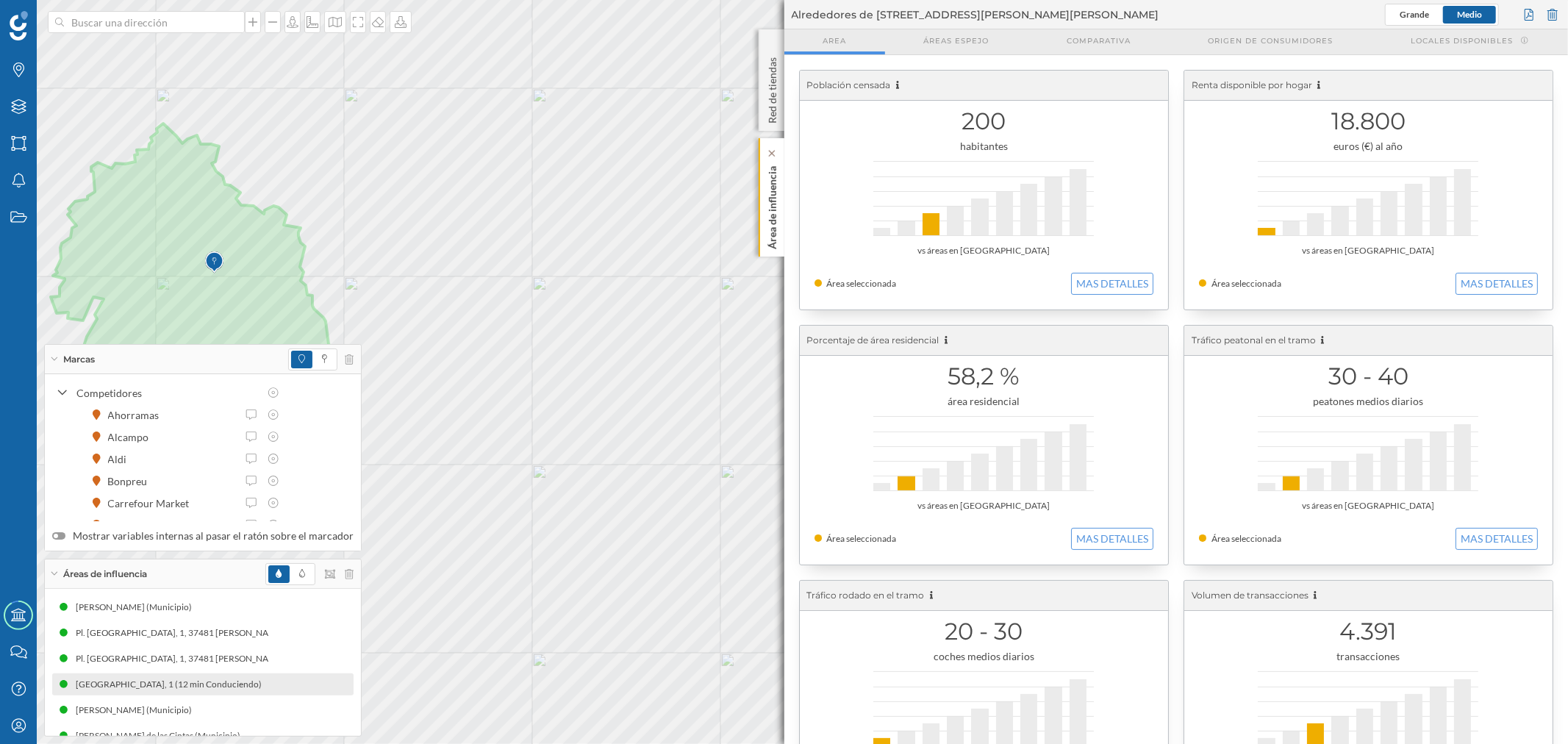
click at [769, 208] on p "Área de influencia" at bounding box center [772, 204] width 14 height 89
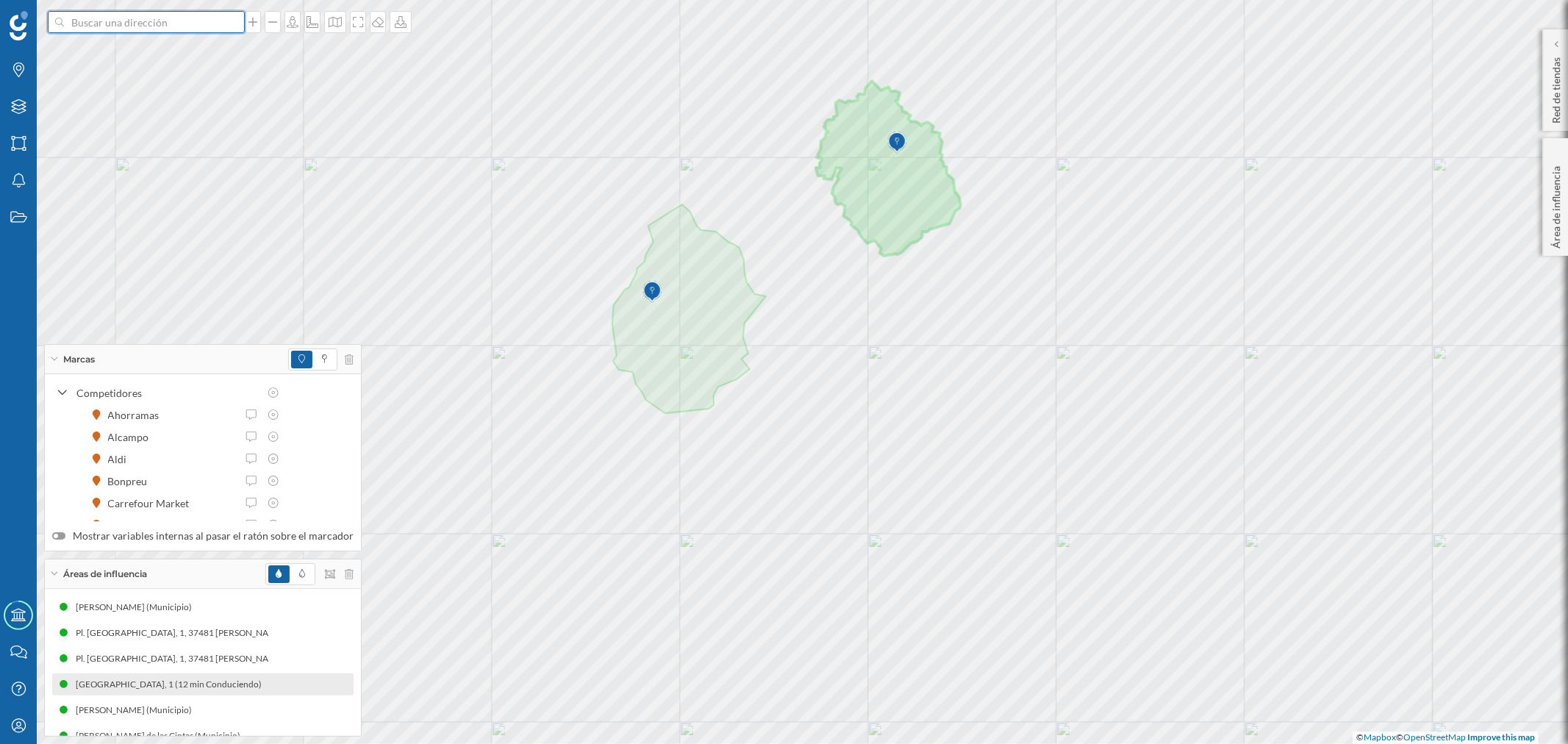
click at [156, 25] on input at bounding box center [146, 22] width 164 height 22
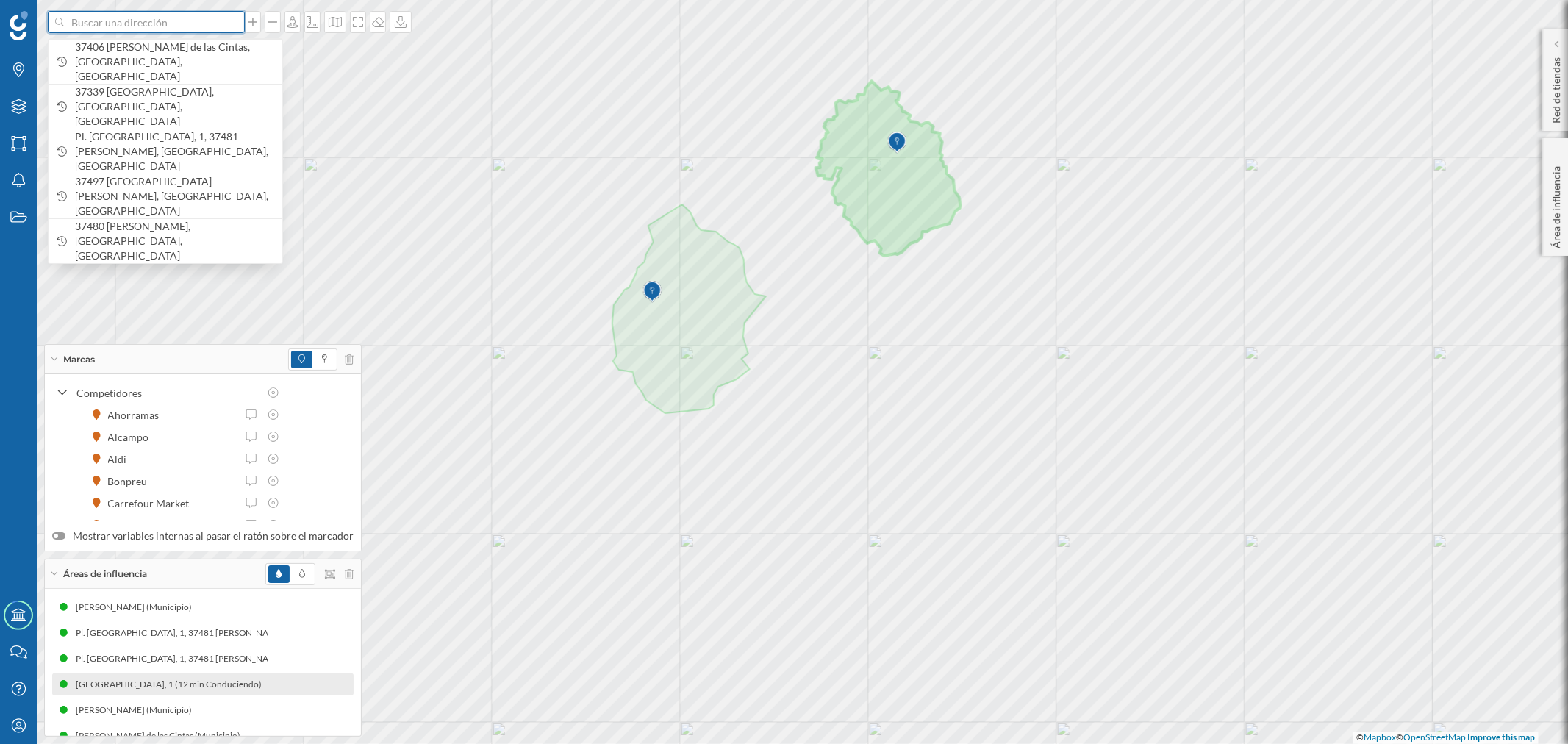
paste input "Pl. [STREET_ADDRESS]"
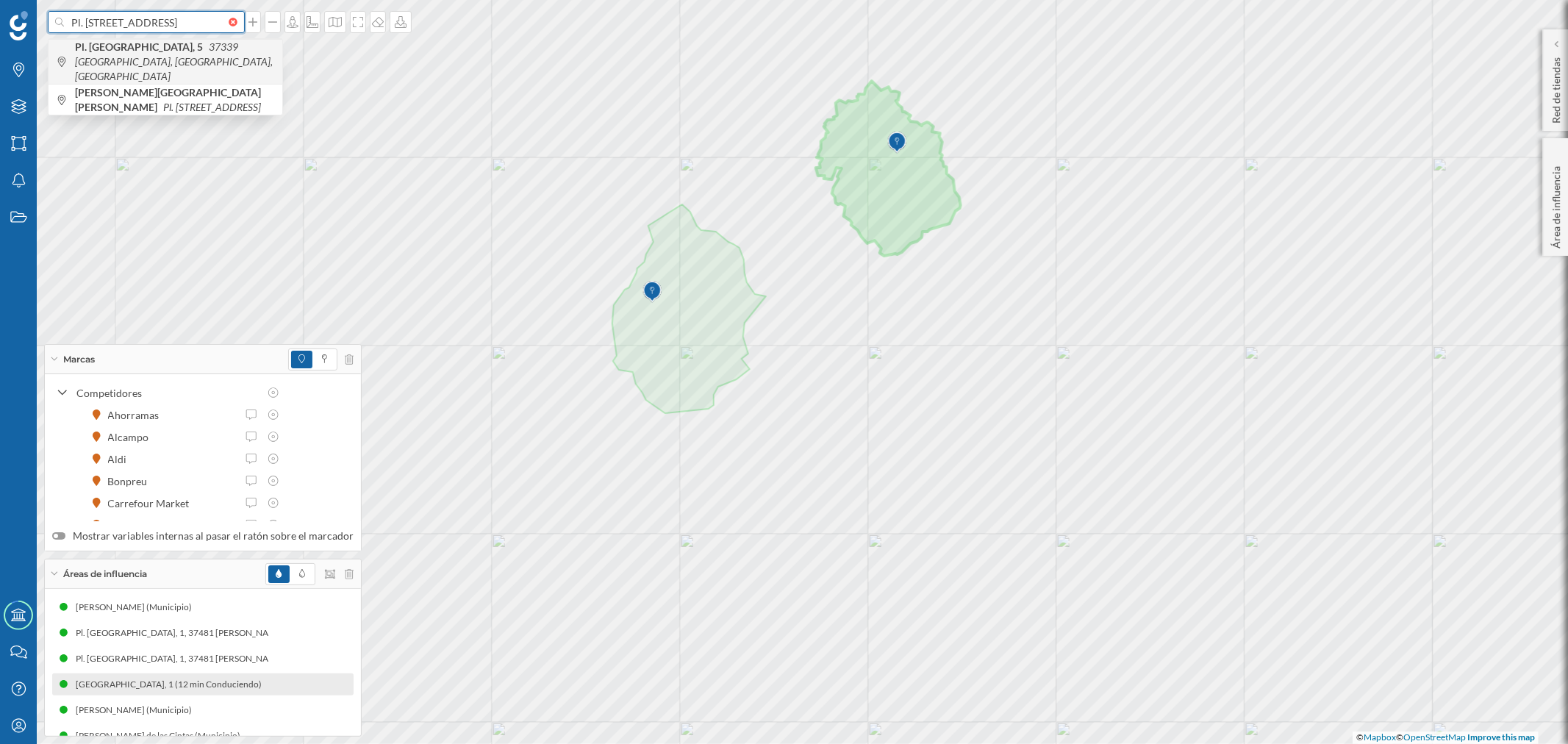
type input "Pl. [STREET_ADDRESS]"
click at [152, 56] on icon "37339 [GEOGRAPHIC_DATA], [GEOGRAPHIC_DATA], [GEOGRAPHIC_DATA]" at bounding box center [174, 61] width 198 height 42
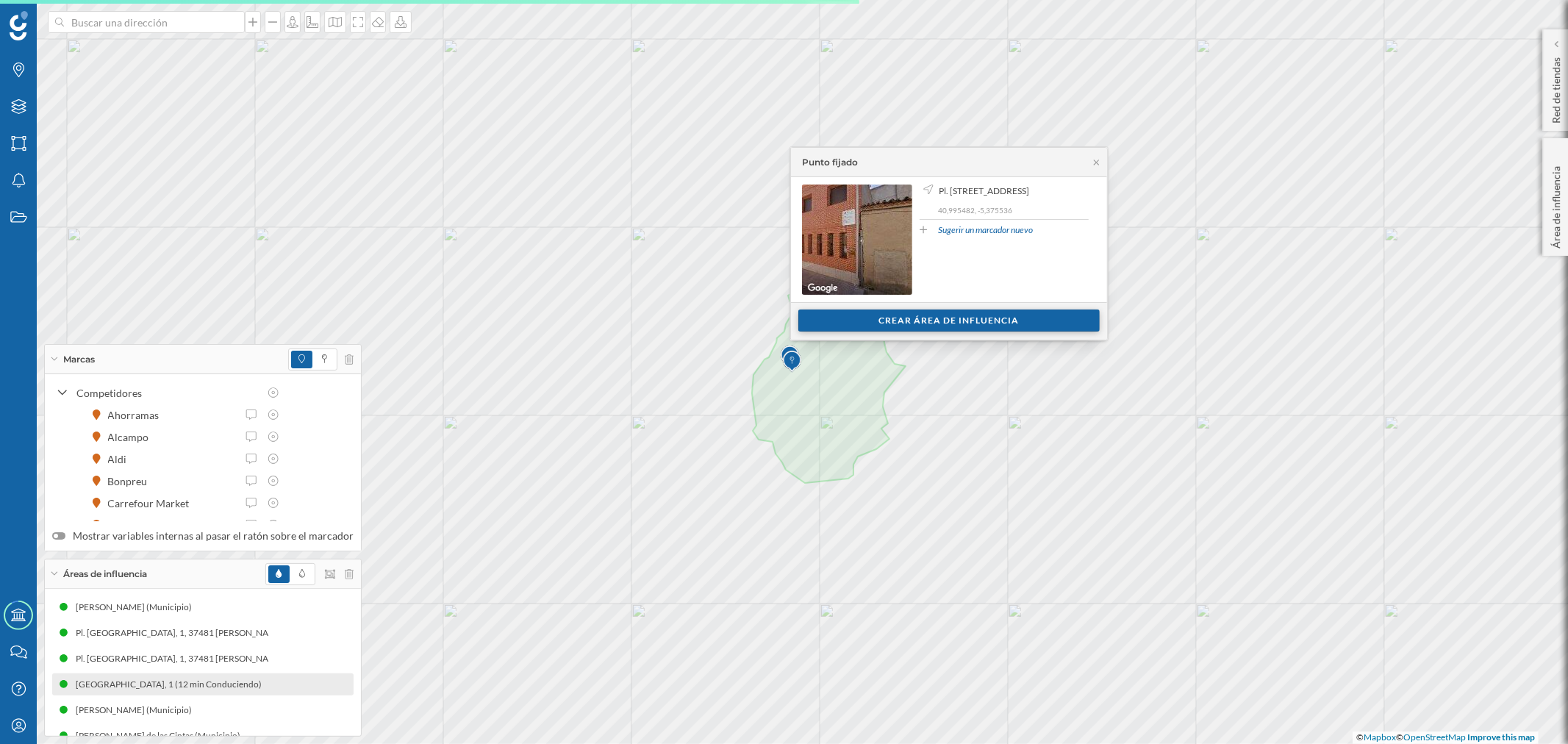
click at [864, 317] on div "Crear área de influencia" at bounding box center [949, 321] width 301 height 22
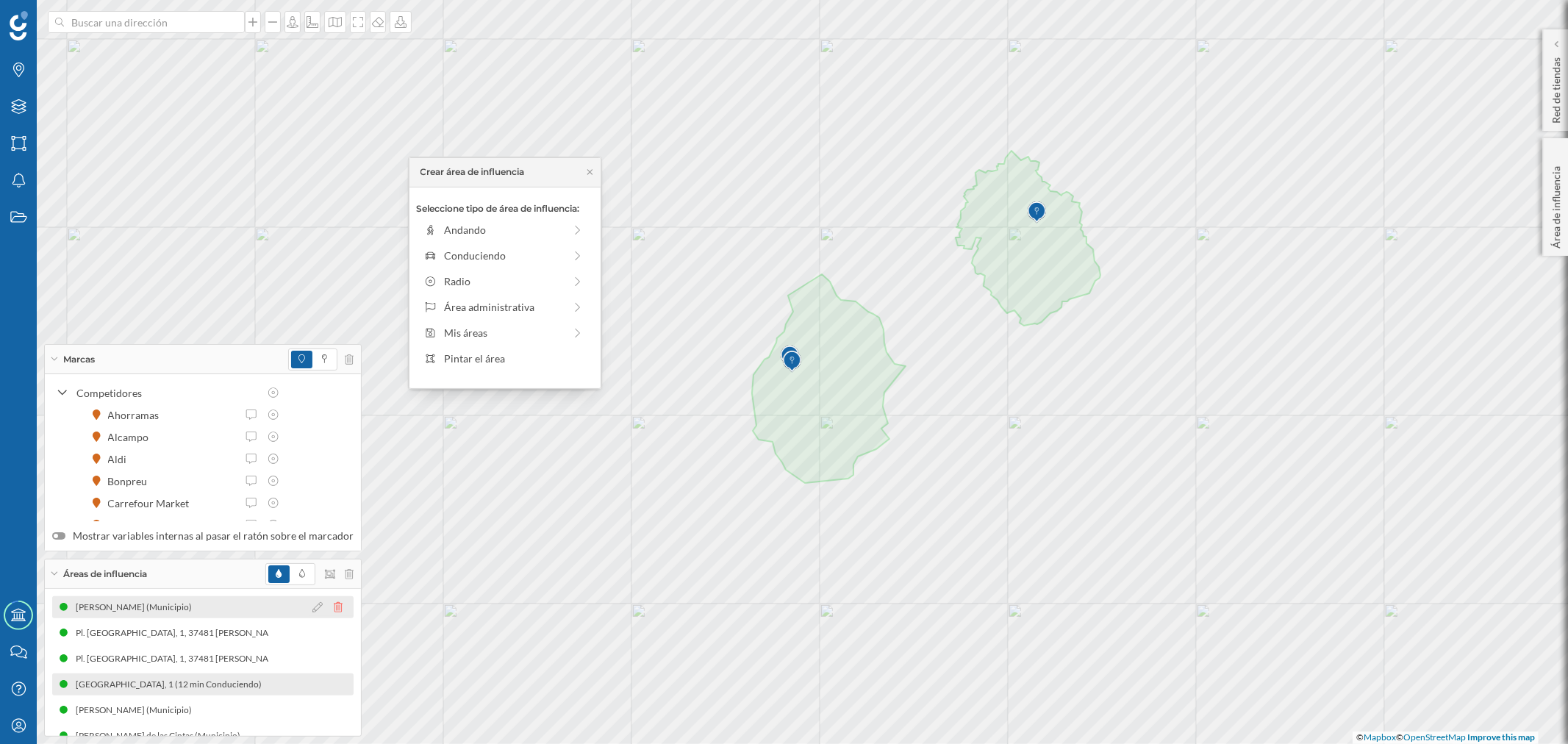
click at [333, 607] on icon at bounding box center [337, 607] width 9 height 10
click at [334, 616] on icon at bounding box center [337, 614] width 9 height 10
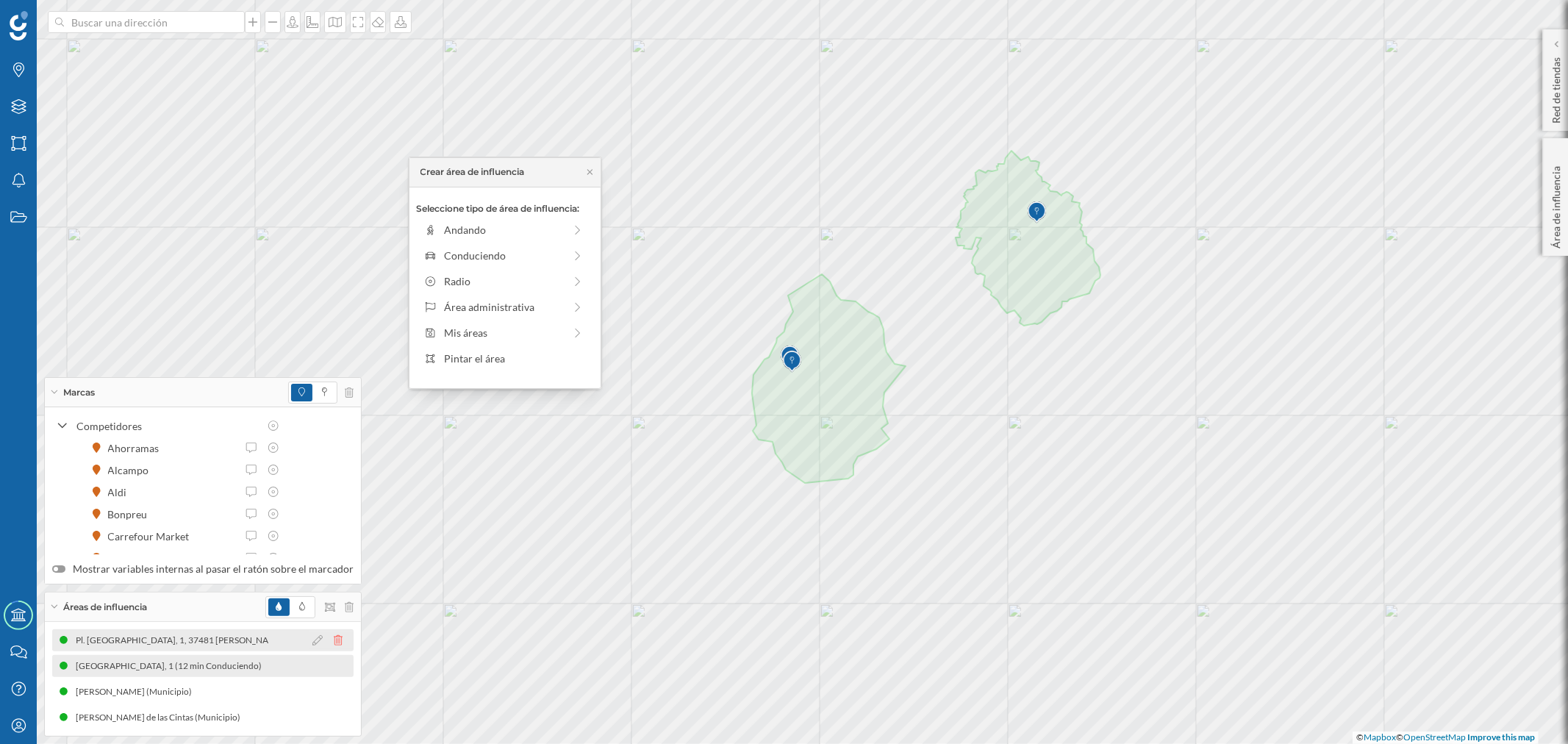
click at [333, 641] on icon at bounding box center [337, 640] width 9 height 10
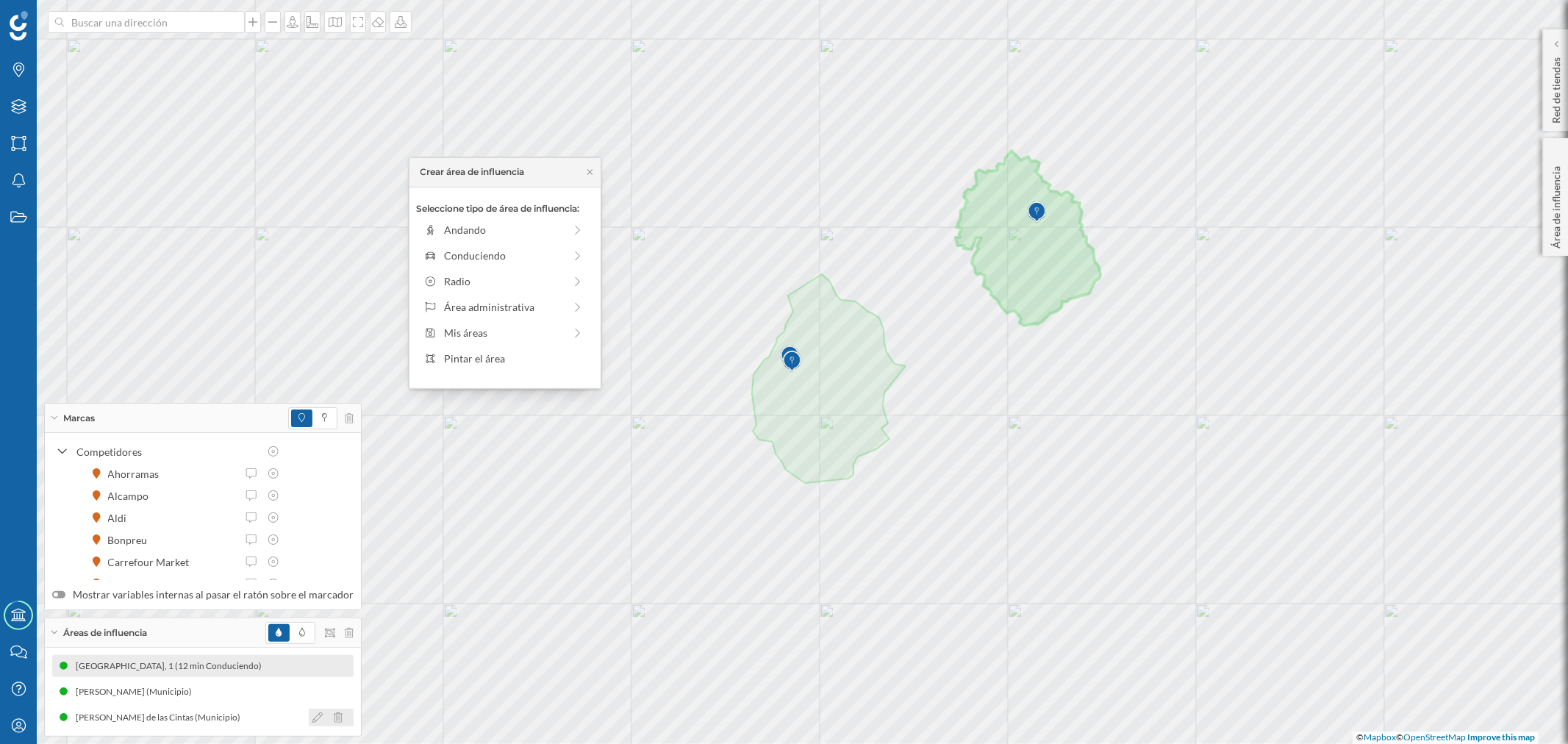
click at [333, 717] on icon at bounding box center [337, 718] width 9 height 10
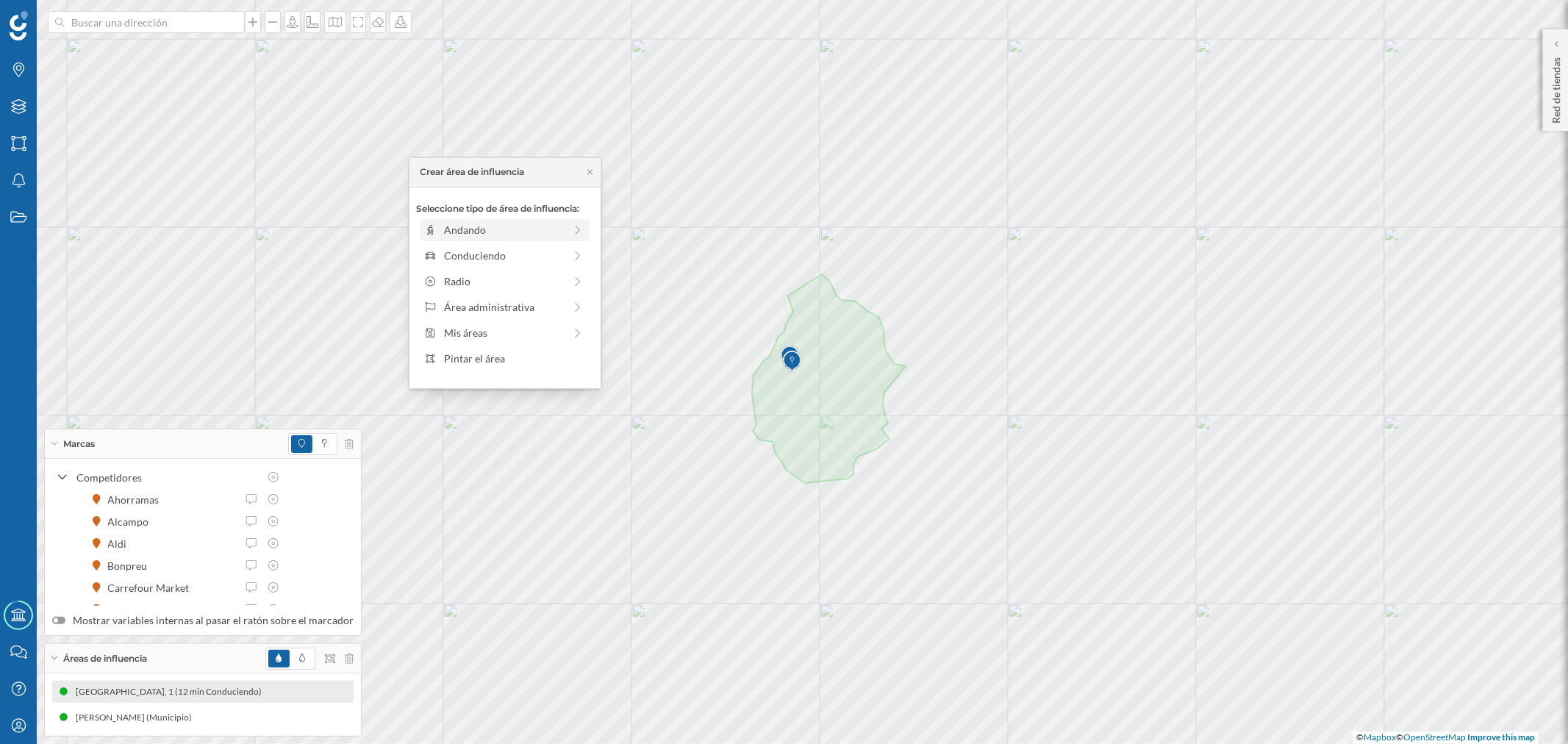
click at [468, 226] on div "Andando" at bounding box center [503, 229] width 119 height 15
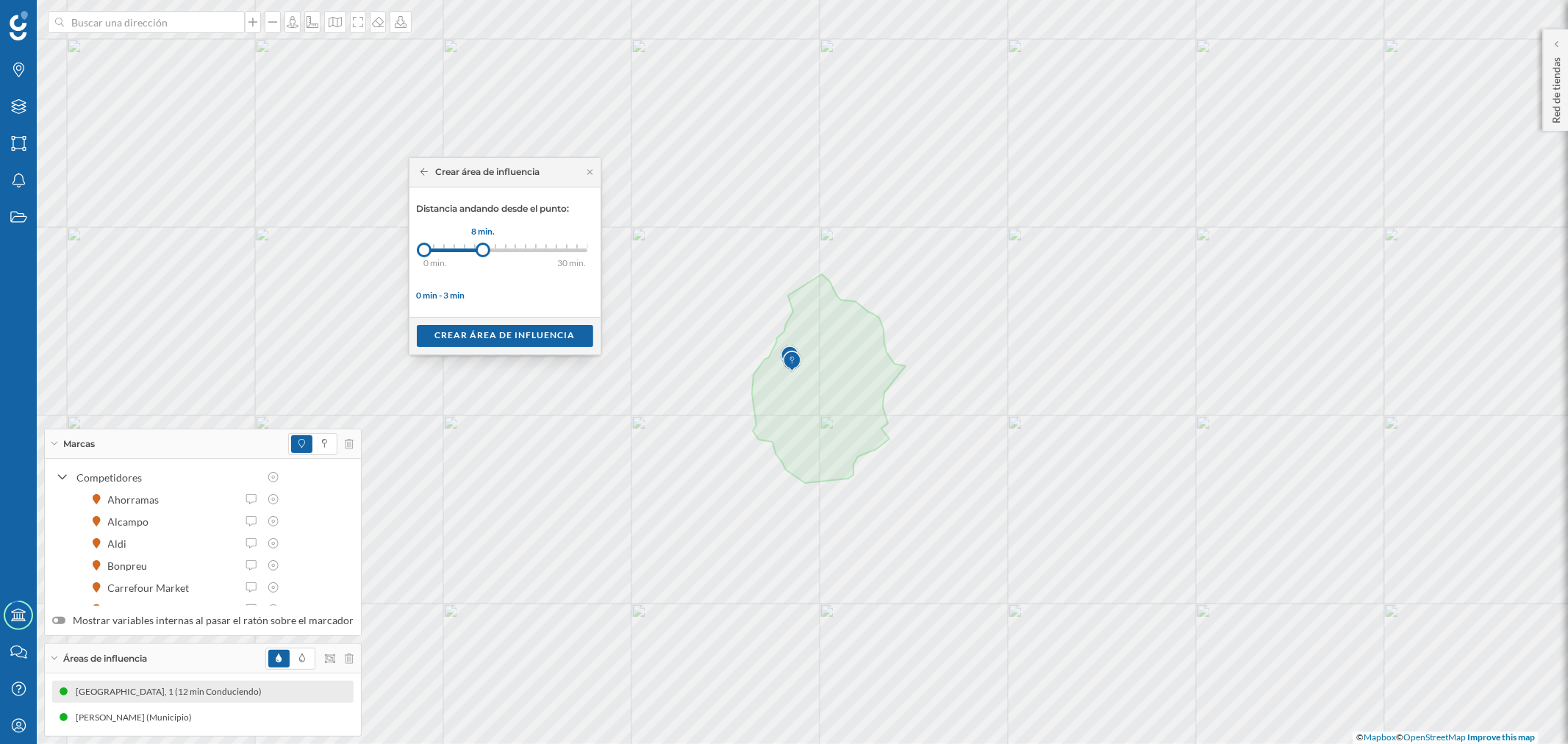
drag, startPoint x: 434, startPoint y: 253, endPoint x: 485, endPoint y: 253, distance: 51.0
click at [485, 253] on div at bounding box center [483, 250] width 14 height 14
click at [491, 333] on div "Crear área de influencia" at bounding box center [505, 335] width 176 height 22
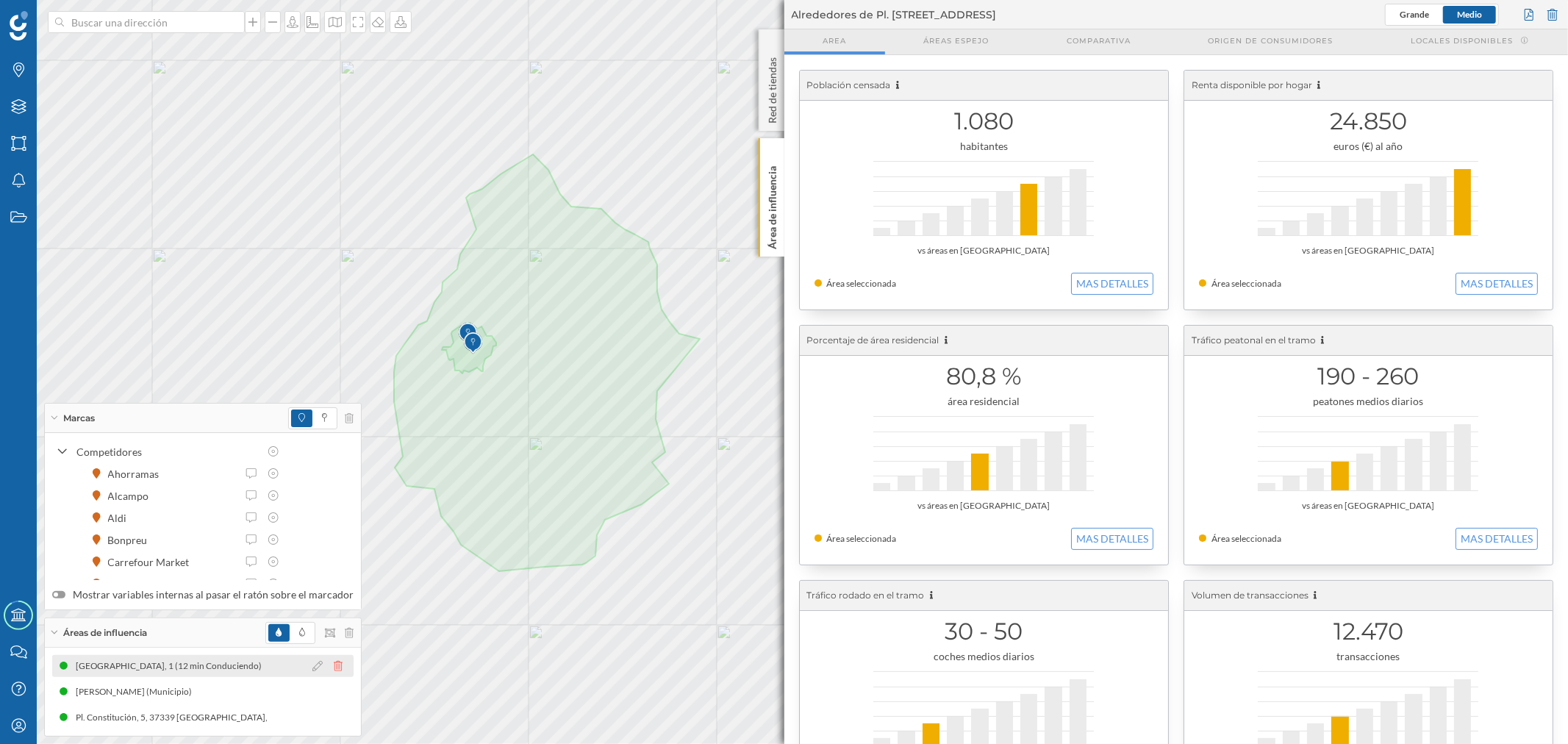
click at [333, 665] on icon at bounding box center [337, 666] width 9 height 10
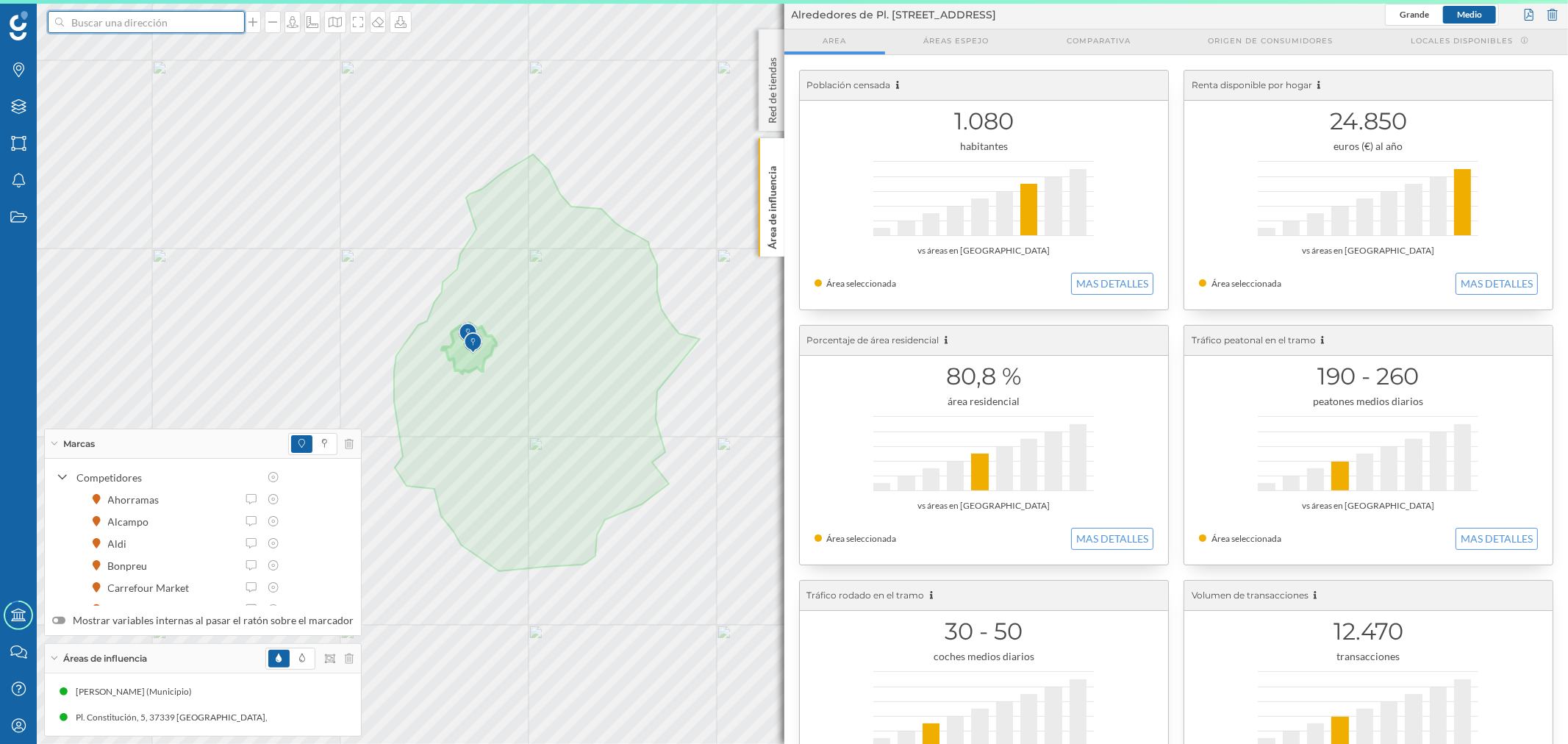
click at [121, 26] on input at bounding box center [146, 22] width 164 height 22
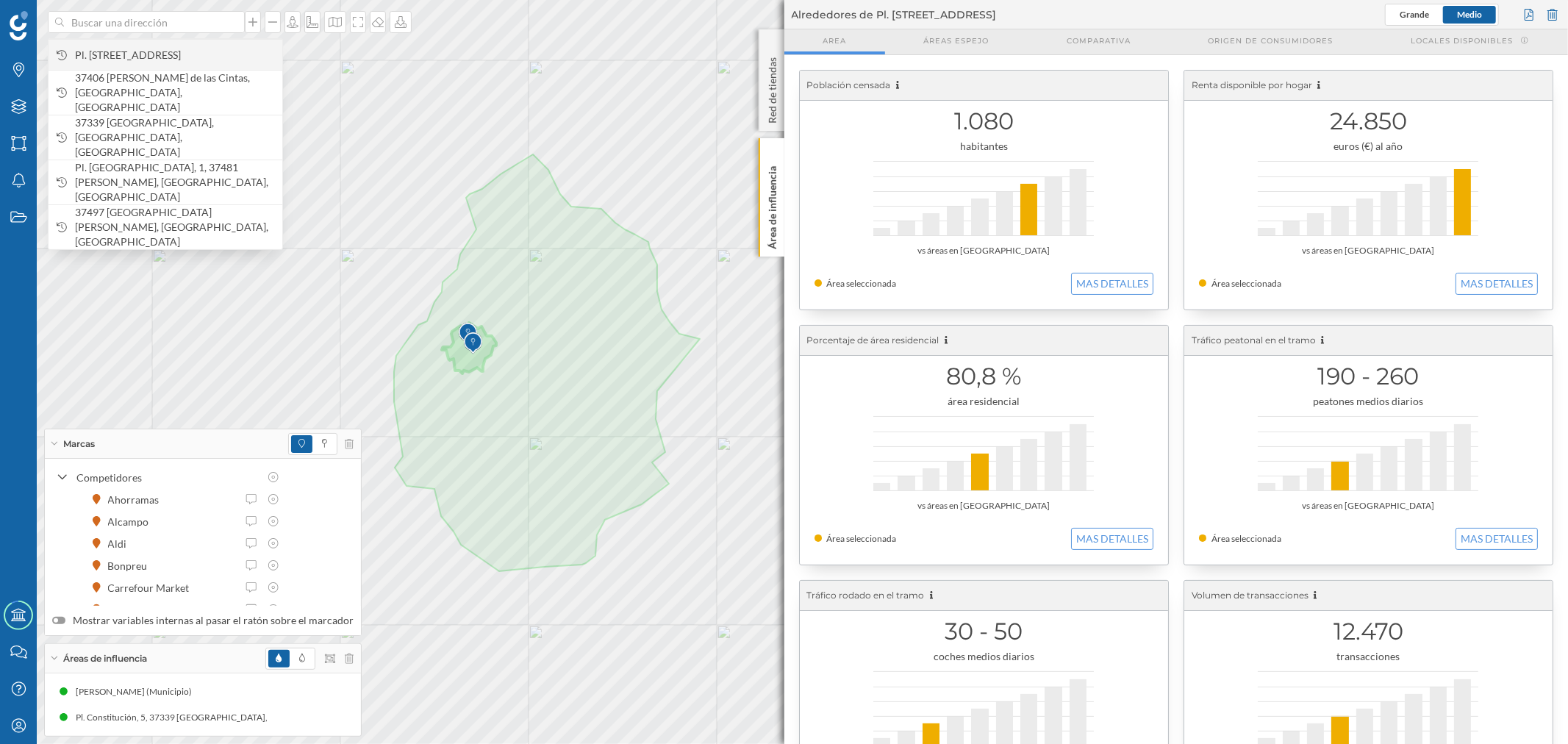
click at [128, 49] on span "Pl. [STREET_ADDRESS]" at bounding box center [175, 55] width 200 height 14
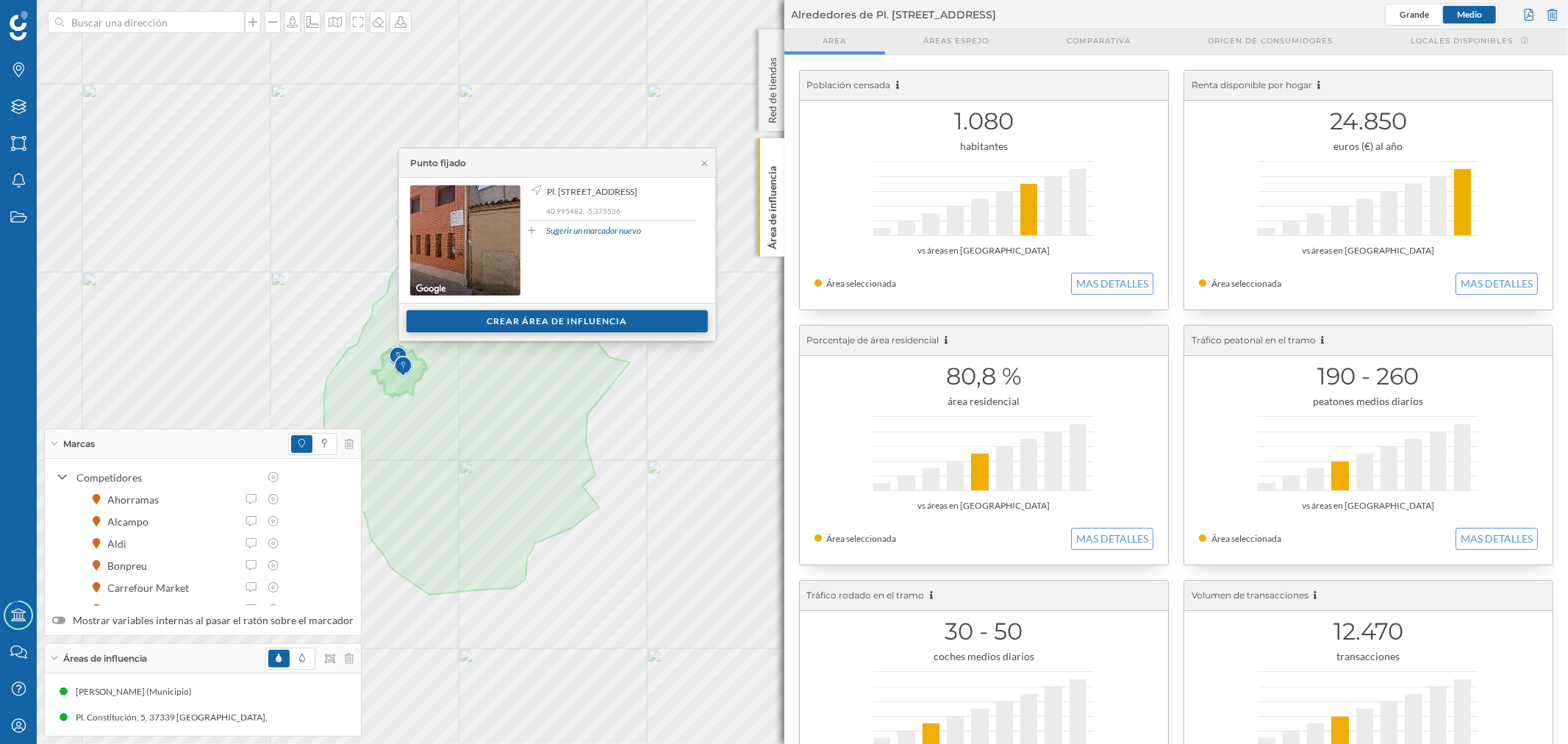
click at [554, 320] on div "Crear área de influencia" at bounding box center [557, 321] width 301 height 22
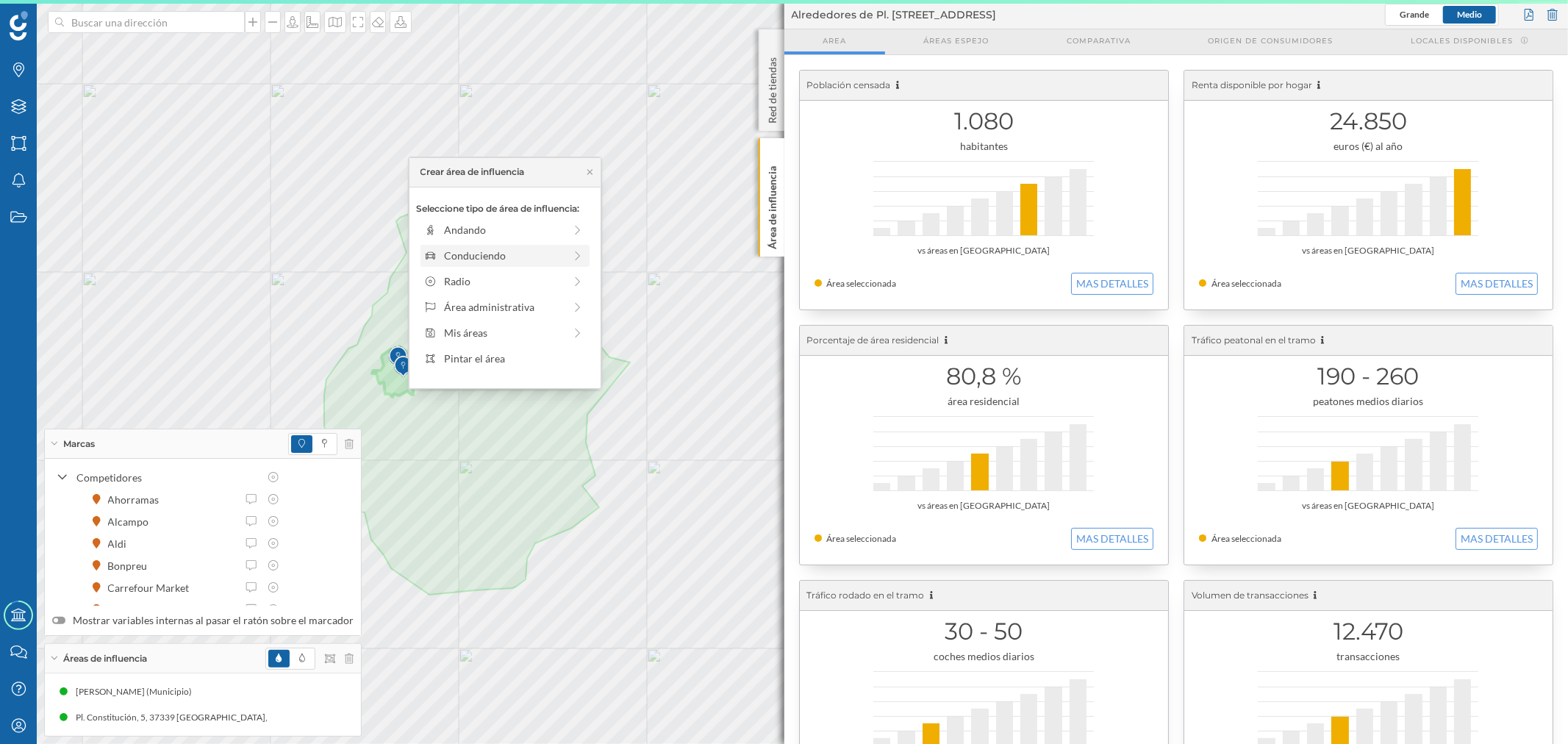
click at [489, 253] on div "Conduciendo" at bounding box center [503, 255] width 119 height 15
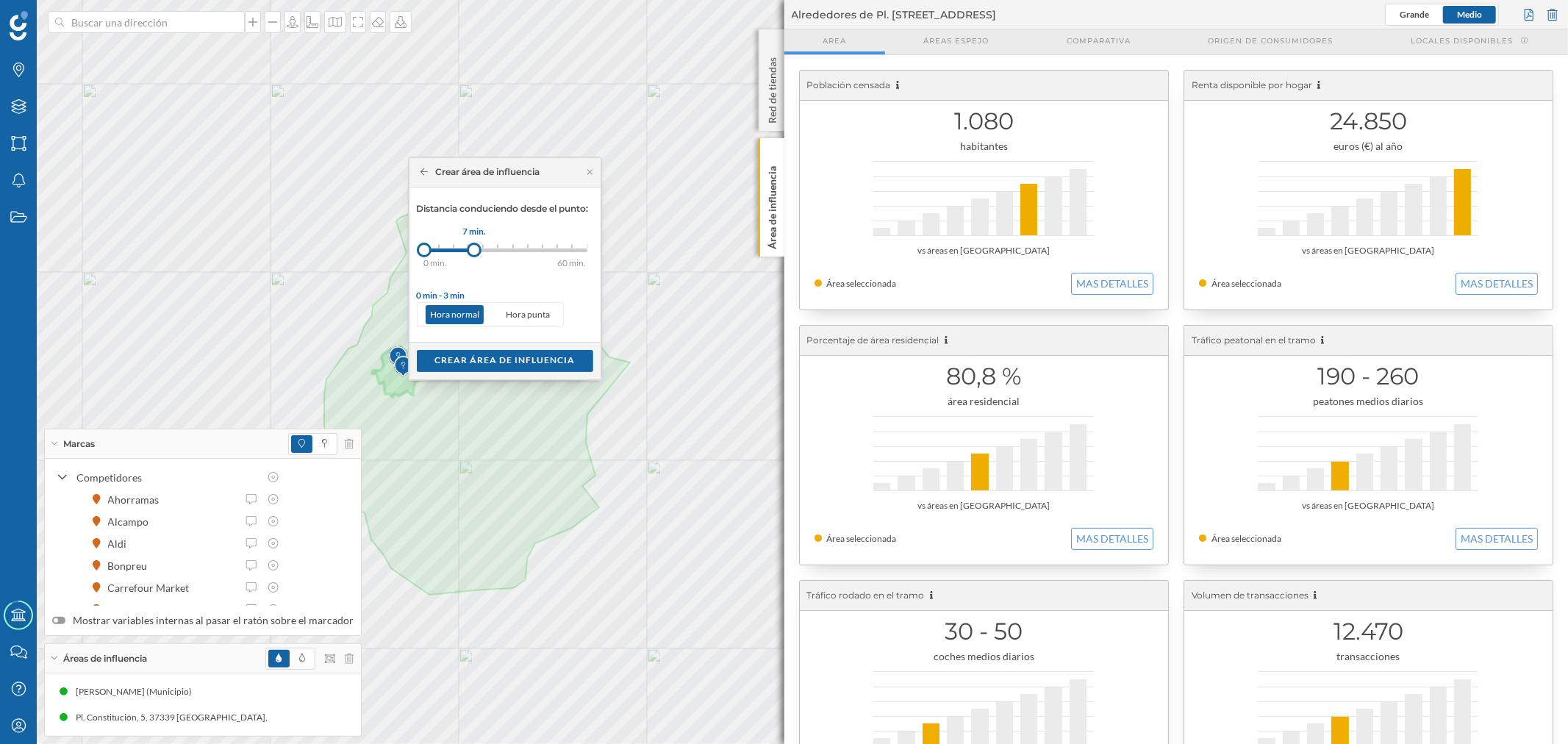
drag, startPoint x: 437, startPoint y: 249, endPoint x: 475, endPoint y: 251, distance: 38.1
click at [475, 251] on div at bounding box center [474, 250] width 14 height 14
click at [503, 353] on div "Crear área de influencia" at bounding box center [505, 361] width 176 height 22
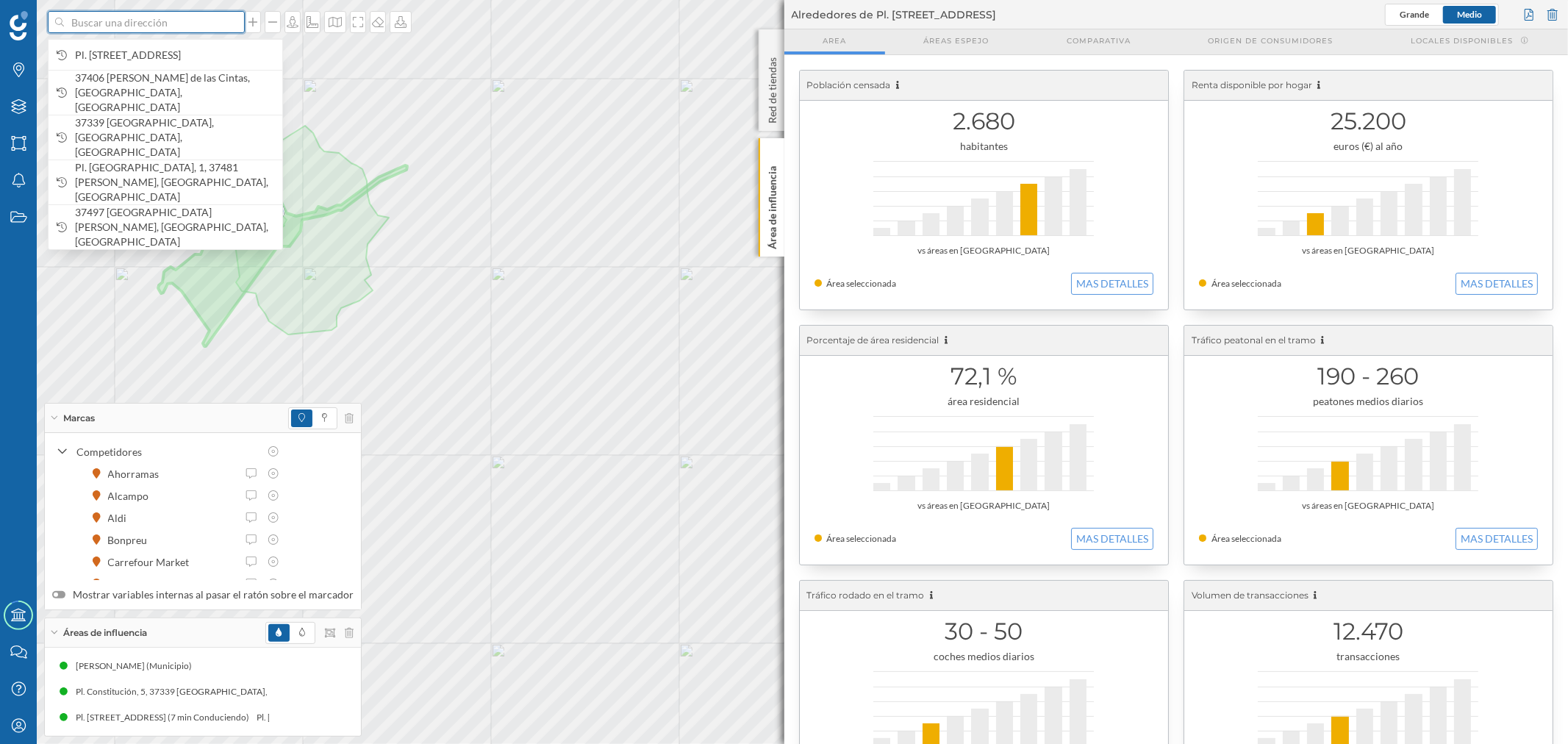
click at [84, 22] on input at bounding box center [146, 22] width 164 height 22
click at [152, 60] on span "Pl. [STREET_ADDRESS]" at bounding box center [175, 55] width 200 height 14
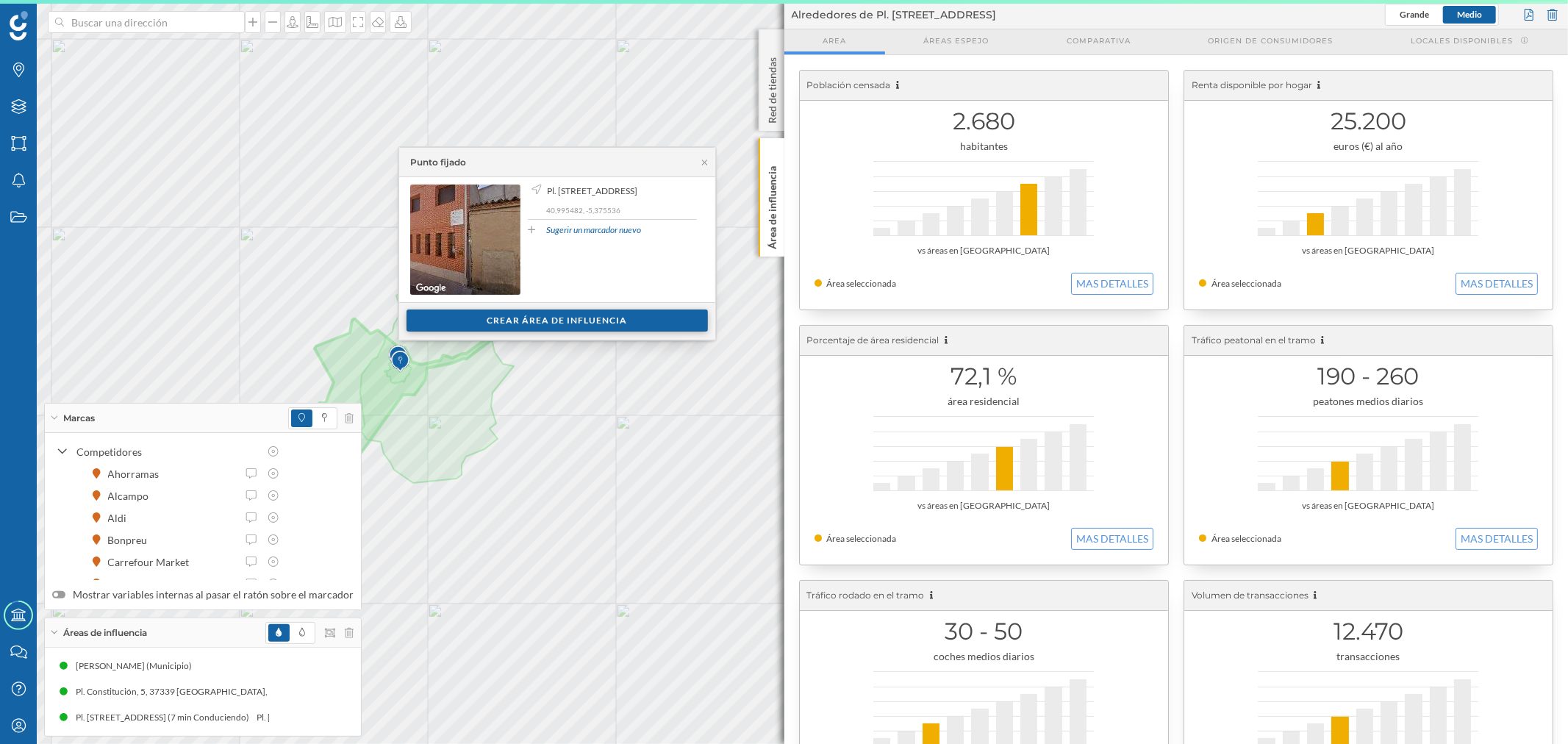
click at [475, 319] on div "Crear área de influencia" at bounding box center [557, 321] width 301 height 22
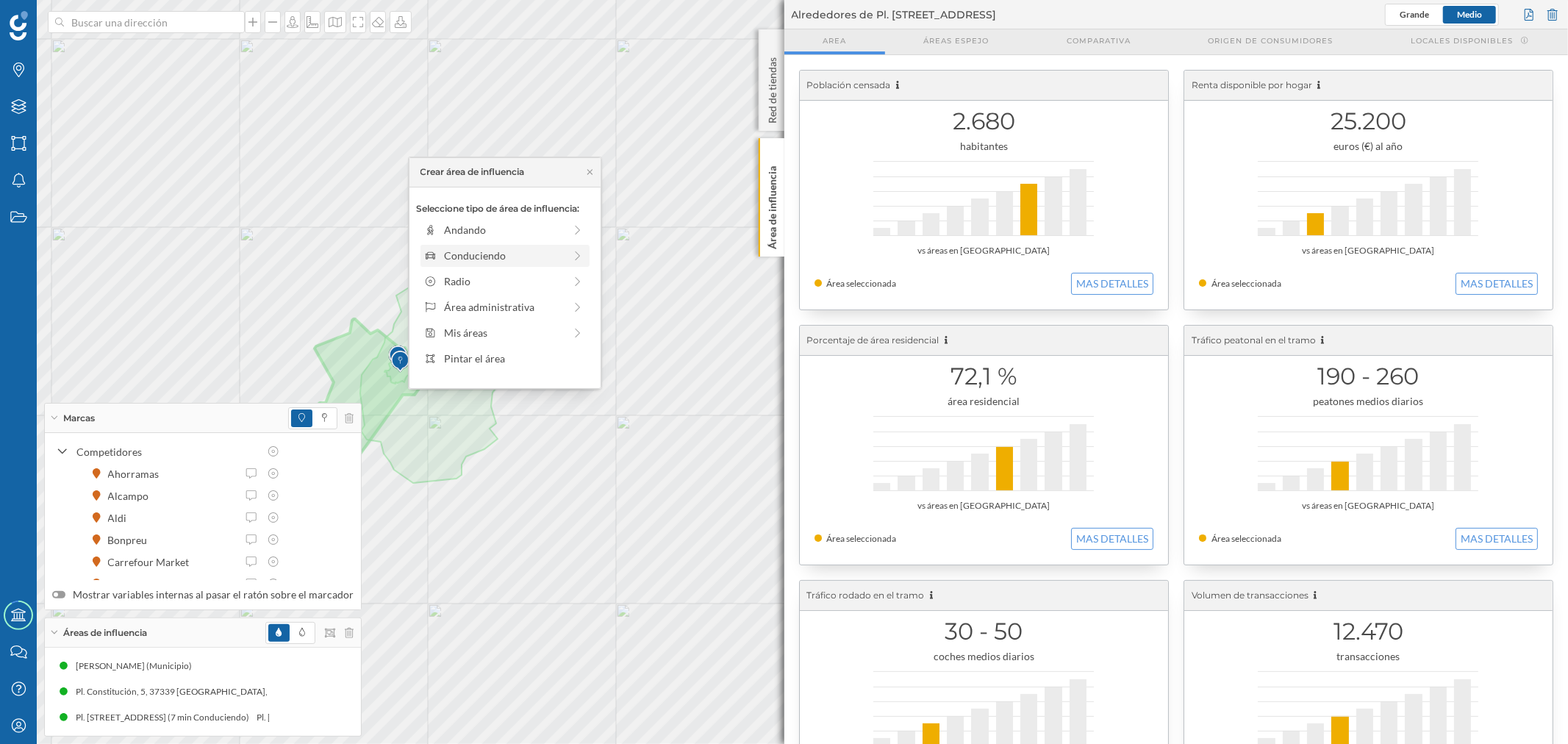
click at [459, 265] on div "Conduciendo" at bounding box center [505, 256] width 169 height 22
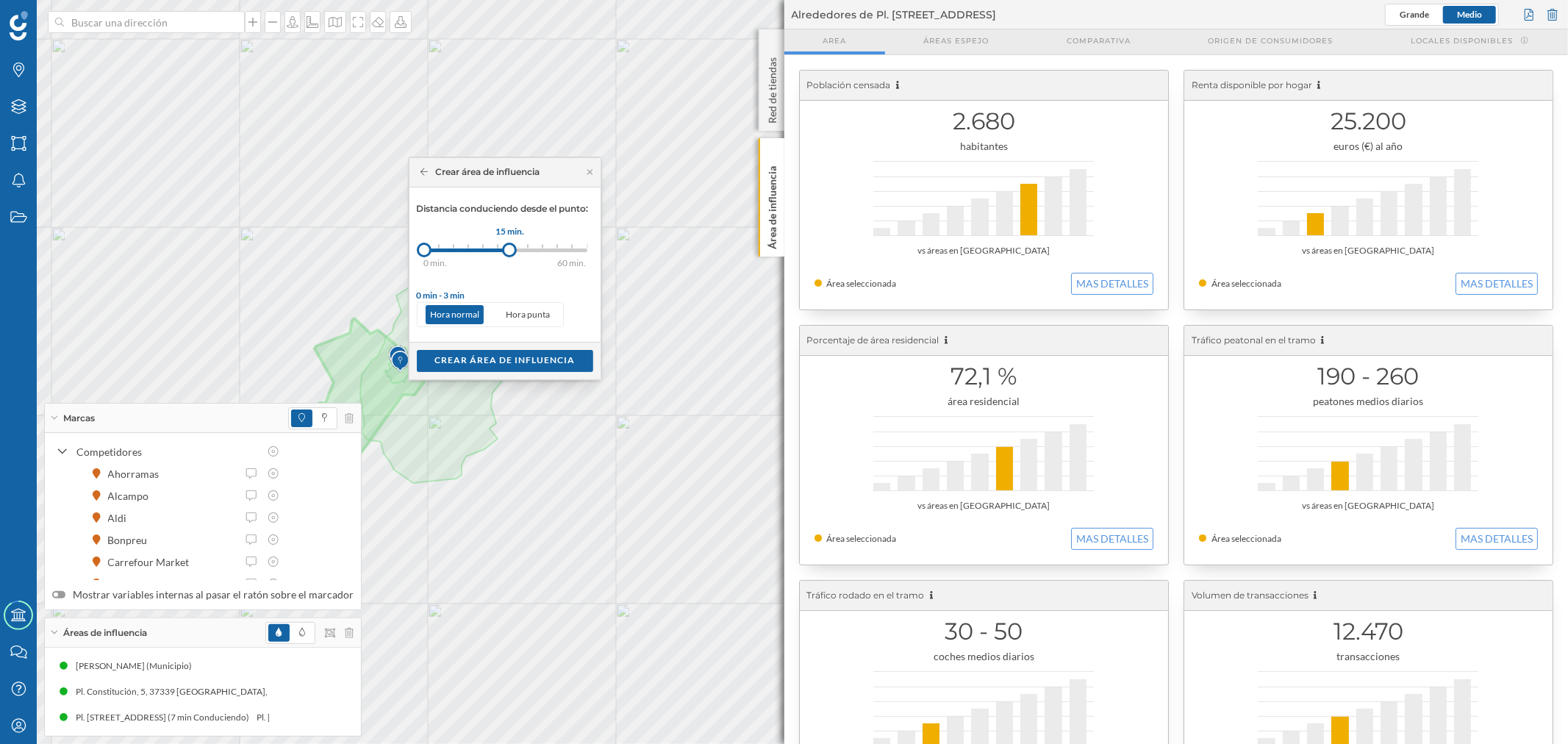
drag, startPoint x: 438, startPoint y: 253, endPoint x: 513, endPoint y: 256, distance: 75.1
click at [512, 256] on div at bounding box center [509, 250] width 14 height 14
click at [516, 358] on div "Crear área de influencia" at bounding box center [505, 361] width 176 height 22
